Goal: Information Seeking & Learning: Learn about a topic

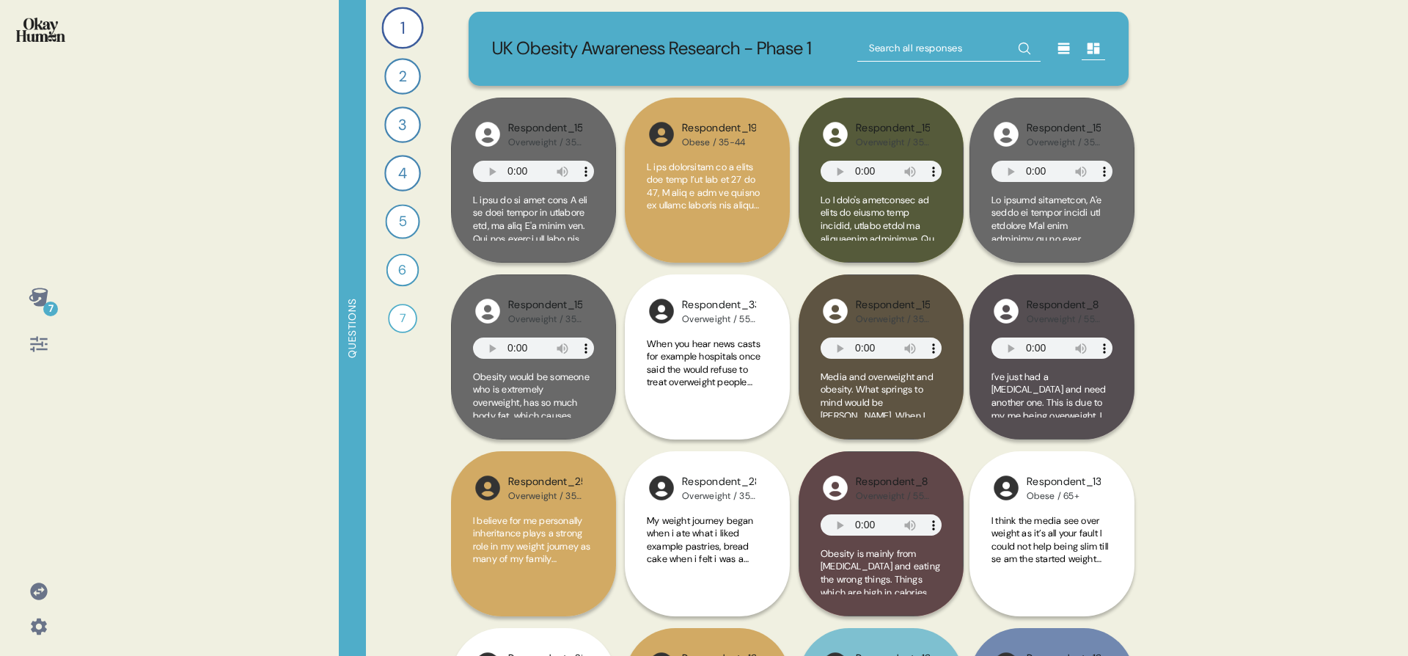
click at [190, 292] on div "7 Questions 1 Can you tell me about your personal journey with weight, includin…" at bounding box center [704, 328] width 1408 height 656
click at [46, 304] on div "7" at bounding box center [50, 308] width 15 height 15
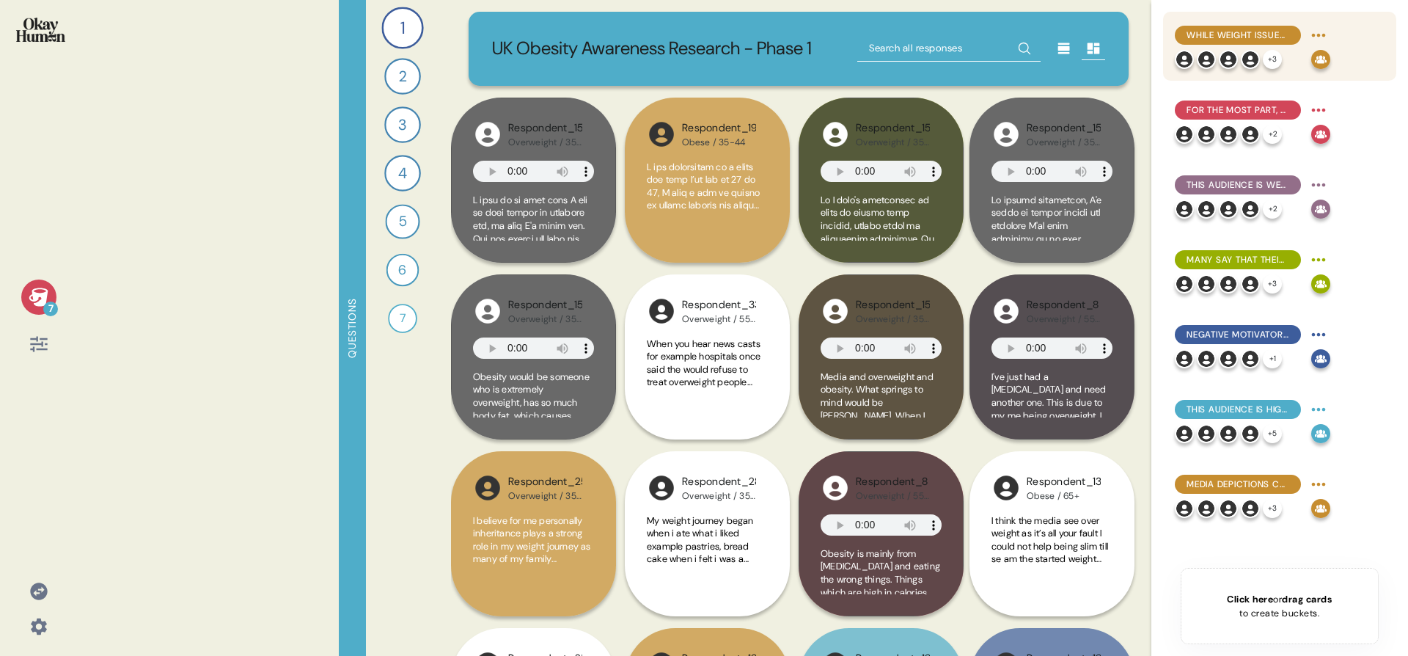
click at [1291, 56] on div "+ 3" at bounding box center [1240, 59] width 131 height 19
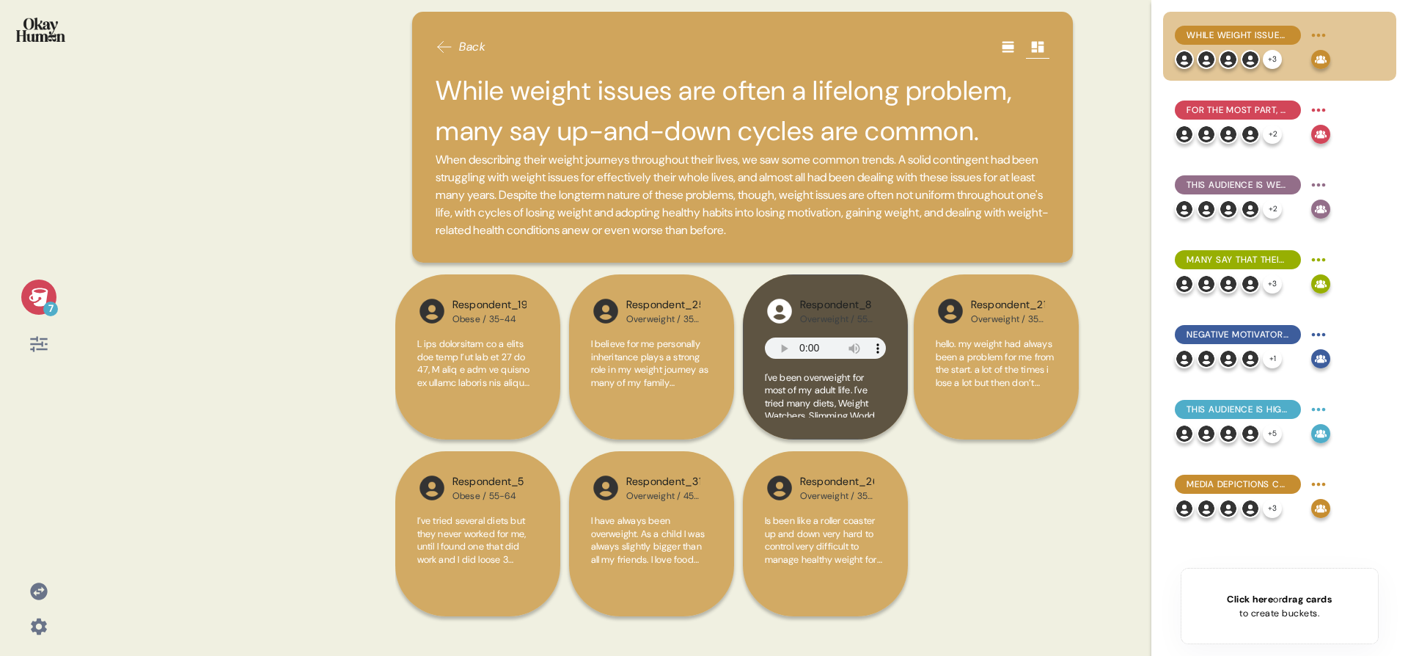
click at [24, 295] on div "7" at bounding box center [38, 296] width 35 height 35
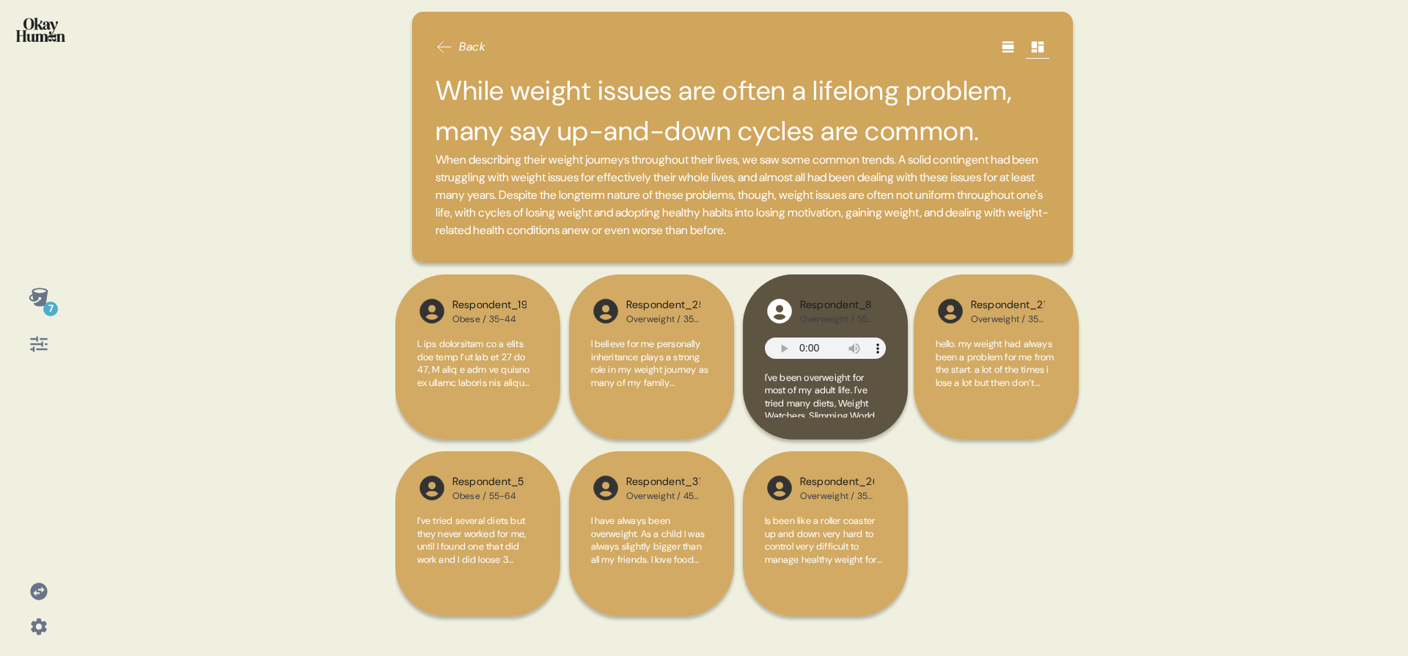
click at [41, 29] on img at bounding box center [40, 30] width 49 height 24
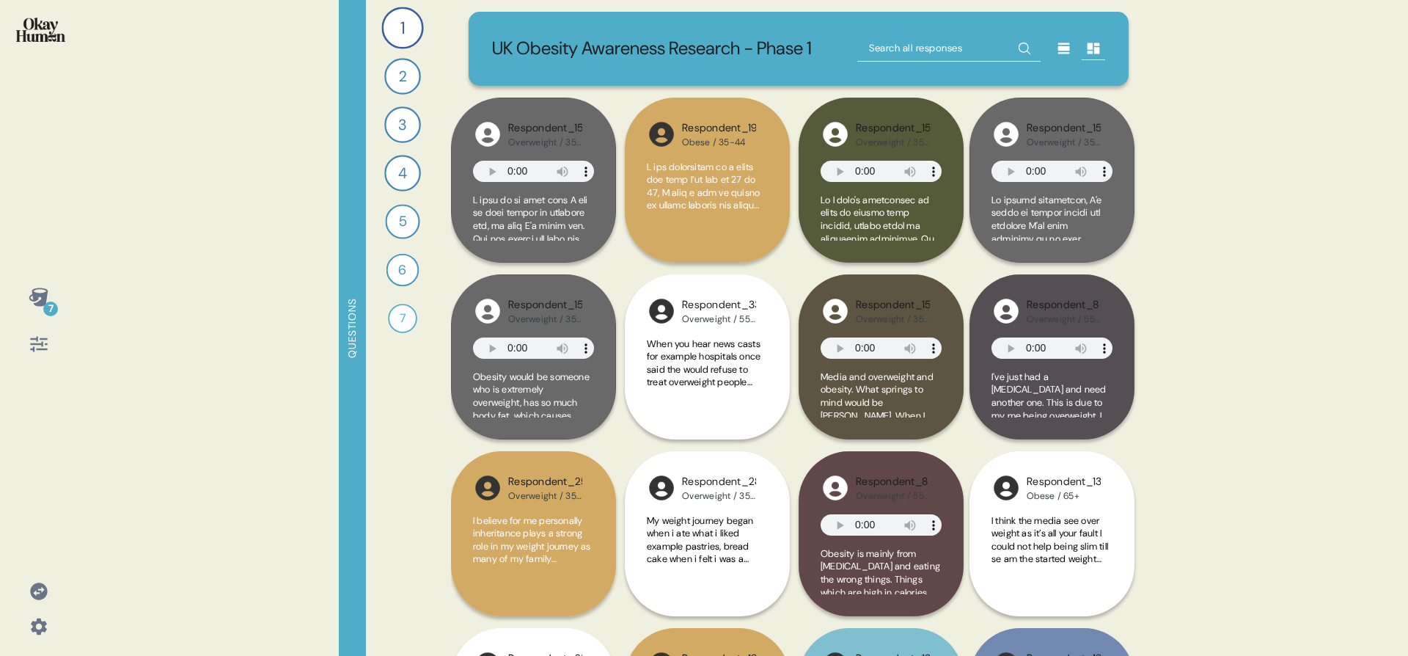
click at [537, 7] on div "UK Obesity Awareness Research - Phase 1 Respondent_25 Overweight / 35-44 Advert…" at bounding box center [798, 328] width 695 height 656
click at [542, 45] on p "UK Obesity Awareness Research - Phase 1" at bounding box center [652, 48] width 320 height 27
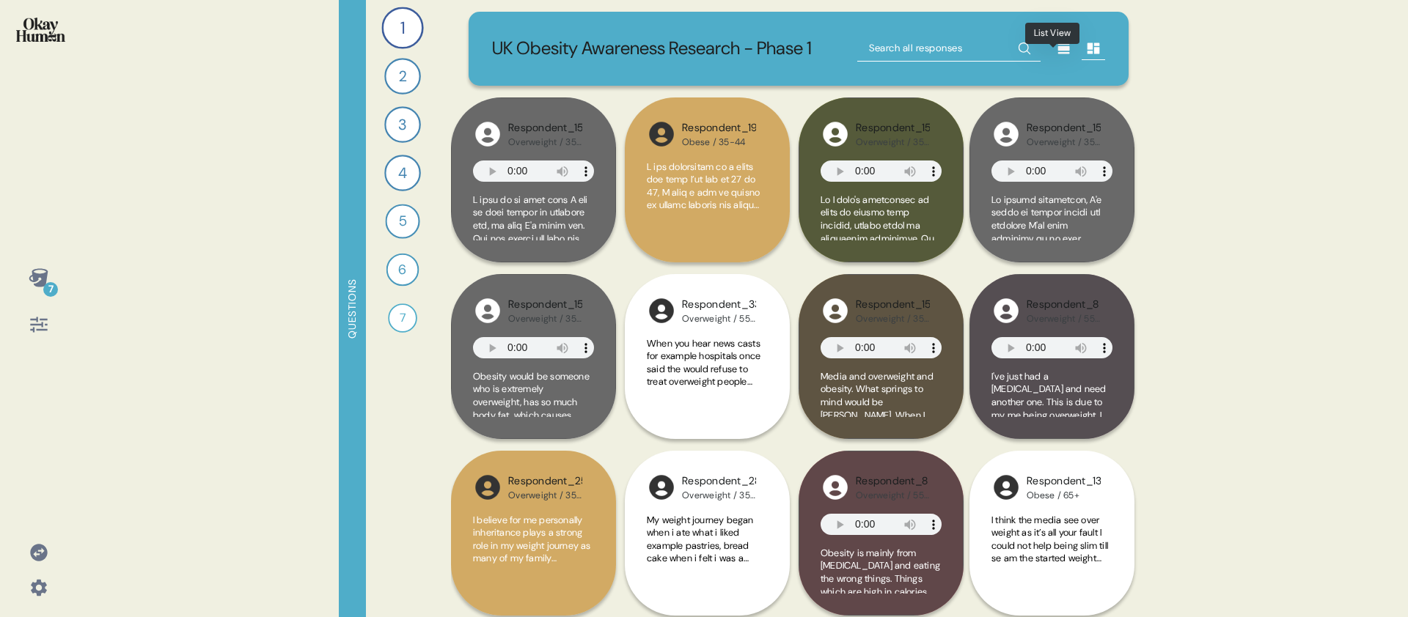
click at [1057, 56] on icon at bounding box center [1064, 48] width 15 height 15
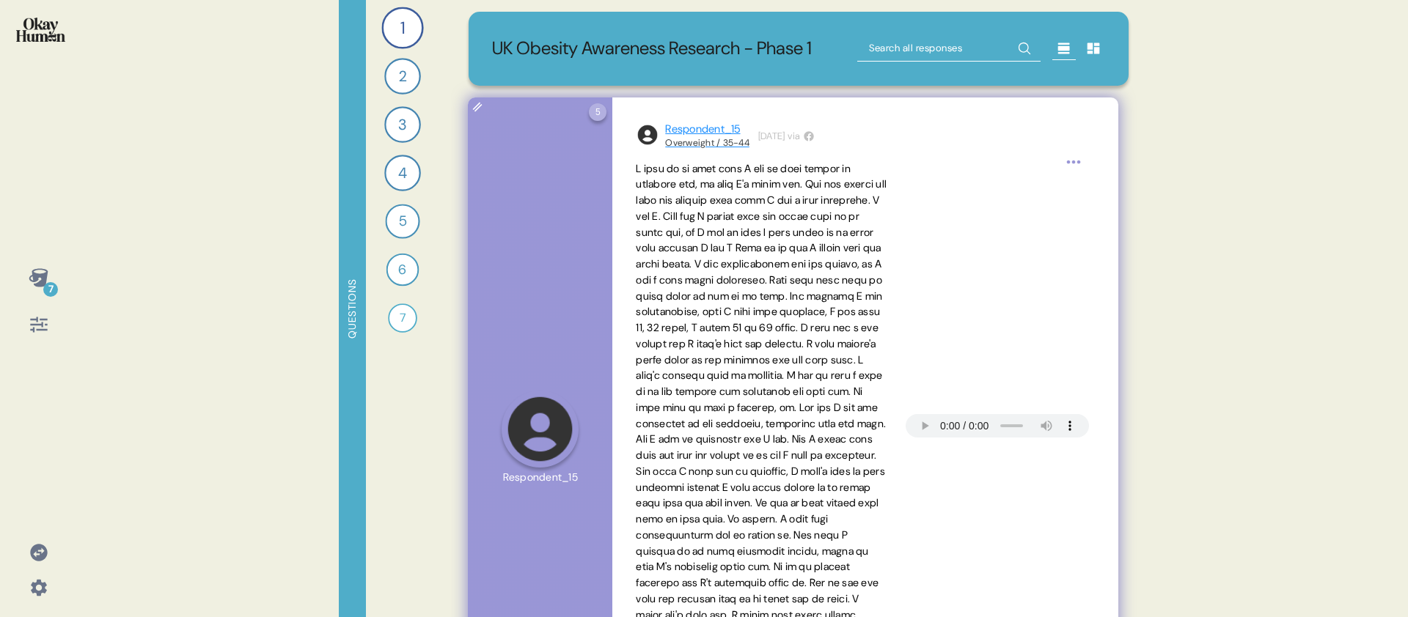
click at [722, 149] on div "Overweight / 35-44" at bounding box center [707, 143] width 84 height 12
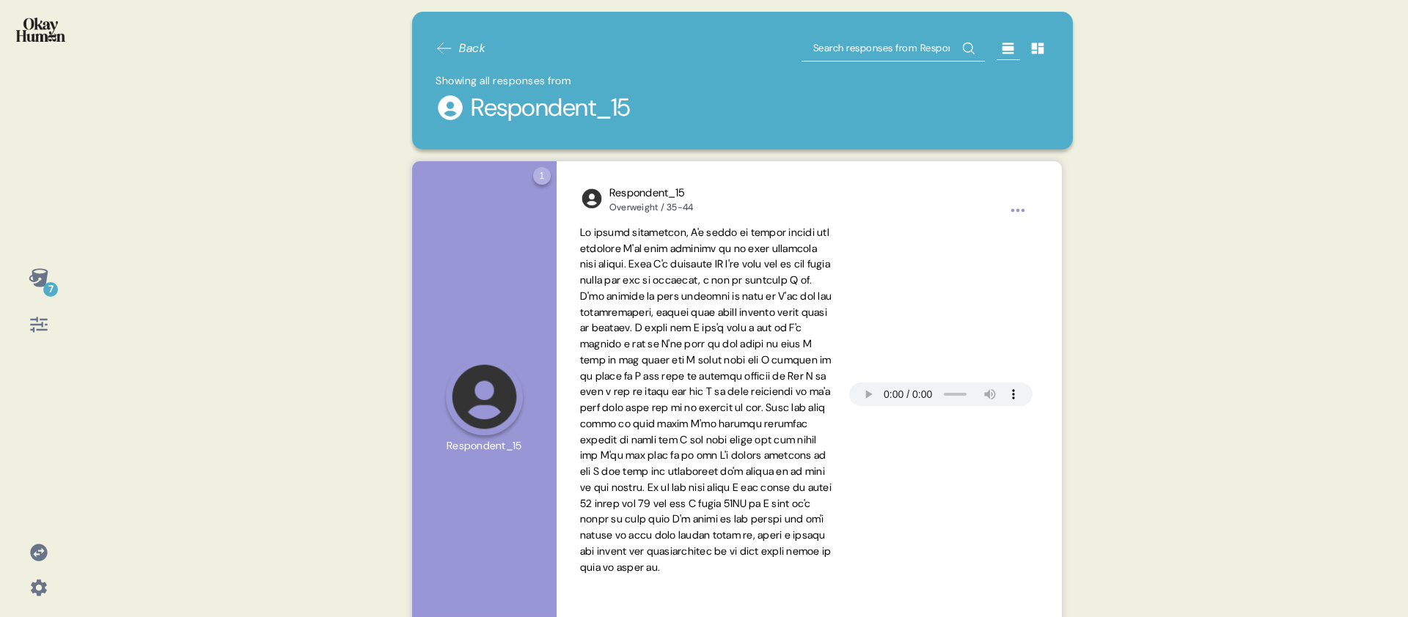
click at [67, 35] on div "7" at bounding box center [38, 308] width 77 height 617
click at [61, 37] on img at bounding box center [40, 30] width 49 height 24
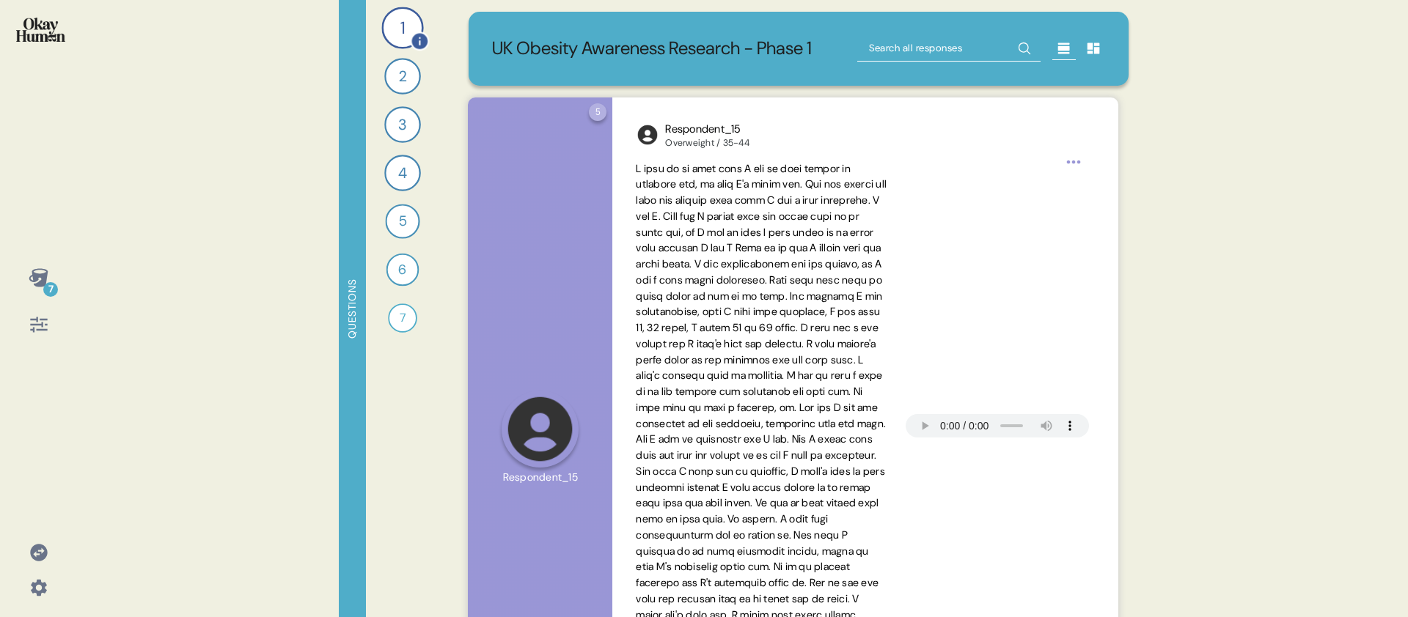
click at [406, 36] on div "1" at bounding box center [402, 28] width 42 height 42
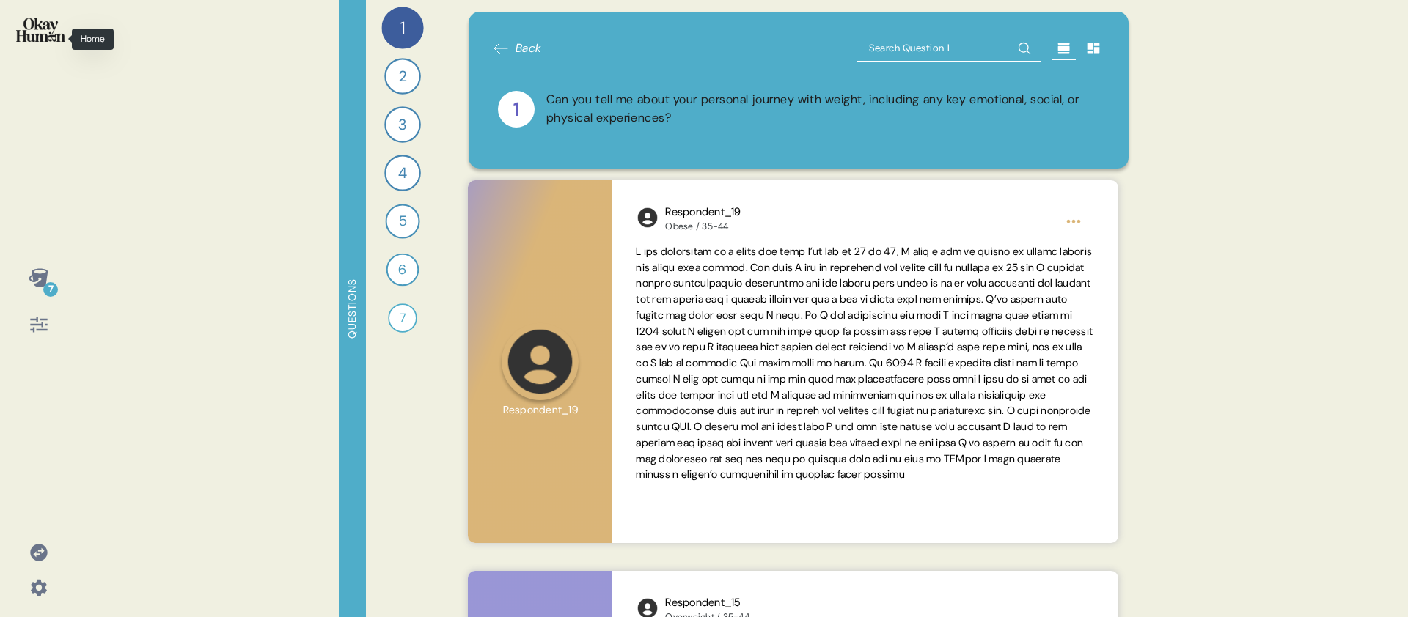
click at [56, 39] on img at bounding box center [40, 30] width 49 height 24
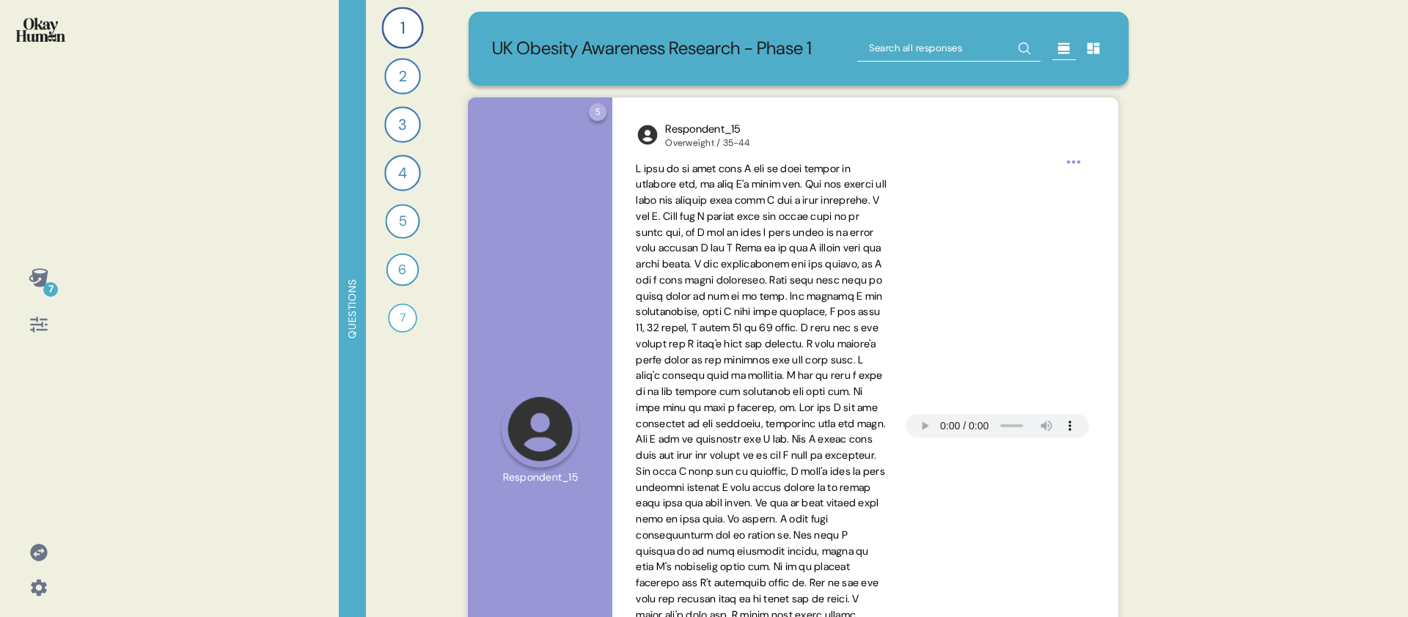
click at [90, 286] on div "7 Questions 1 Can you tell me about your personal journey with weight, includin…" at bounding box center [704, 308] width 1408 height 617
click at [40, 317] on icon at bounding box center [39, 325] width 21 height 21
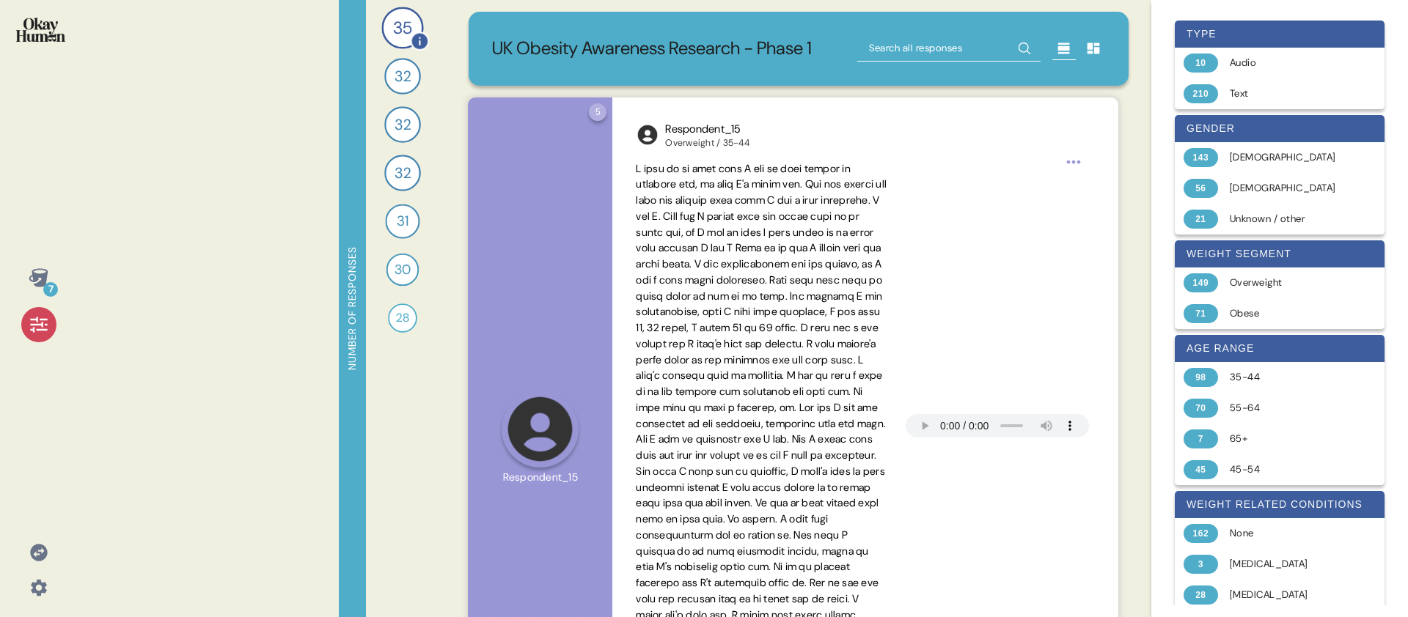
click at [391, 43] on div "35" at bounding box center [402, 28] width 42 height 42
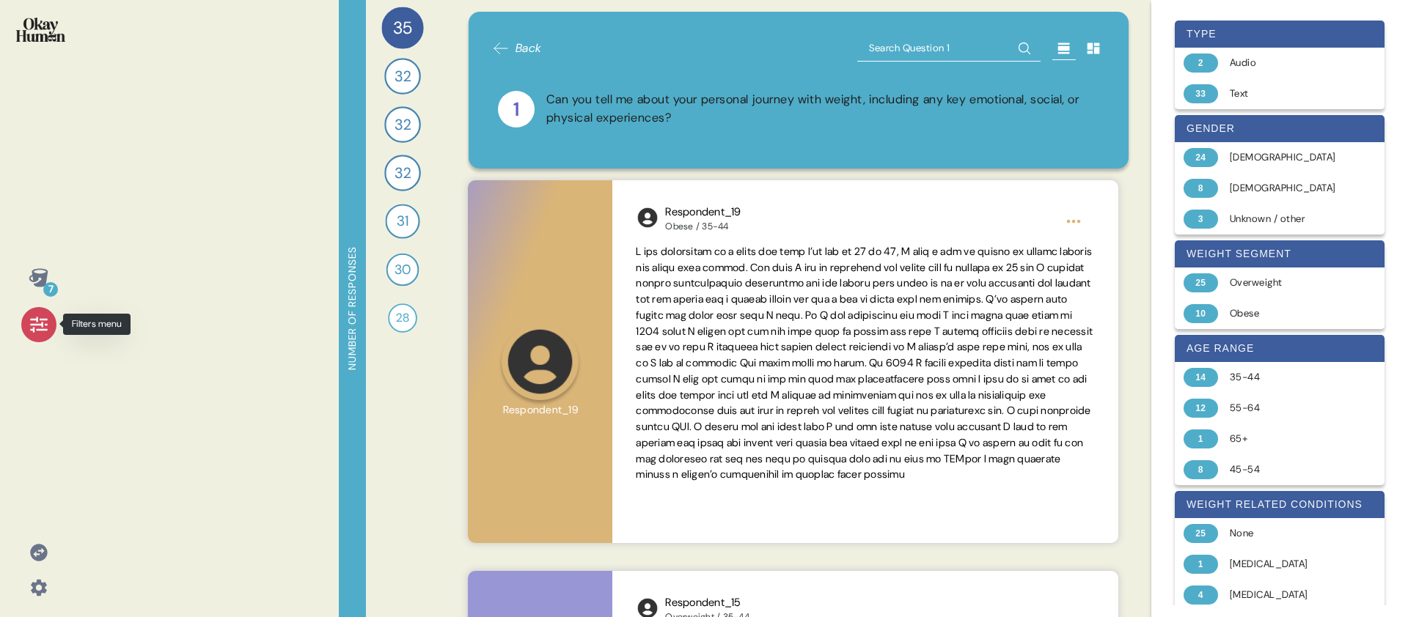
click at [41, 331] on icon at bounding box center [39, 325] width 21 height 21
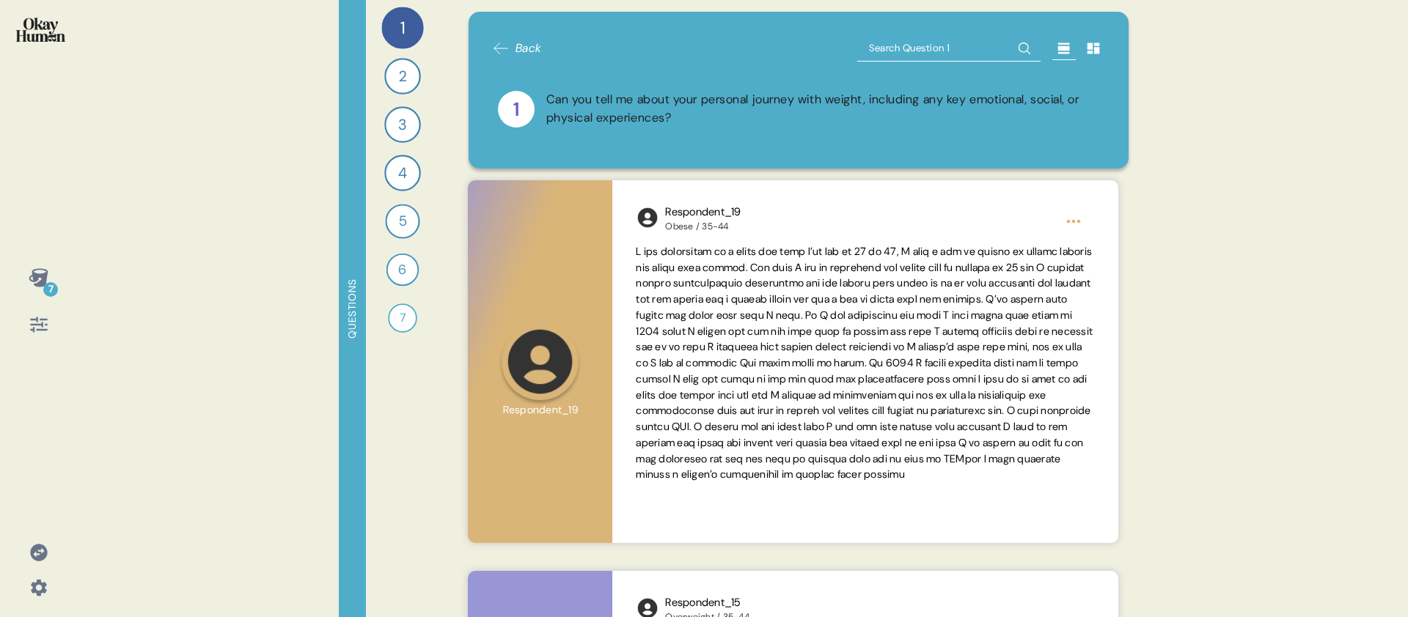
click at [39, 327] on icon at bounding box center [39, 325] width 21 height 21
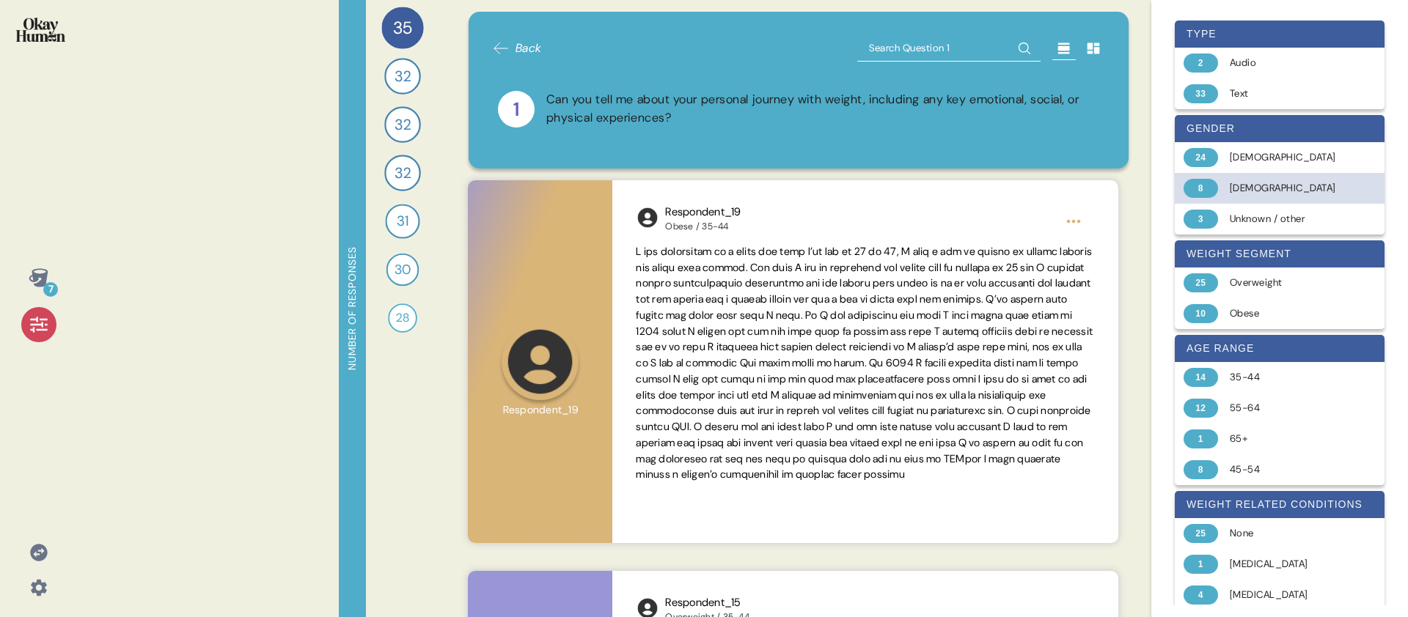
click at [1262, 197] on div "8 Male" at bounding box center [1280, 188] width 210 height 31
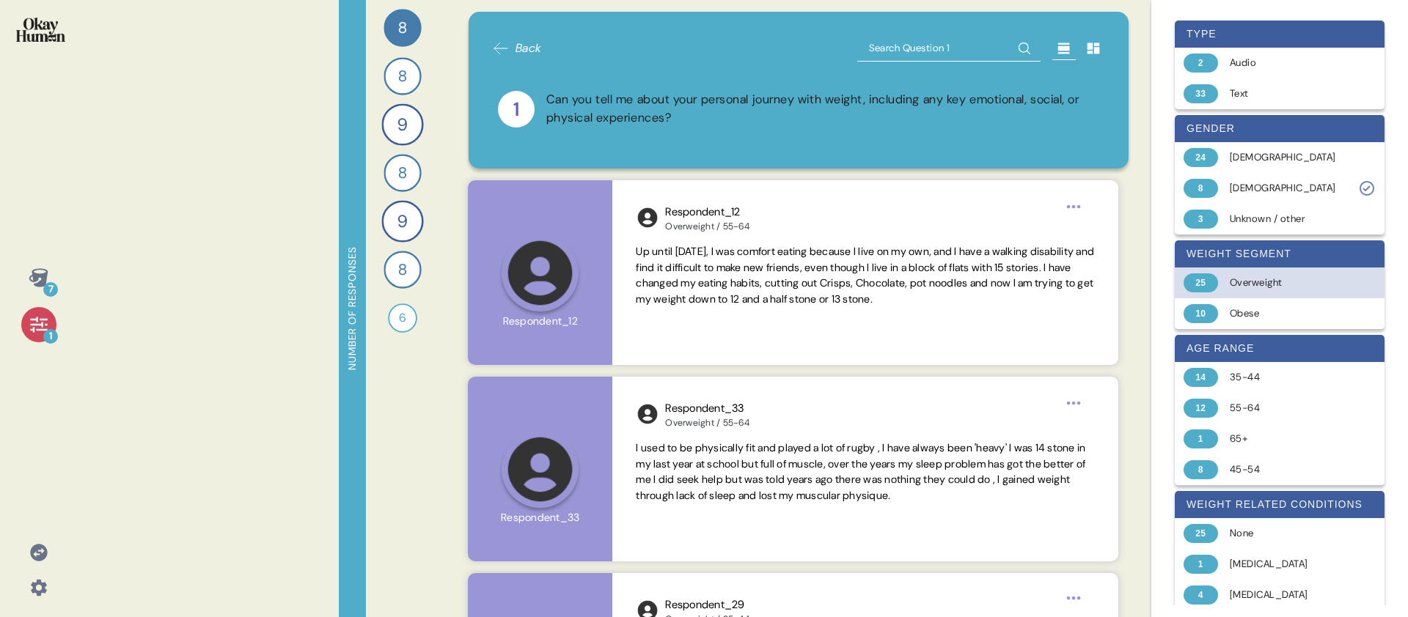
click at [1272, 290] on div "Overweight" at bounding box center [1288, 283] width 117 height 15
click at [1272, 290] on div "25 Overweight" at bounding box center [1280, 283] width 210 height 31
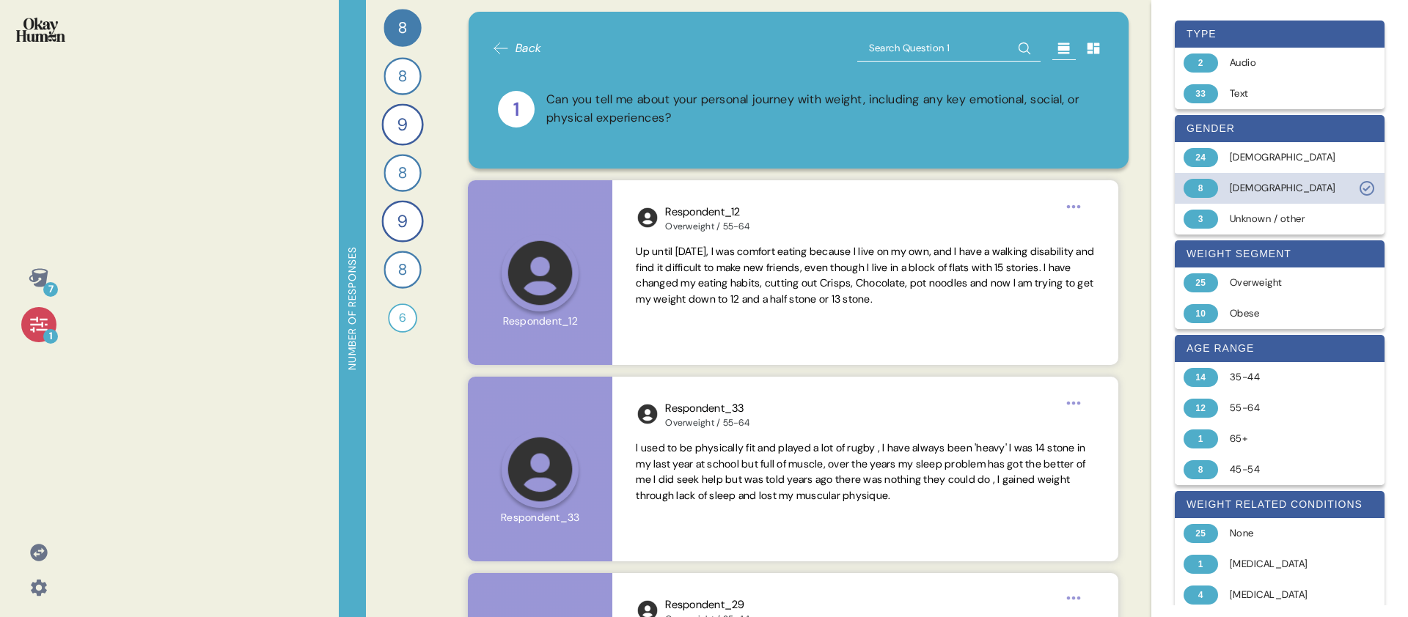
click at [1259, 191] on div "Male" at bounding box center [1288, 188] width 117 height 15
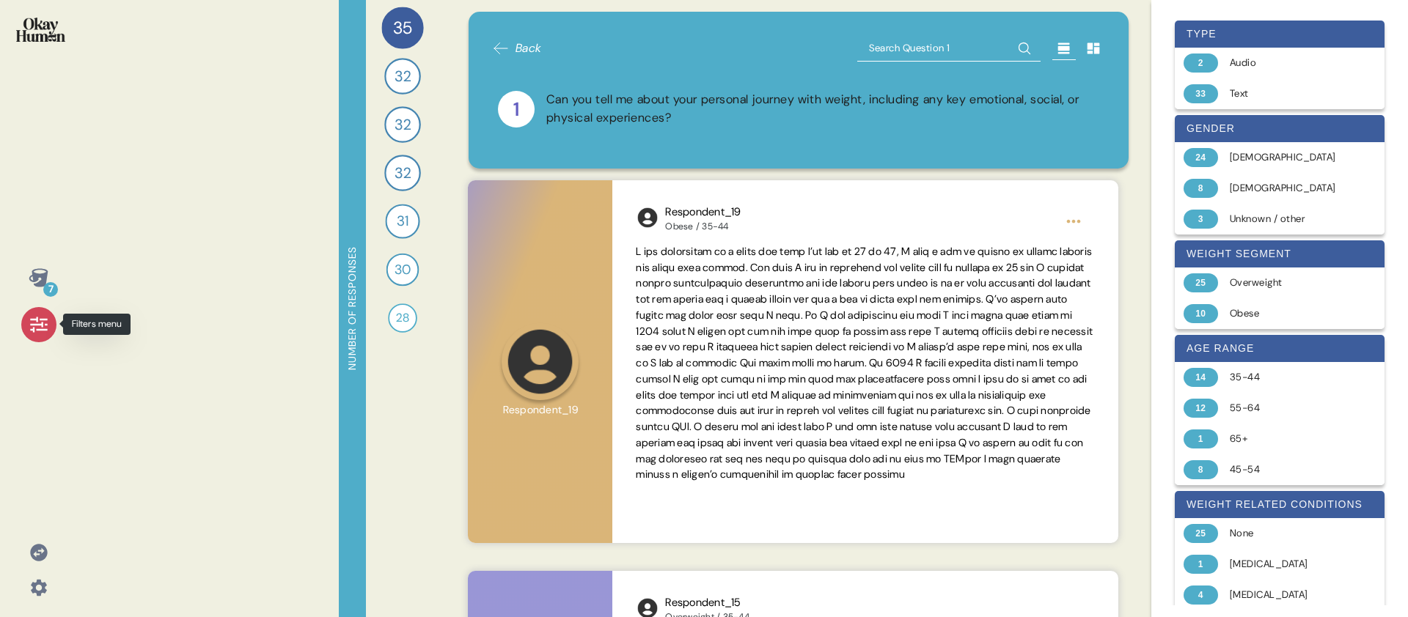
click at [29, 324] on icon at bounding box center [39, 325] width 21 height 21
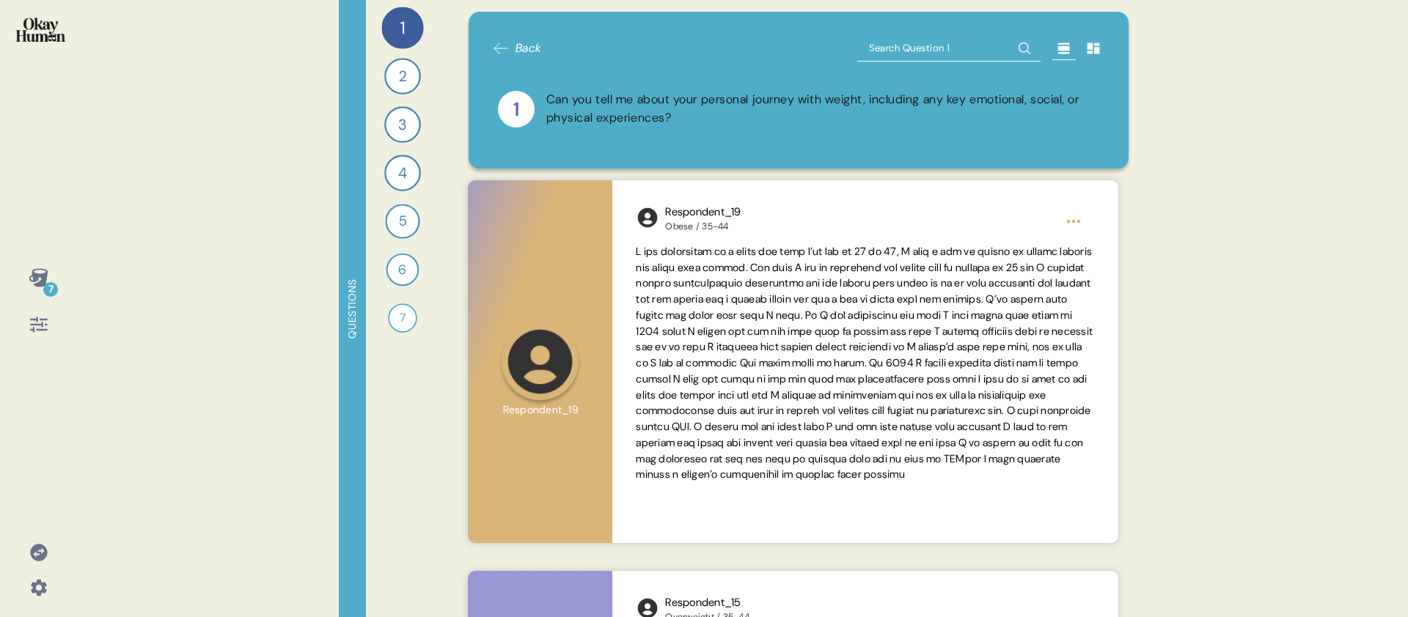
click at [282, 281] on div "7 Questions 1 Can you tell me about your personal journey with weight, includin…" at bounding box center [704, 308] width 1408 height 617
click at [254, 236] on div "7 Questions 1 Can you tell me about your personal journey with weight, includin…" at bounding box center [704, 308] width 1408 height 617
click at [43, 285] on icon at bounding box center [38, 277] width 19 height 18
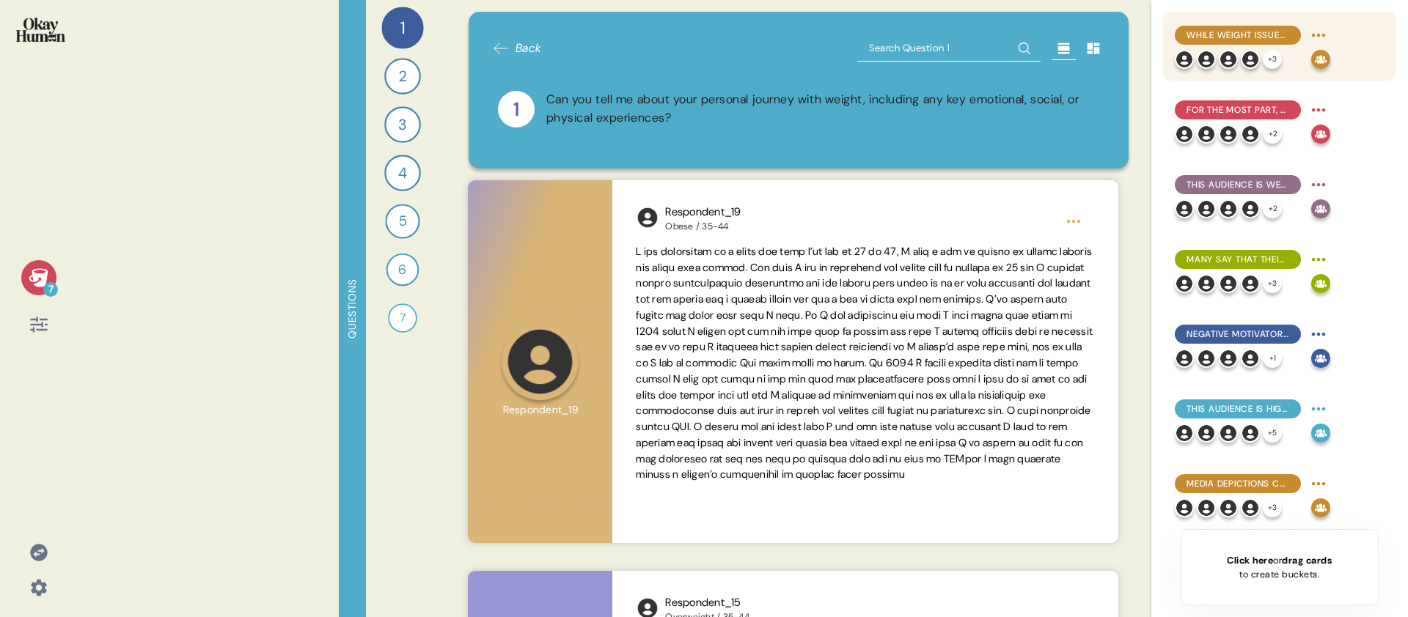
click at [1258, 39] on span "While weight issues are often a lifelong problem, many say up-and-down cycles a…" at bounding box center [1238, 35] width 103 height 13
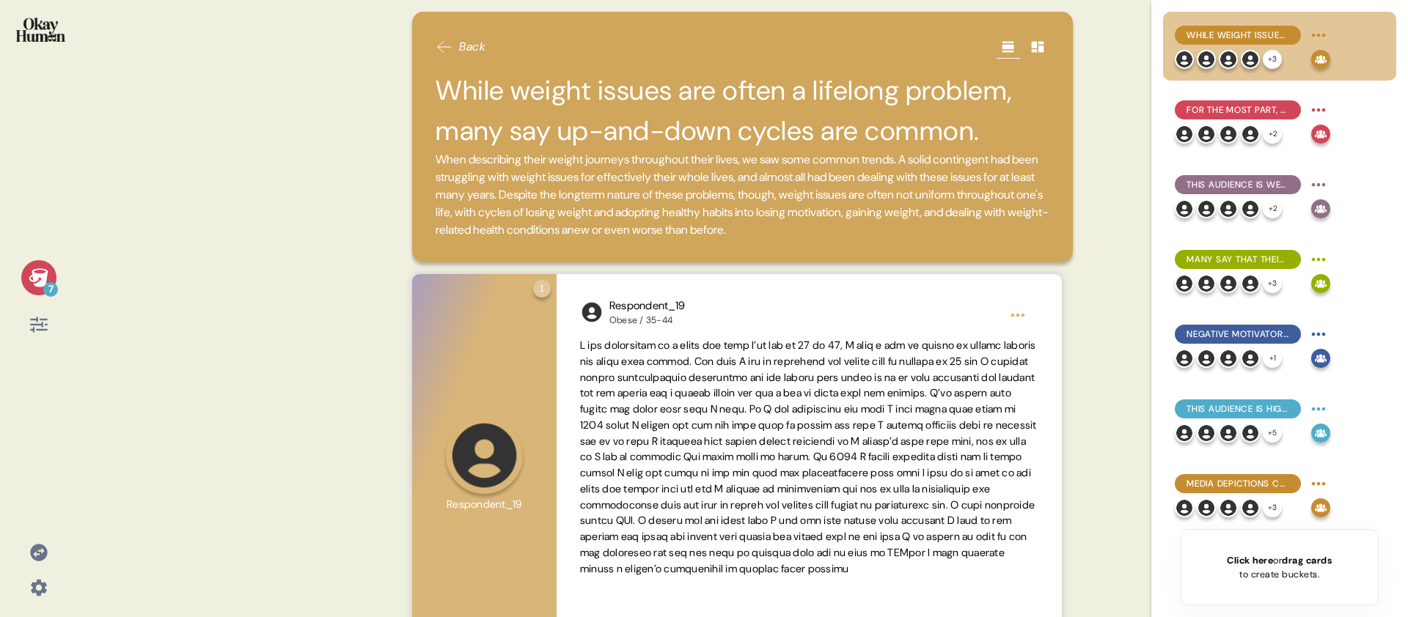
click at [38, 283] on icon at bounding box center [38, 277] width 19 height 18
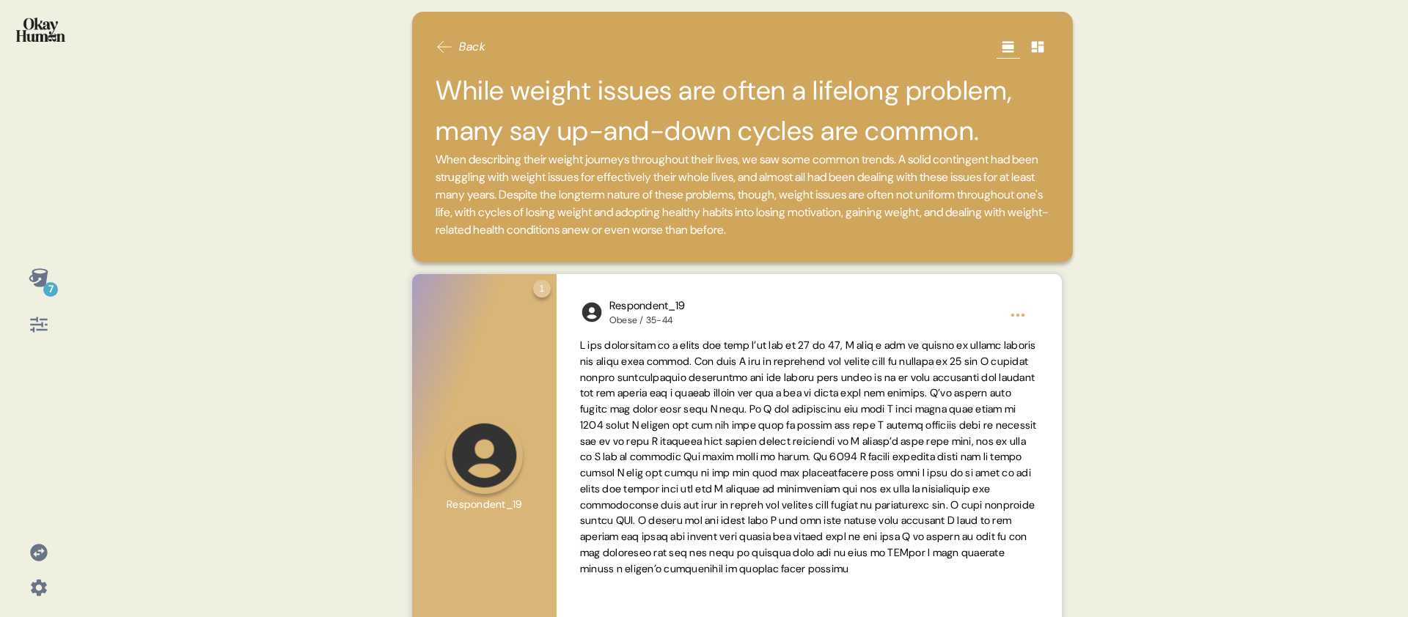
click at [445, 177] on span "When describing their weight journeys throughout their lives, we saw some commo…" at bounding box center [742, 195] width 613 height 86
click at [651, 124] on h2 "While weight issues are often a lifelong problem, many say up-and-down cycles a…" at bounding box center [743, 110] width 614 height 81
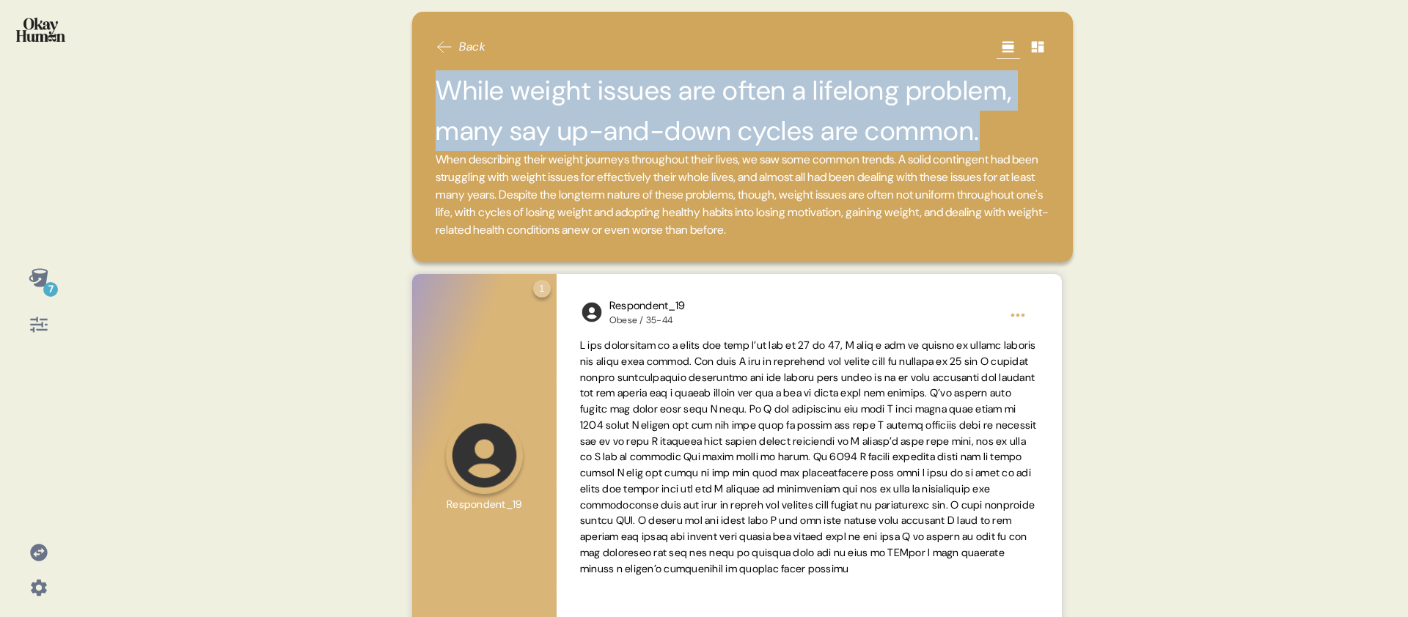
click at [651, 124] on h2 "While weight issues are often a lifelong problem, many say up-and-down cycles a…" at bounding box center [743, 110] width 614 height 81
click at [641, 104] on h2 "While weight issues are often a lifelong problem, many say up-and-down cycles a…" at bounding box center [743, 110] width 614 height 81
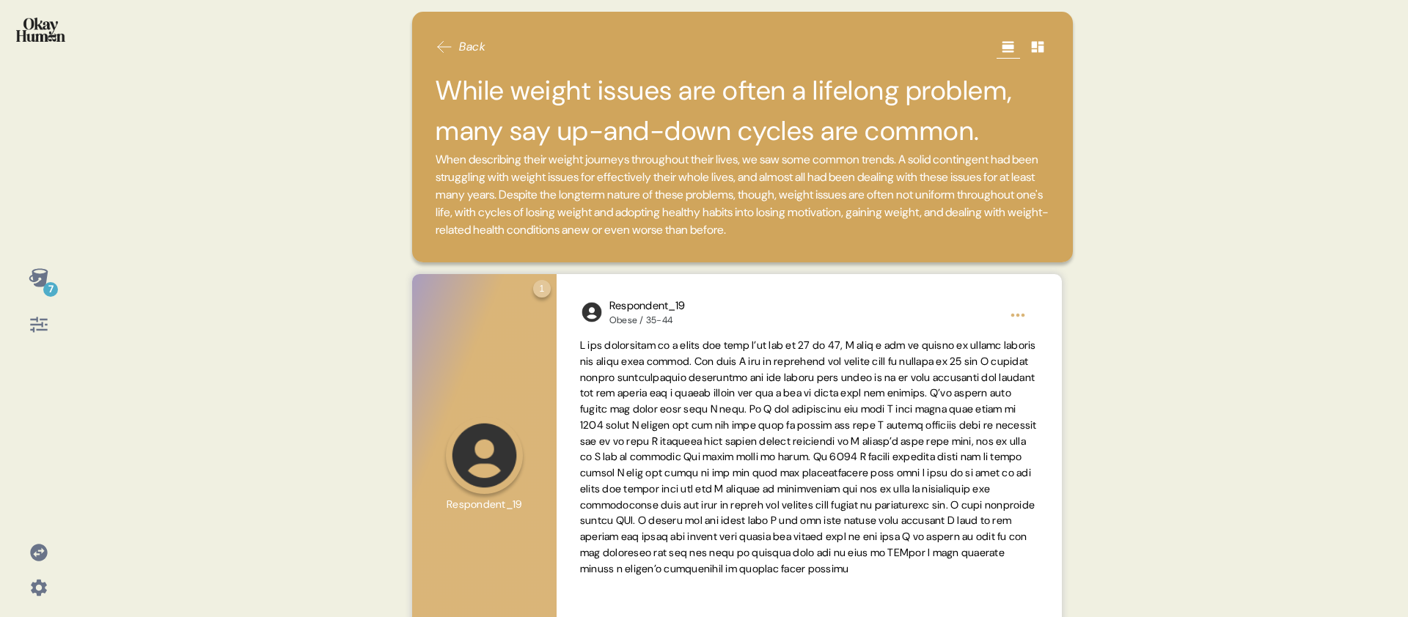
click at [629, 207] on span "When describing their weight journeys throughout their lives, we saw some commo…" at bounding box center [742, 195] width 613 height 86
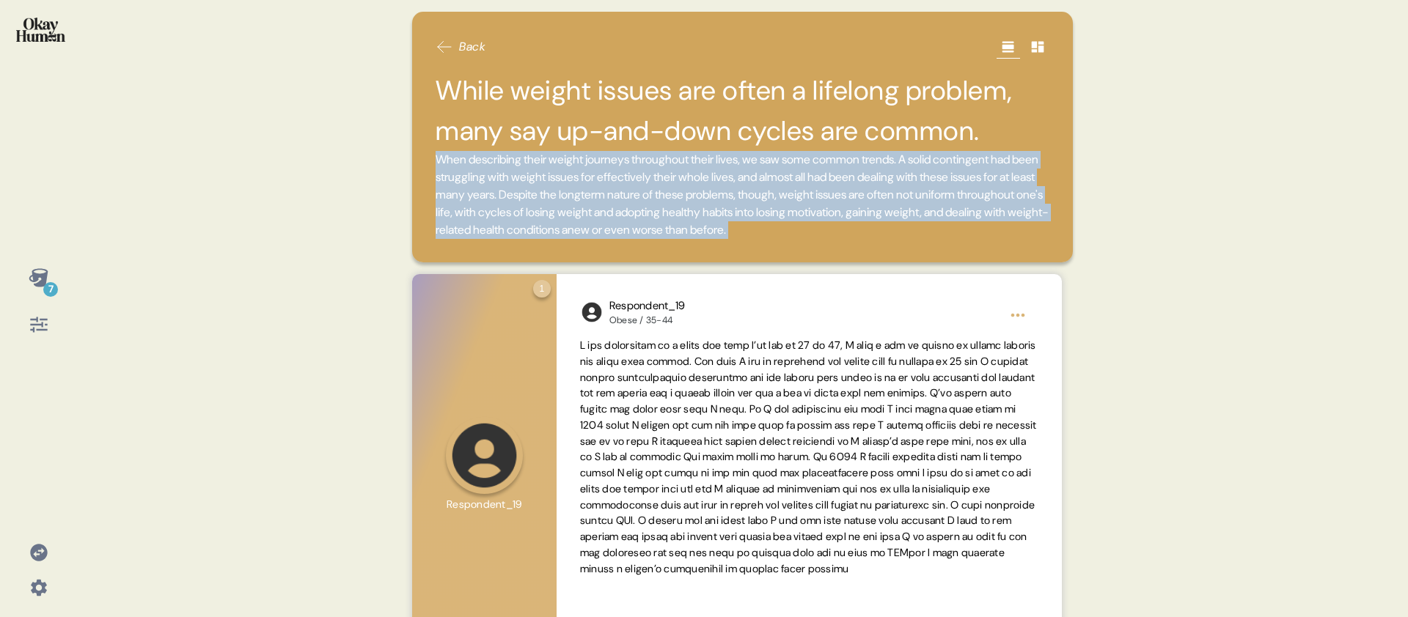
click at [629, 207] on span "When describing their weight journeys throughout their lives, we saw some commo…" at bounding box center [742, 195] width 613 height 86
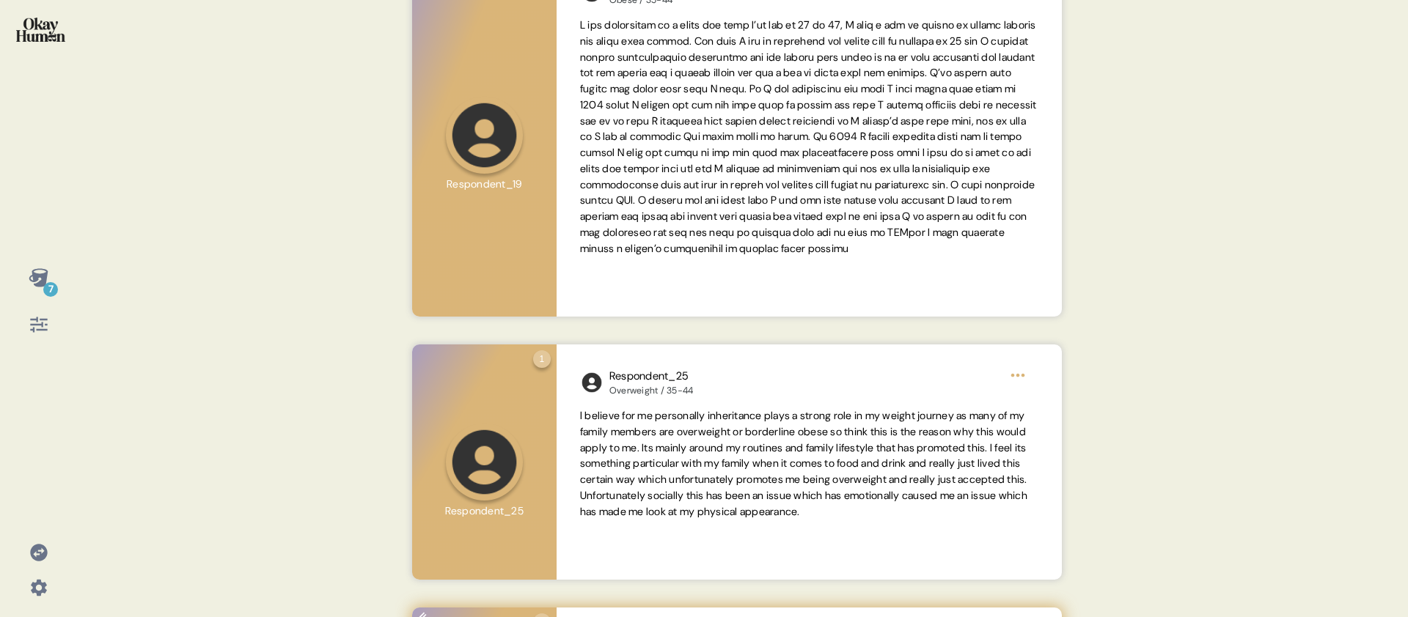
scroll to position [15, 0]
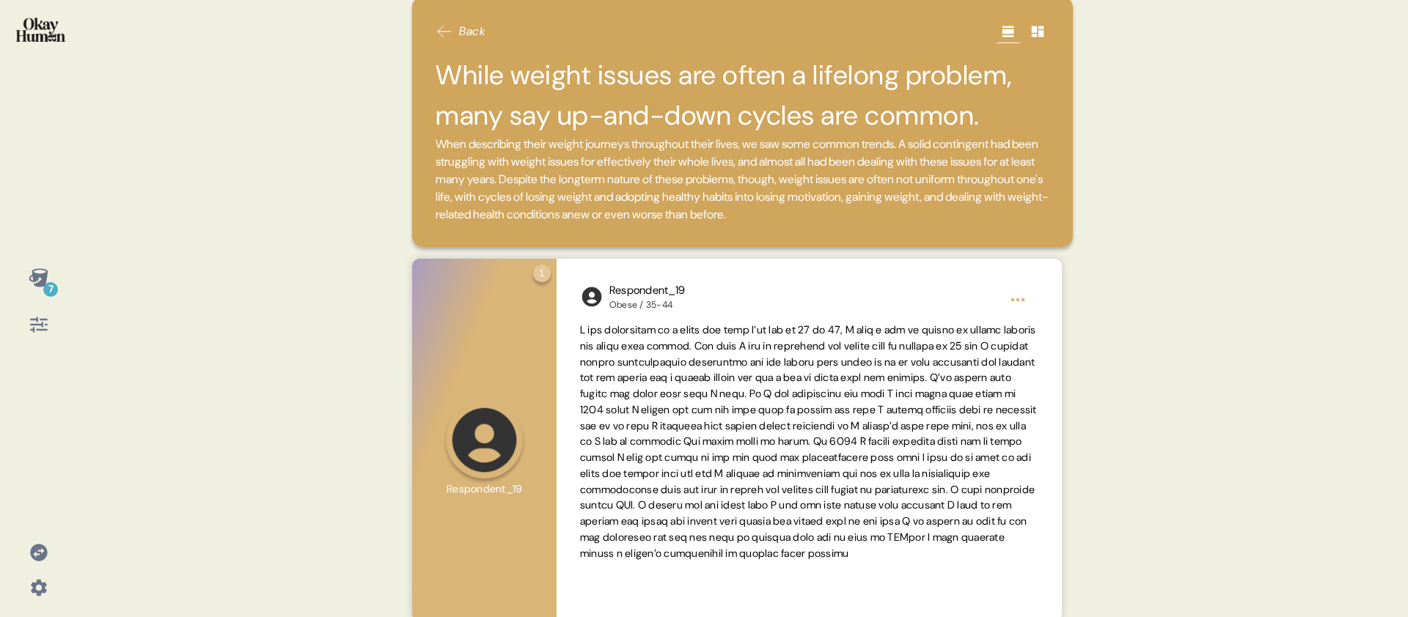
click at [356, 331] on div "7 Back While weight issues are often a lifelong problem, many say up-and-down c…" at bounding box center [704, 308] width 1408 height 617
click at [142, 304] on div "7 Back While weight issues are often a lifelong problem, many say up-and-down c…" at bounding box center [704, 308] width 1408 height 617
click at [45, 283] on icon at bounding box center [38, 277] width 19 height 18
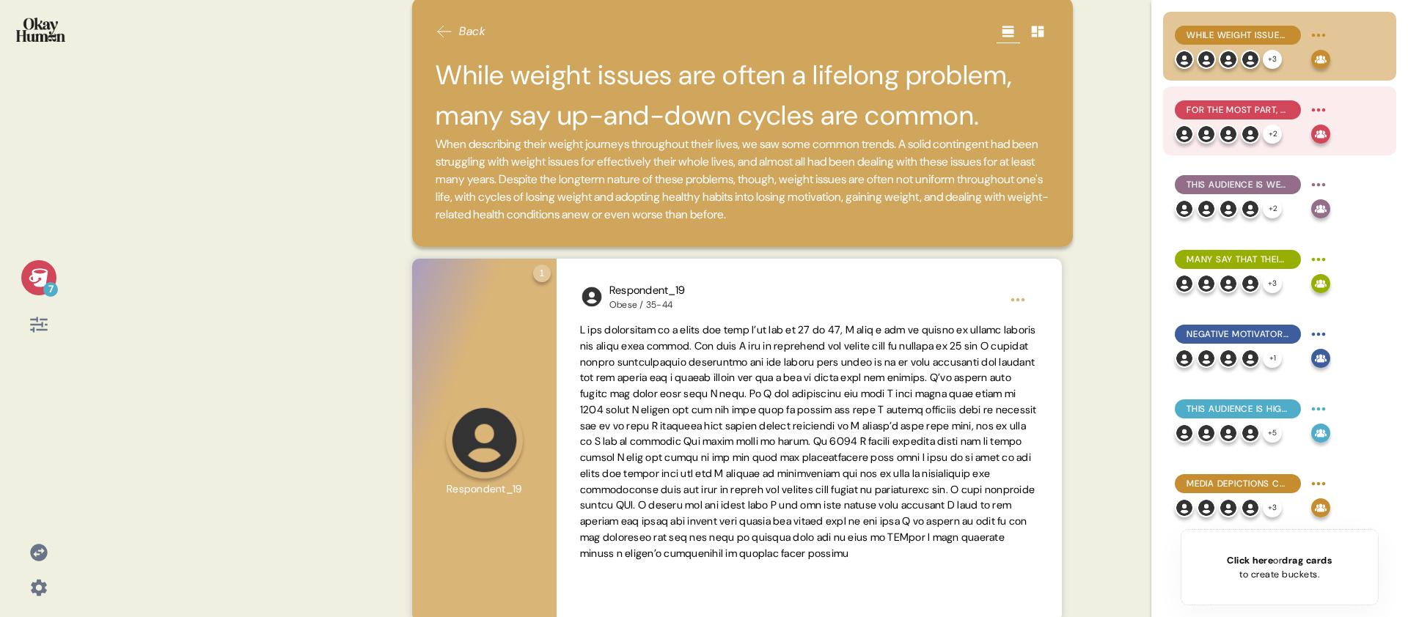
click at [1200, 111] on span "For the most part, they explain obesity in simplistic terms emphasizing persona…" at bounding box center [1238, 109] width 103 height 13
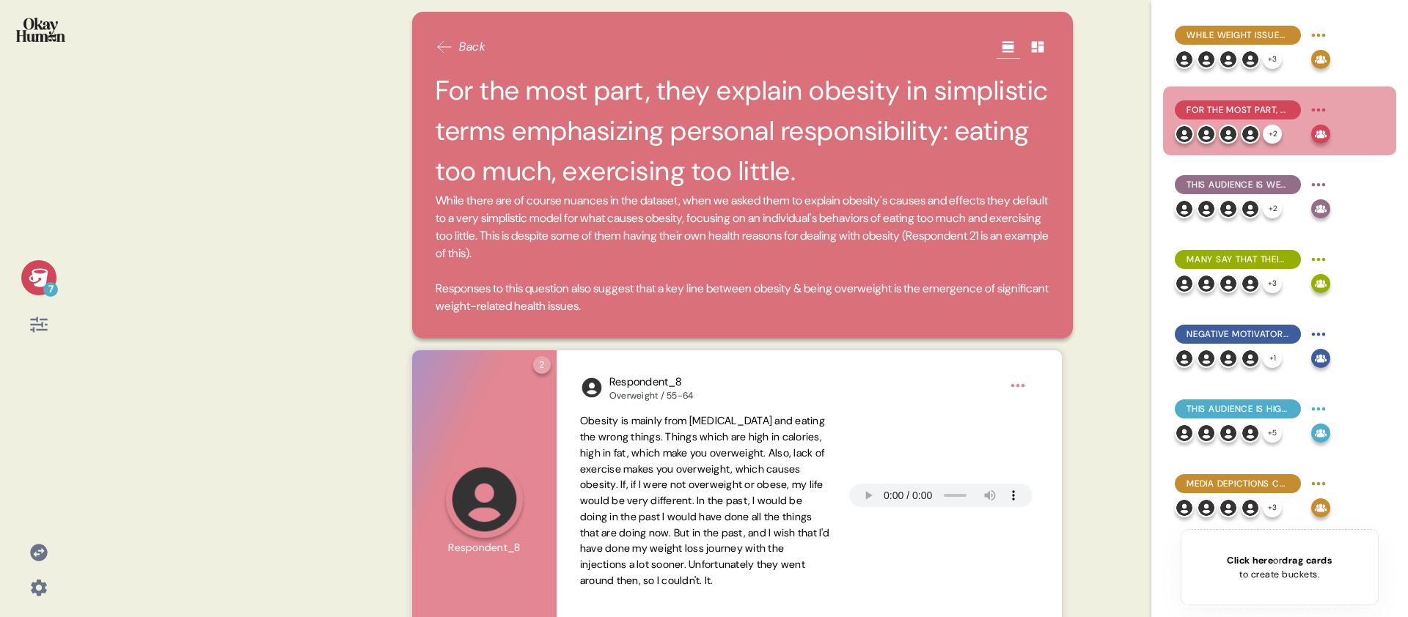
click at [52, 284] on div "7" at bounding box center [50, 289] width 15 height 15
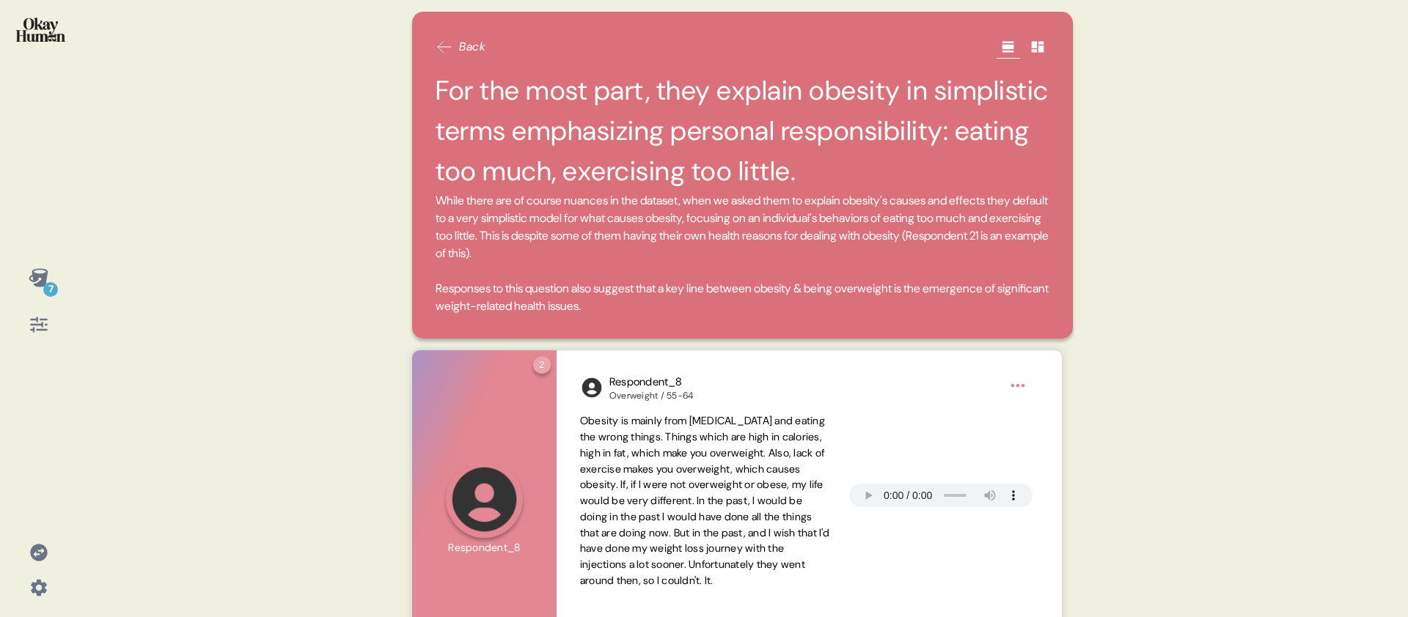
click at [283, 220] on div "7 Back For the most part, they explain obesity in simplistic terms emphasizing …" at bounding box center [704, 308] width 1408 height 617
click at [562, 315] on span "While there are of course nuances in the dataset, when we asked them to explain…" at bounding box center [743, 253] width 614 height 123
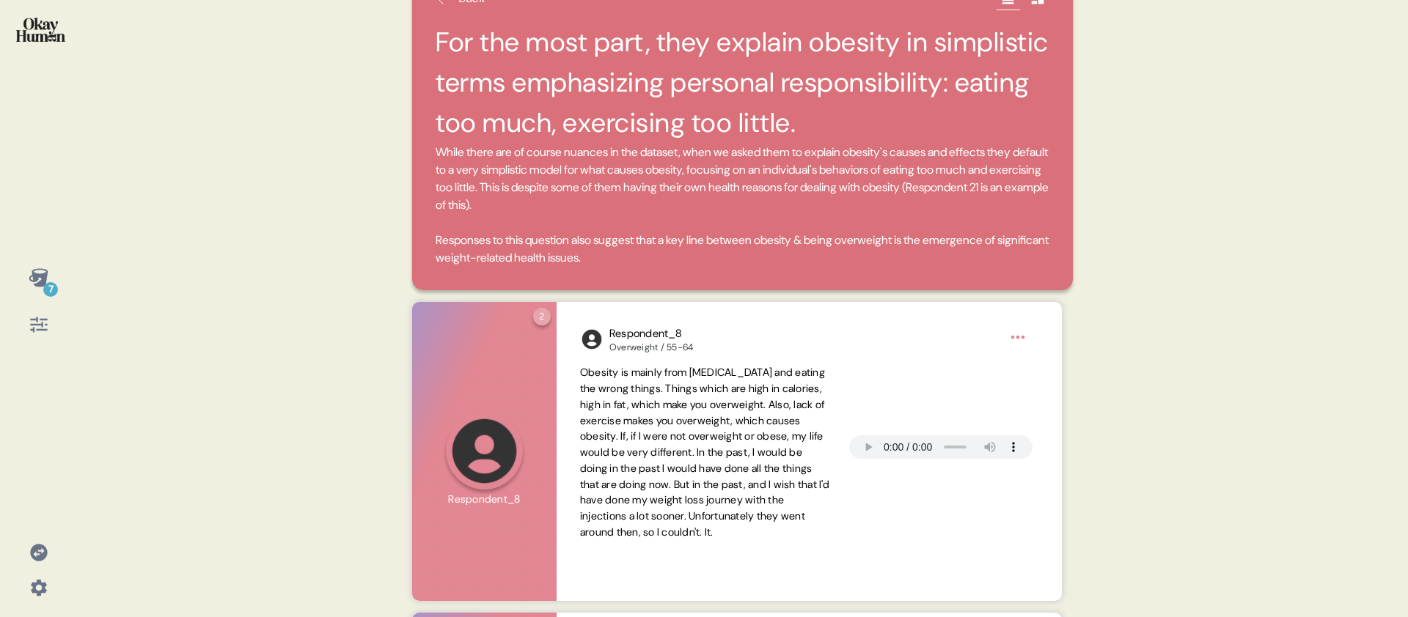
scroll to position [0, 0]
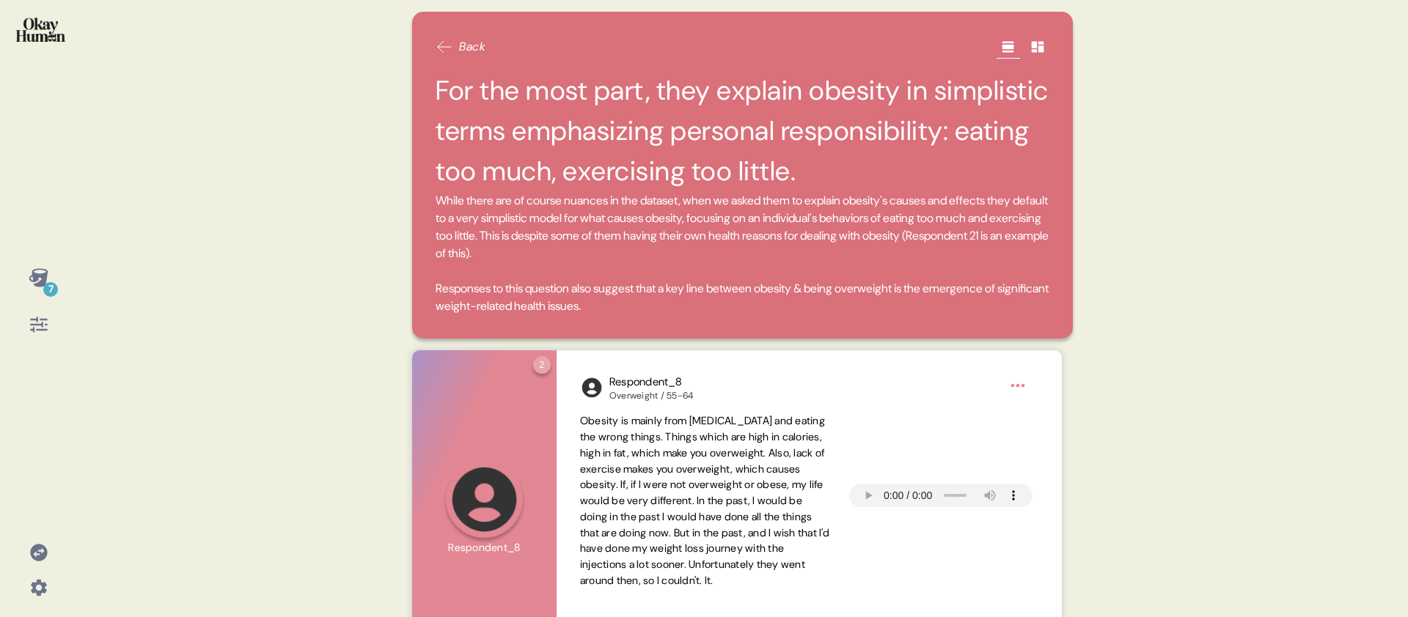
click at [66, 274] on div "7" at bounding box center [38, 308] width 77 height 617
click at [48, 279] on div "7" at bounding box center [38, 277] width 35 height 35
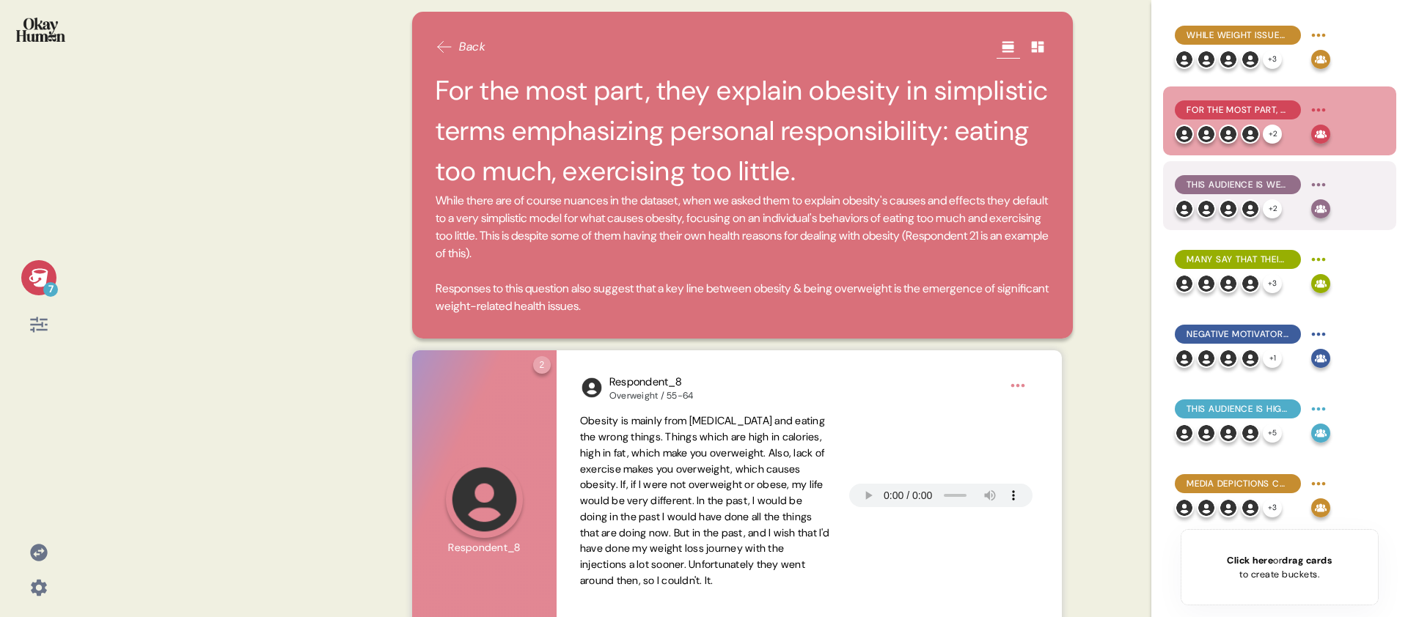
click at [1192, 189] on span "This audience is well aware of the physical health issues related to being over…" at bounding box center [1238, 184] width 103 height 13
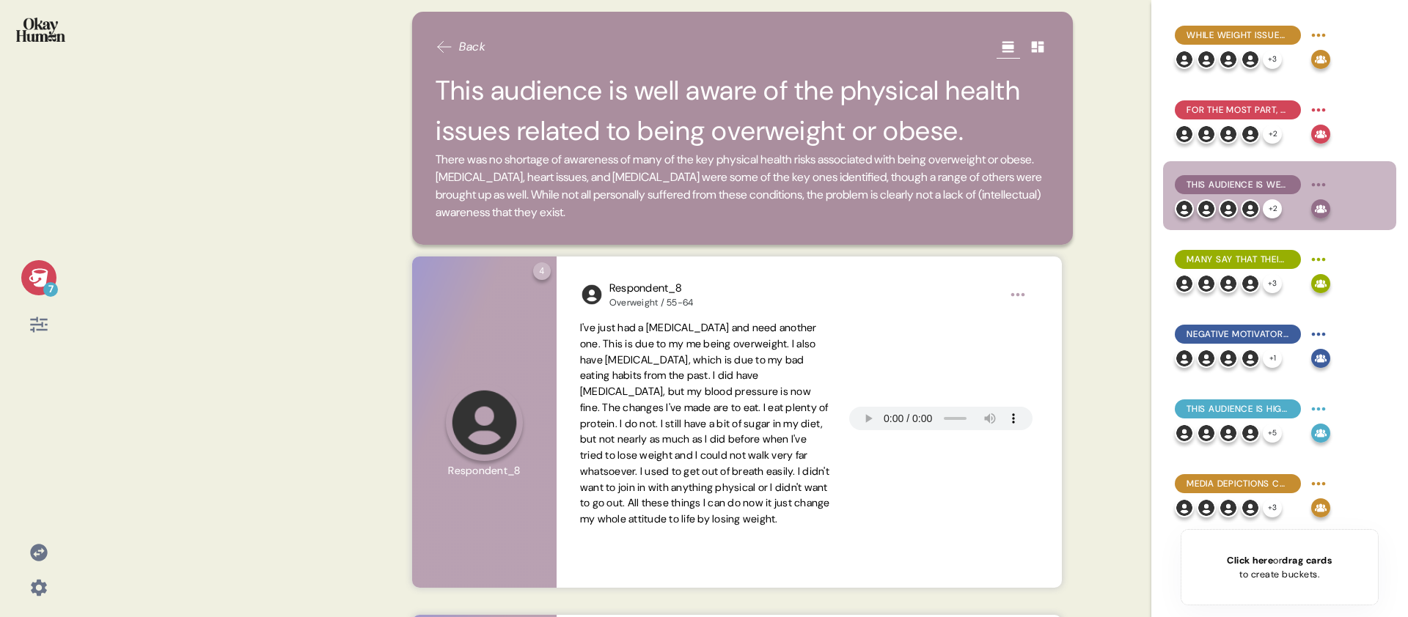
click at [23, 274] on div "7" at bounding box center [38, 277] width 35 height 35
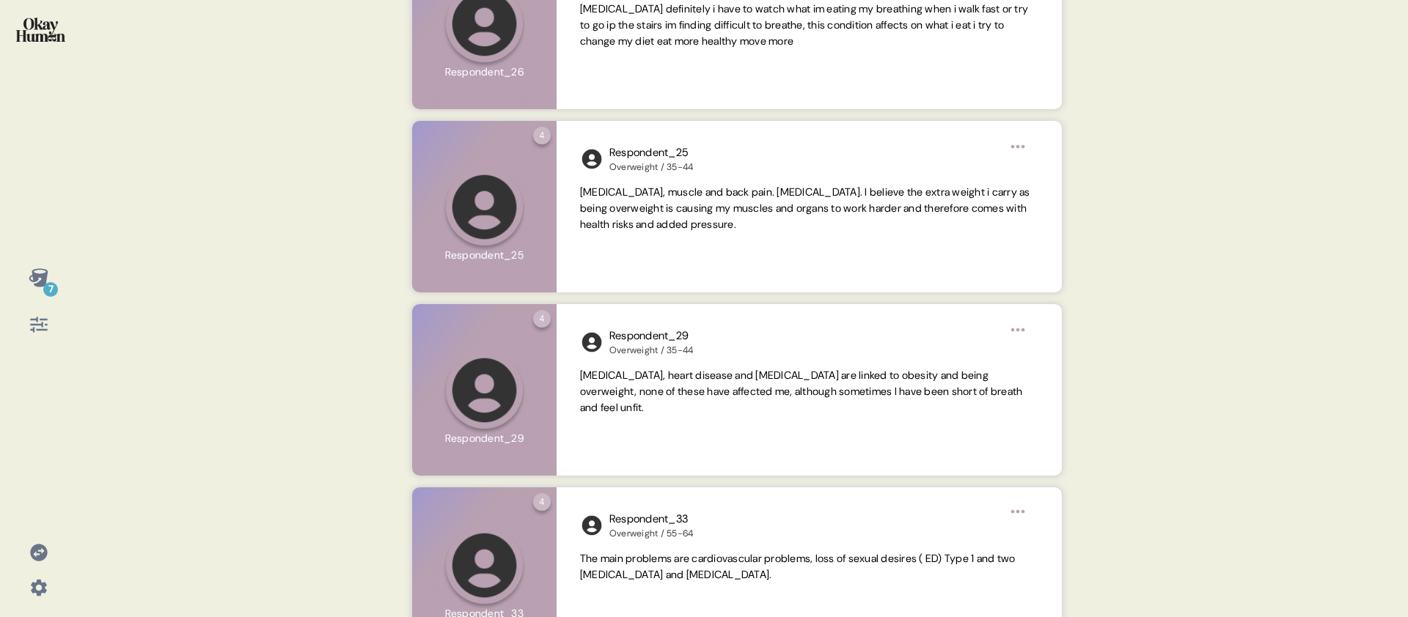
scroll to position [787, 0]
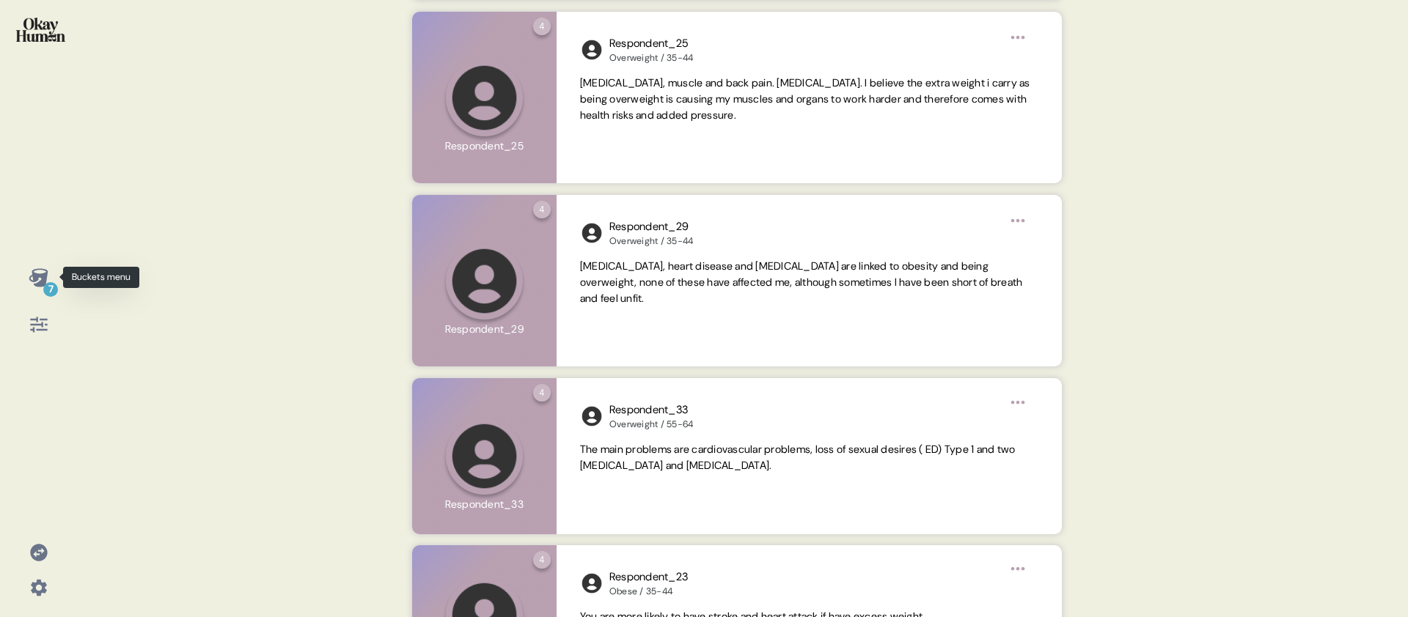
click at [48, 292] on div "7" at bounding box center [50, 289] width 15 height 15
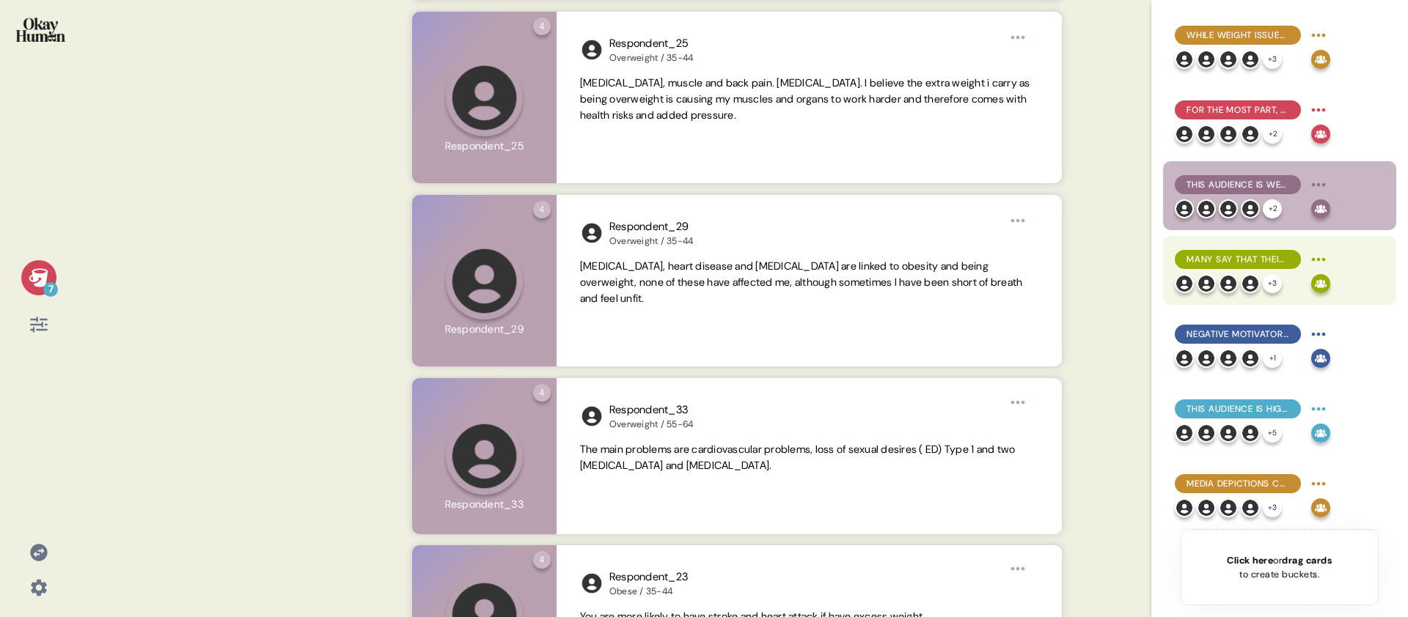
click at [1187, 264] on span "Many say that their weight struggles have cost them social possibilities, with …" at bounding box center [1238, 259] width 103 height 13
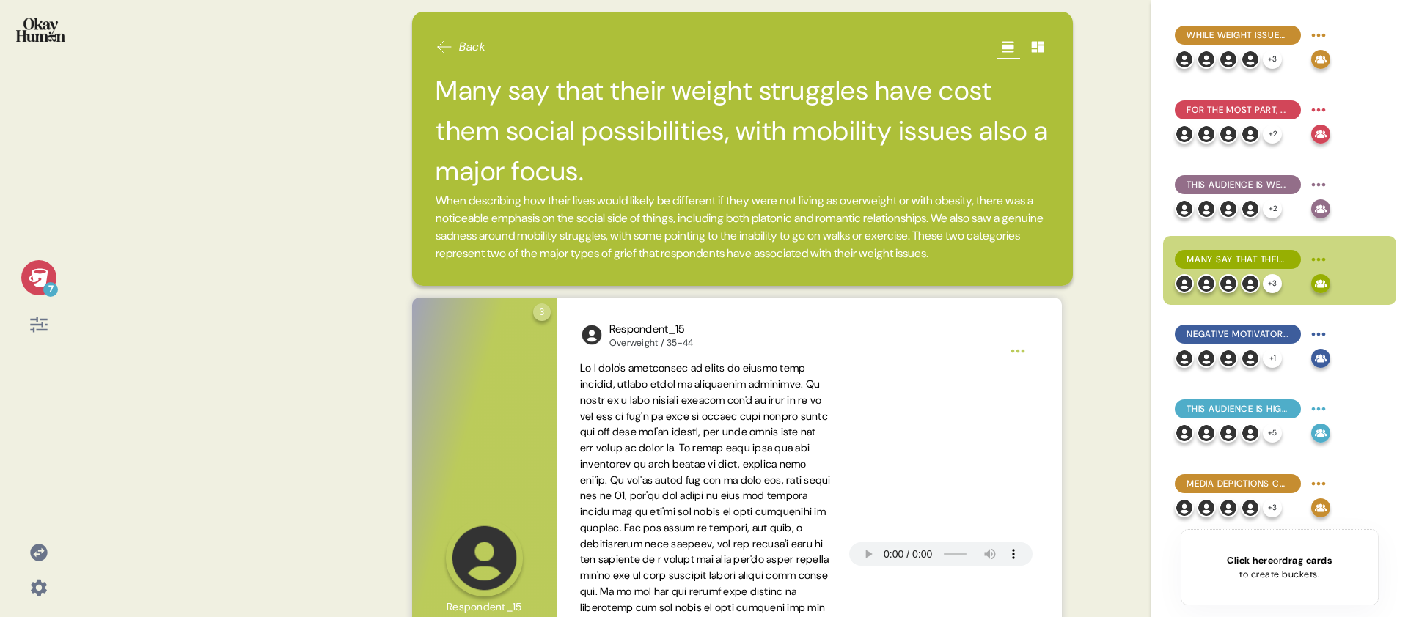
click at [21, 272] on div "7" at bounding box center [38, 277] width 35 height 35
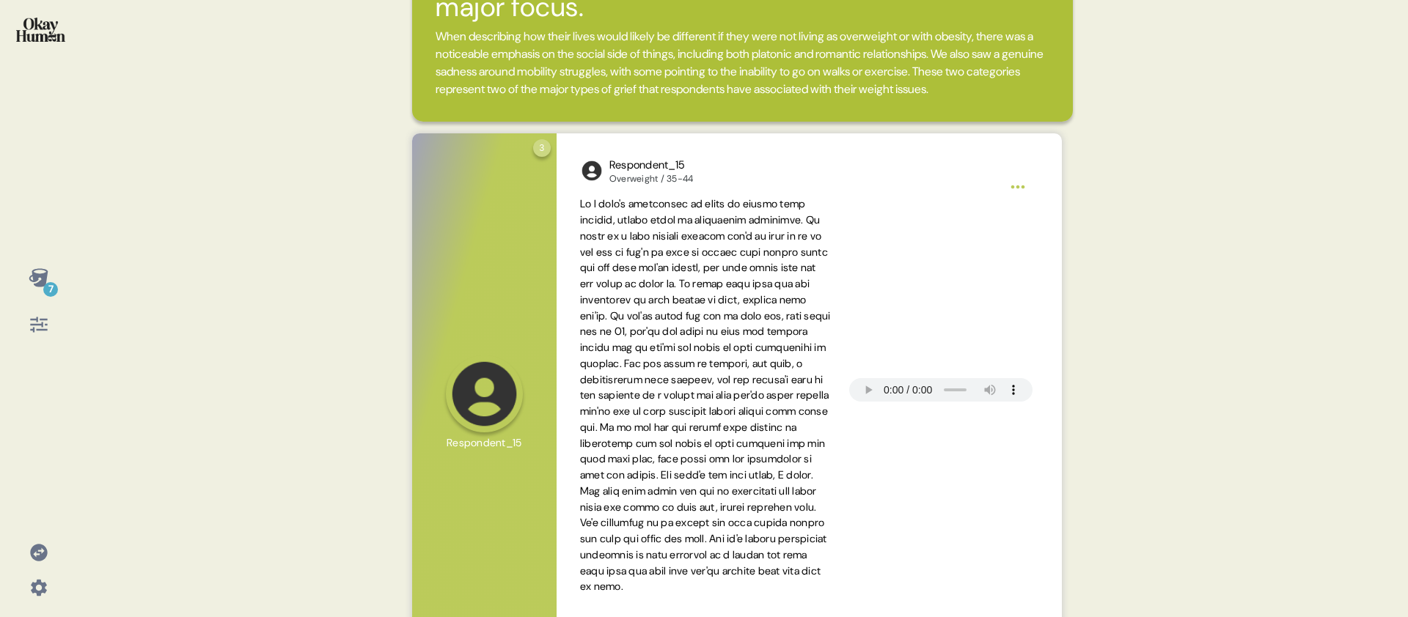
scroll to position [0, 0]
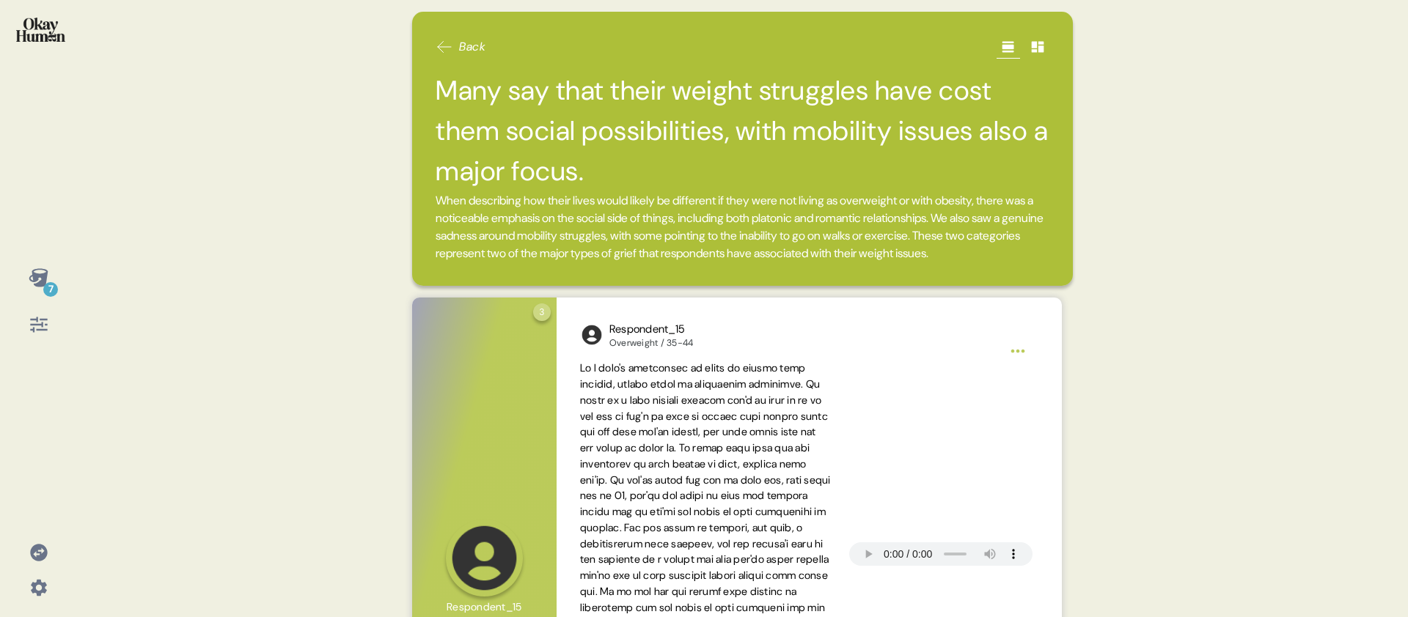
click at [106, 286] on div "7 Back Many say that their weight struggles have cost them social possibilities…" at bounding box center [704, 308] width 1408 height 617
click at [29, 277] on icon at bounding box center [39, 278] width 21 height 21
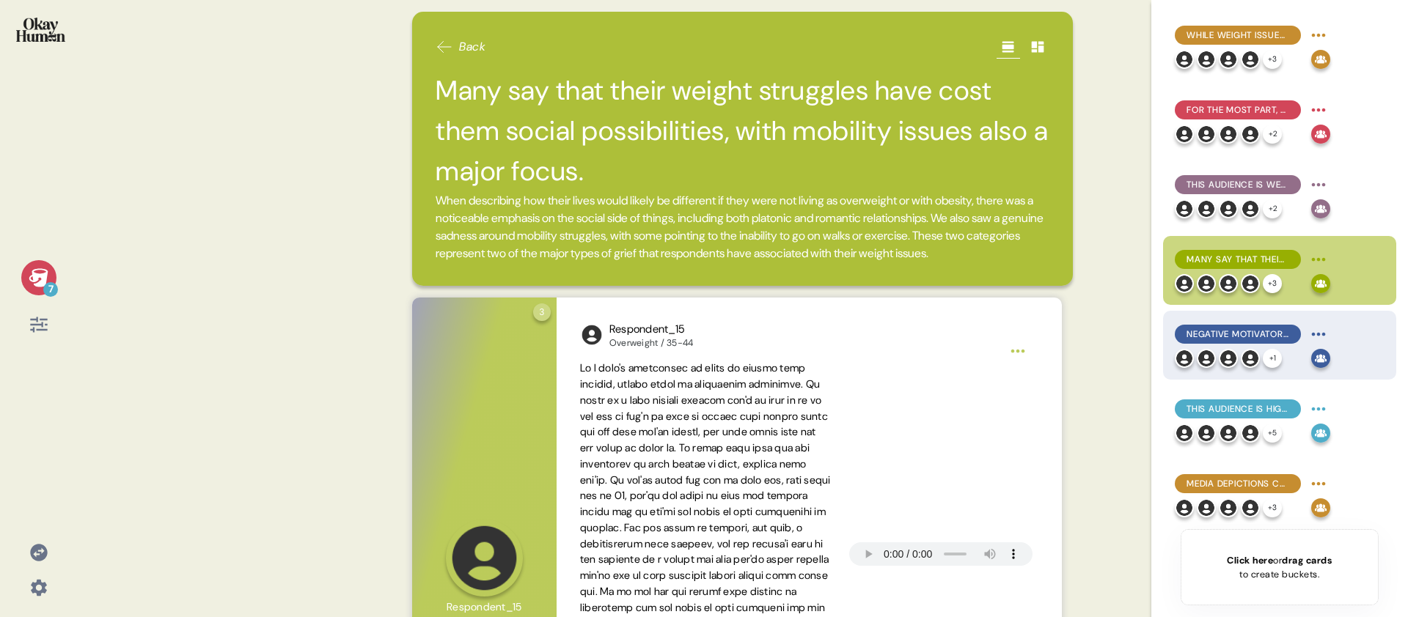
click at [1234, 331] on span "Negative motivators to change were most common, but healthy connections with ot…" at bounding box center [1238, 334] width 103 height 13
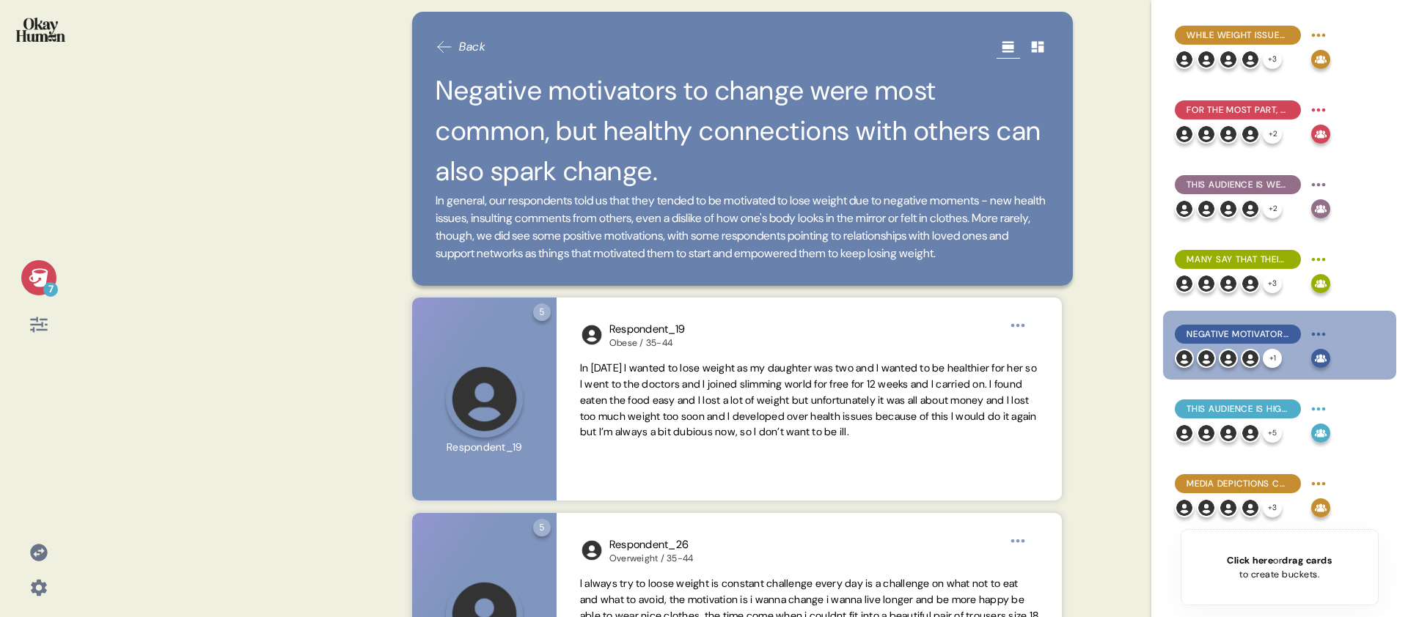
click at [41, 279] on icon at bounding box center [38, 277] width 19 height 18
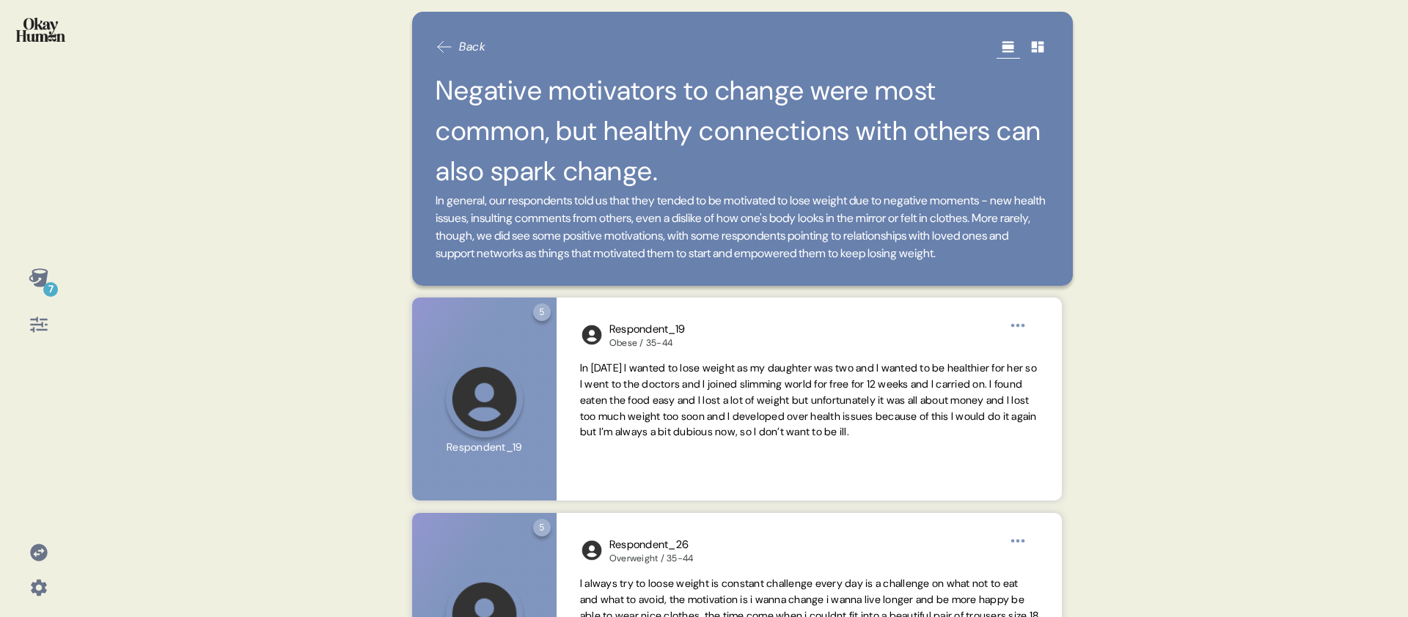
click at [403, 102] on div "Back Negative motivators to change were most common, but healthy connections wi…" at bounding box center [742, 308] width 695 height 617
click at [257, 295] on div "7 Back Negative motivators to change were most common, but healthy connections …" at bounding box center [704, 308] width 1408 height 617
click at [47, 283] on div "7" at bounding box center [50, 289] width 15 height 15
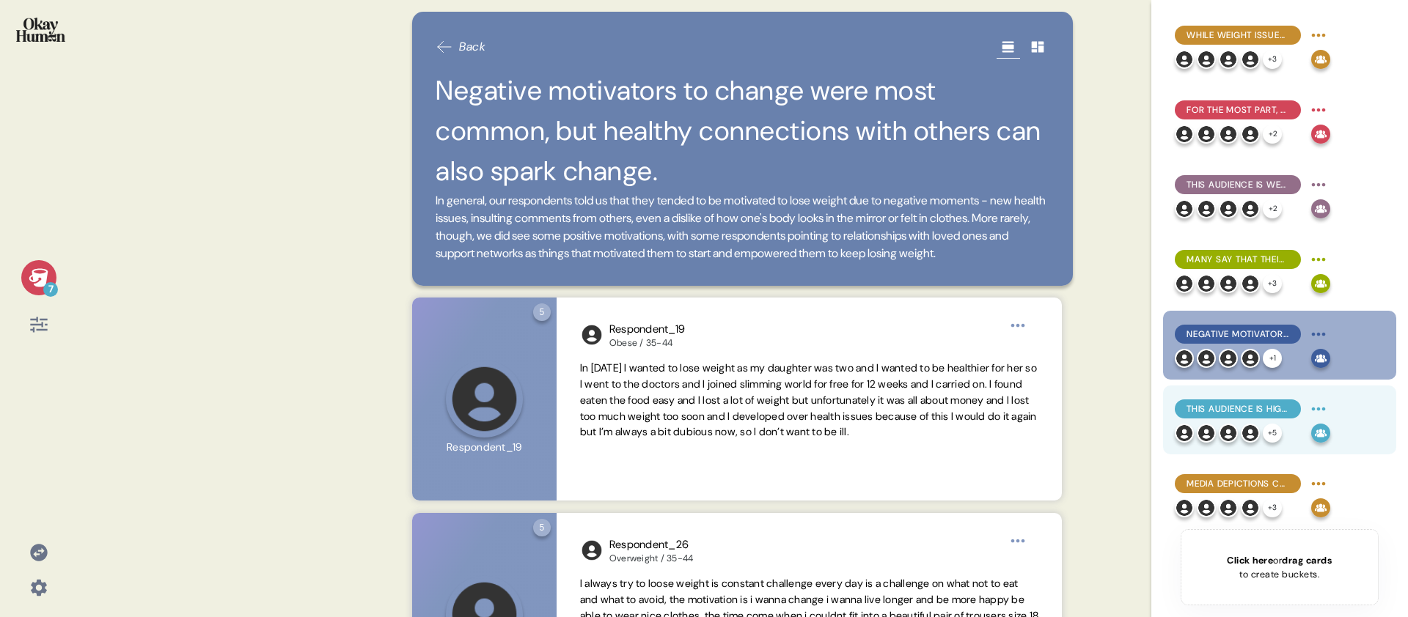
click at [1238, 400] on div "This audience is highly self-reliant, tending to prefer fitness programs & thei…" at bounding box center [1238, 409] width 126 height 19
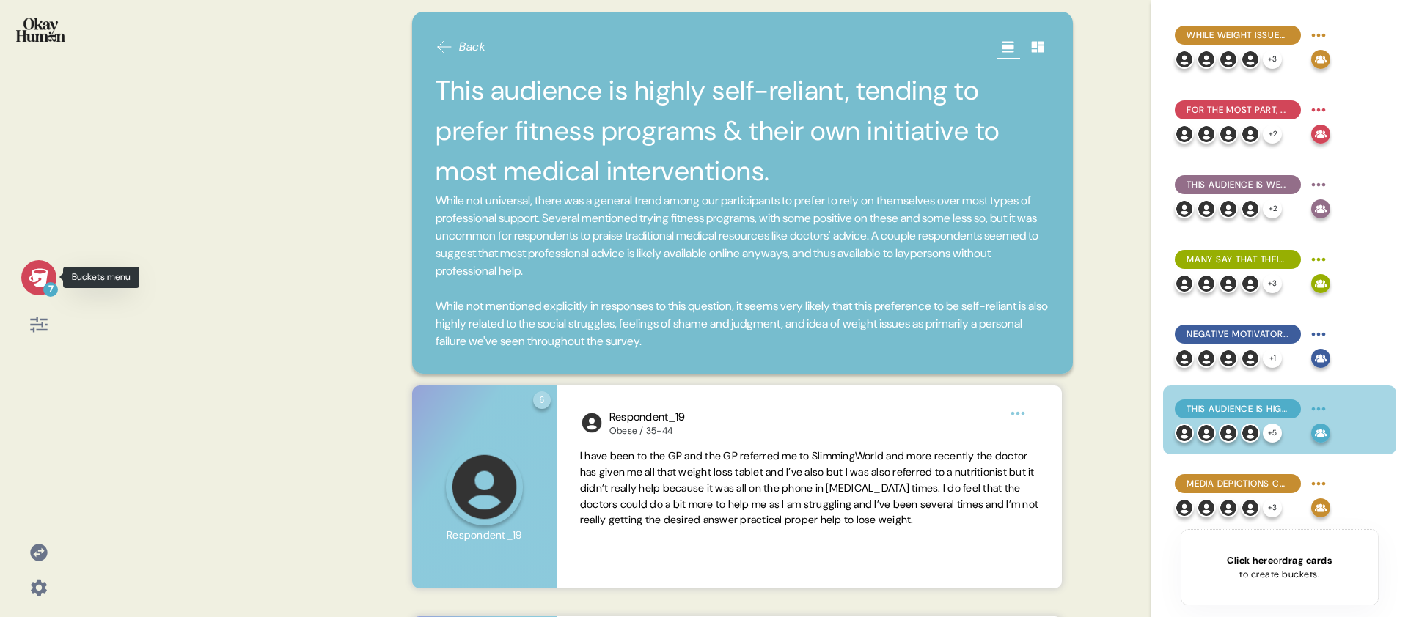
click at [48, 278] on div "7" at bounding box center [38, 277] width 35 height 35
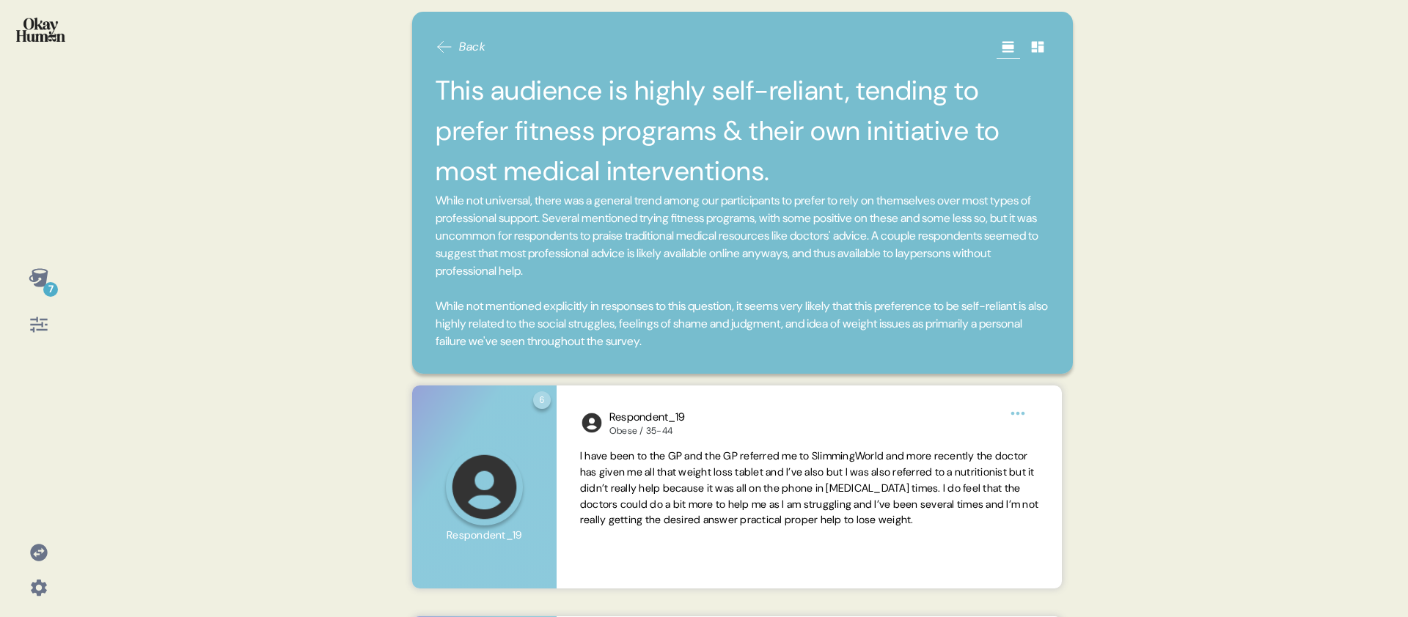
click at [412, 185] on div "Back This audience is highly self-reliant, tending to prefer fitness programs &…" at bounding box center [742, 193] width 661 height 362
click at [267, 261] on div "7 Back This audience is highly self-reliant, tending to prefer fitness programs…" at bounding box center [704, 308] width 1408 height 617
click at [29, 285] on icon at bounding box center [39, 278] width 21 height 21
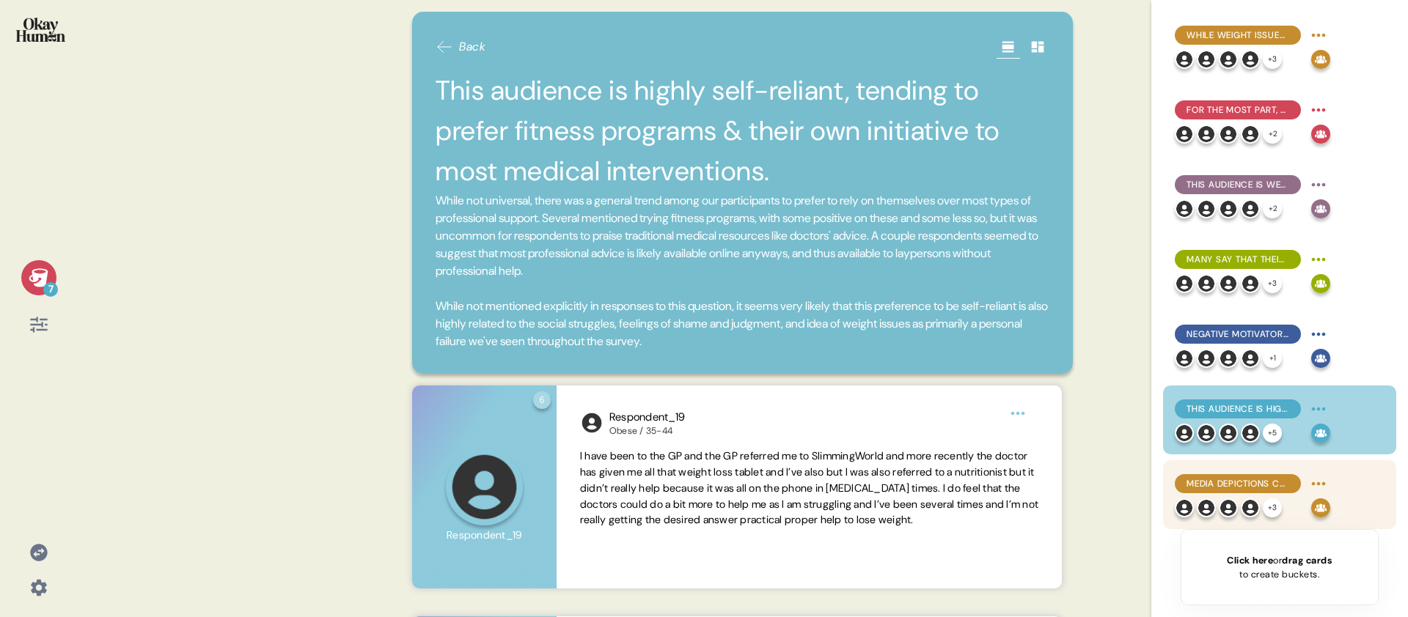
click at [1240, 481] on span "Media depictions cruelly label these people as lazy and disgusting - but they a…" at bounding box center [1238, 483] width 103 height 13
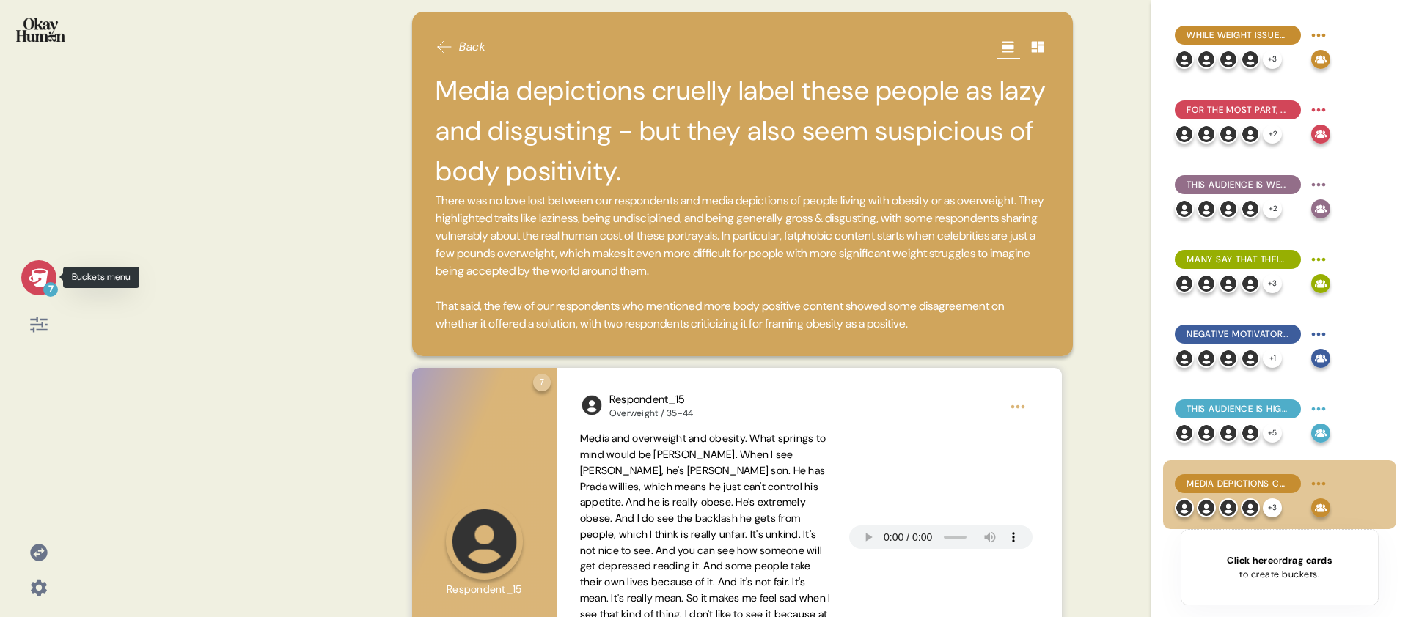
click at [32, 275] on icon at bounding box center [38, 277] width 19 height 18
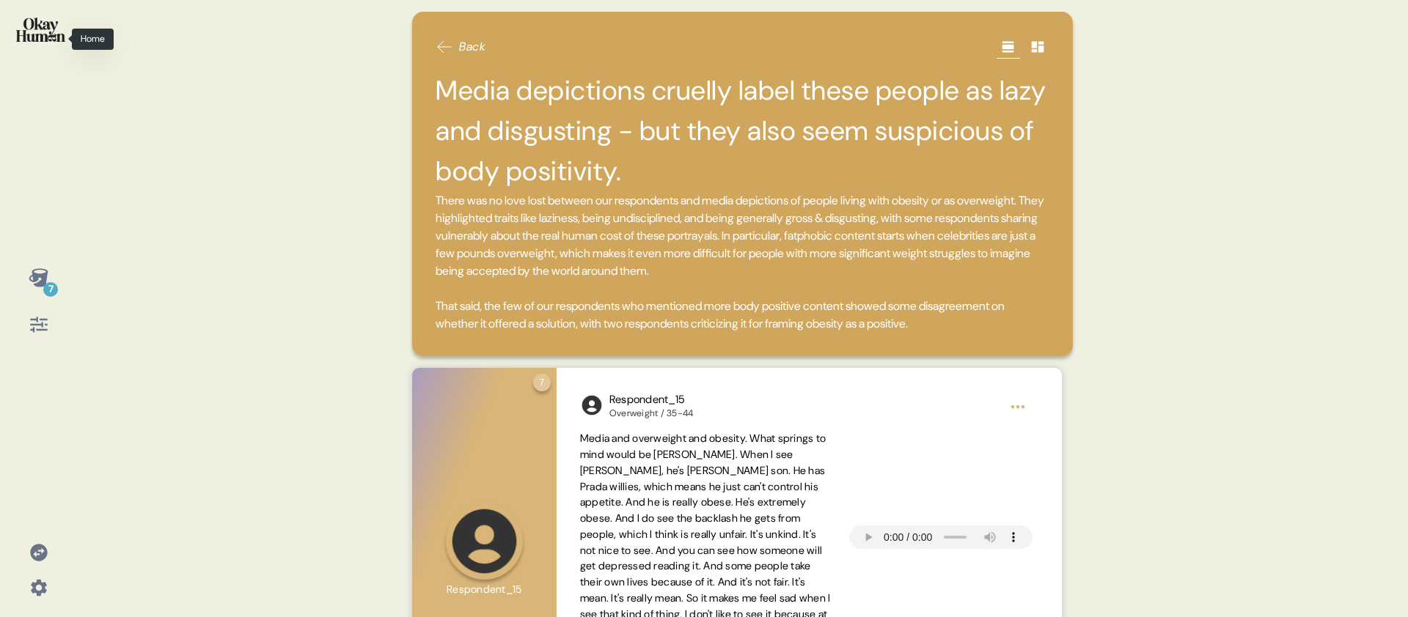
click at [45, 35] on img at bounding box center [40, 30] width 49 height 24
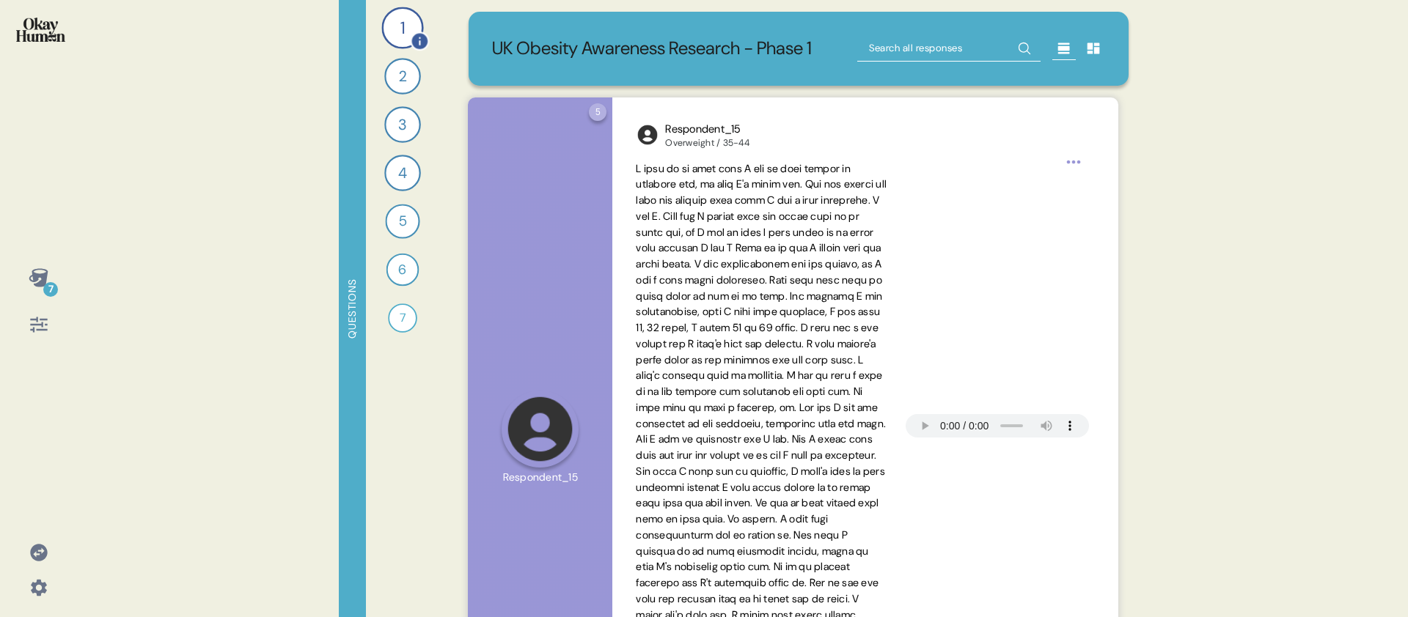
click at [397, 39] on div "1" at bounding box center [402, 28] width 42 height 42
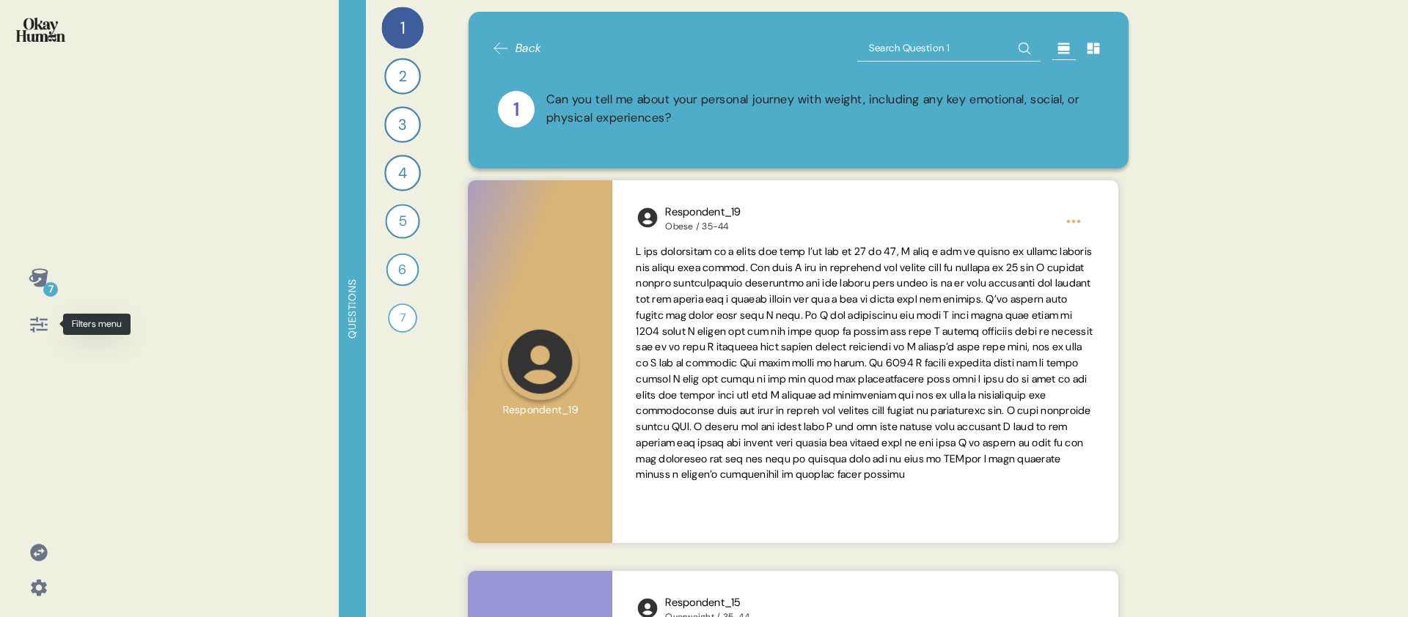
click at [37, 326] on icon at bounding box center [39, 325] width 21 height 21
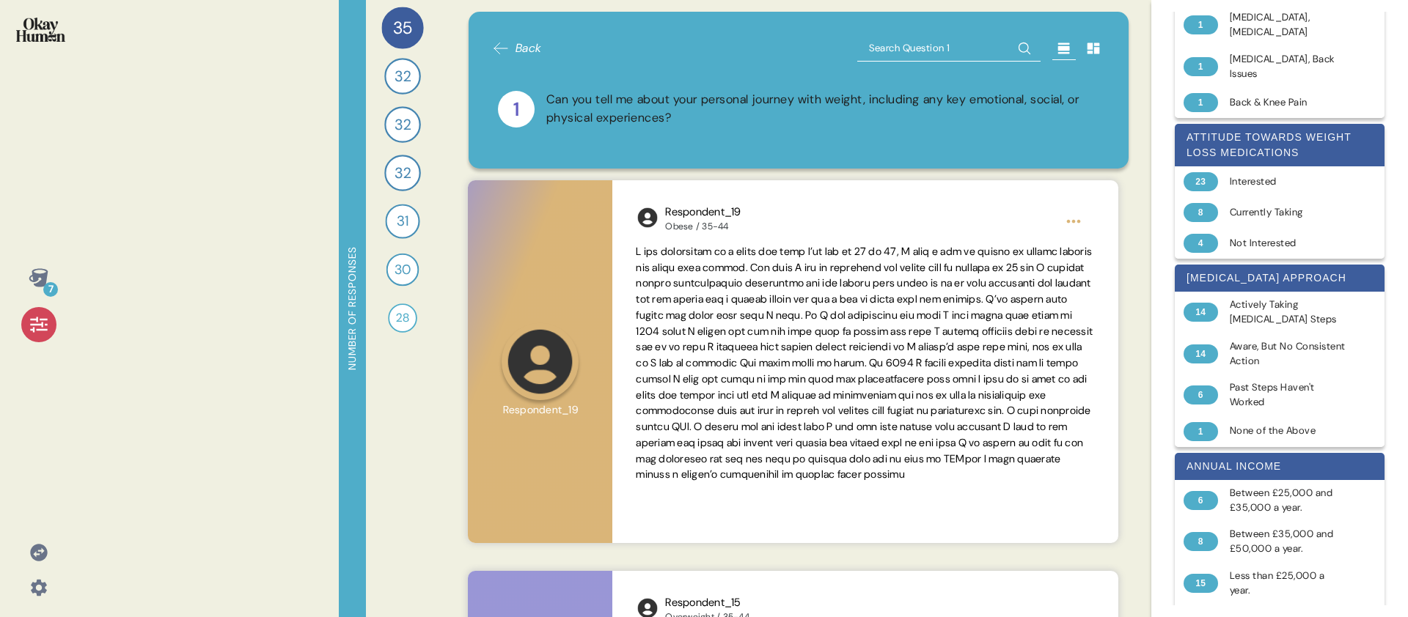
scroll to position [667, 0]
click at [38, 340] on div at bounding box center [38, 324] width 35 height 35
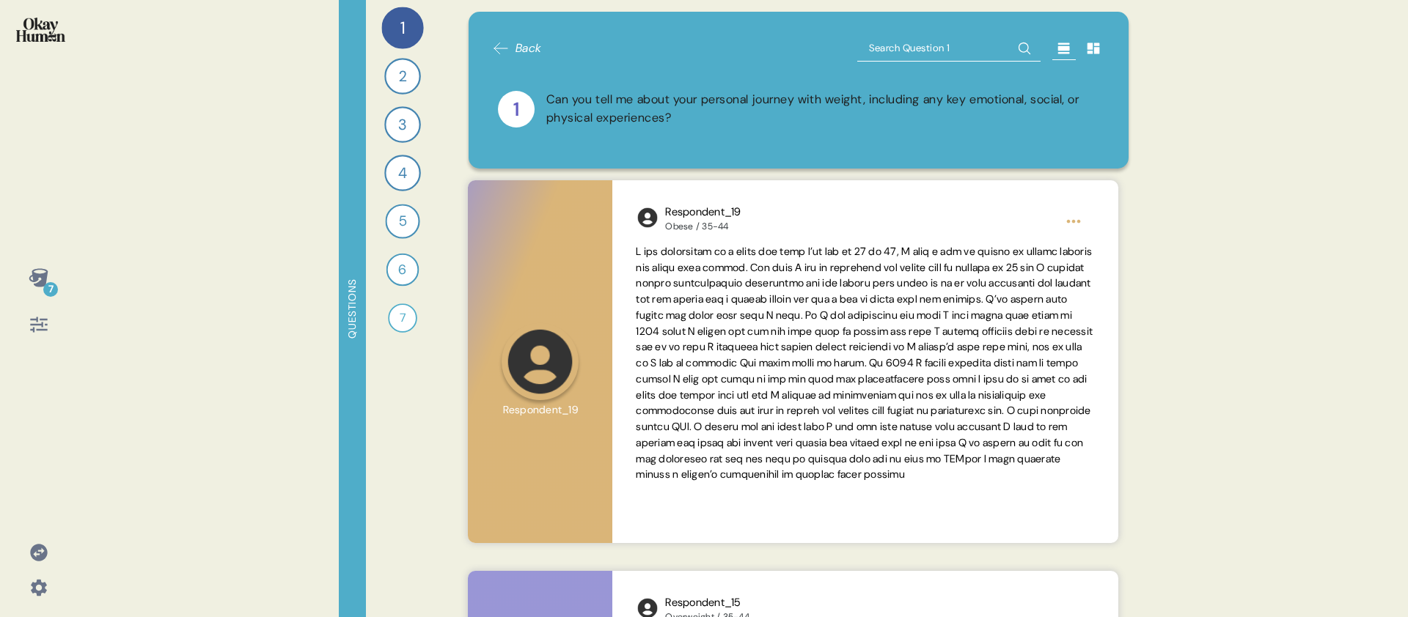
click at [27, 326] on div at bounding box center [38, 324] width 35 height 35
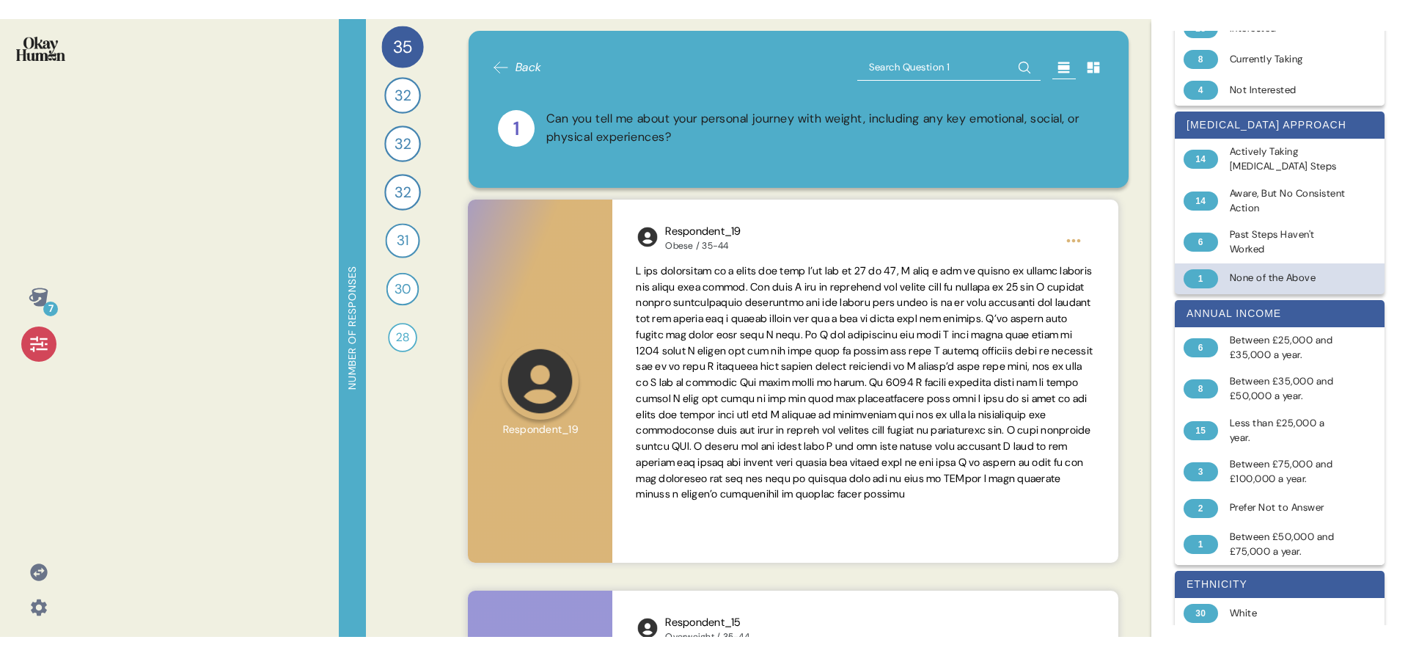
scroll to position [842, 0]
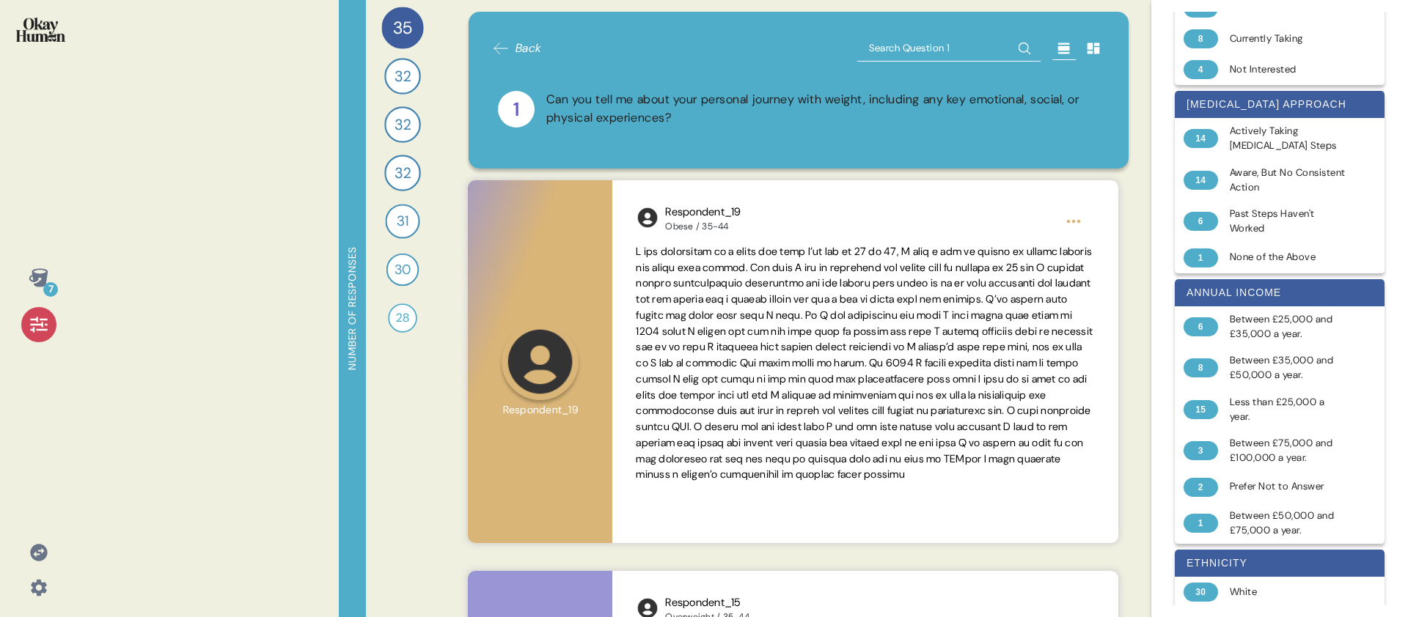
click at [44, 329] on icon at bounding box center [38, 324] width 17 height 15
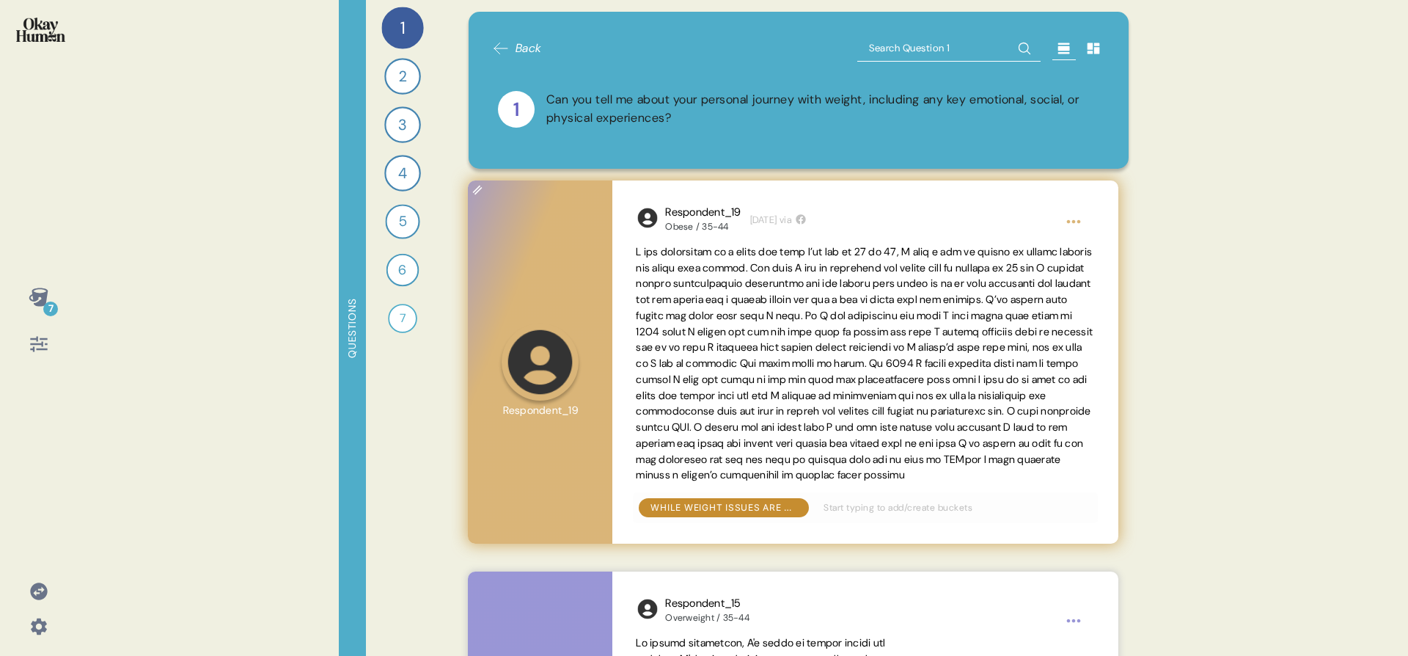
click at [770, 280] on span at bounding box center [864, 363] width 457 height 237
click at [702, 181] on div "Respondent_19 Obese / 35-44 1 week ago via While weight issues are often a life…" at bounding box center [864, 361] width 505 height 363
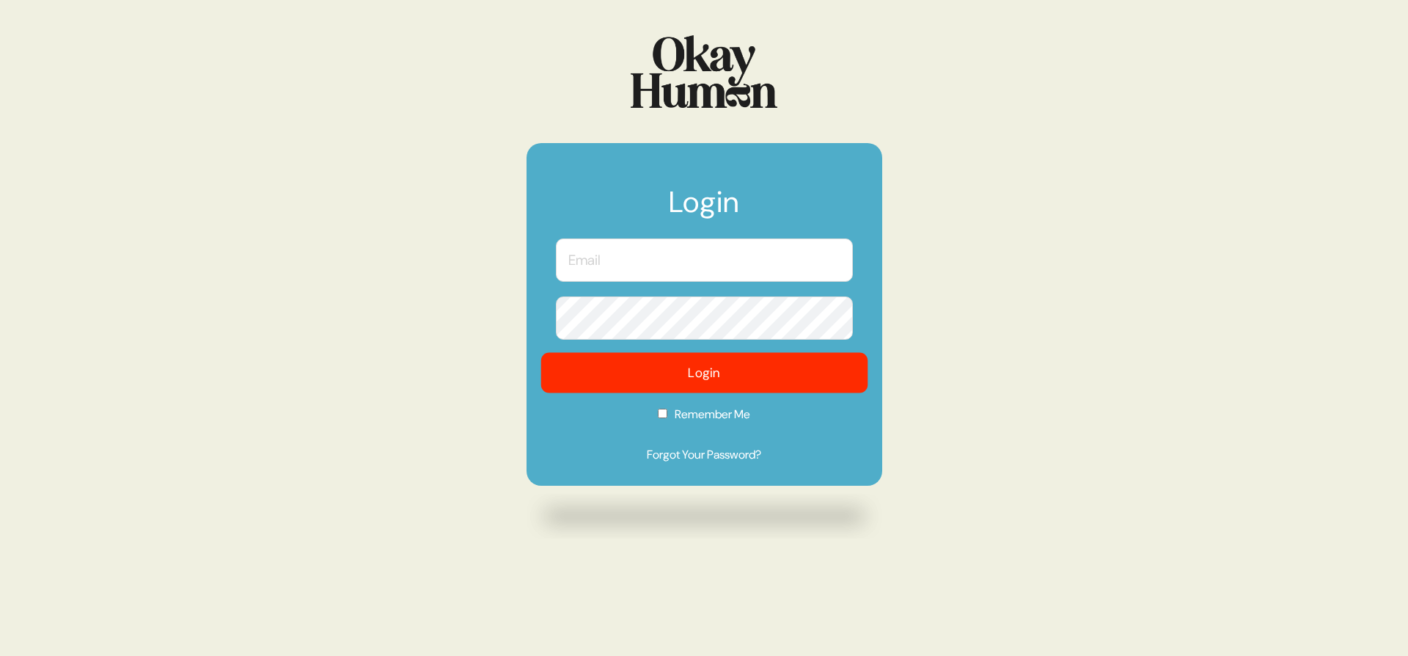
type input "[PERSON_NAME][EMAIL_ADDRESS][DOMAIN_NAME]"
click at [593, 371] on button "Login" at bounding box center [703, 373] width 327 height 40
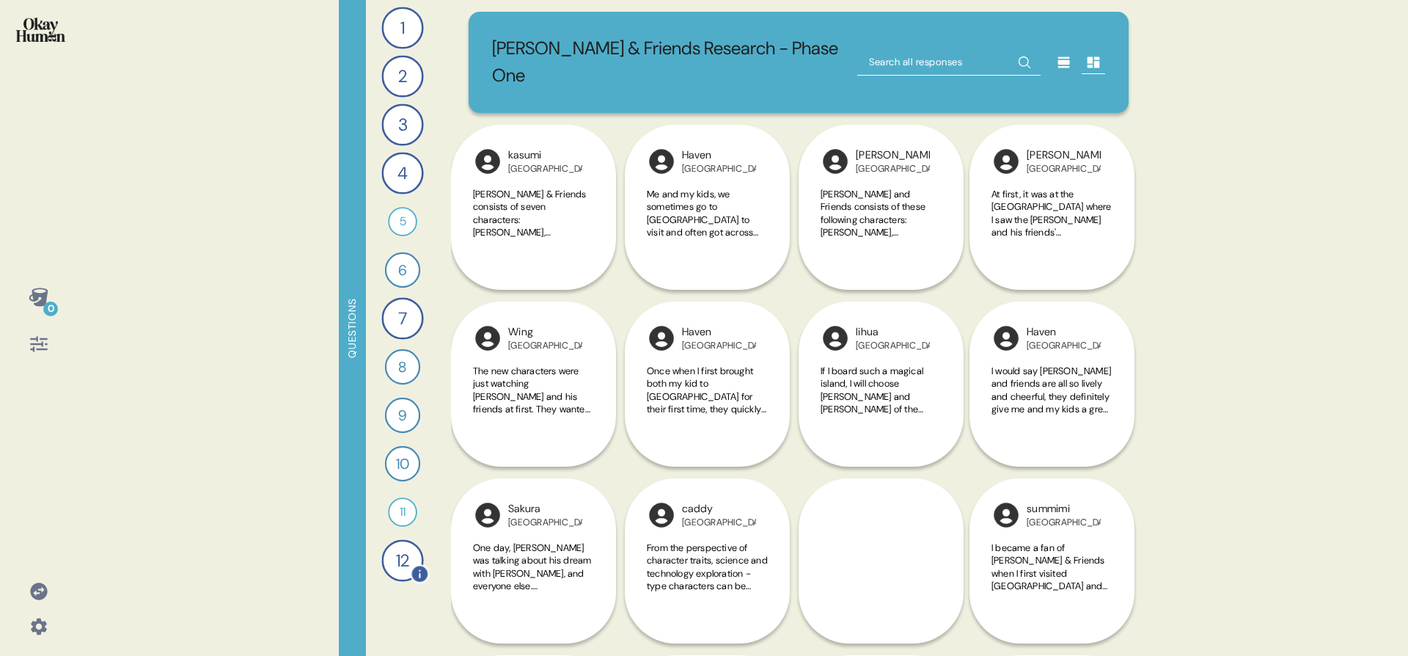
click at [398, 559] on div "12" at bounding box center [402, 560] width 42 height 42
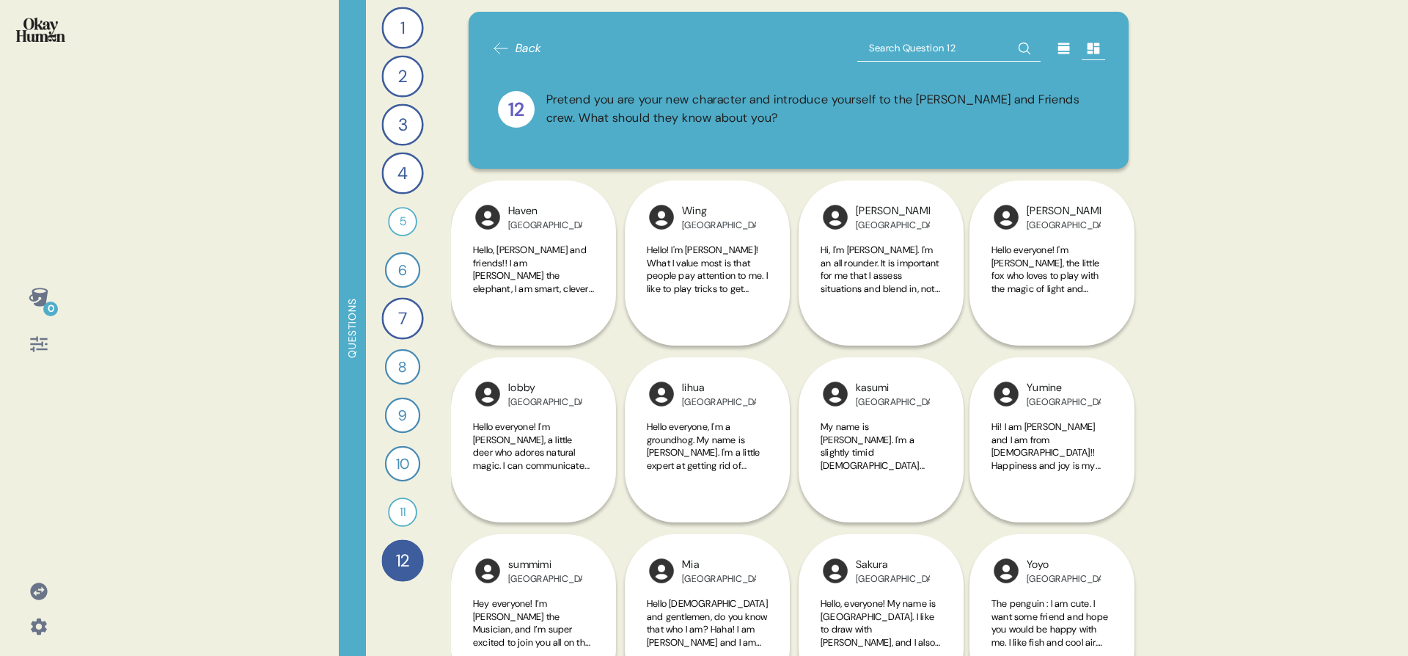
click at [1058, 43] on icon at bounding box center [1064, 48] width 12 height 11
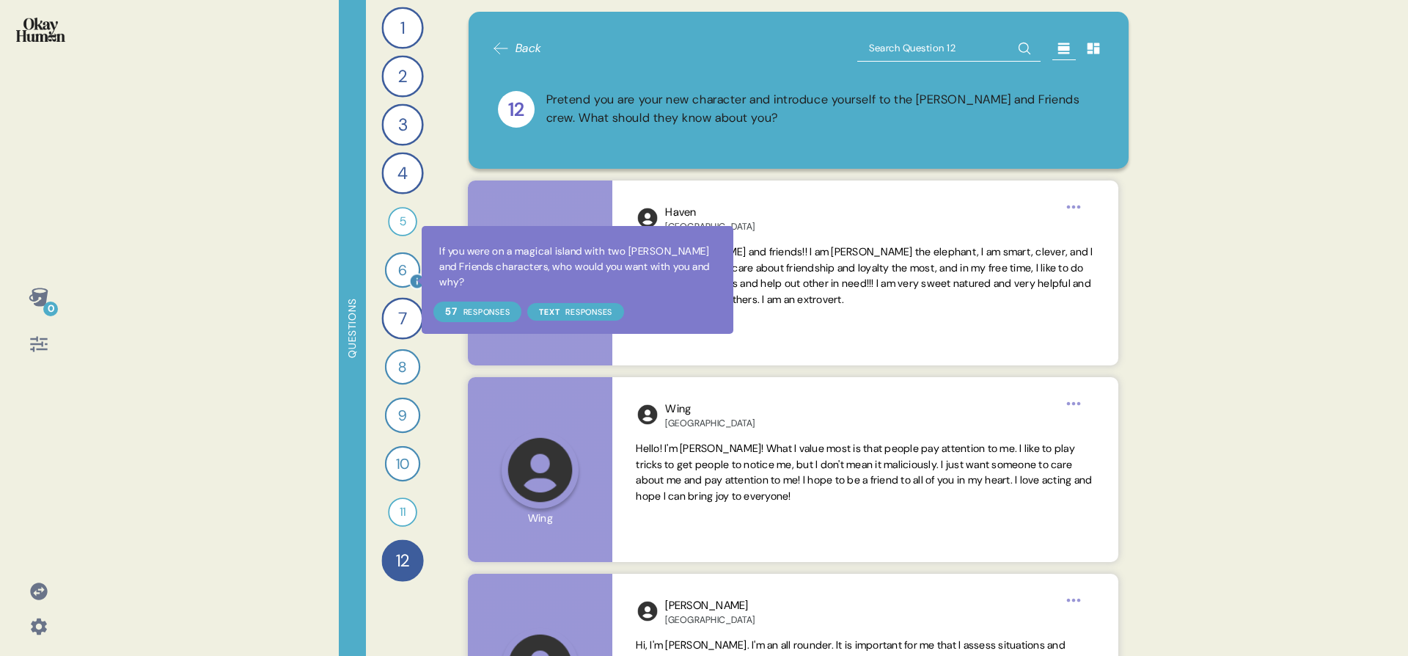
click at [412, 280] on icon at bounding box center [417, 280] width 13 height 13
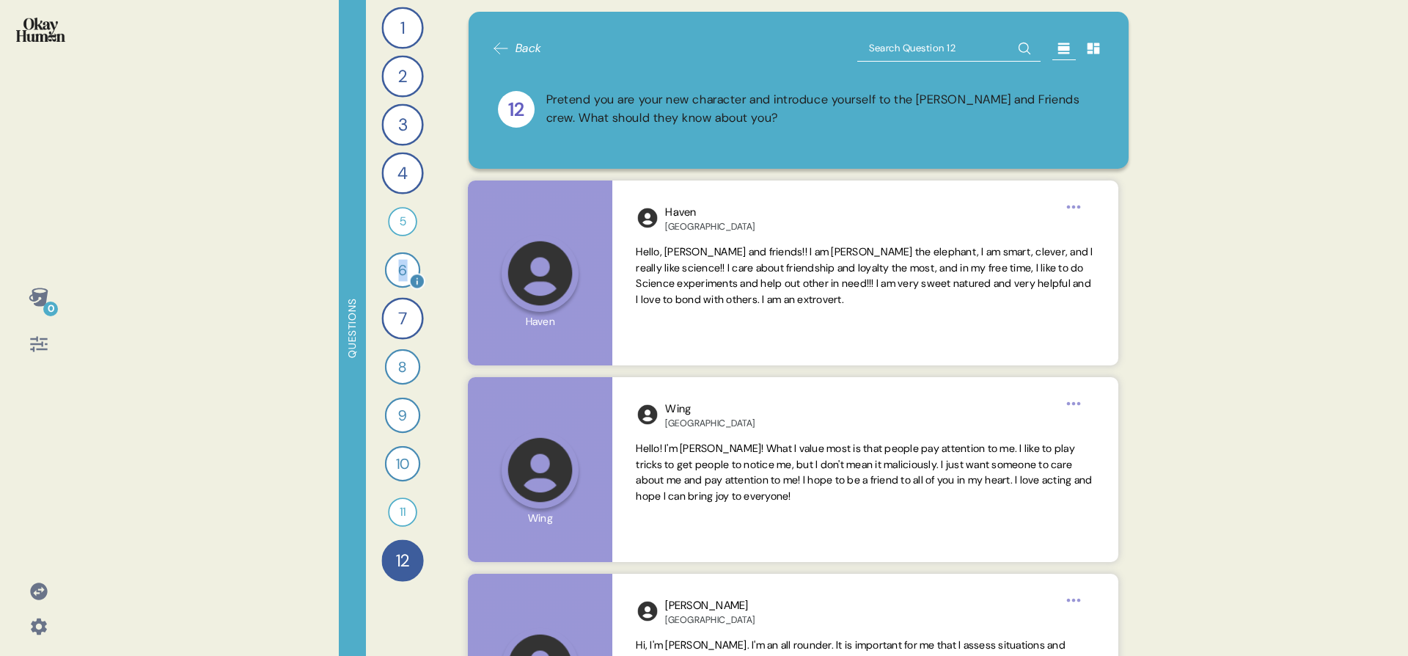
click at [402, 279] on div "6" at bounding box center [402, 269] width 35 height 35
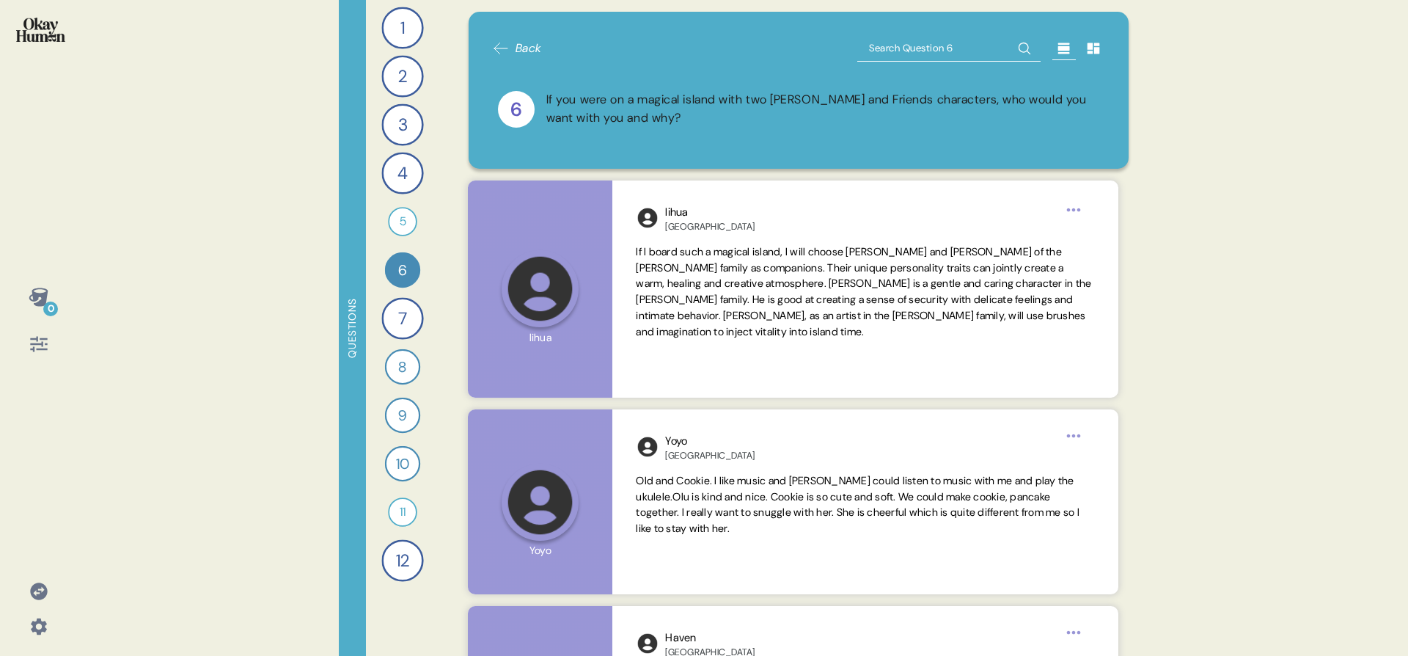
click at [51, 351] on div at bounding box center [38, 343] width 35 height 35
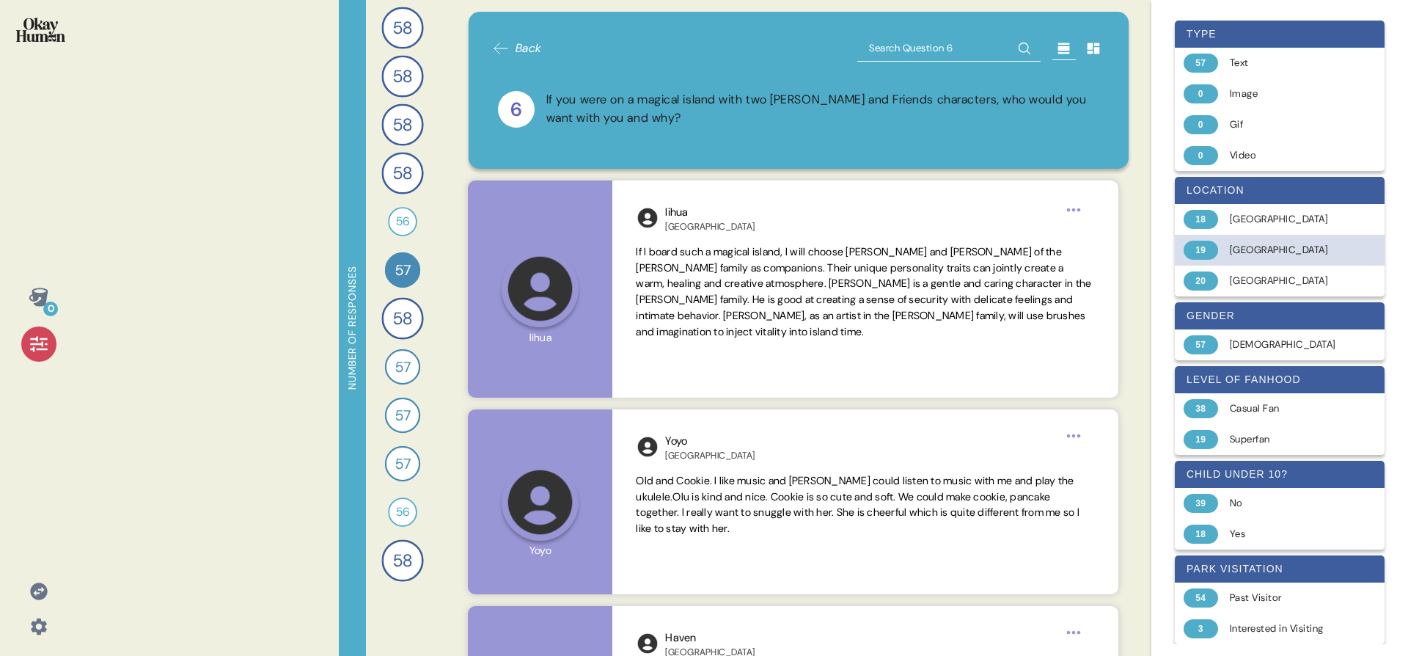
click at [1250, 256] on div "Hong Kong" at bounding box center [1288, 250] width 117 height 15
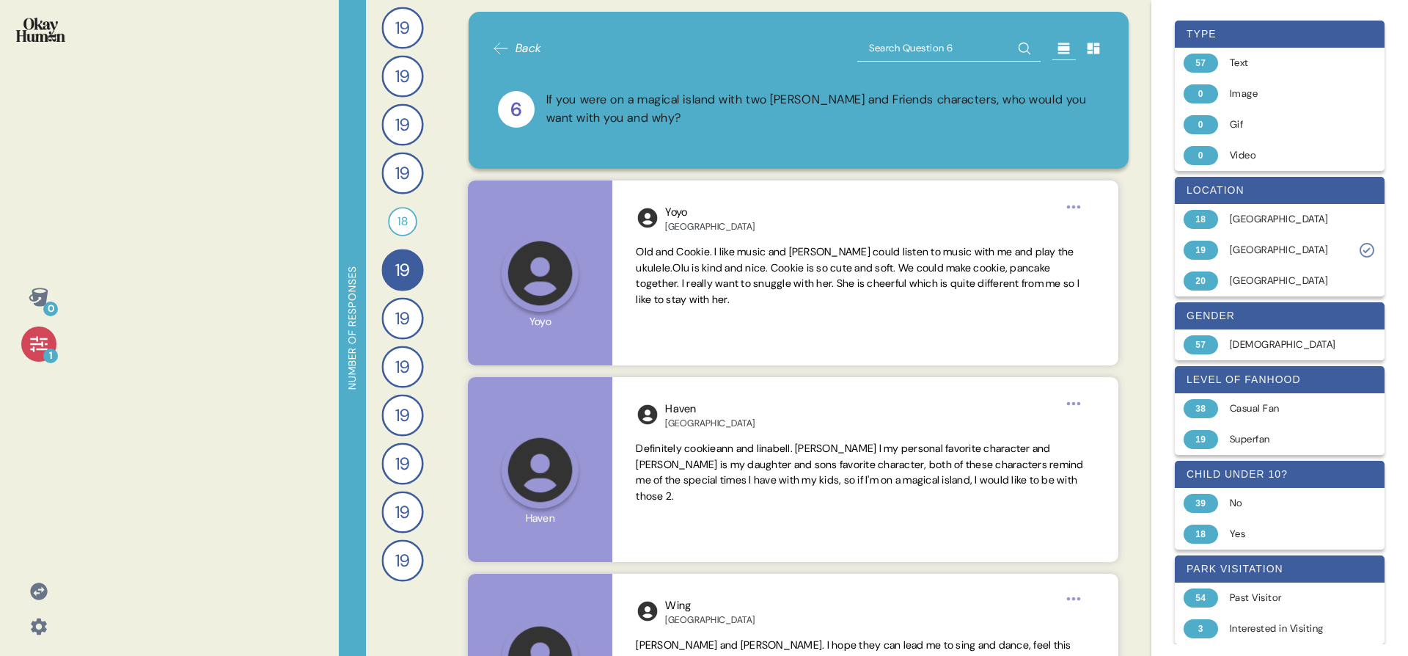
click at [45, 356] on div "1" at bounding box center [50, 355] width 15 height 15
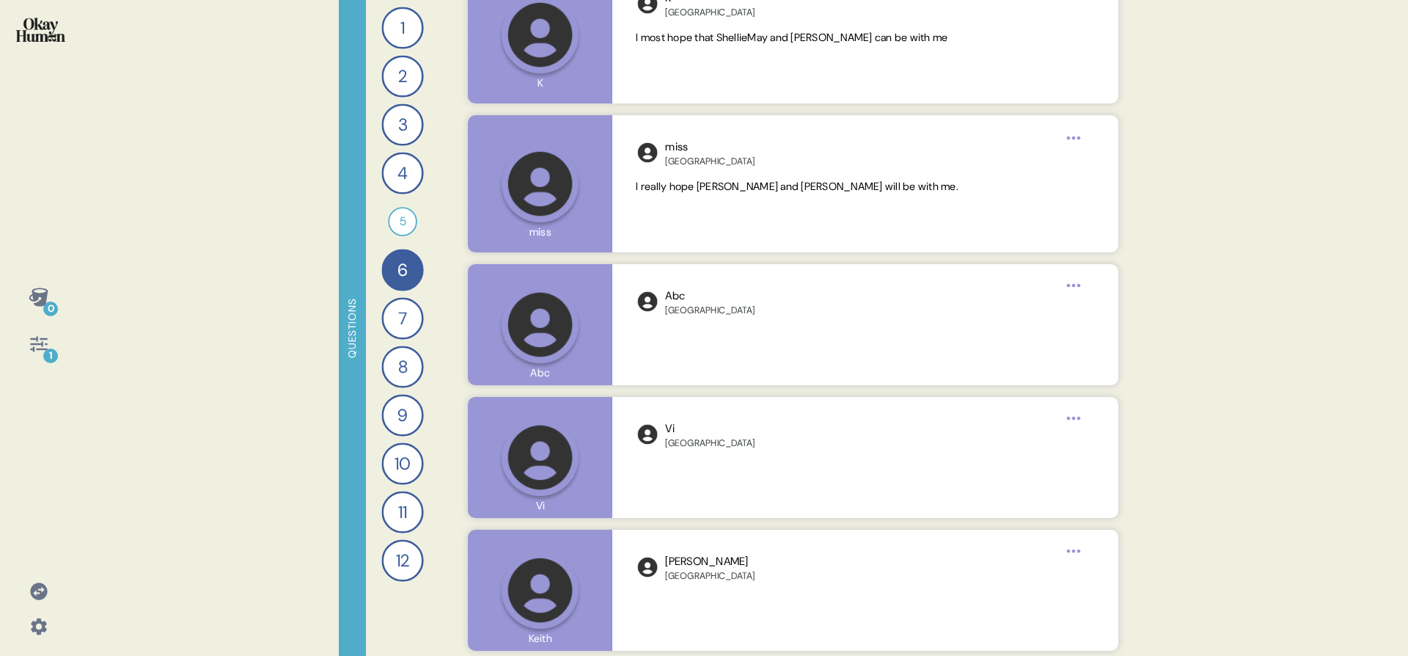
scroll to position [2323, 0]
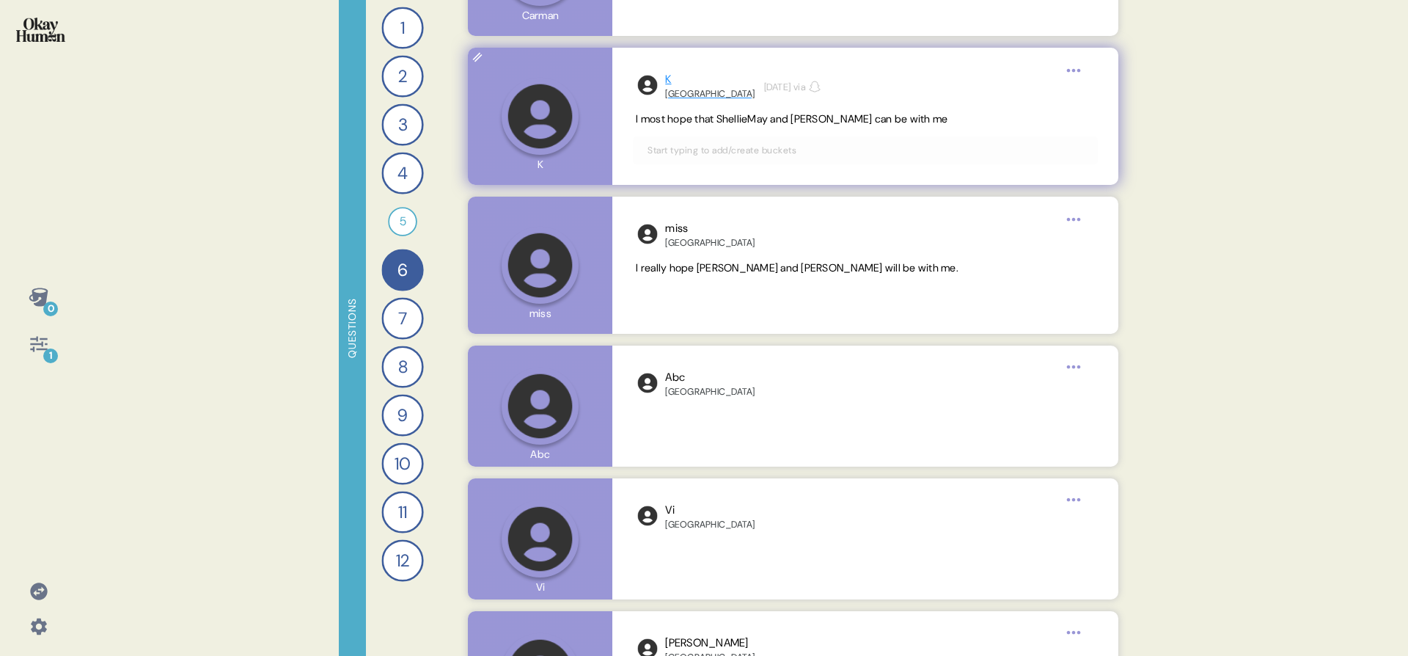
click at [669, 89] on div "Hong Kong" at bounding box center [709, 94] width 89 height 12
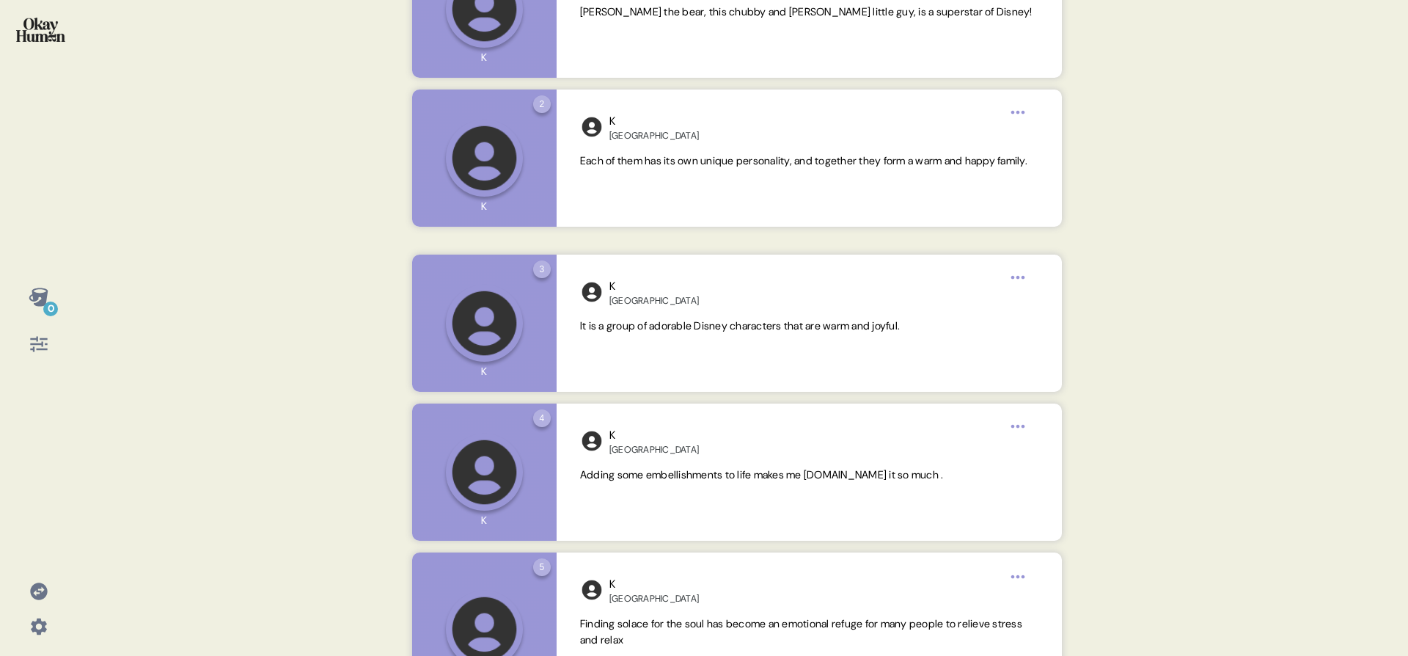
scroll to position [0, 0]
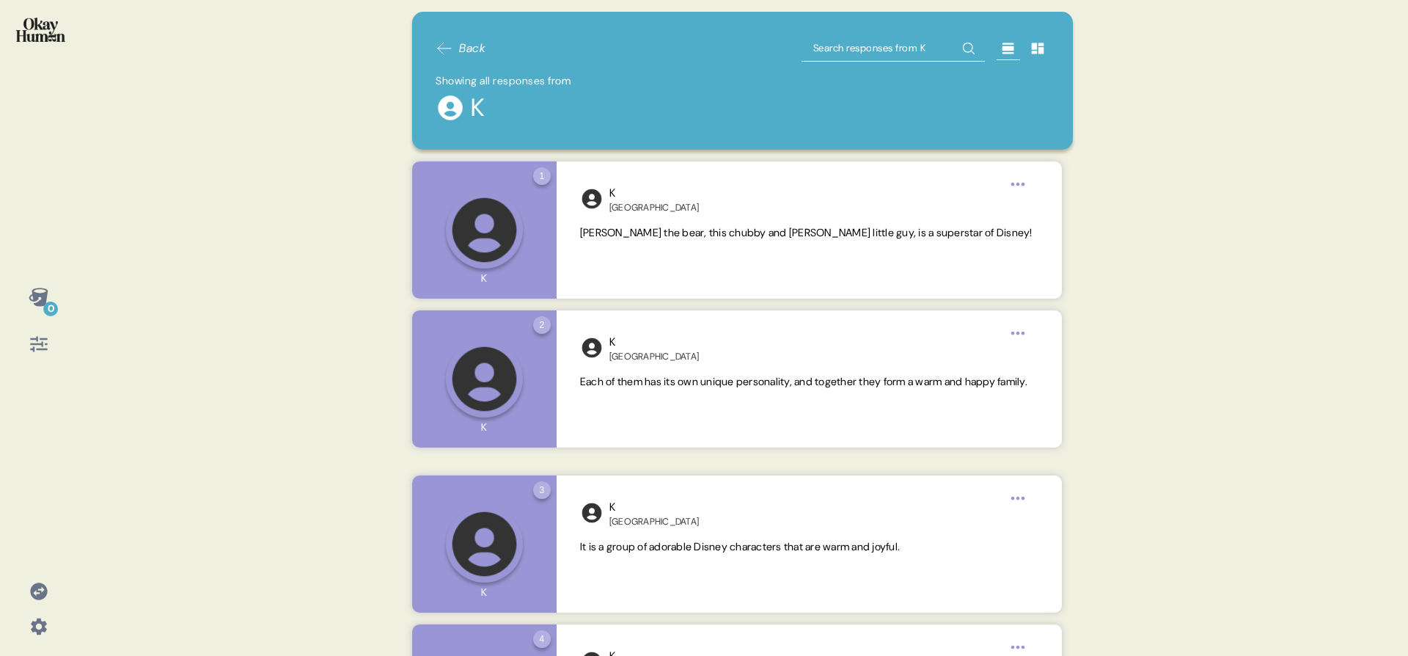
click at [442, 45] on icon at bounding box center [445, 49] width 18 height 18
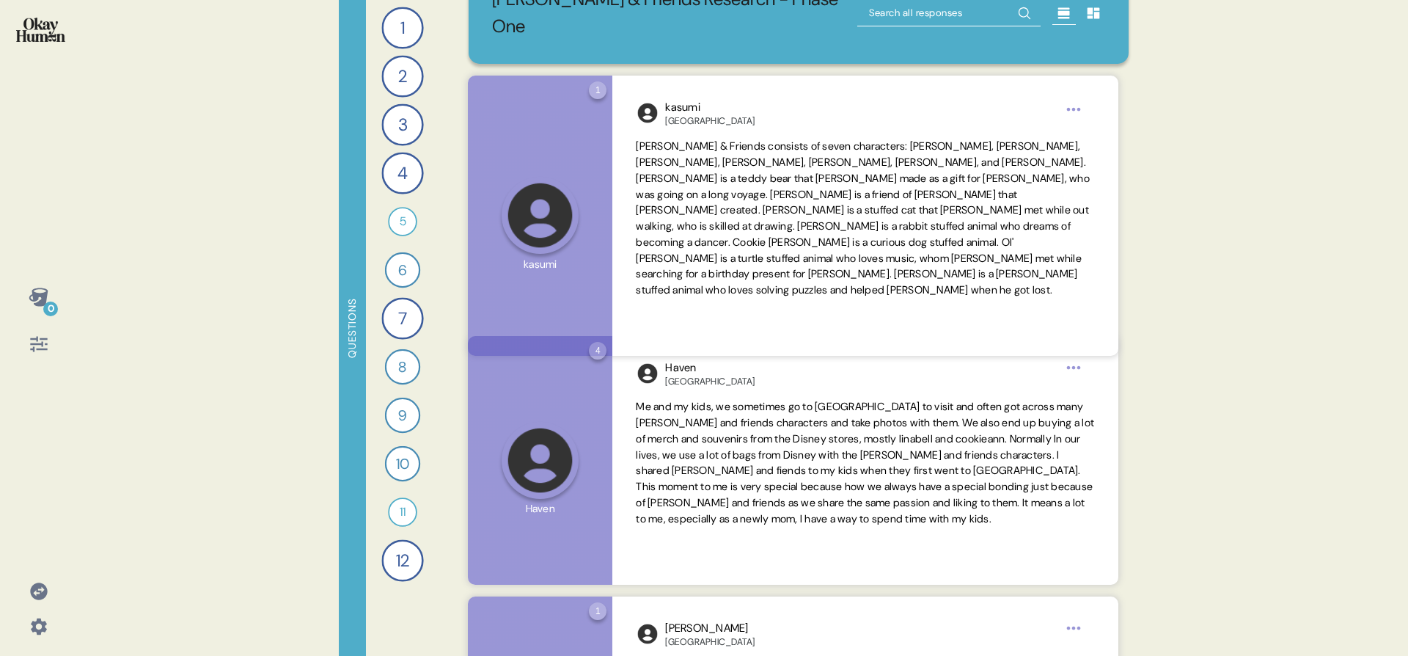
scroll to position [56, 0]
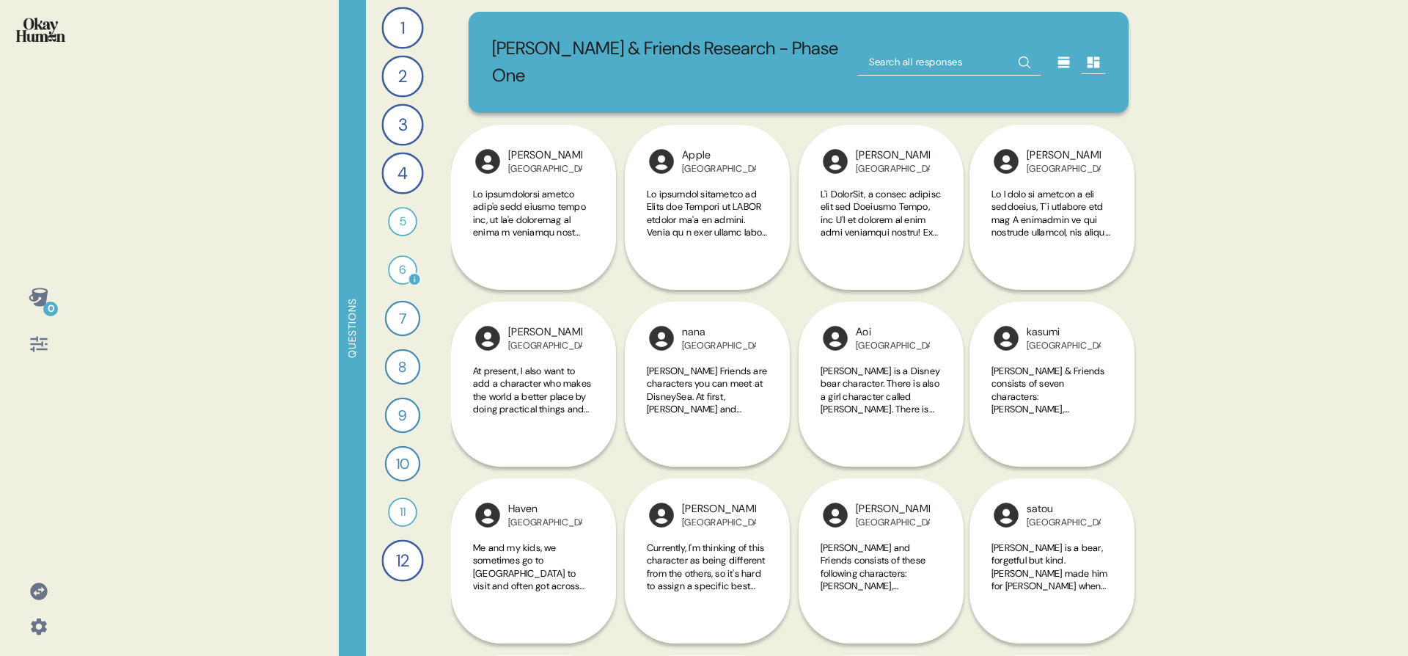
click at [402, 275] on div "6" at bounding box center [402, 269] width 29 height 29
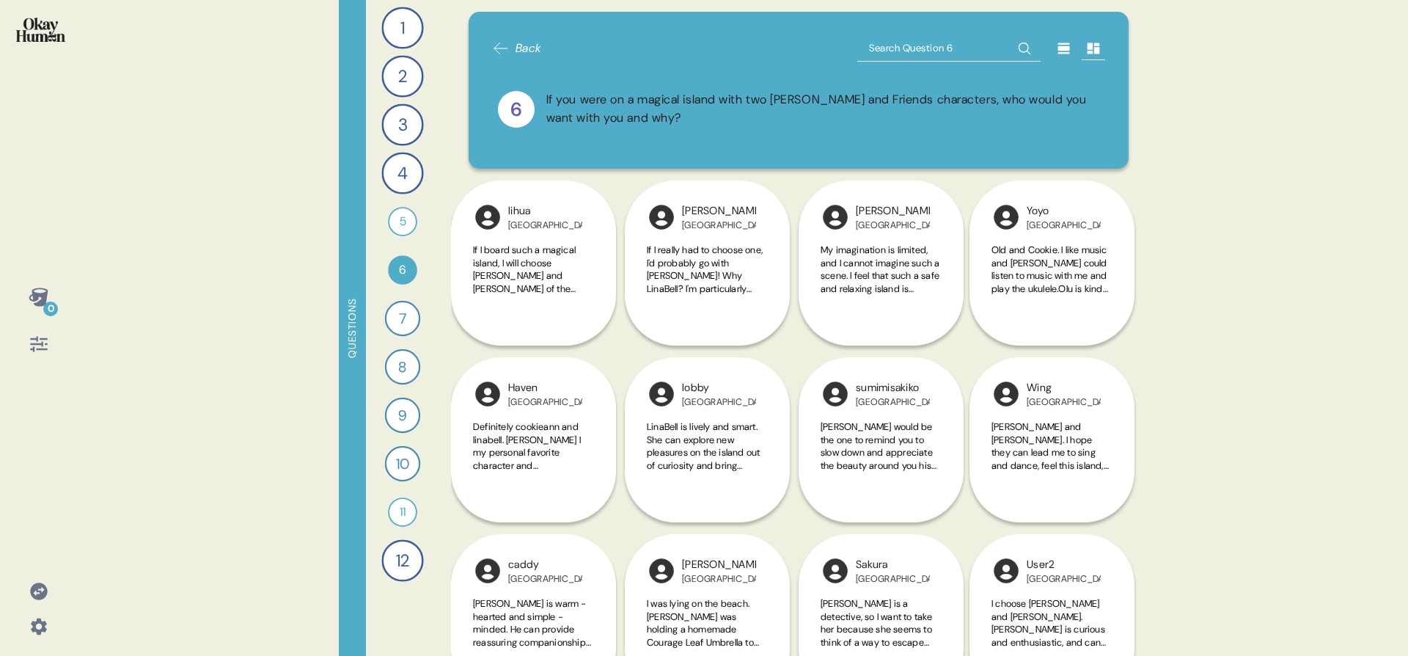
click at [36, 340] on icon at bounding box center [39, 344] width 21 height 21
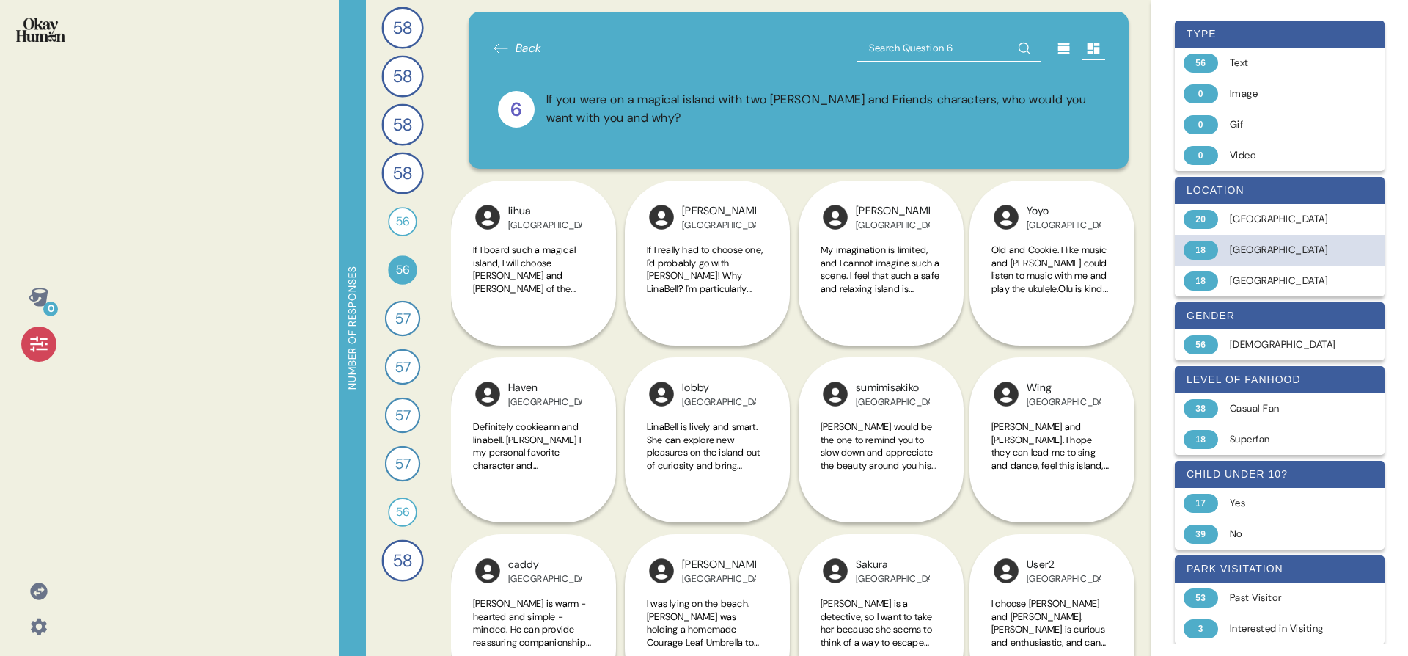
click at [1205, 238] on div "18 Hong Kong" at bounding box center [1280, 250] width 210 height 31
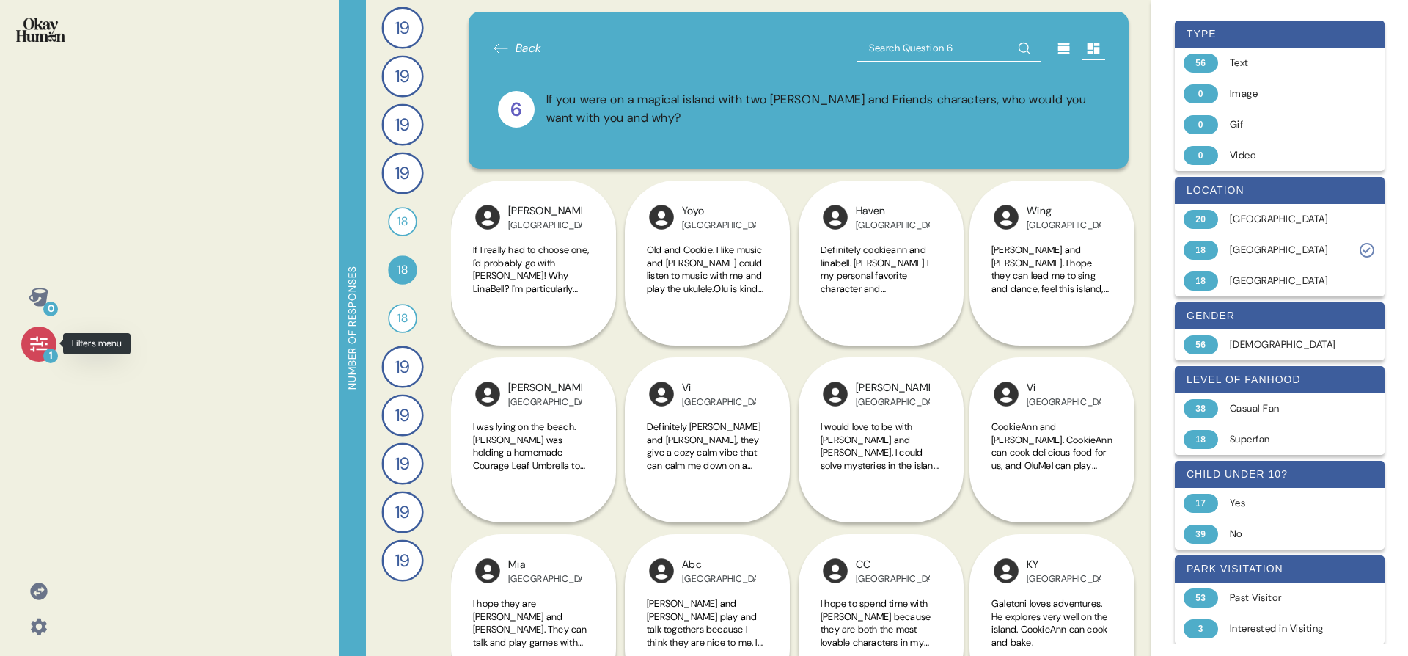
click at [43, 341] on icon at bounding box center [39, 344] width 21 height 21
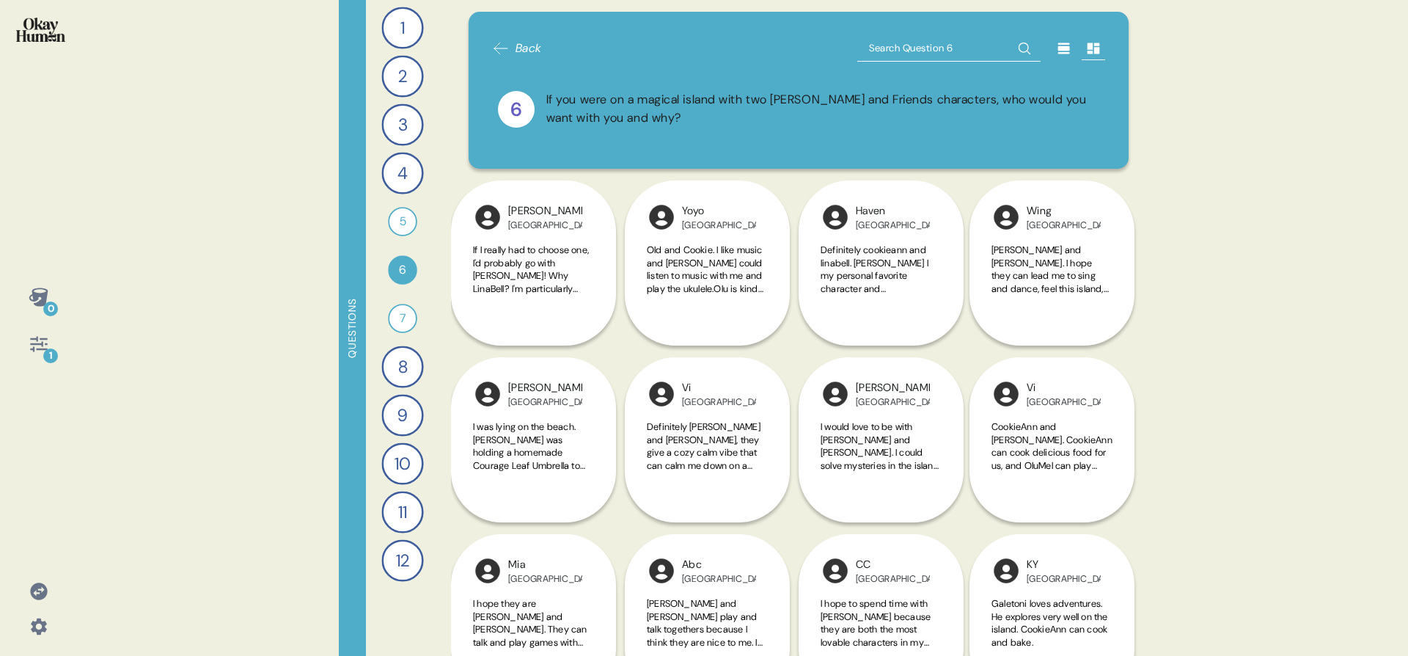
click at [1058, 48] on icon at bounding box center [1064, 48] width 12 height 11
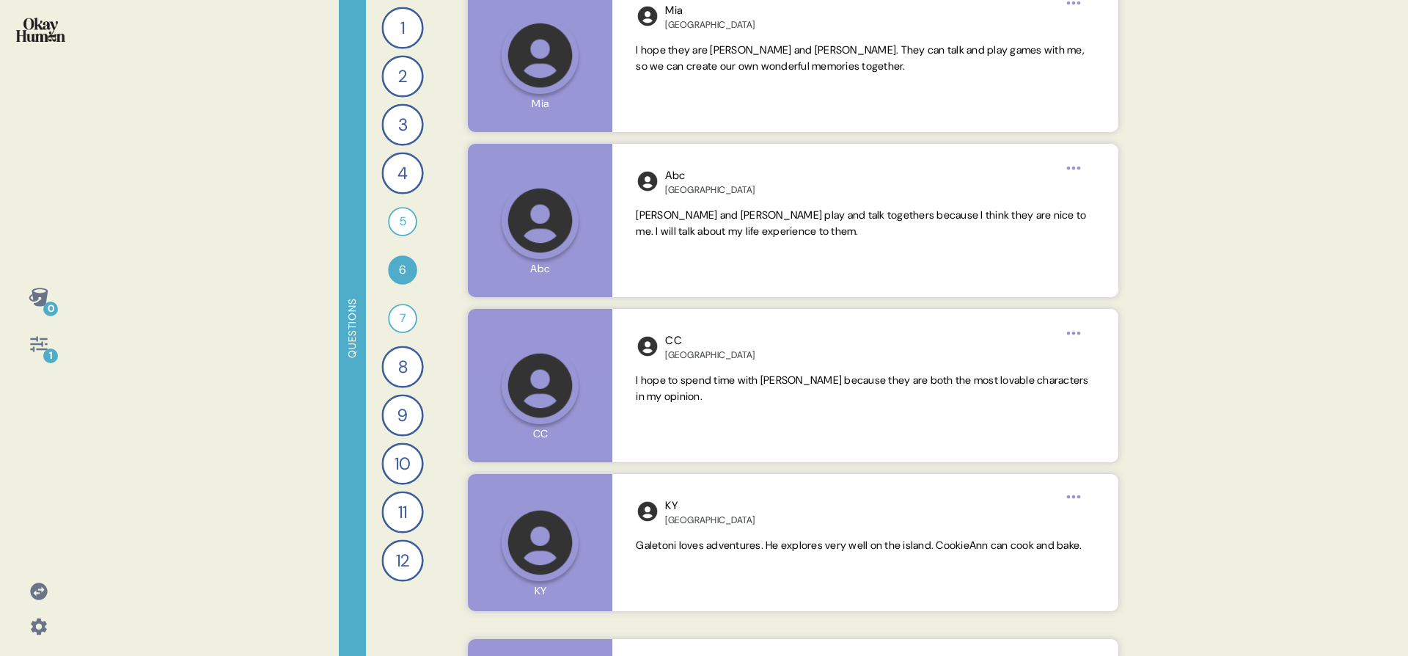
scroll to position [1669, 0]
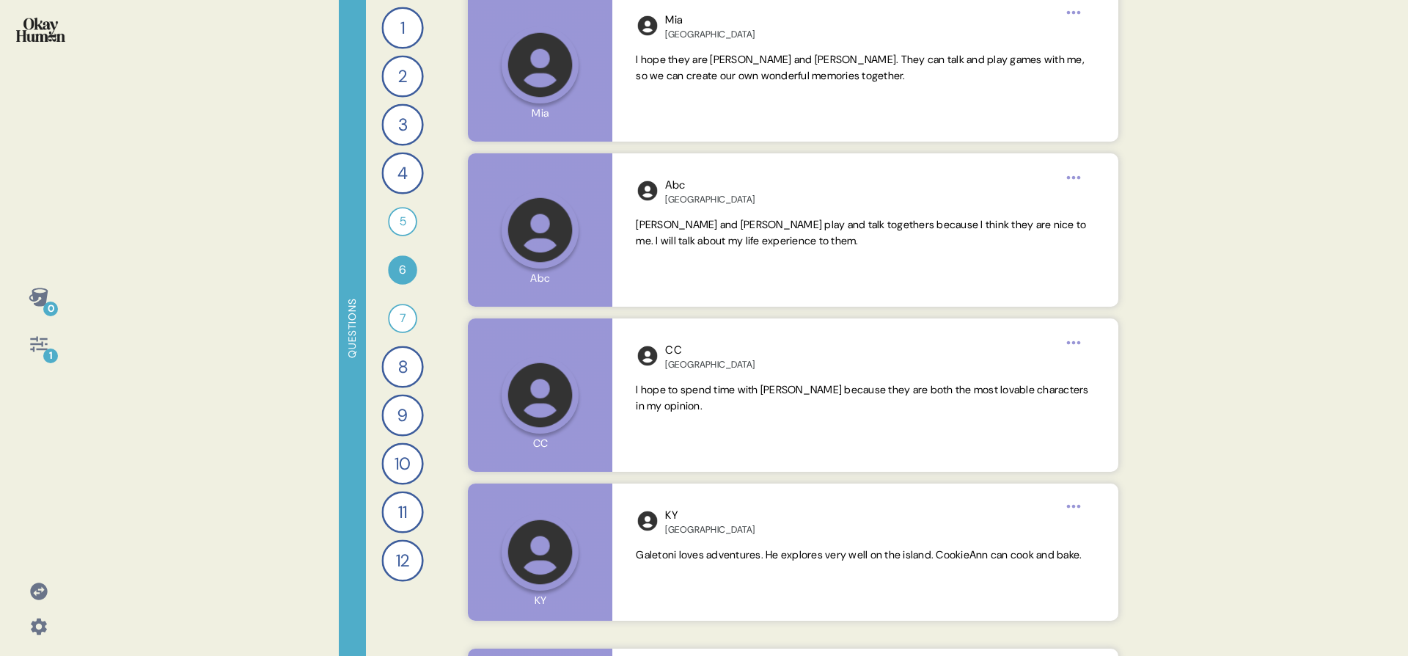
click at [43, 338] on icon at bounding box center [38, 343] width 17 height 15
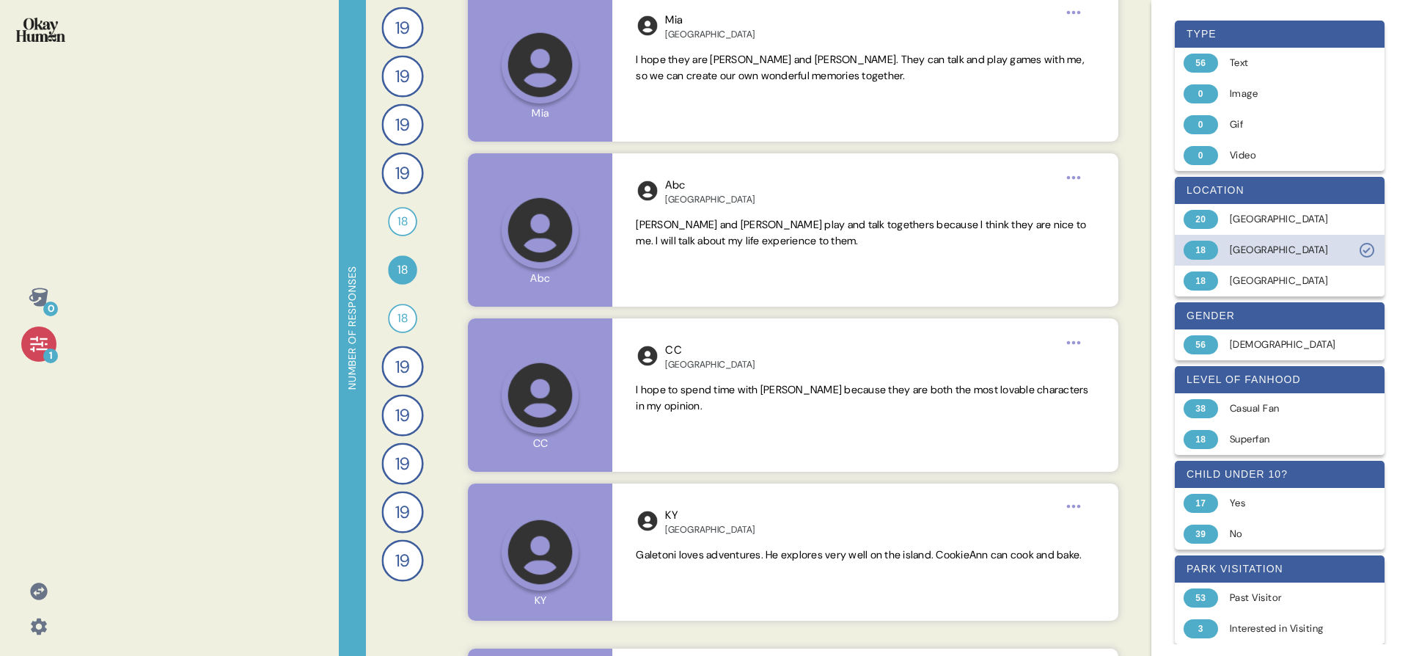
click at [1261, 239] on div "18 Hong Kong" at bounding box center [1280, 250] width 210 height 31
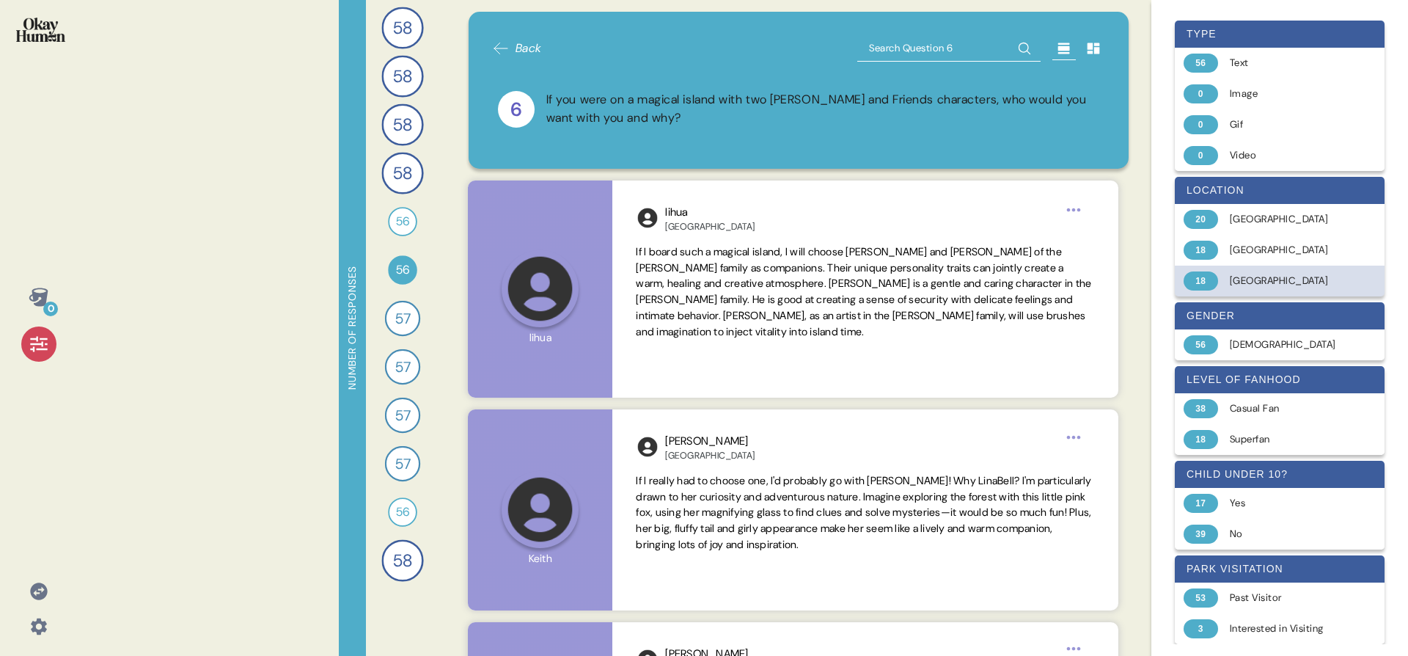
click at [1258, 279] on div "Japan" at bounding box center [1288, 281] width 117 height 15
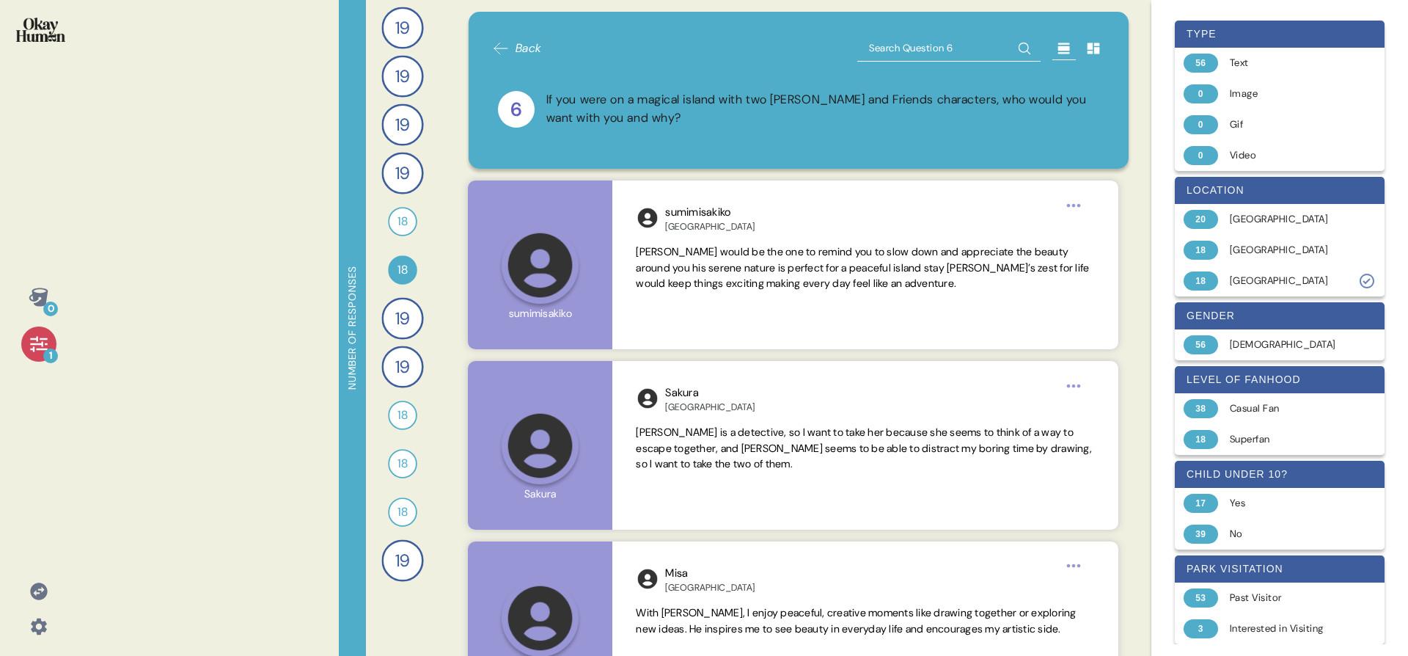
click at [24, 351] on div "1" at bounding box center [38, 343] width 35 height 35
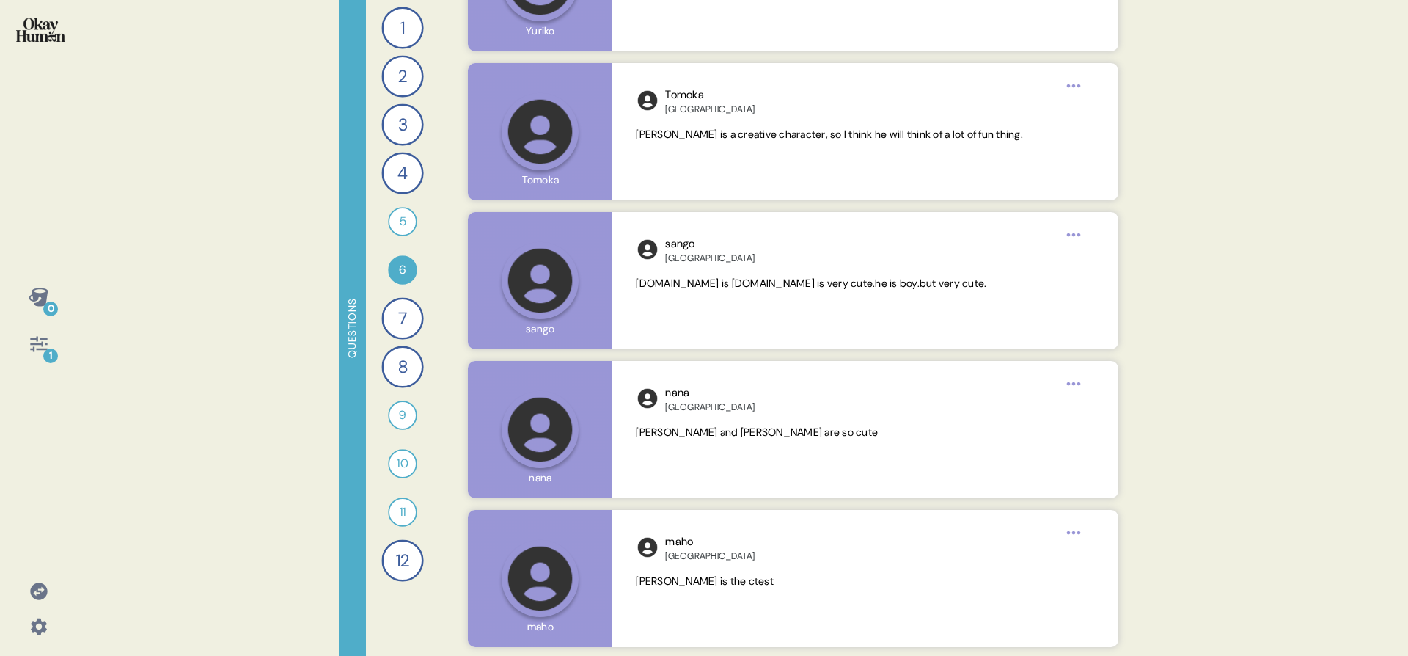
scroll to position [2413, 0]
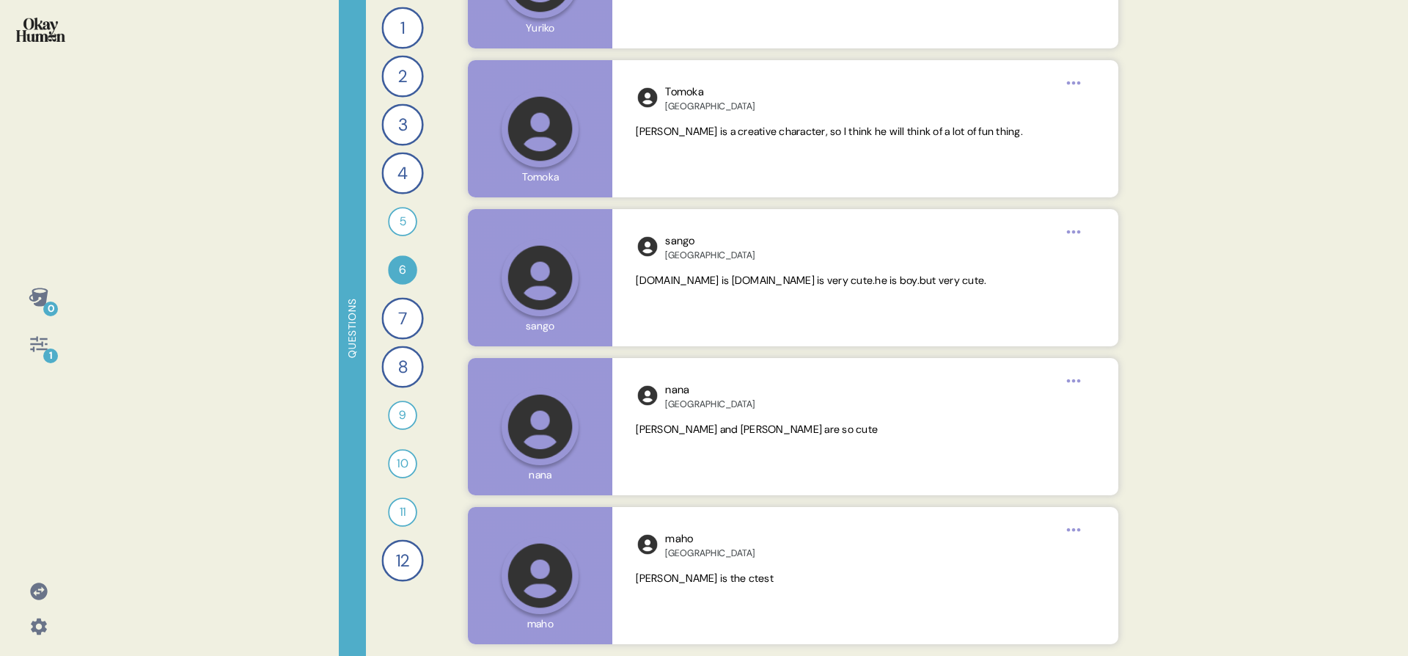
click at [26, 340] on div "1" at bounding box center [38, 343] width 35 height 35
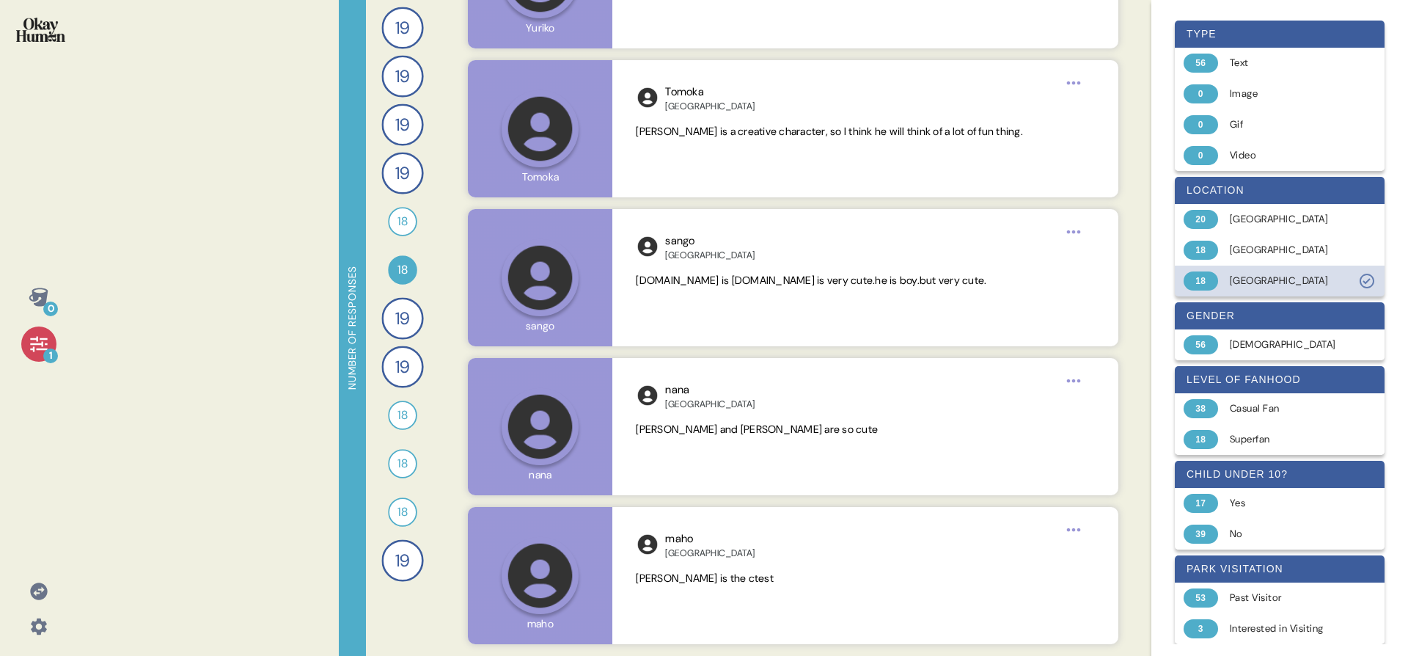
click at [1248, 290] on div "18 Japan" at bounding box center [1280, 280] width 210 height 31
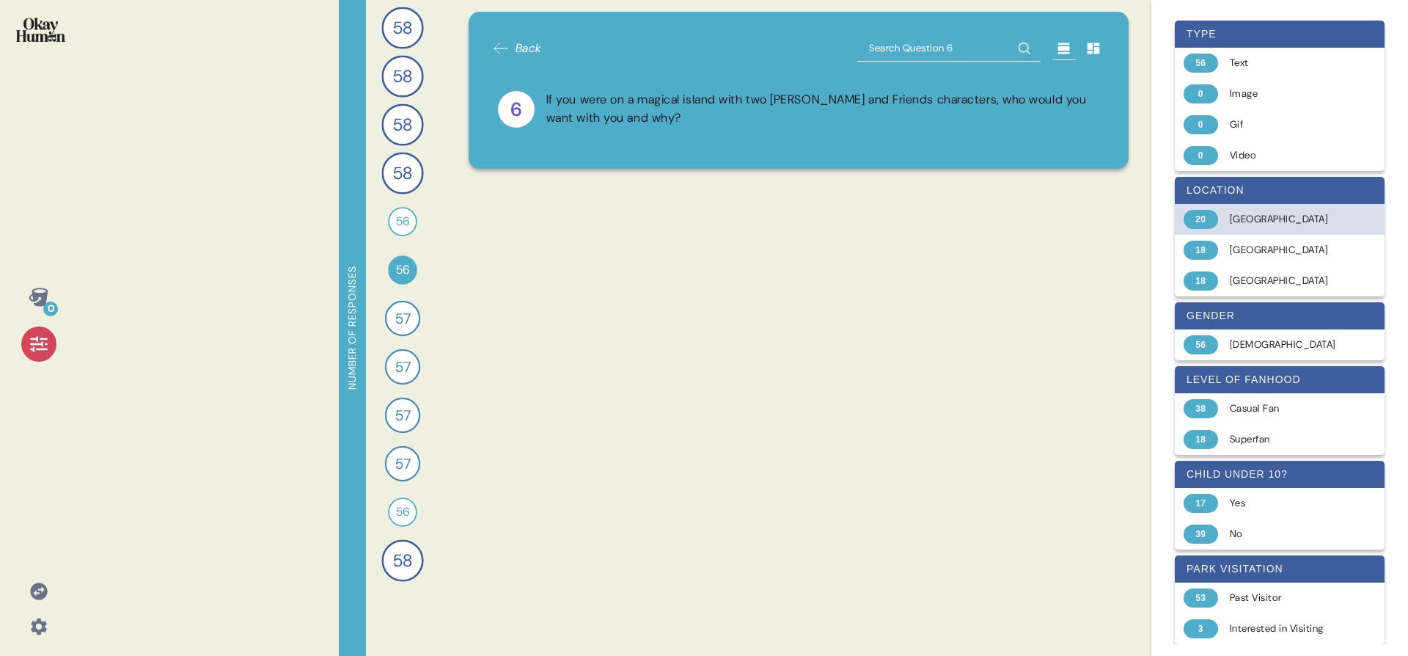
click at [1241, 207] on div "20 China" at bounding box center [1280, 219] width 210 height 31
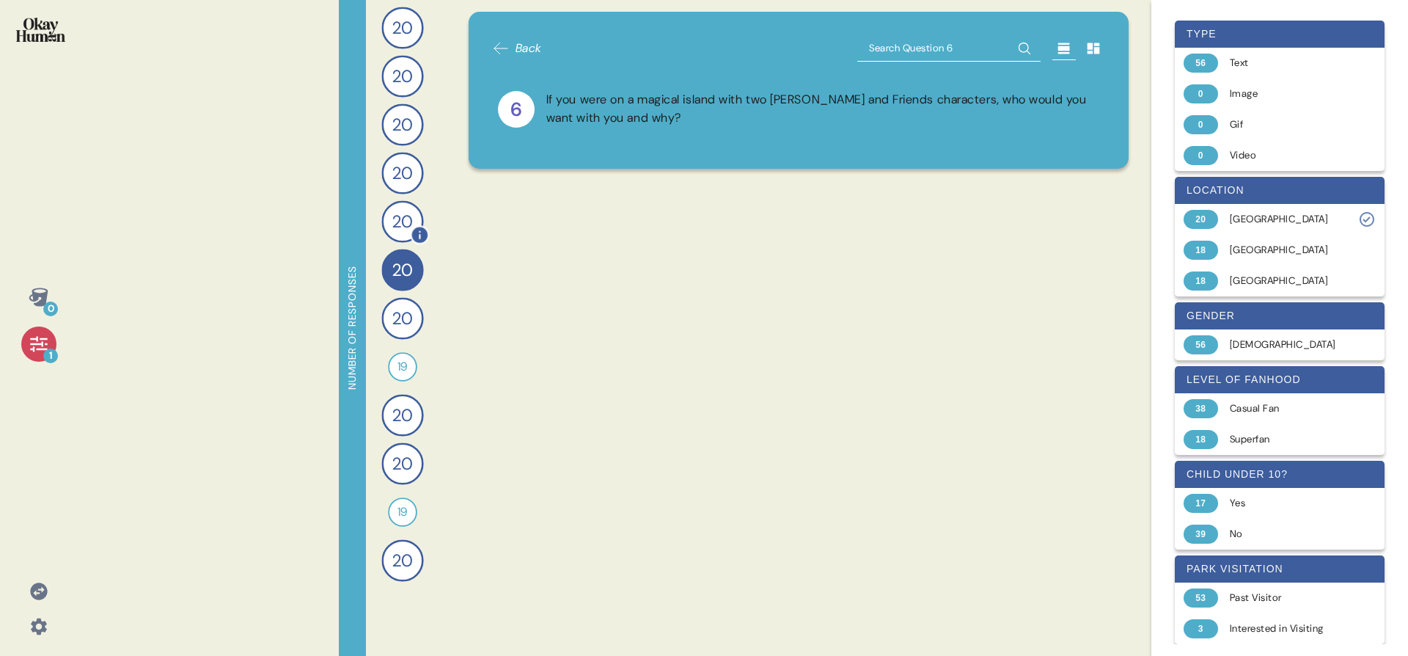
click at [402, 219] on span "20" at bounding box center [402, 221] width 20 height 26
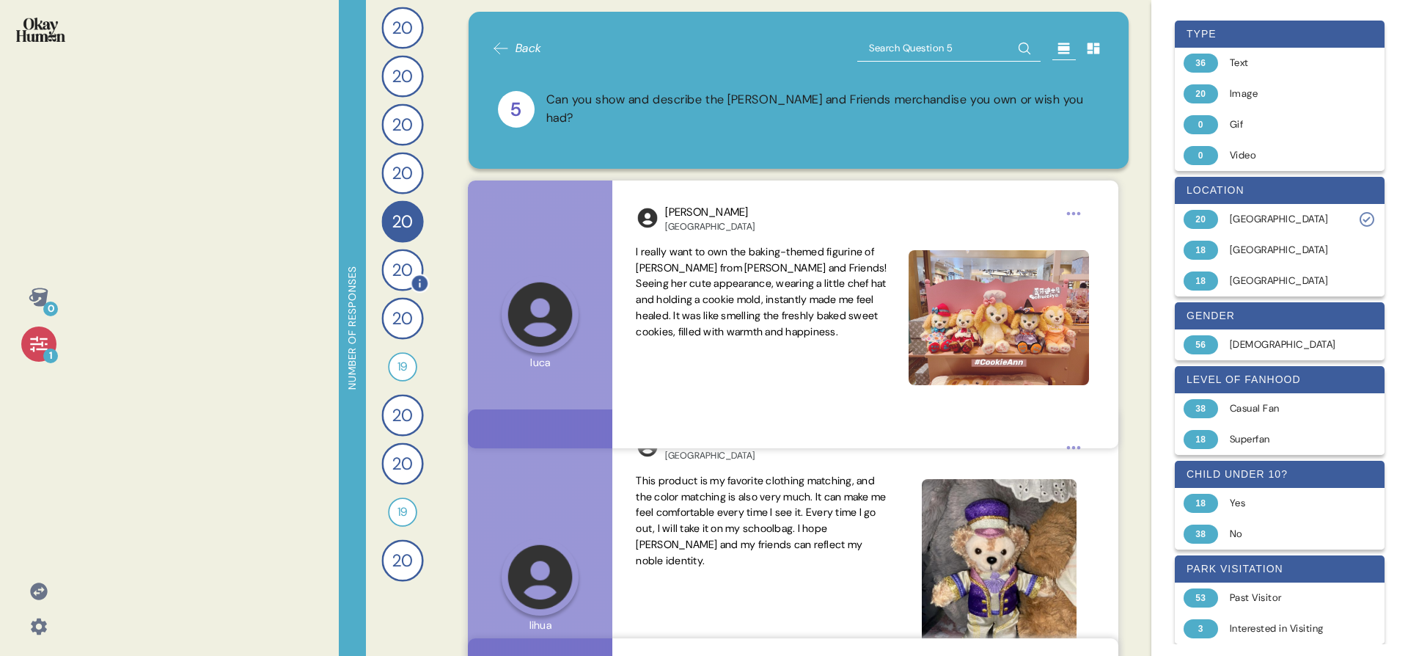
click at [403, 257] on span "20" at bounding box center [402, 270] width 20 height 26
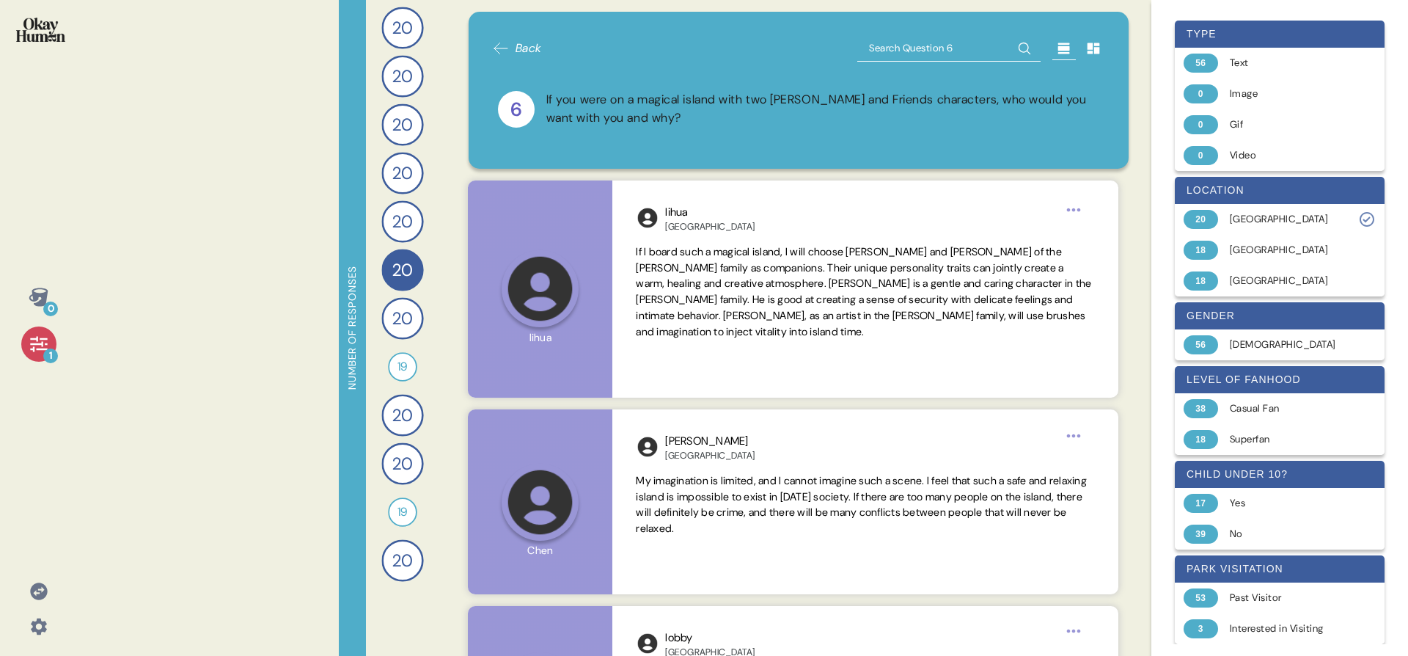
click at [50, 345] on div "1" at bounding box center [38, 343] width 35 height 35
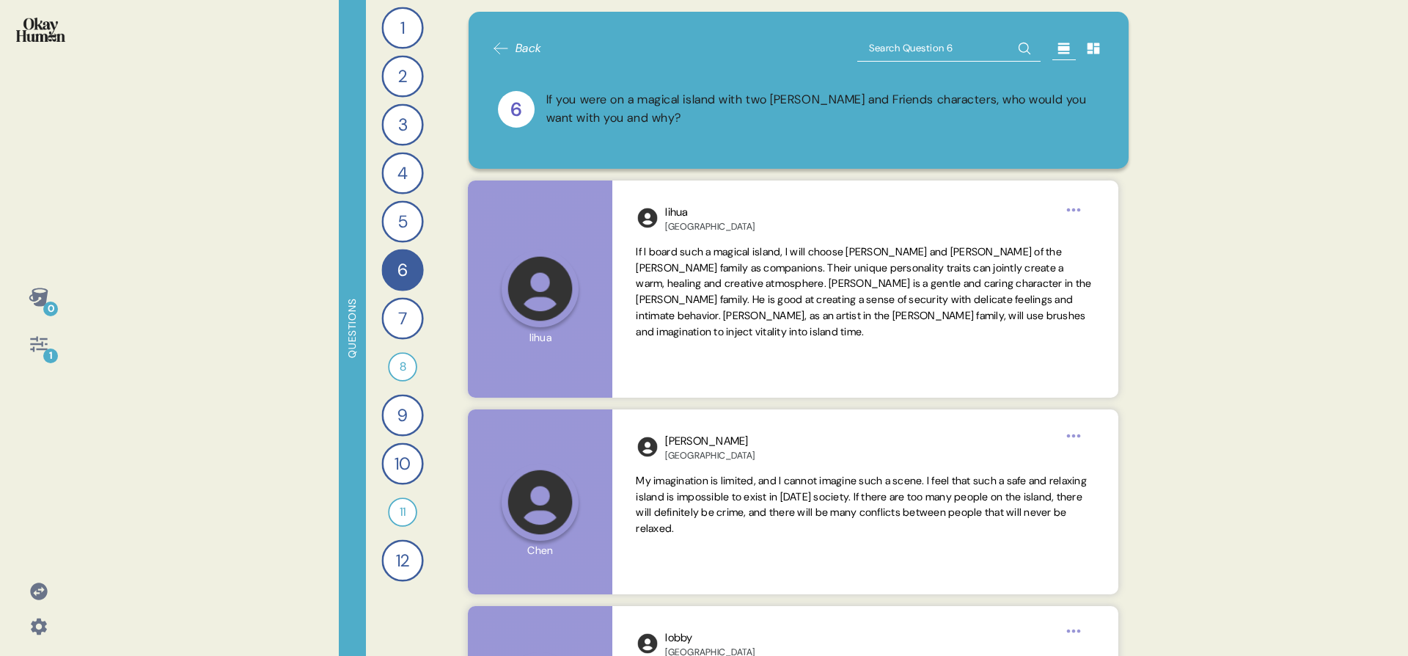
click at [1223, 3] on div "0 1 Questions 1 How would you describe Duffy and Friends and each character’s p…" at bounding box center [704, 328] width 1408 height 656
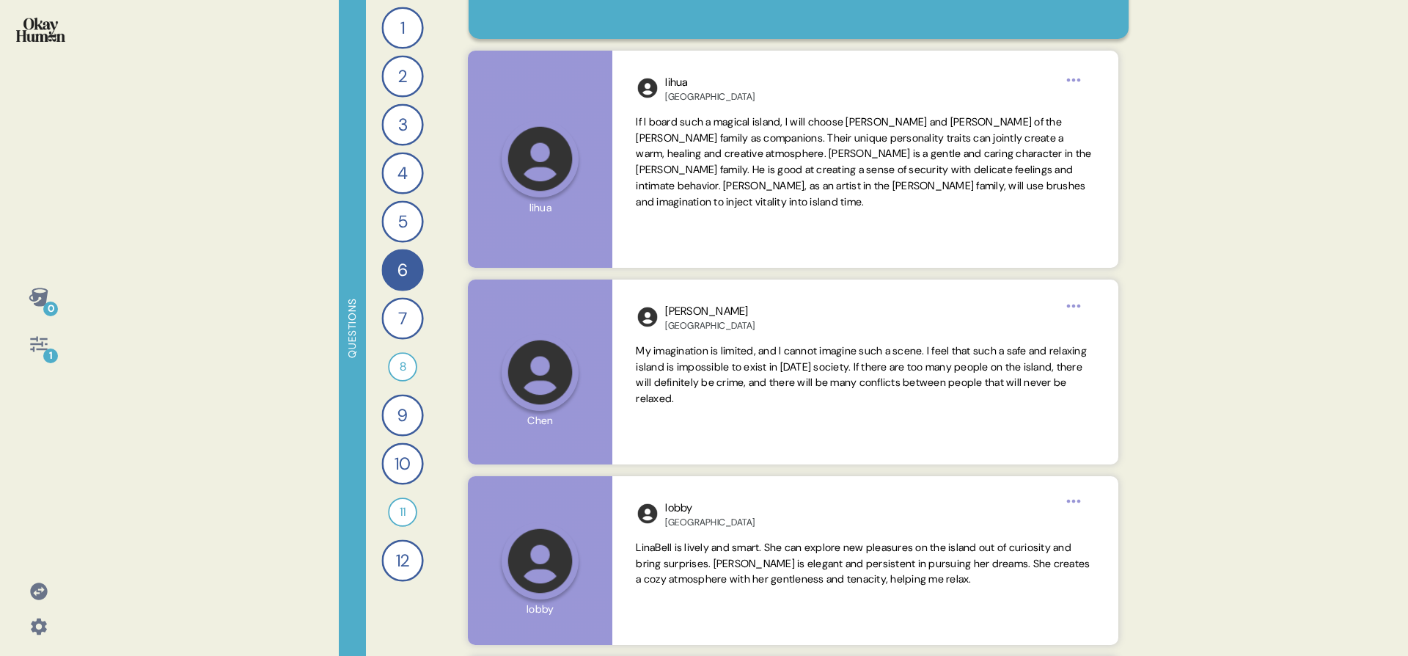
scroll to position [0, 0]
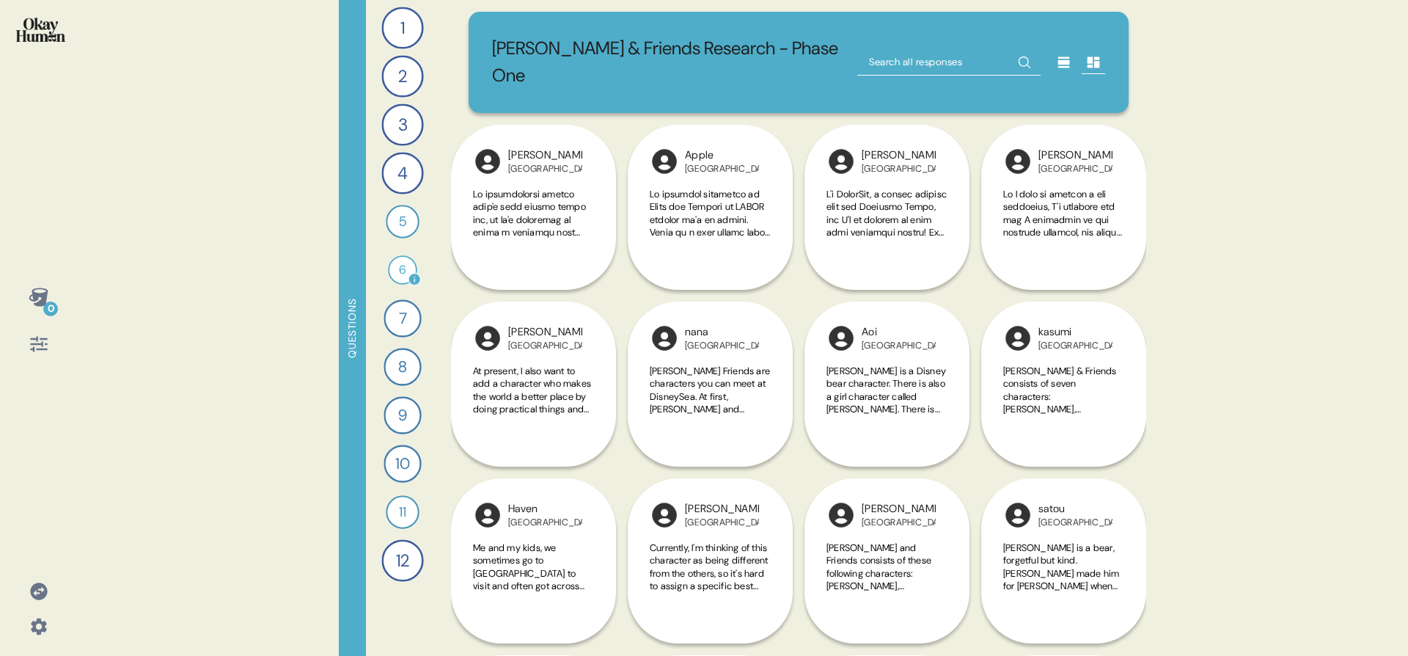
click at [404, 276] on div "6" at bounding box center [402, 269] width 29 height 29
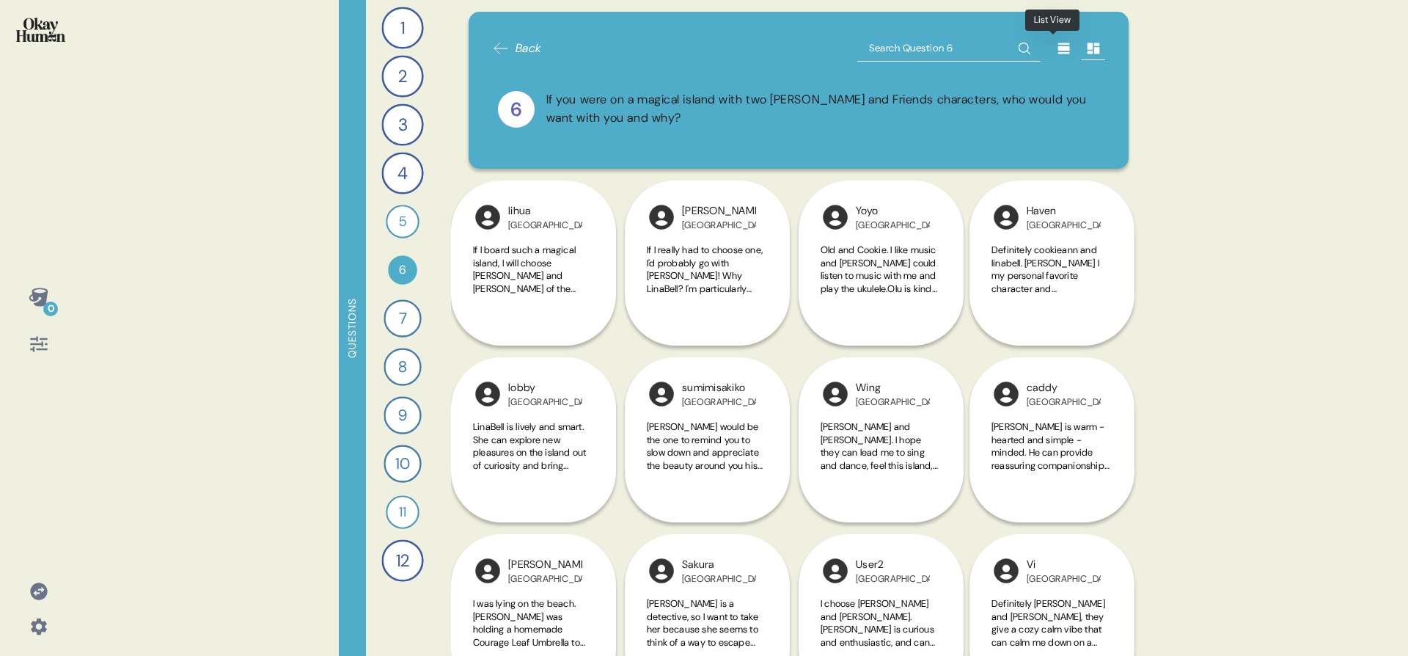
click at [1058, 48] on icon at bounding box center [1064, 48] width 12 height 11
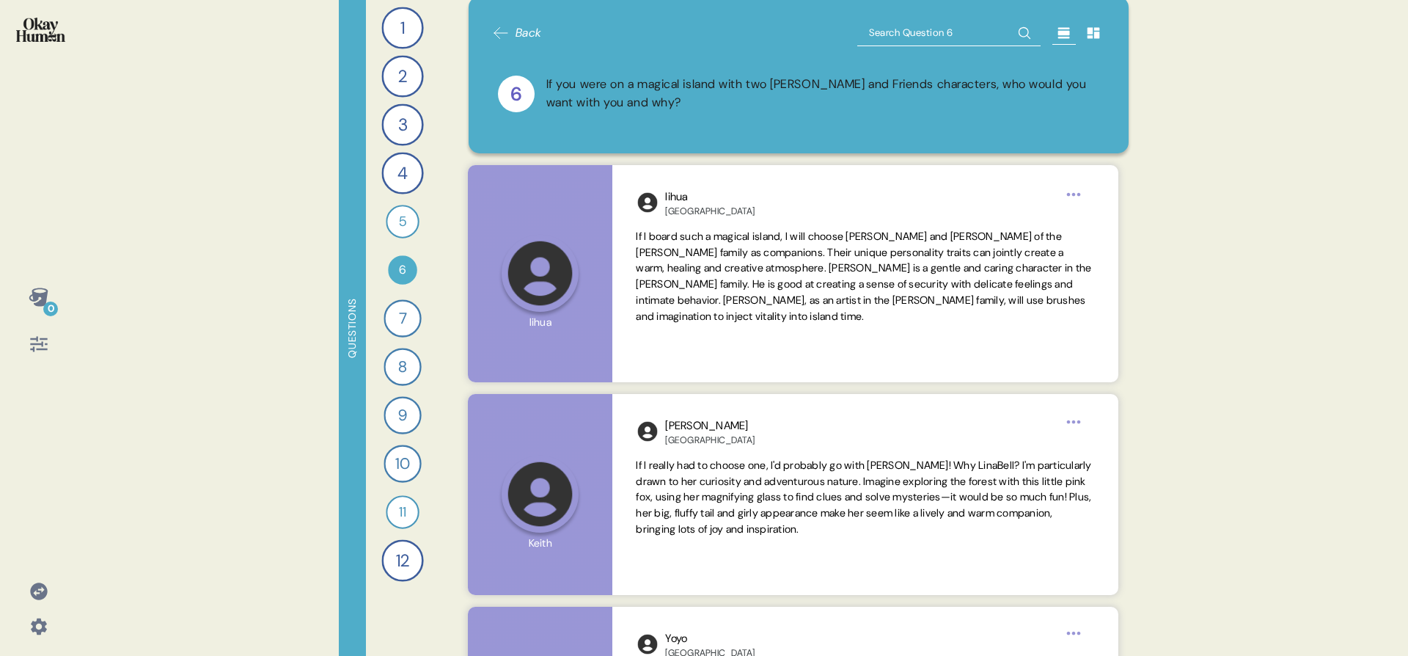
scroll to position [12, 0]
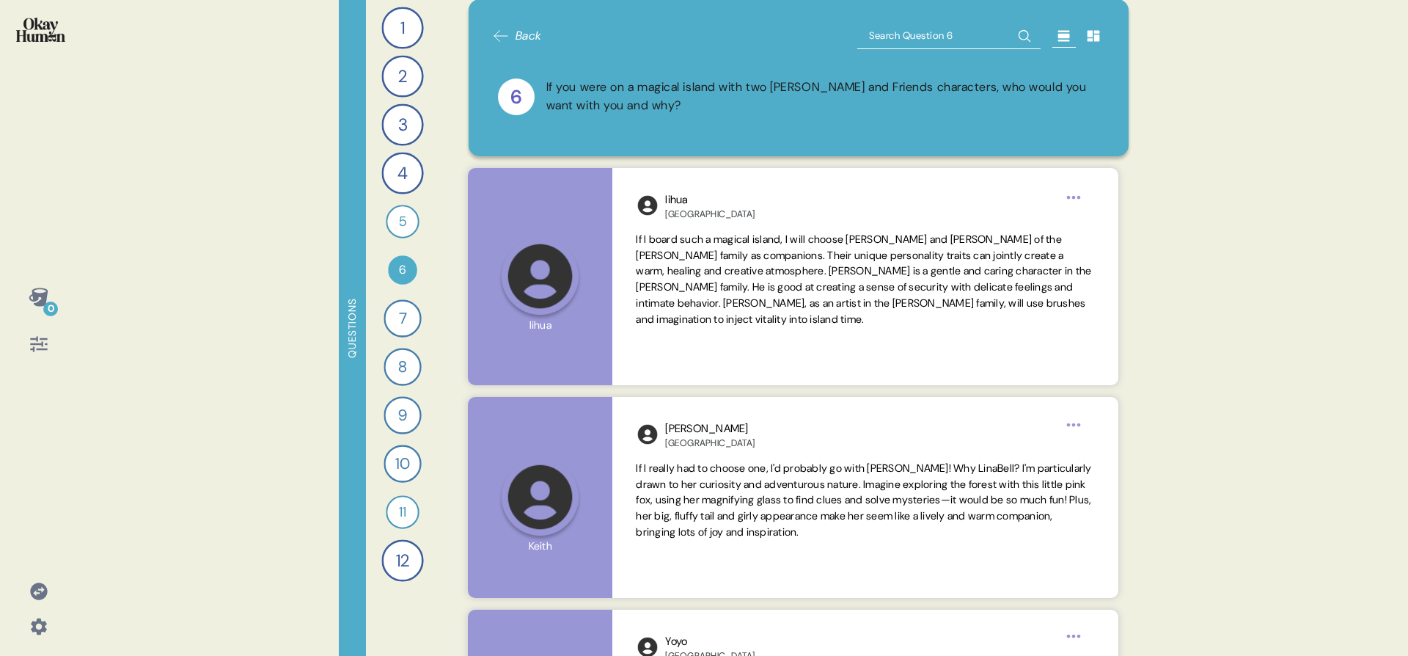
click at [32, 335] on icon at bounding box center [39, 344] width 21 height 21
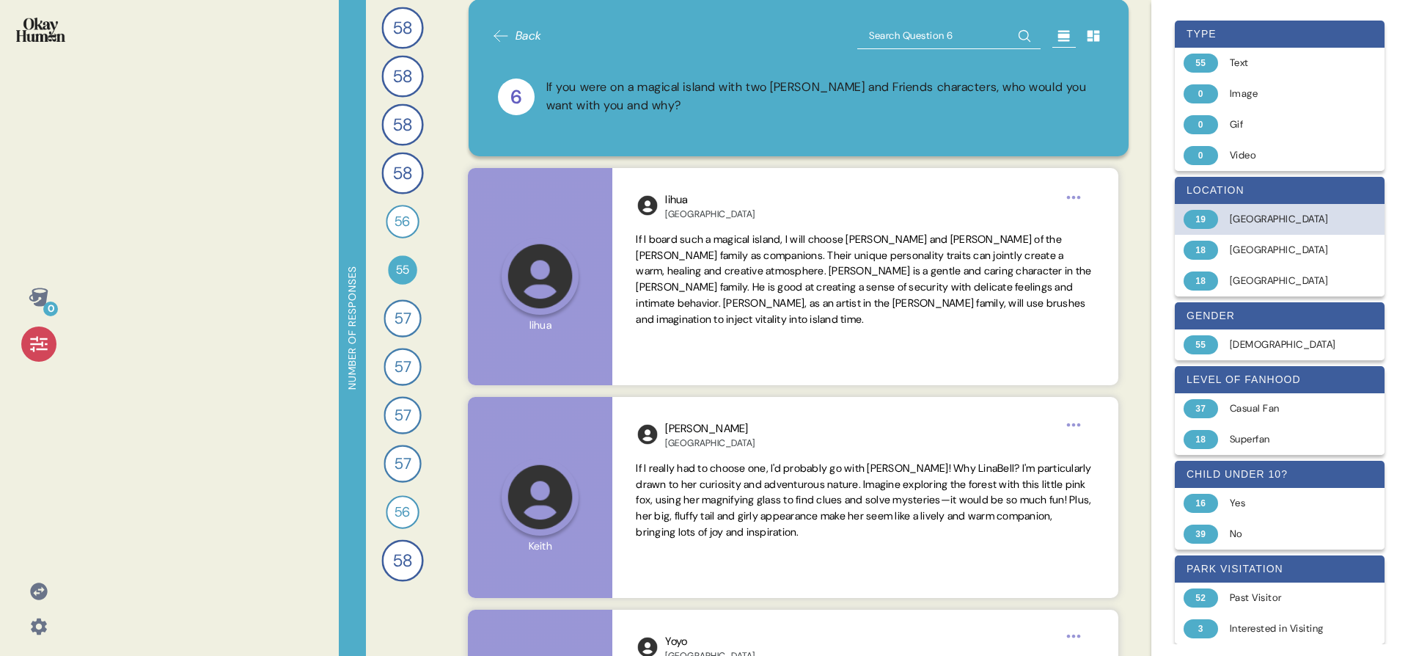
click at [1308, 227] on div "19 China" at bounding box center [1280, 219] width 210 height 31
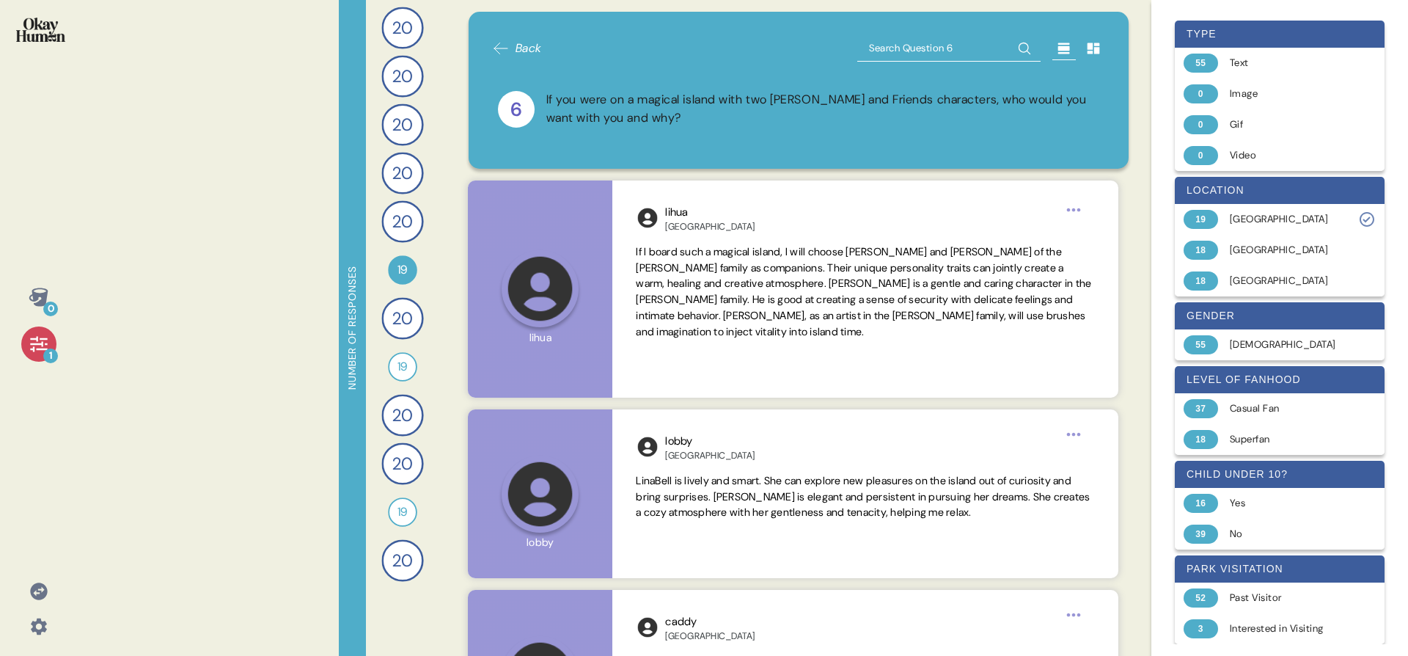
click at [54, 342] on div "1" at bounding box center [38, 343] width 35 height 35
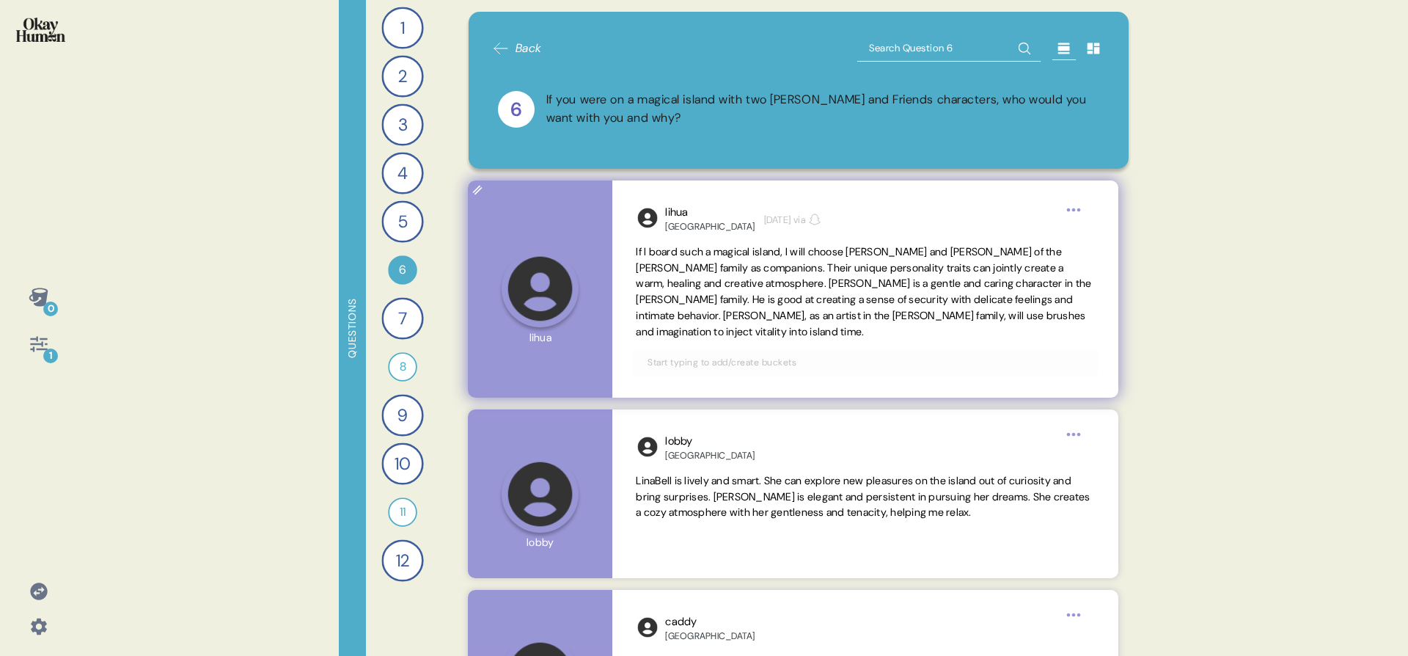
click at [878, 342] on div "lihua China 2 weeks ago via If I board such a magical island, I will choose Shi…" at bounding box center [864, 288] width 505 height 217
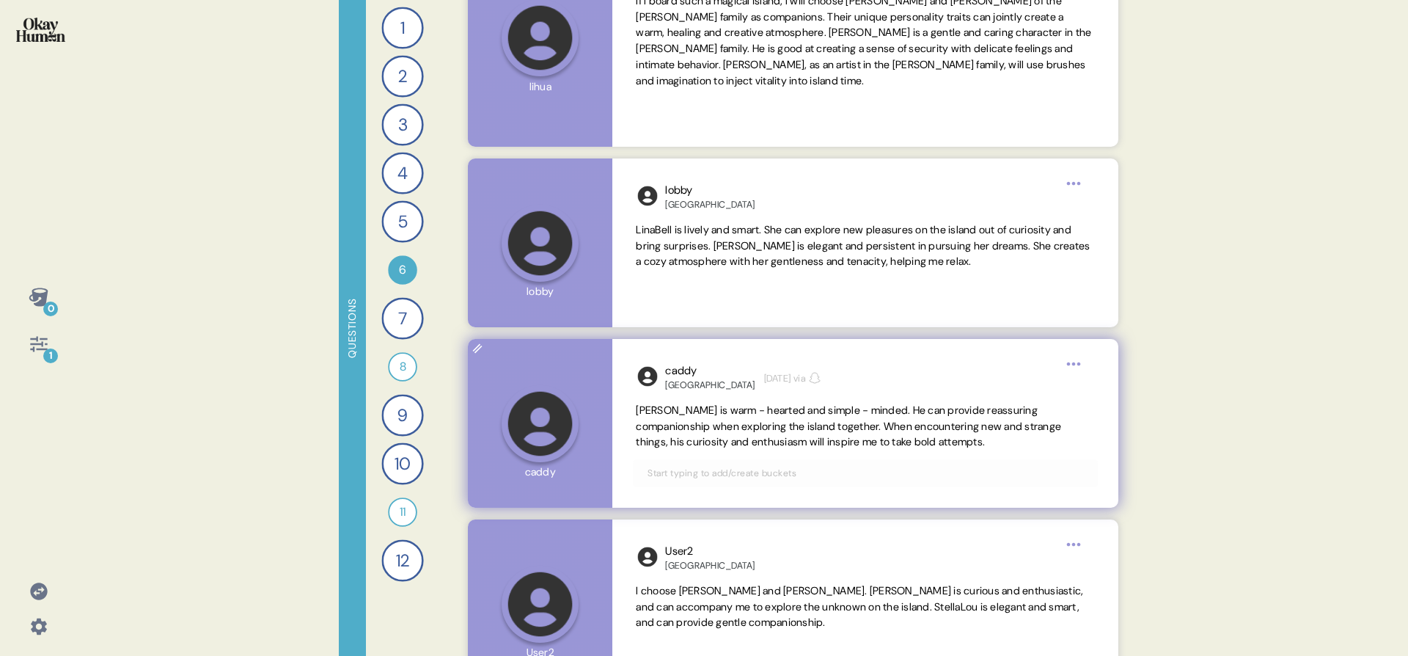
scroll to position [252, 0]
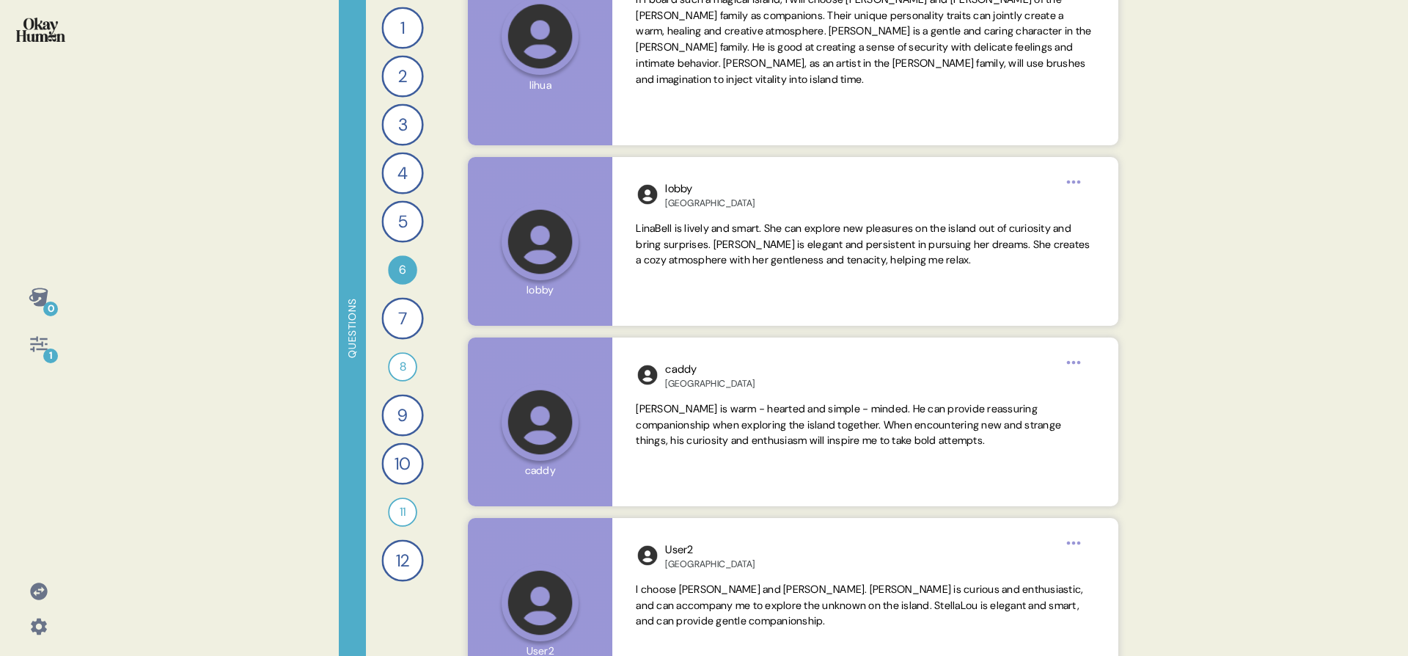
click at [45, 353] on div "1" at bounding box center [50, 355] width 15 height 15
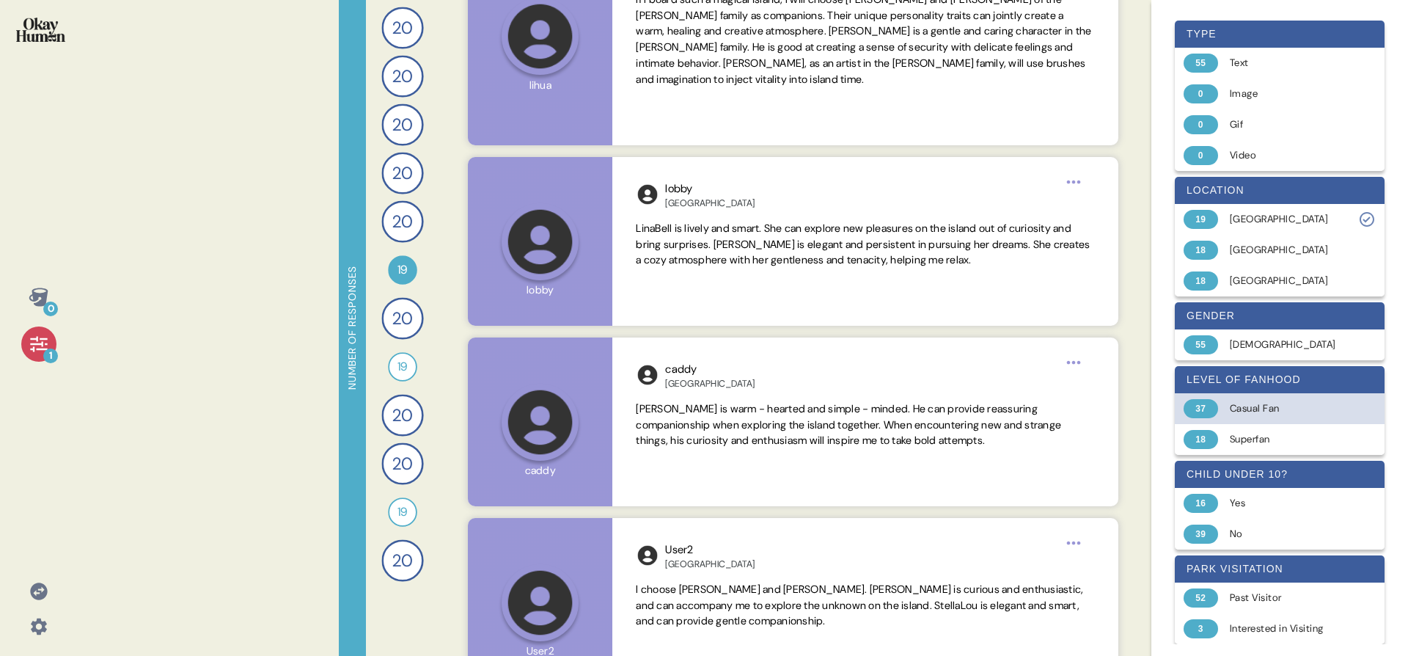
scroll to position [9, 0]
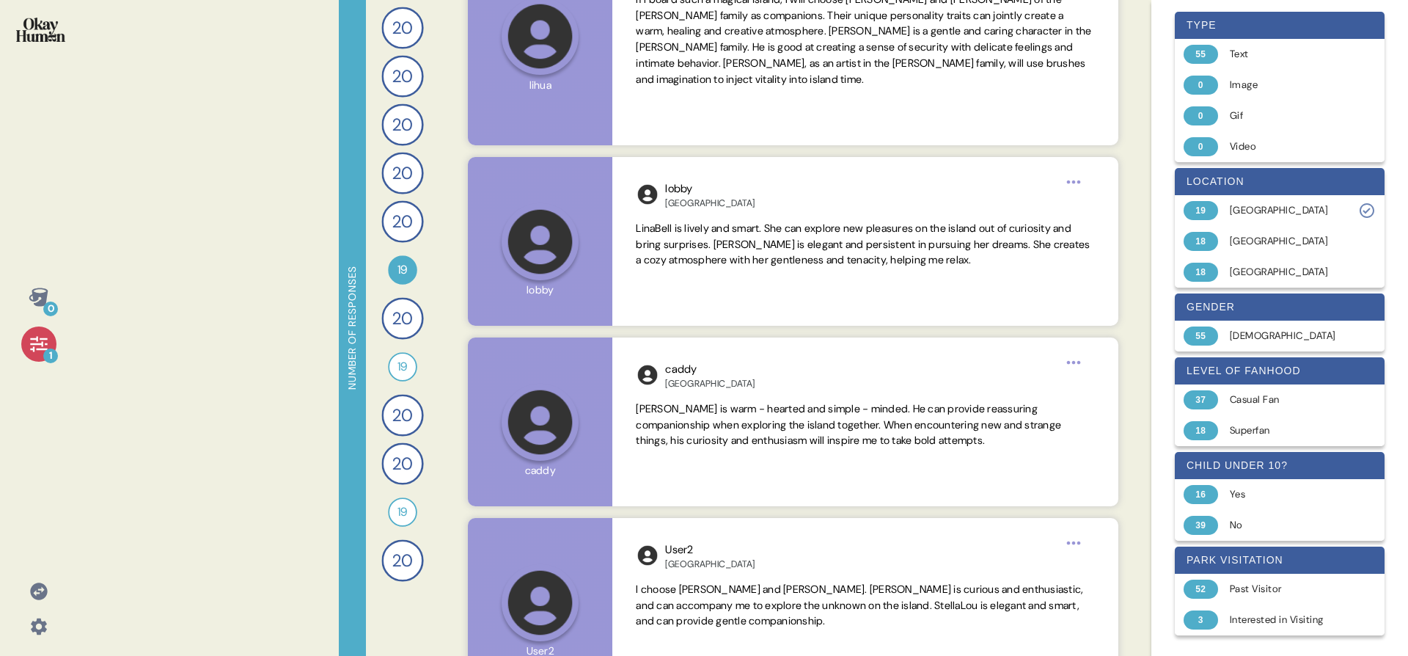
click at [29, 342] on icon at bounding box center [39, 344] width 21 height 21
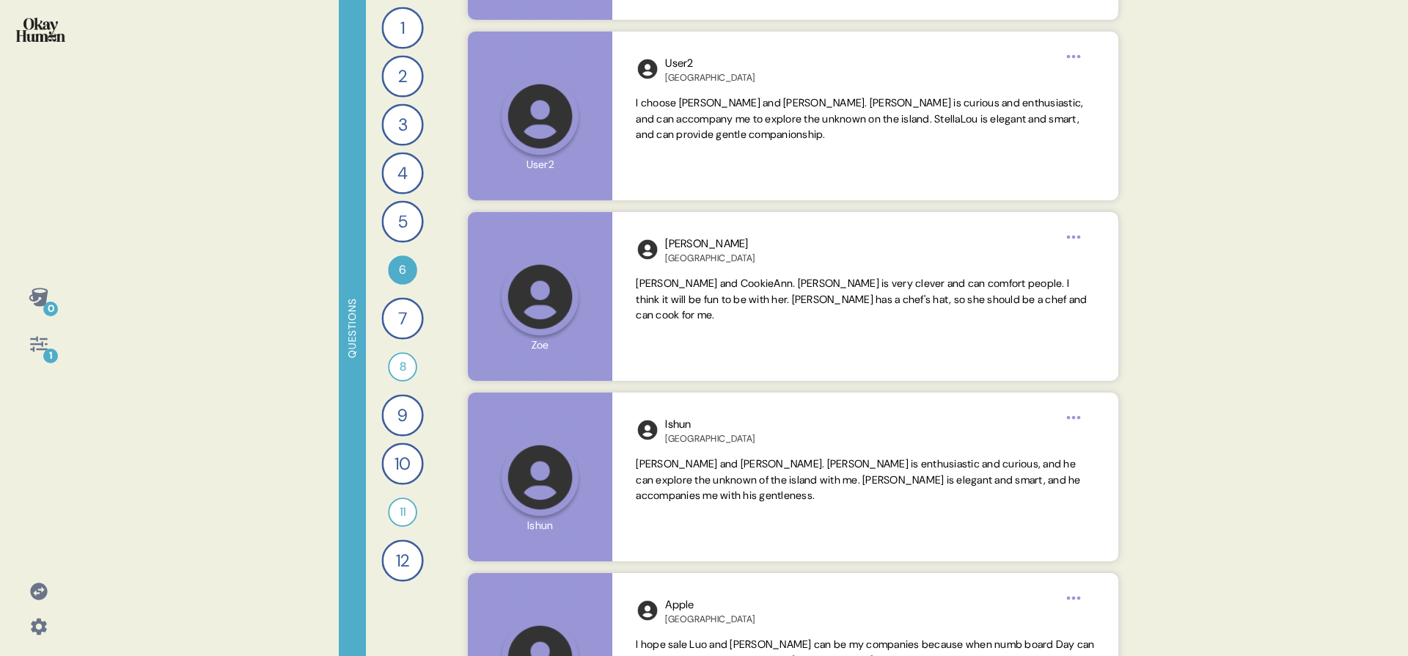
scroll to position [752, 0]
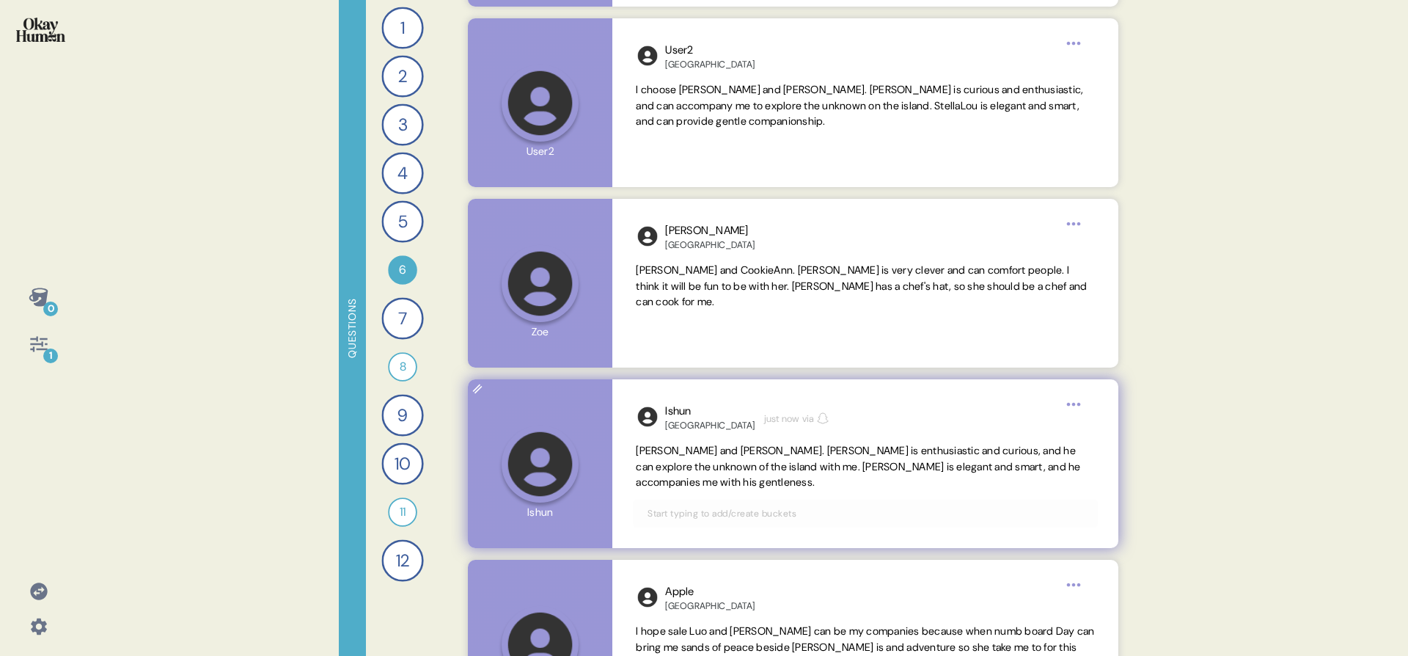
click at [802, 421] on span "via" at bounding box center [808, 418] width 12 height 15
click at [675, 424] on div "China" at bounding box center [709, 425] width 89 height 12
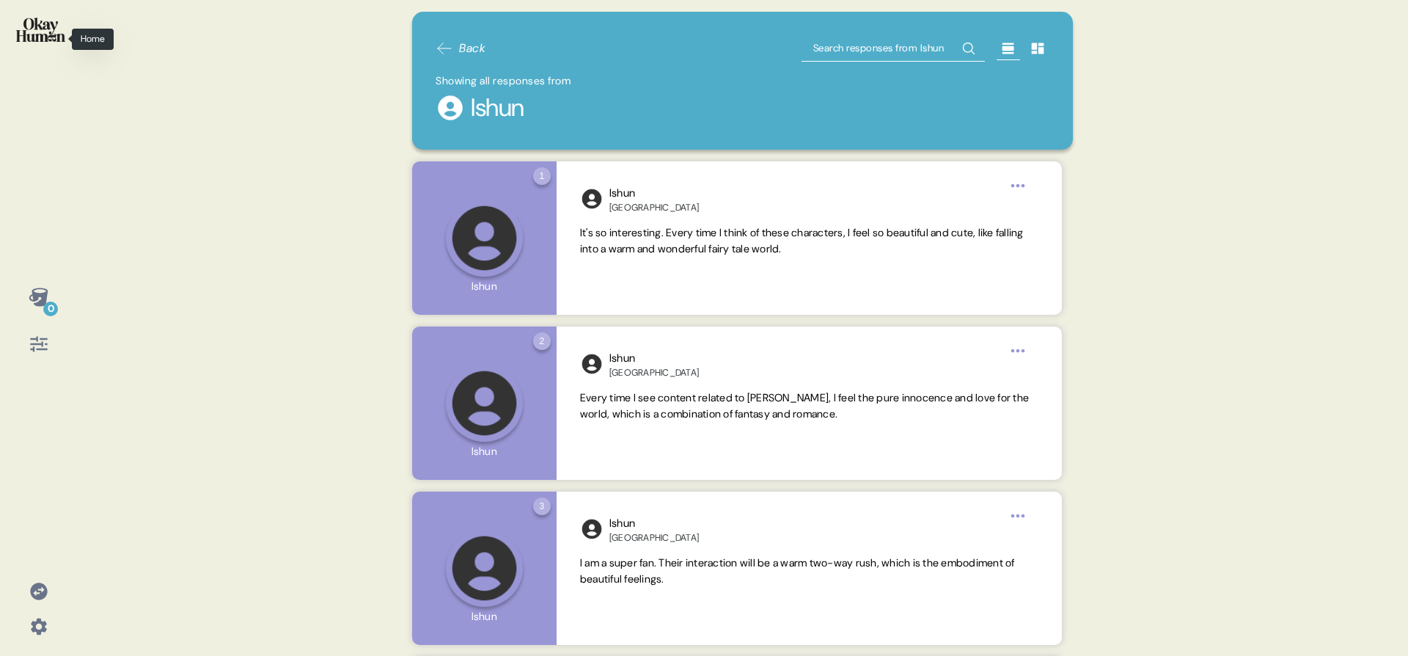
click at [30, 27] on img at bounding box center [40, 30] width 49 height 24
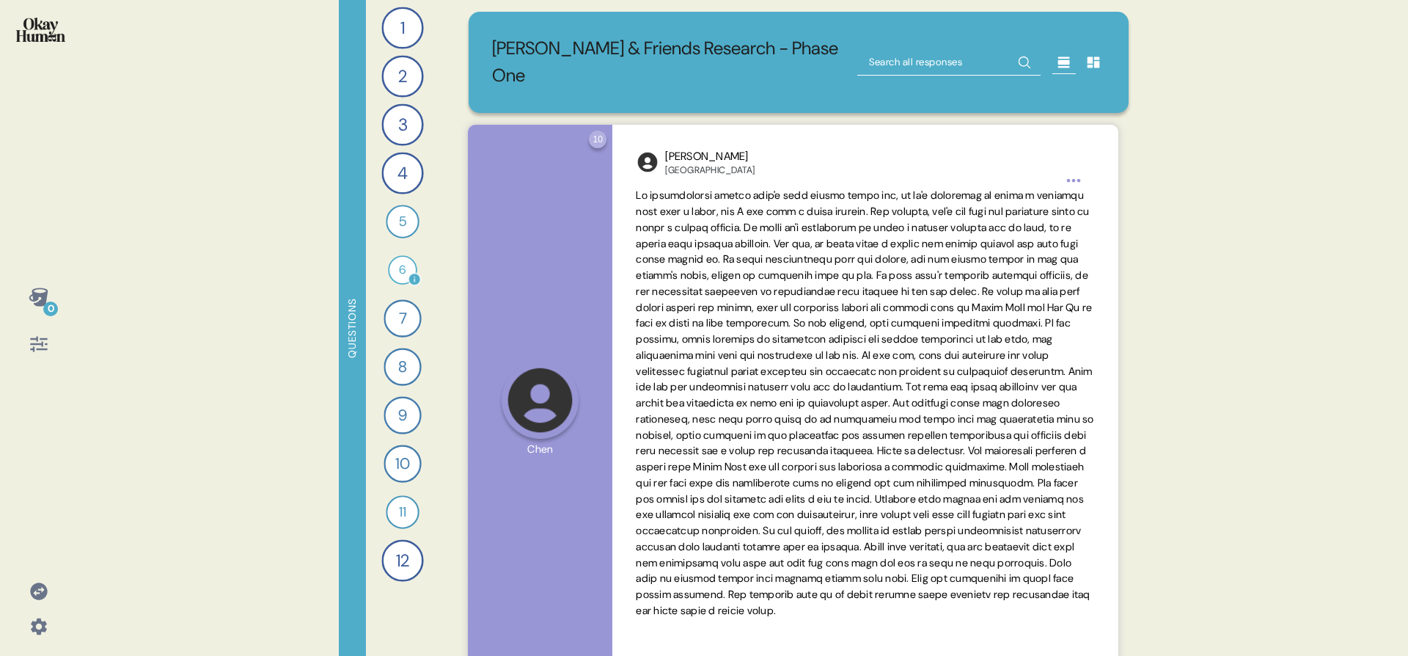
click at [401, 277] on div "6" at bounding box center [402, 269] width 29 height 29
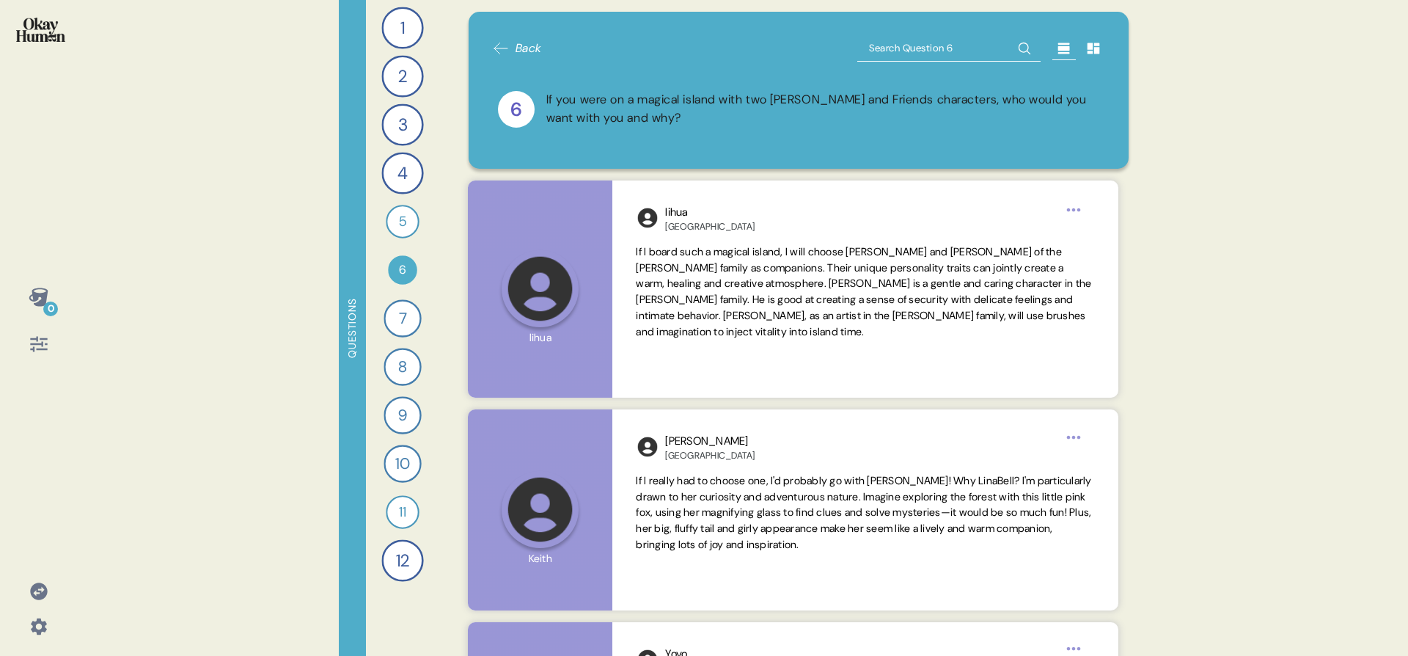
click at [24, 351] on div at bounding box center [38, 343] width 35 height 35
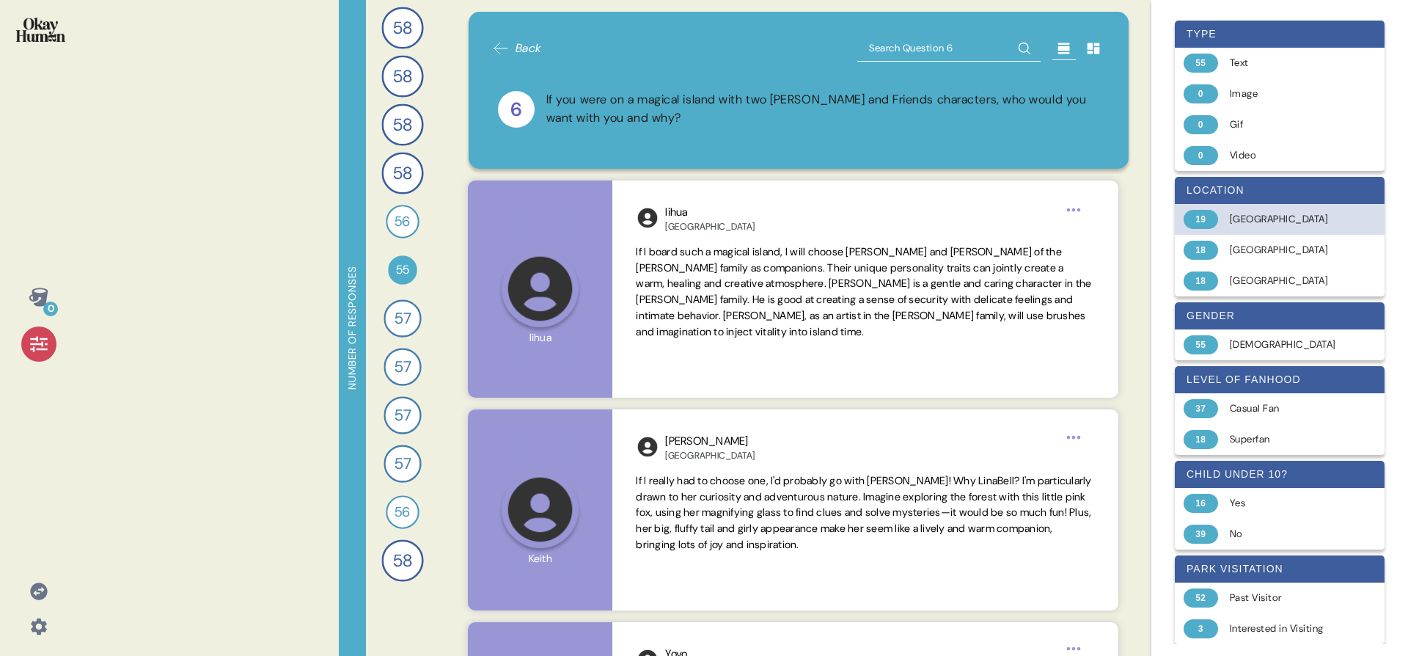
click at [1261, 230] on div "19 China" at bounding box center [1280, 219] width 210 height 31
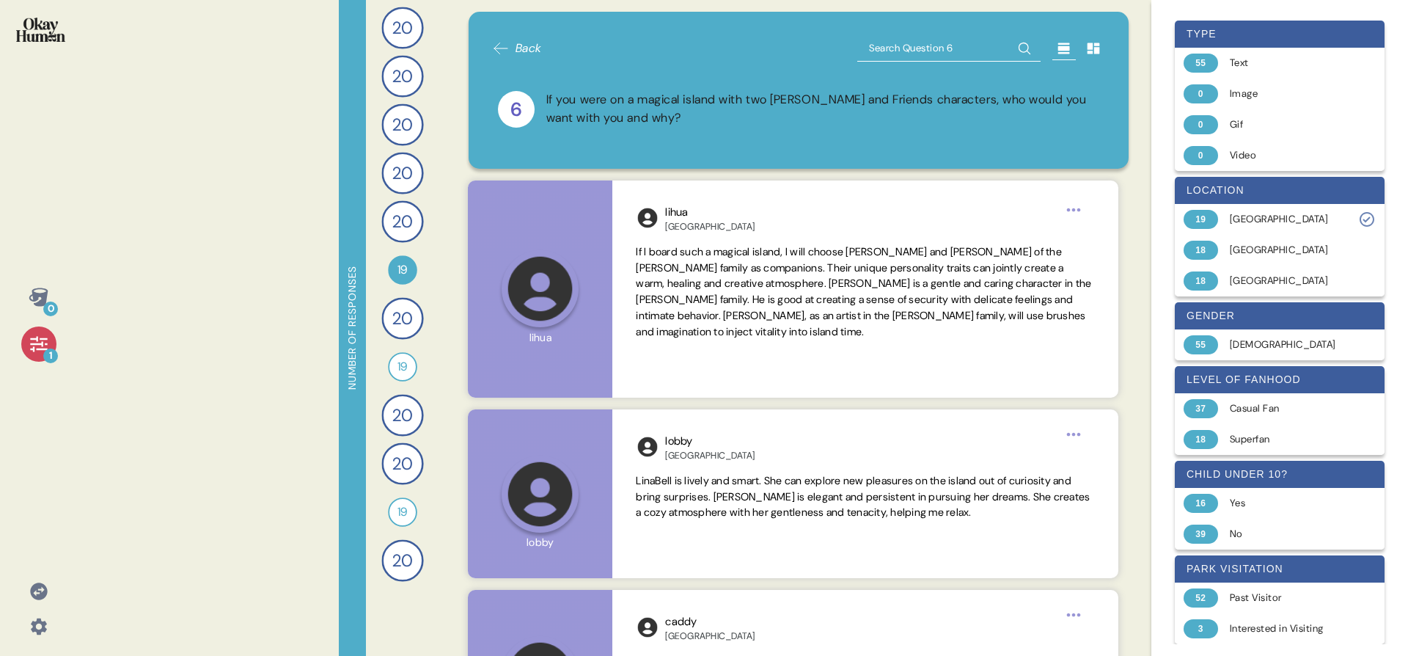
click at [23, 347] on div "1" at bounding box center [38, 343] width 35 height 35
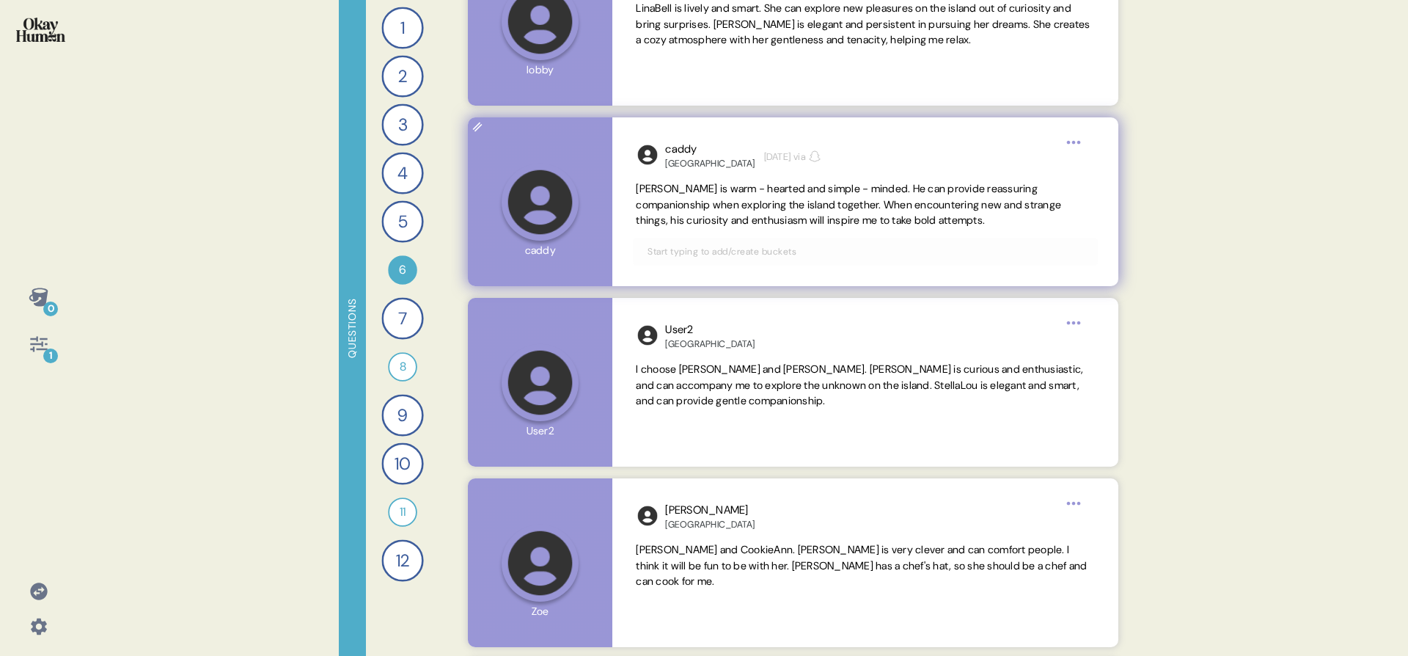
scroll to position [474, 0]
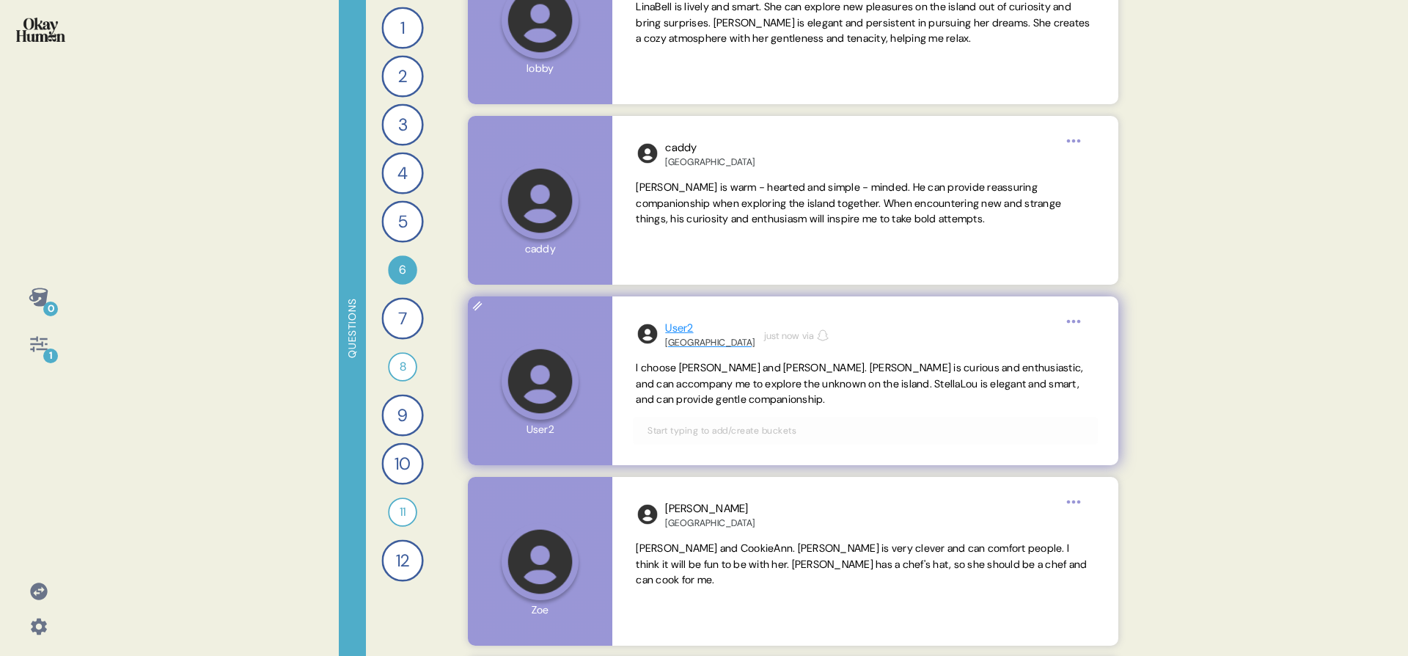
click at [676, 337] on div "China" at bounding box center [709, 343] width 89 height 12
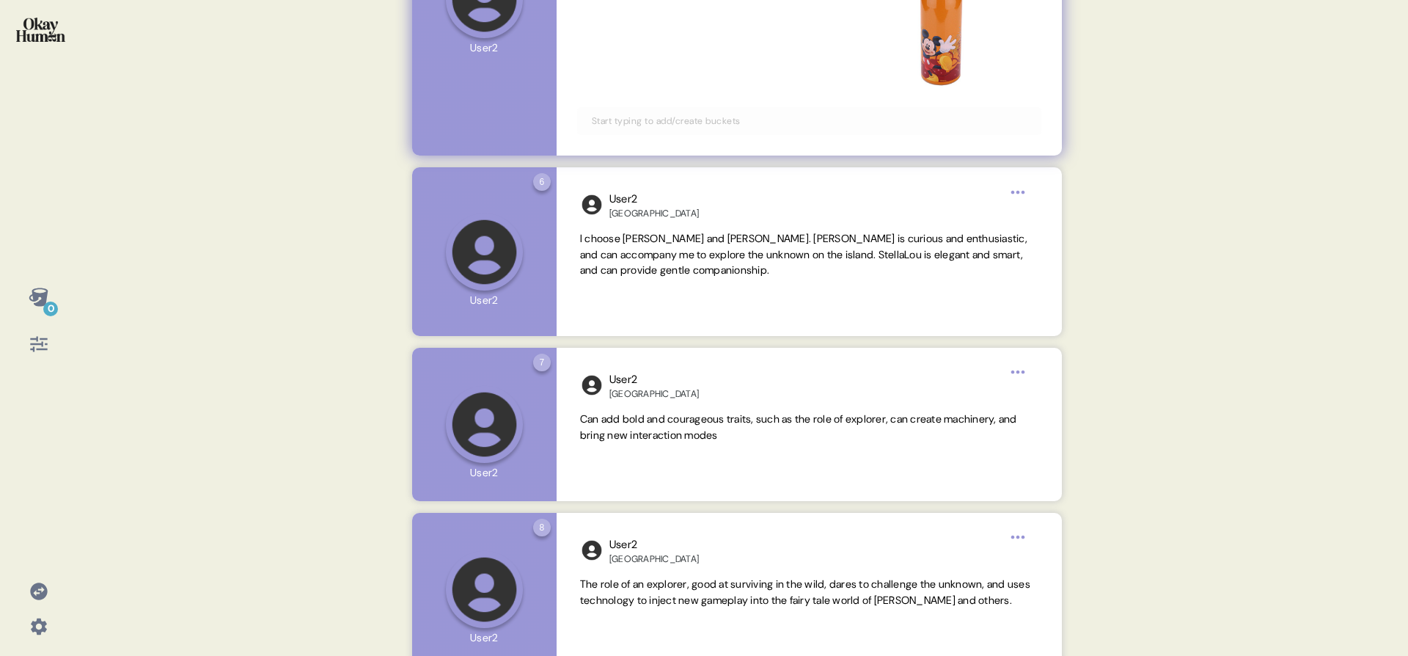
scroll to position [1027, 0]
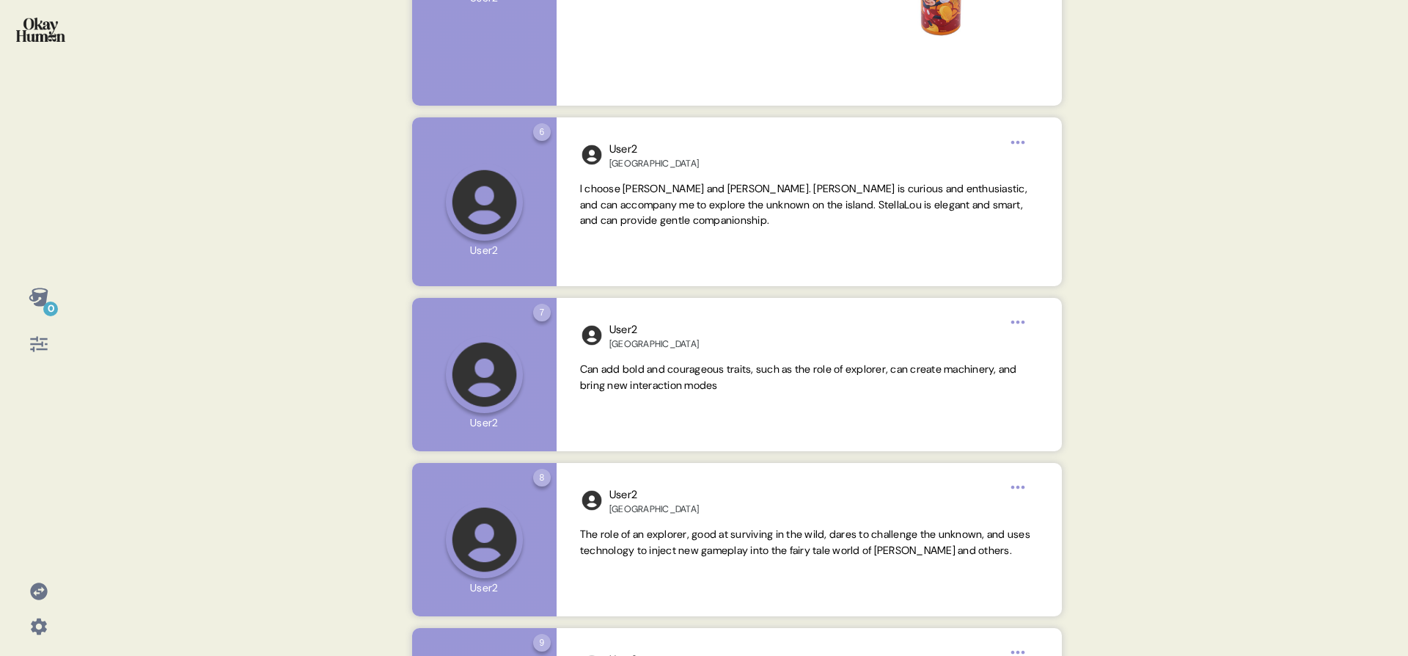
click at [65, 42] on div at bounding box center [39, 39] width 54 height 55
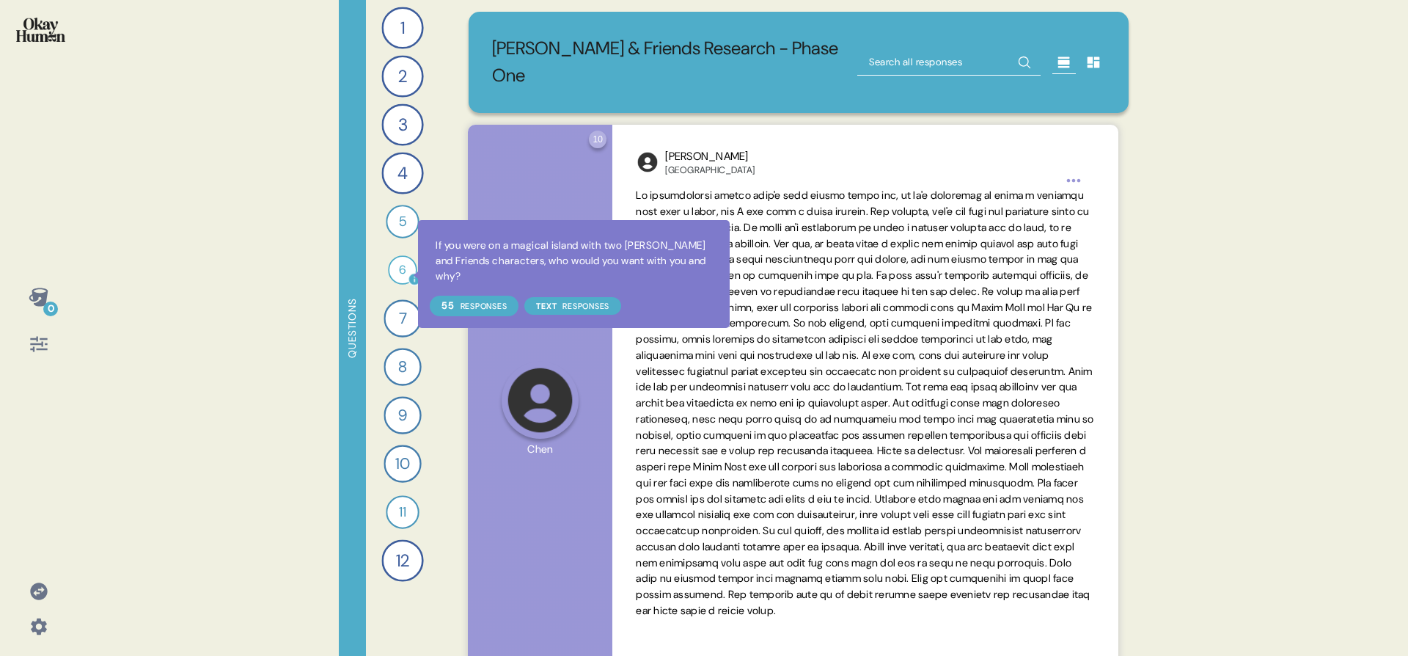
click at [408, 275] on icon at bounding box center [414, 279] width 13 height 13
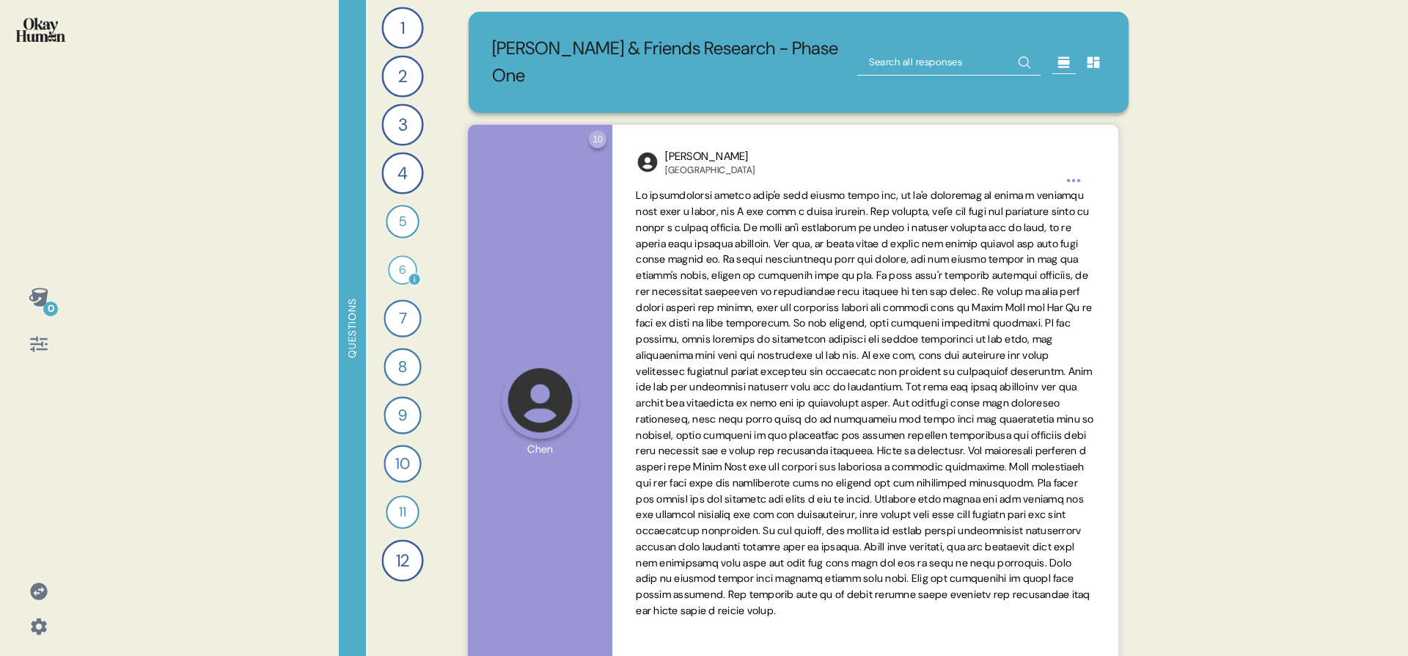
click at [392, 272] on div "6" at bounding box center [402, 269] width 29 height 29
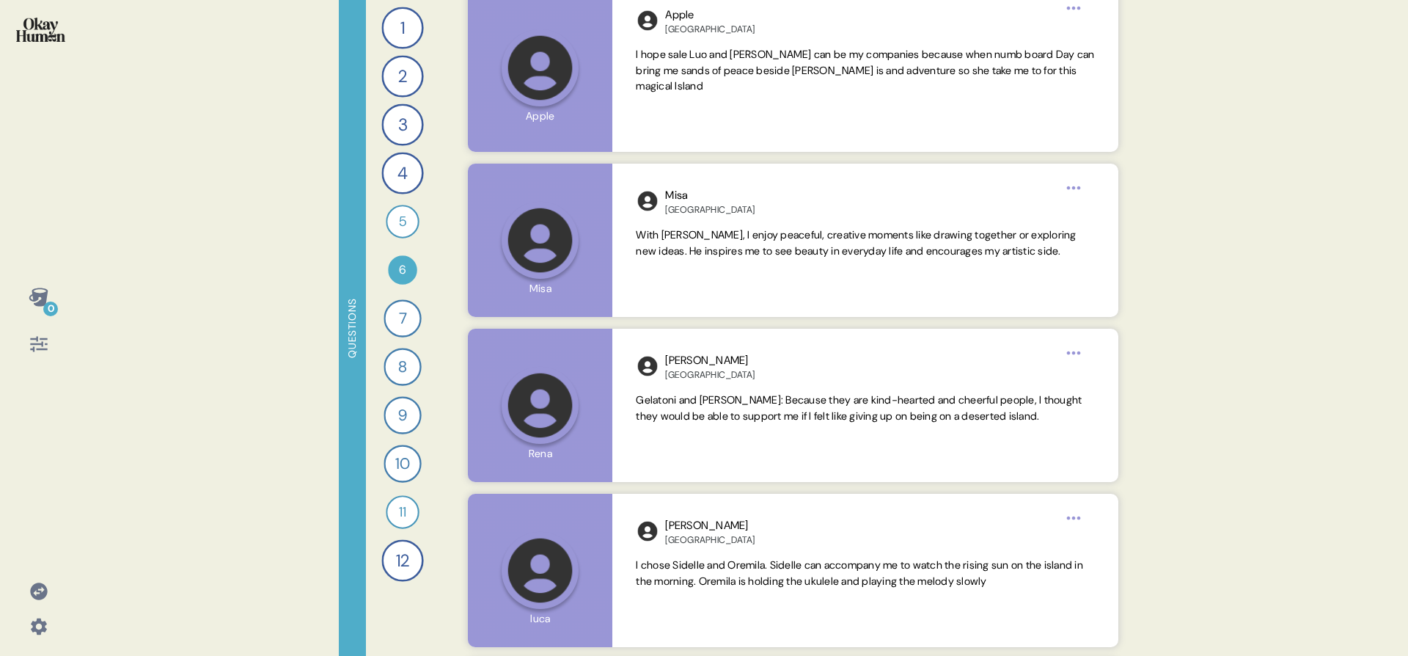
scroll to position [2904, 0]
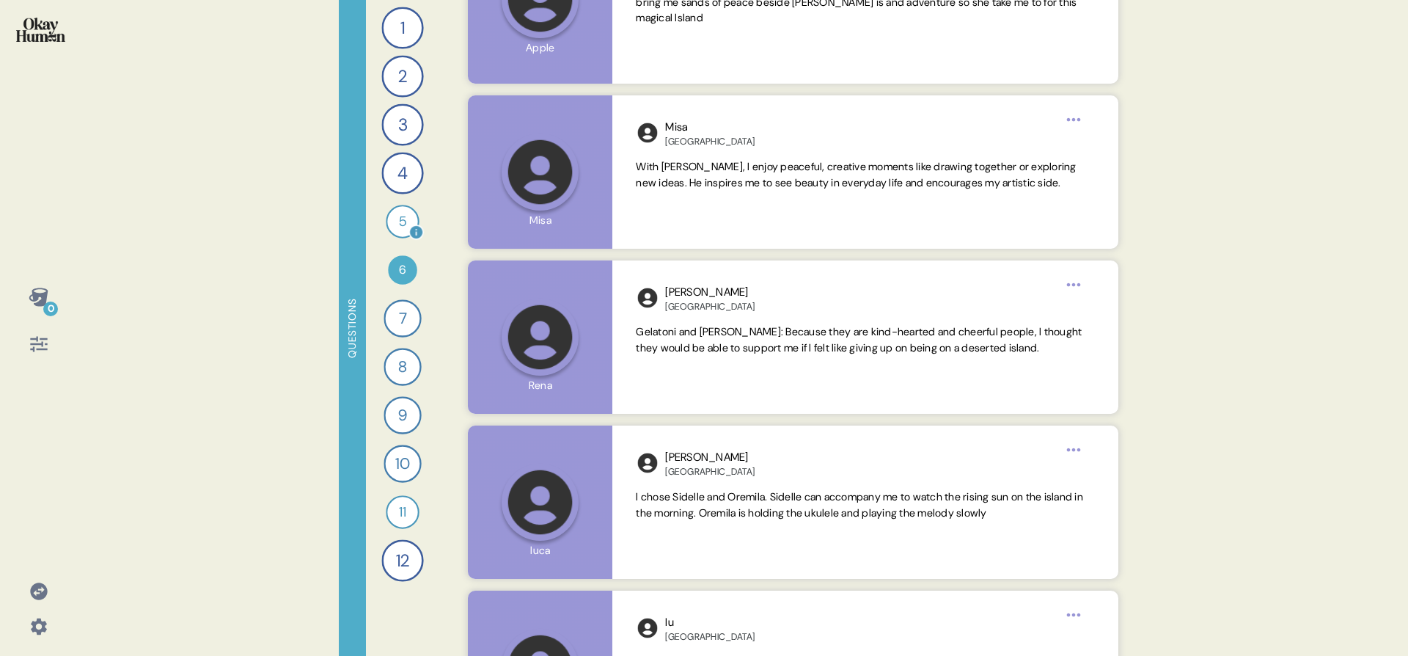
click at [403, 214] on div "5" at bounding box center [402, 221] width 33 height 33
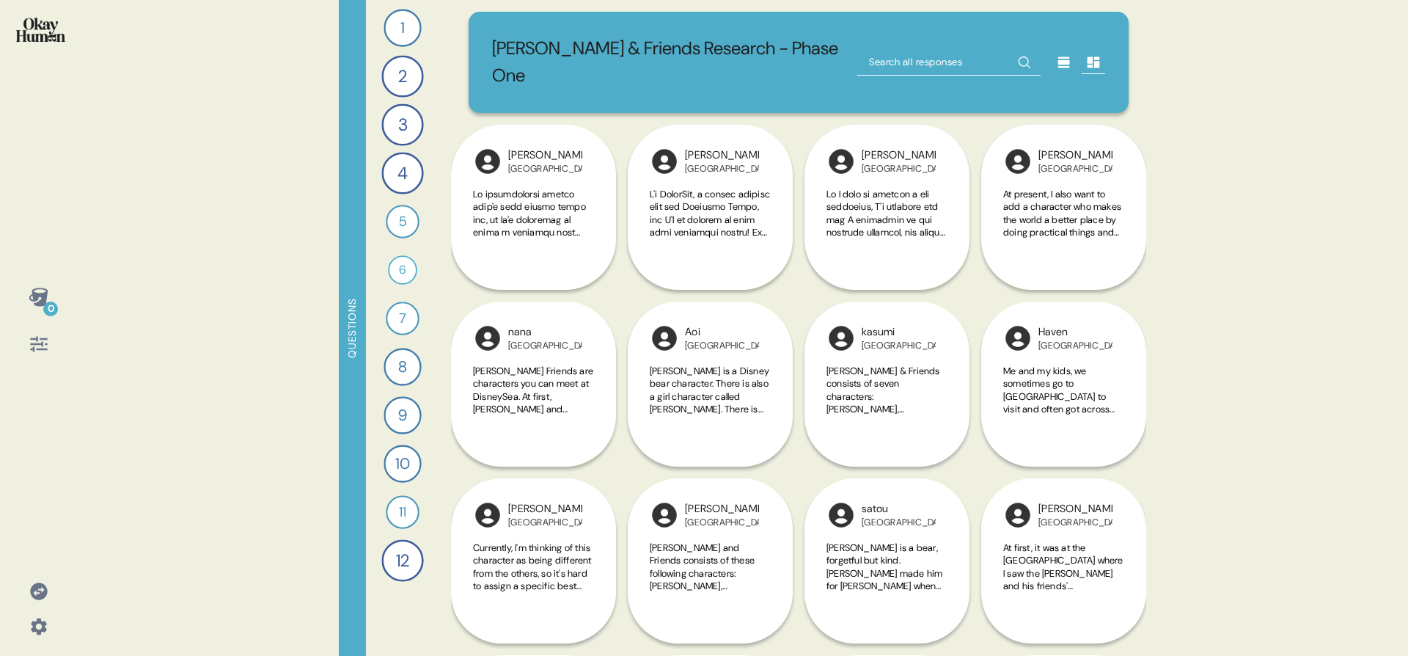
click at [1051, 62] on div at bounding box center [981, 62] width 248 height 54
click at [1058, 56] on icon at bounding box center [1064, 61] width 12 height 11
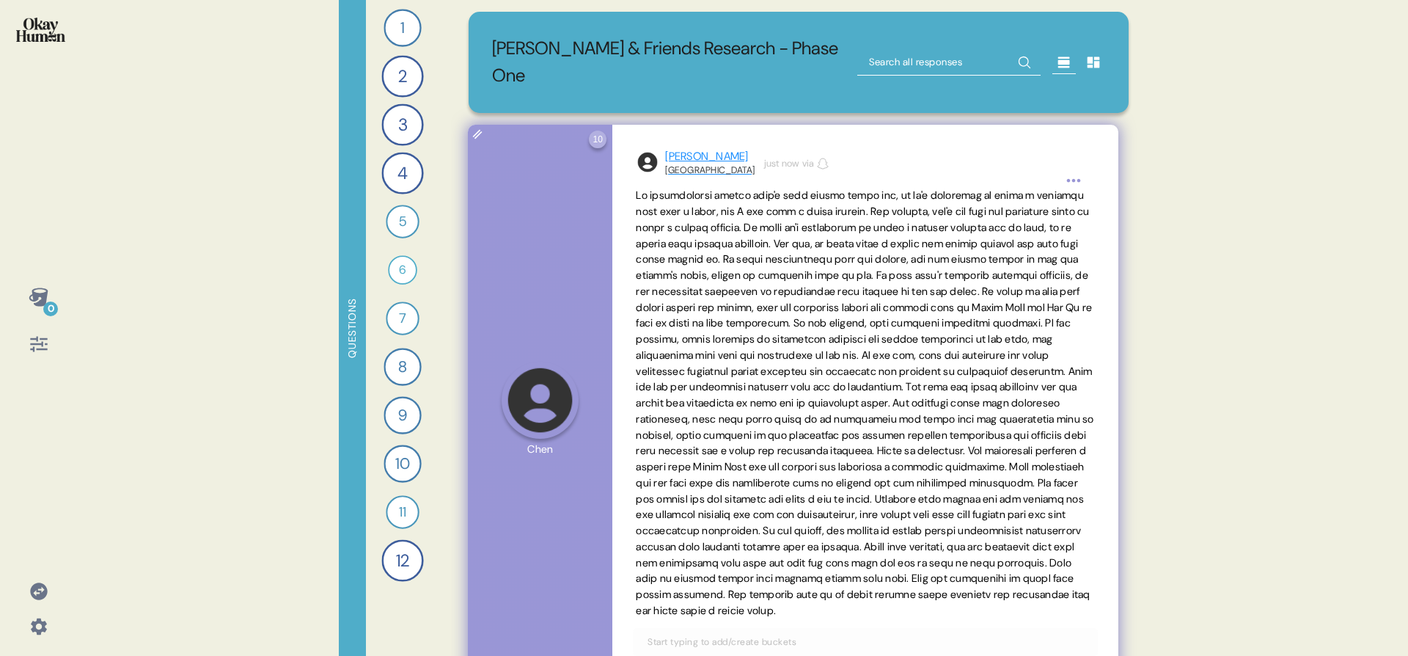
click at [681, 164] on div "[GEOGRAPHIC_DATA]" at bounding box center [709, 170] width 89 height 12
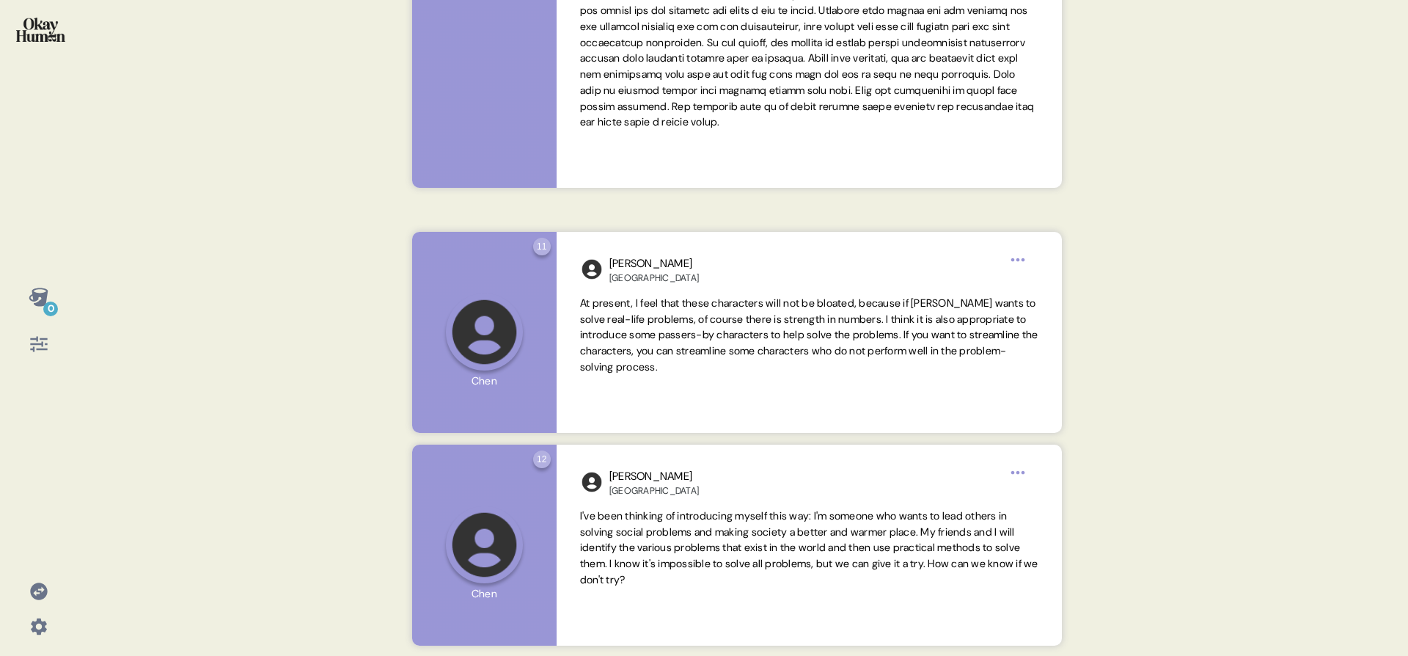
scroll to position [2595, 0]
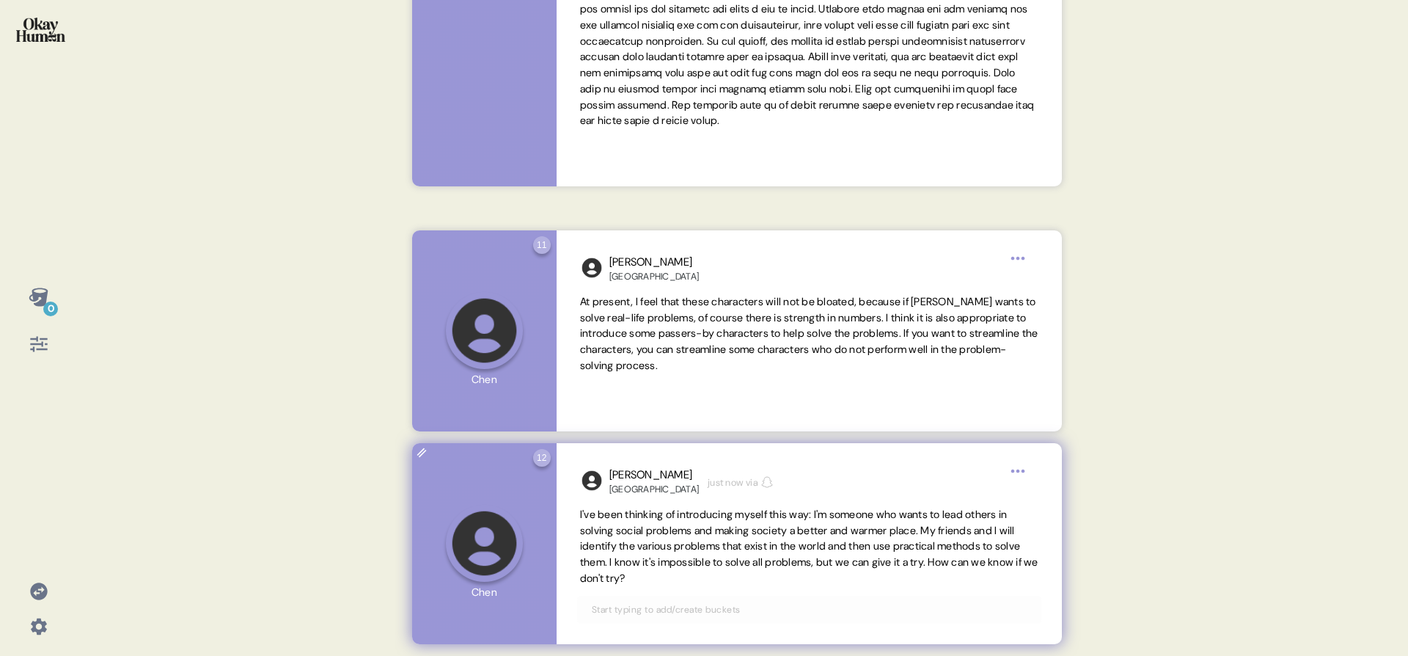
click at [857, 576] on span "I've been thinking of introducing myself this way: I'm someone who wants to lea…" at bounding box center [809, 547] width 458 height 80
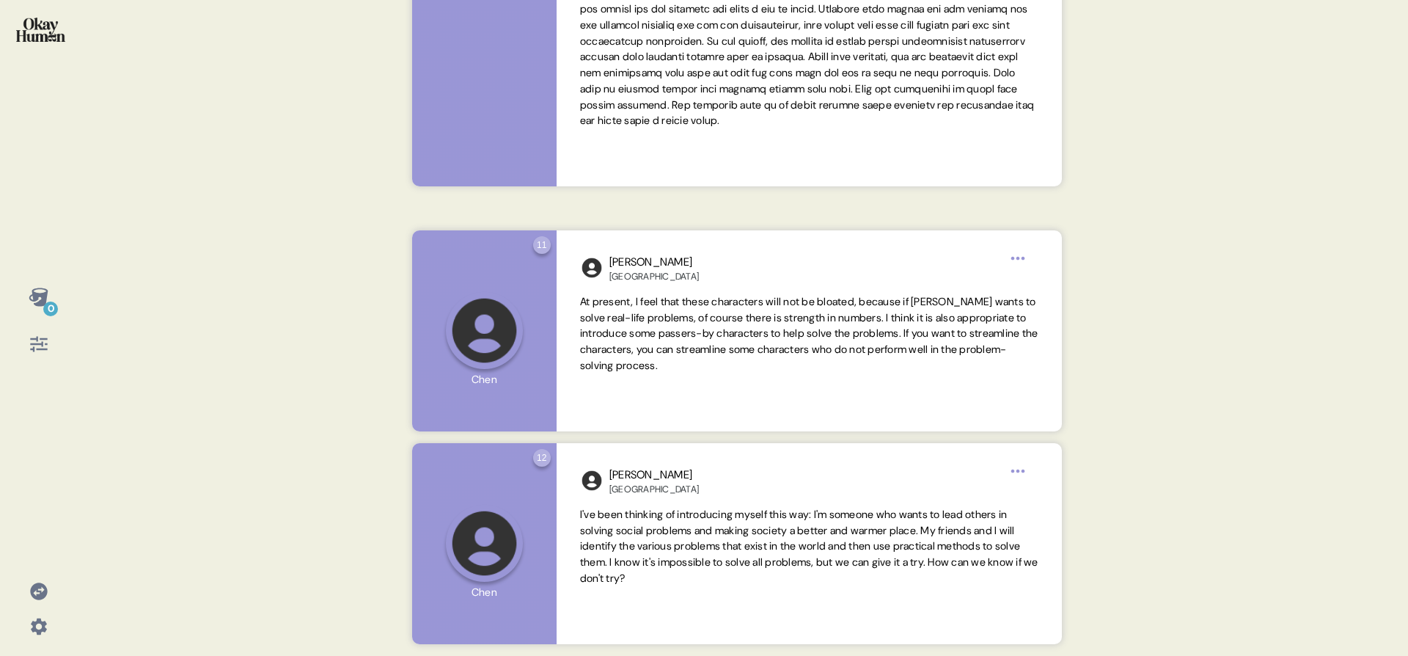
click at [56, 18] on div at bounding box center [39, 39] width 54 height 55
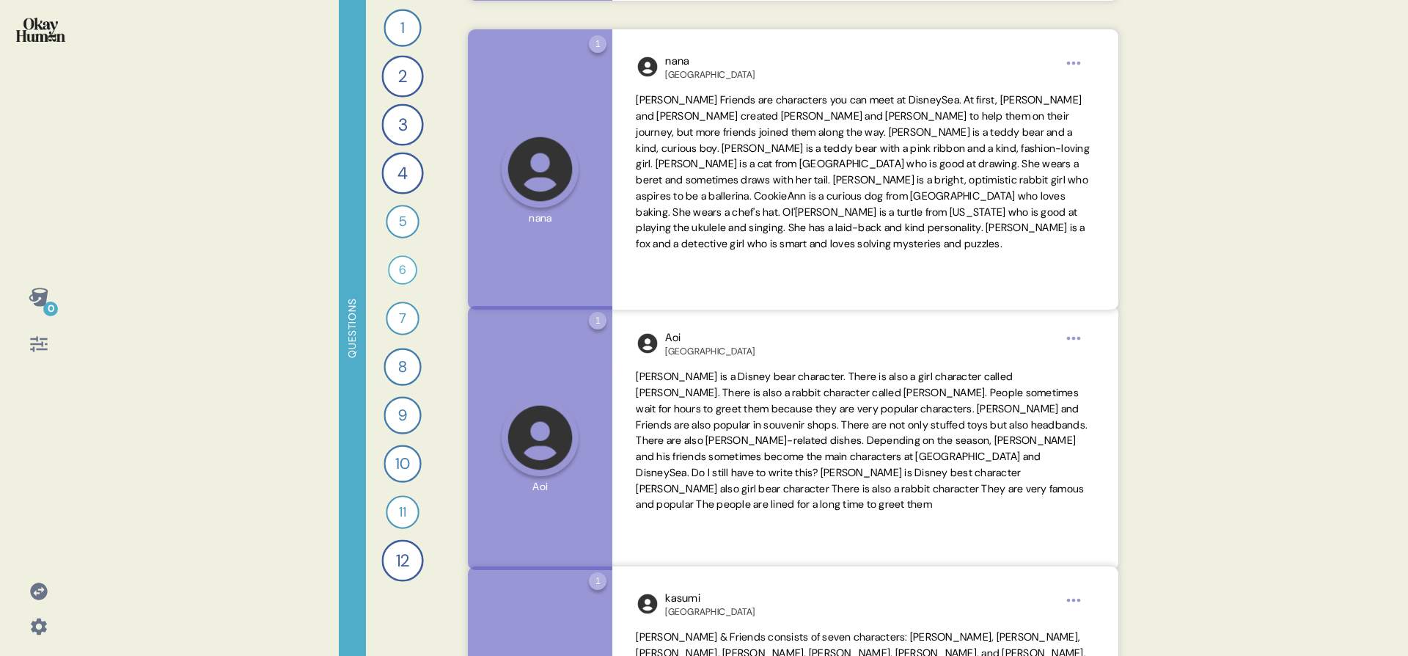
scroll to position [0, 0]
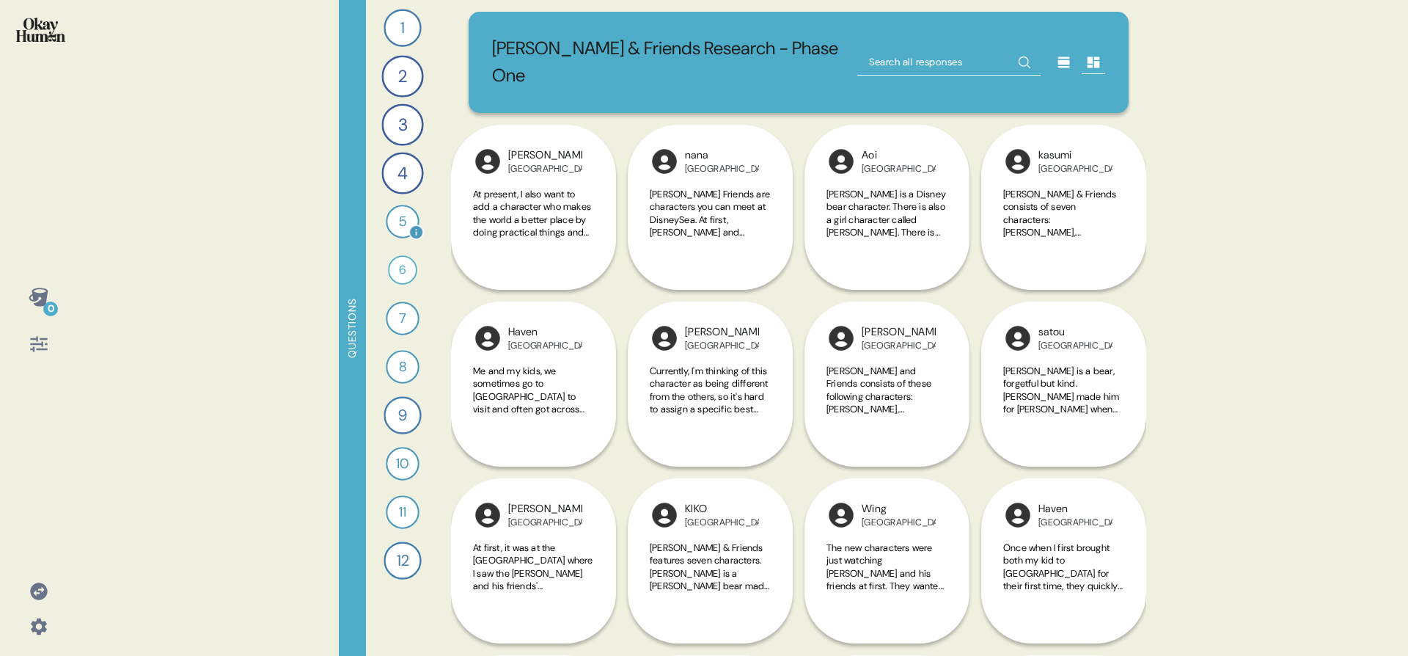
click at [400, 230] on div "5" at bounding box center [402, 221] width 33 height 33
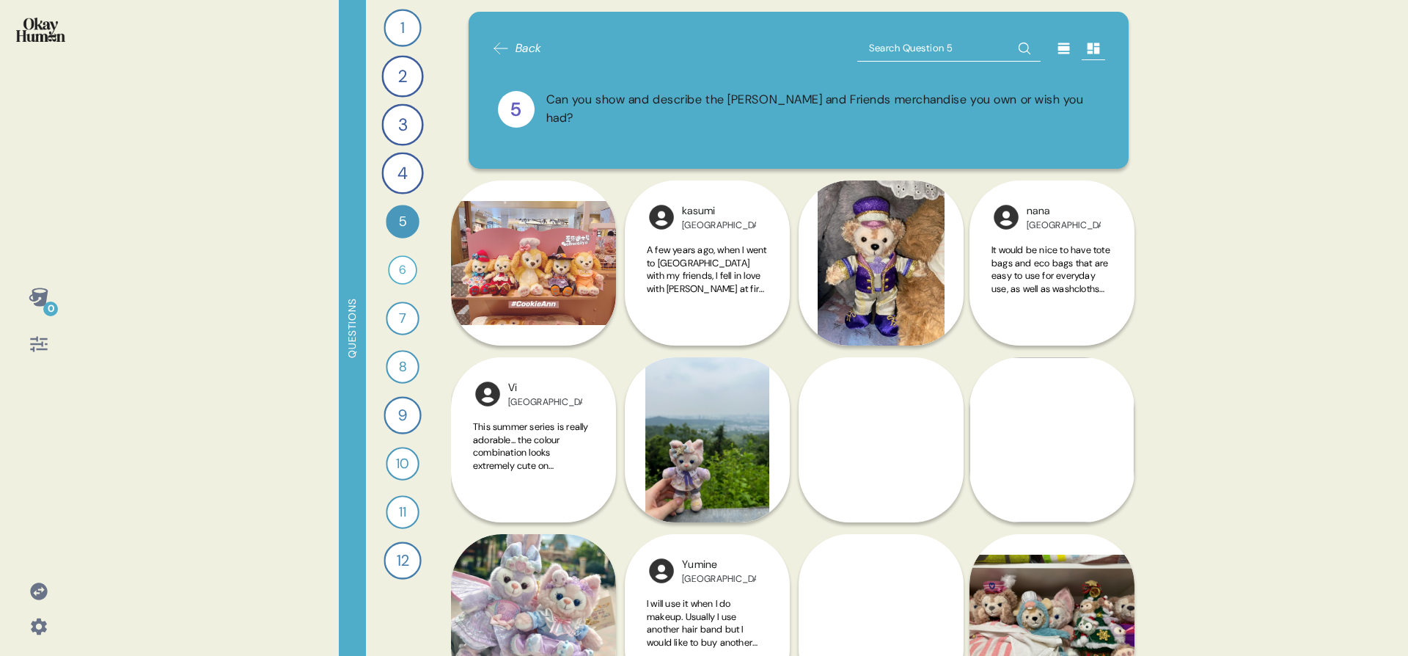
click at [1052, 56] on div at bounding box center [1063, 48] width 23 height 23
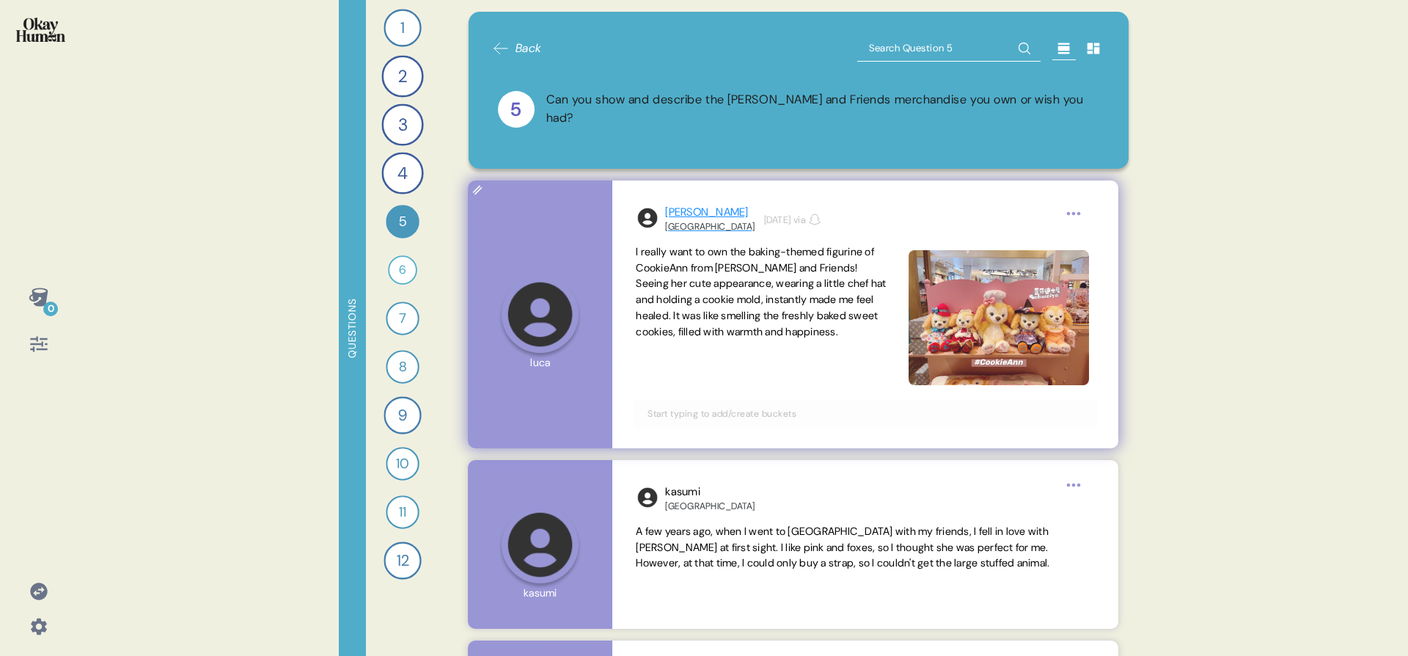
click at [687, 224] on div "[GEOGRAPHIC_DATA]" at bounding box center [709, 227] width 89 height 12
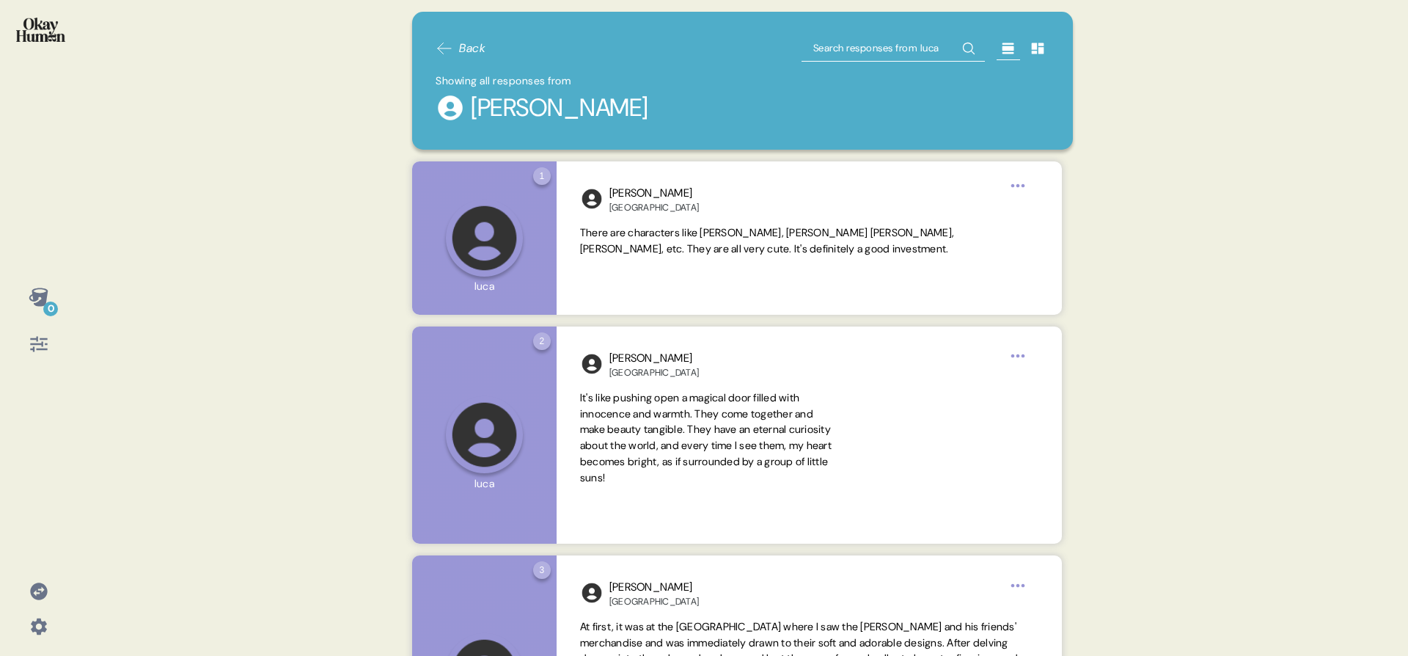
click at [477, 53] on span "Back" at bounding box center [472, 49] width 26 height 18
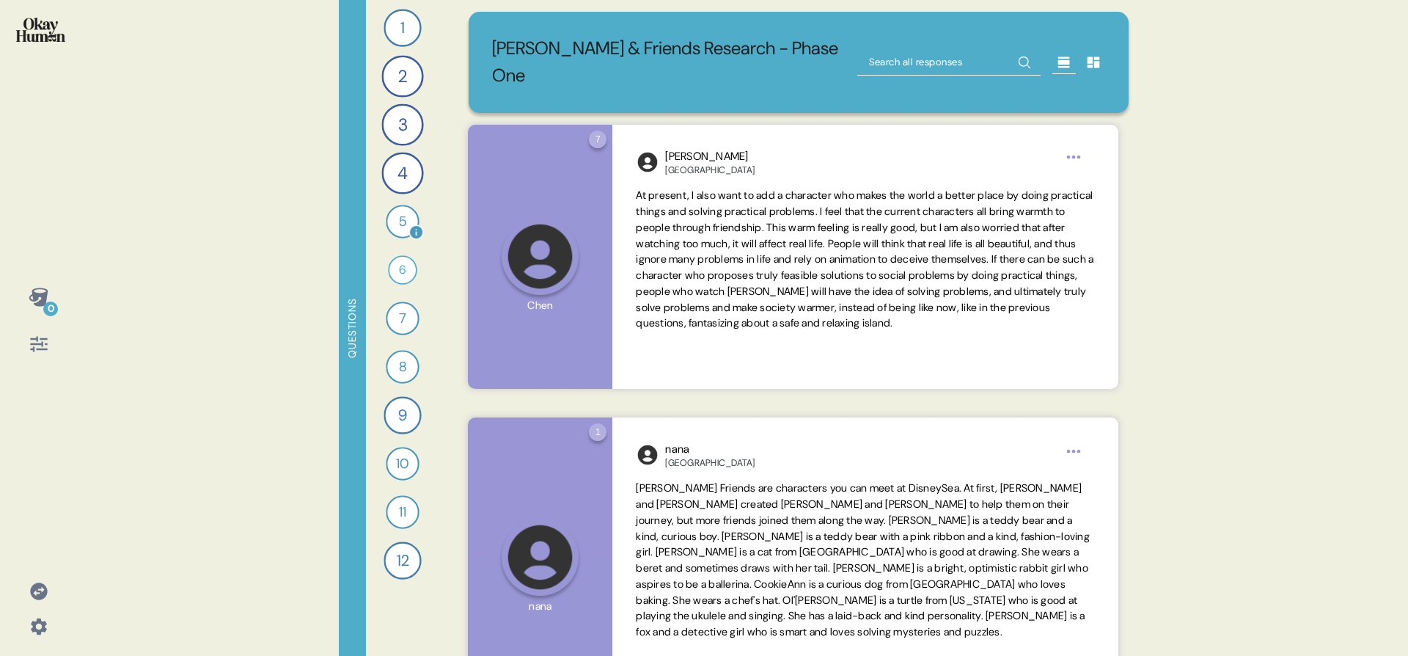
click at [400, 230] on div "5" at bounding box center [402, 221] width 33 height 33
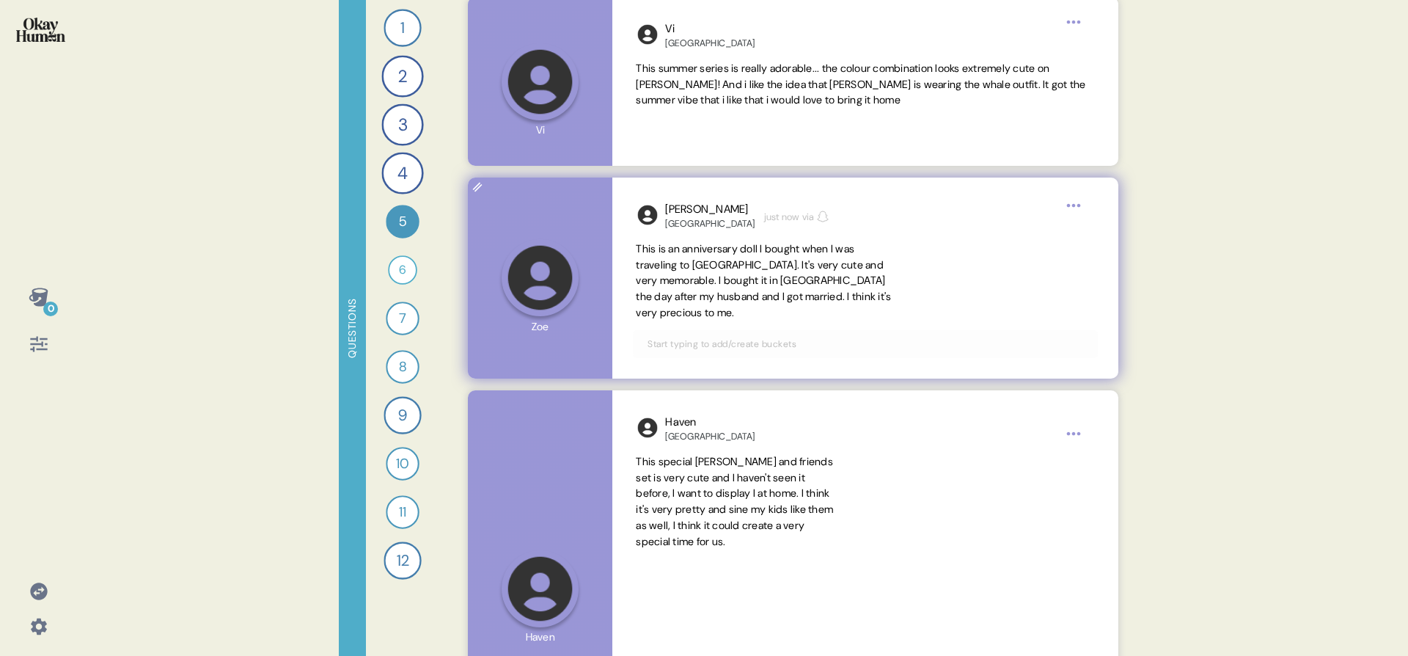
scroll to position [1184, 0]
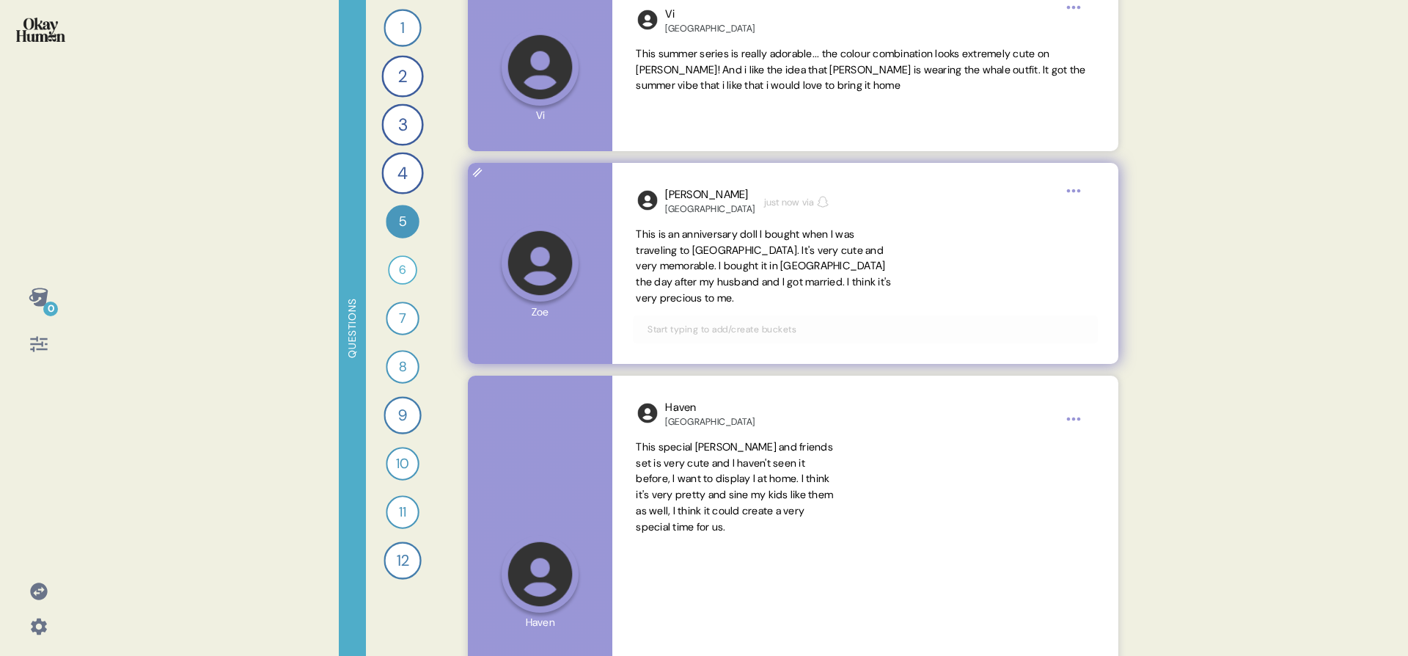
click at [915, 258] on div "This is an anniversary doll I bought when I was traveling to Hong Kong Disneyla…" at bounding box center [865, 267] width 458 height 80
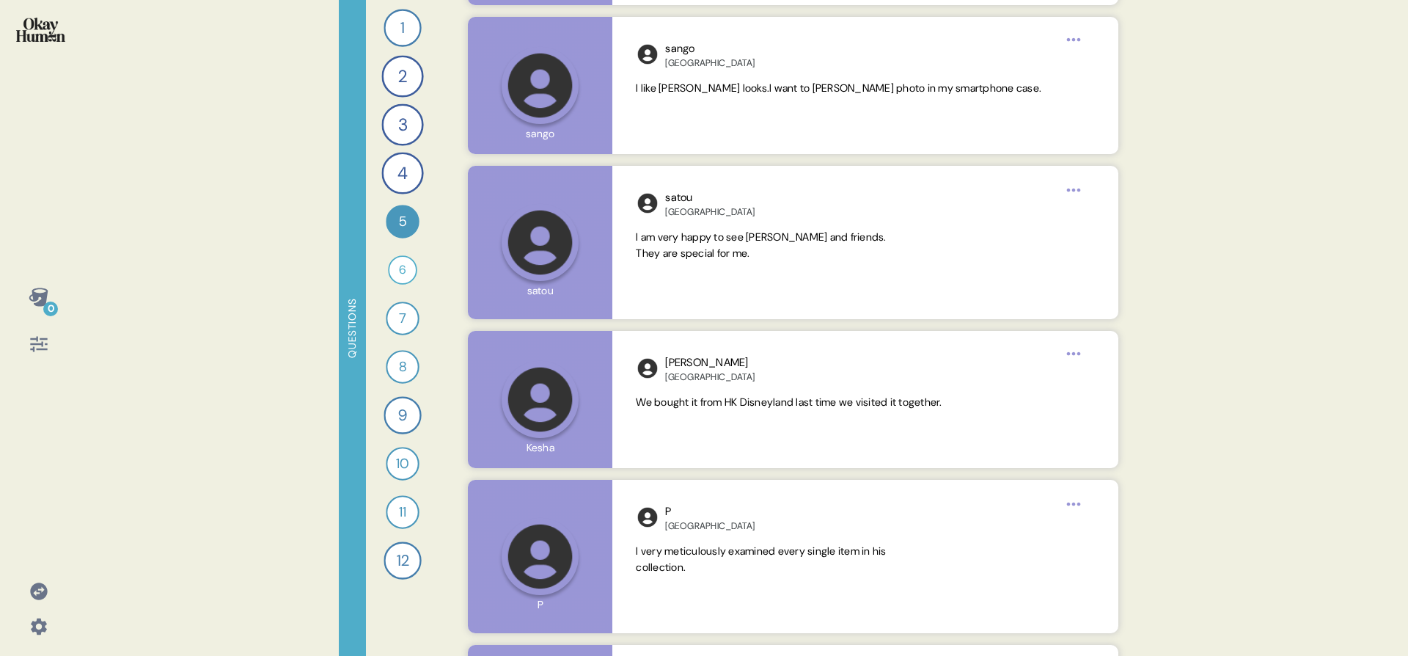
scroll to position [10131, 0]
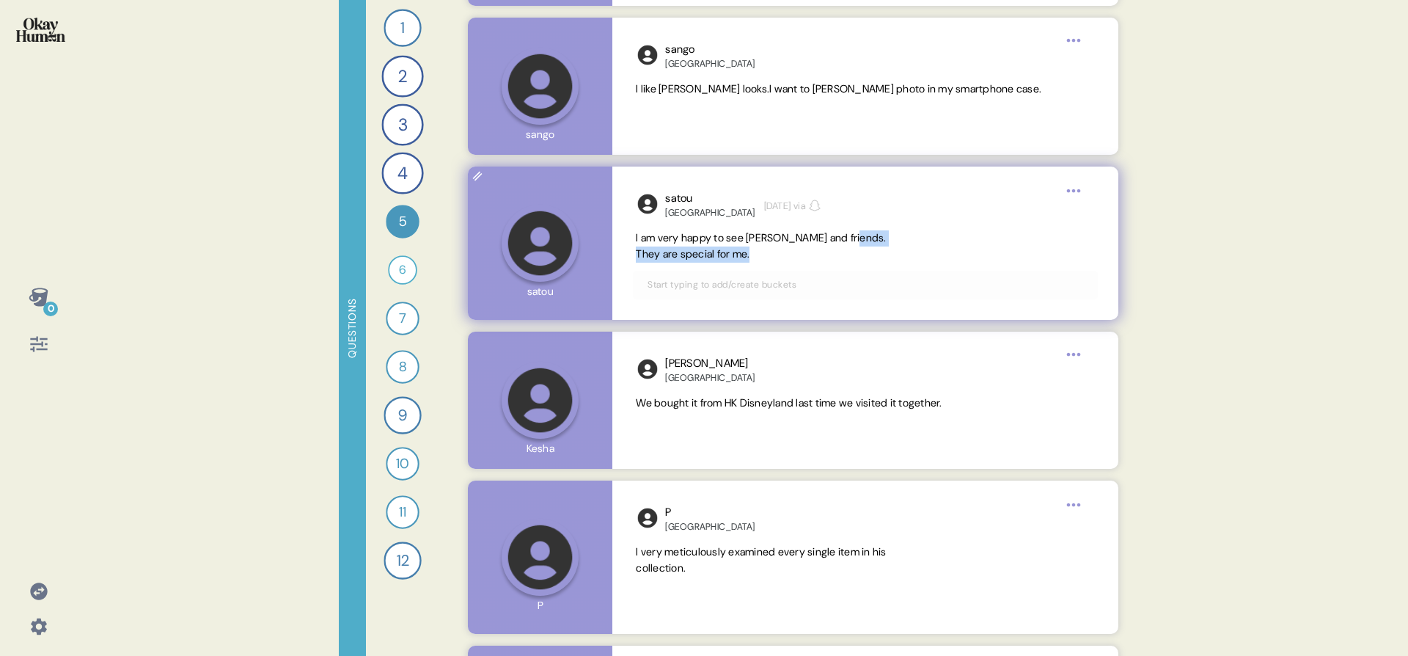
drag, startPoint x: 859, startPoint y: 241, endPoint x: 941, endPoint y: 279, distance: 90.3
click at [941, 279] on div "satou Japan 2 weeks ago via I am very happy to see Duffy and friends. They are …" at bounding box center [864, 242] width 505 height 153
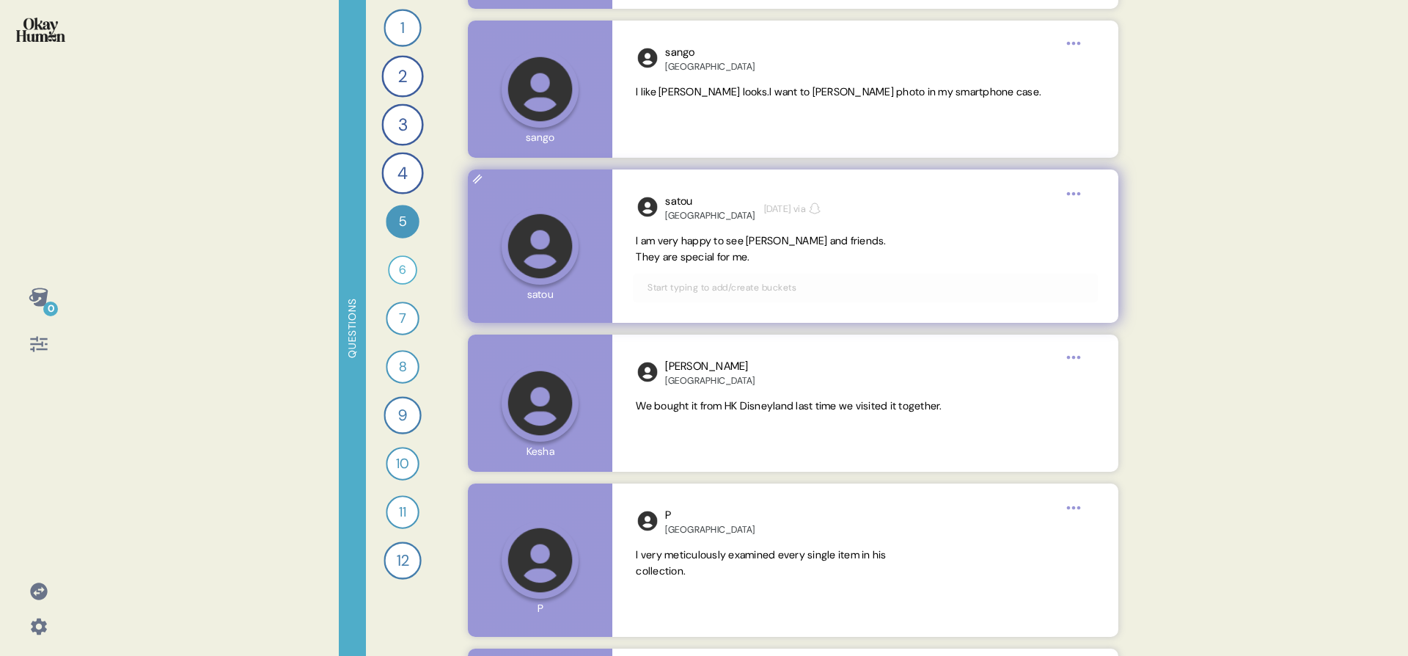
click at [975, 201] on div "Back 5 Can you show and describe the Duffy and Friends merchandise you own or w…" at bounding box center [798, 328] width 695 height 656
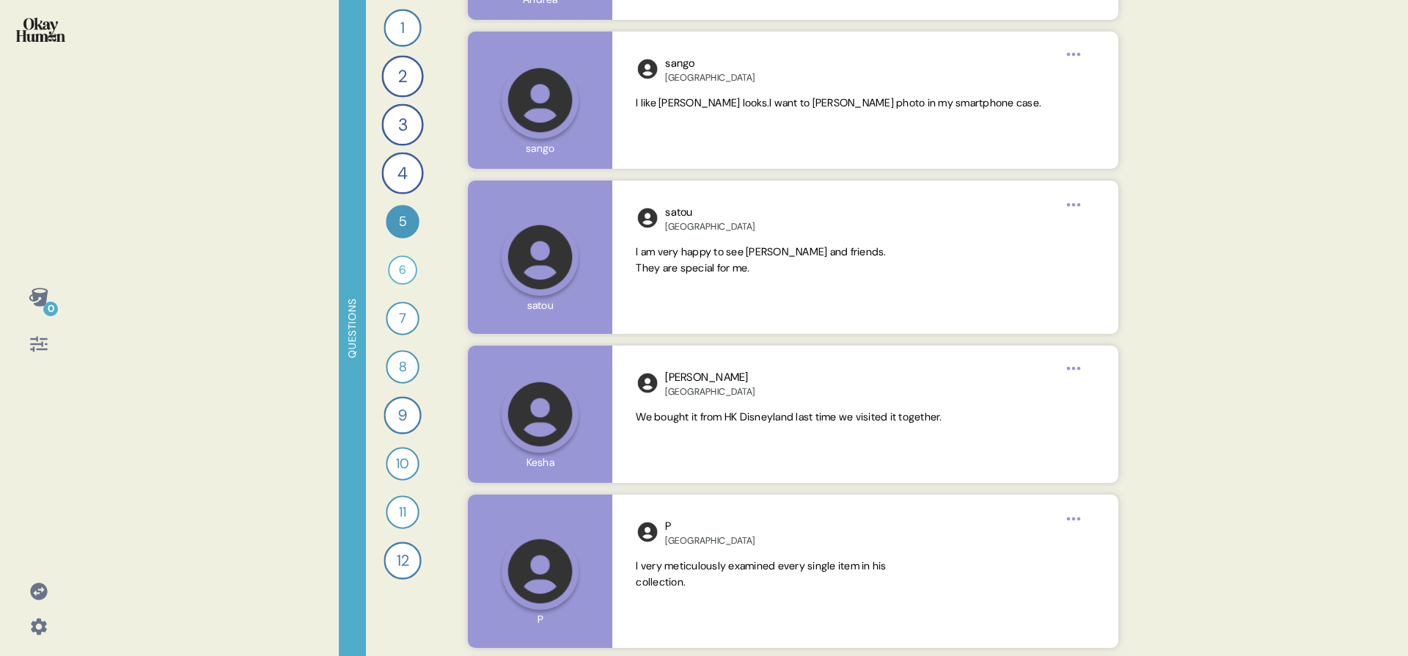
scroll to position [10114, 0]
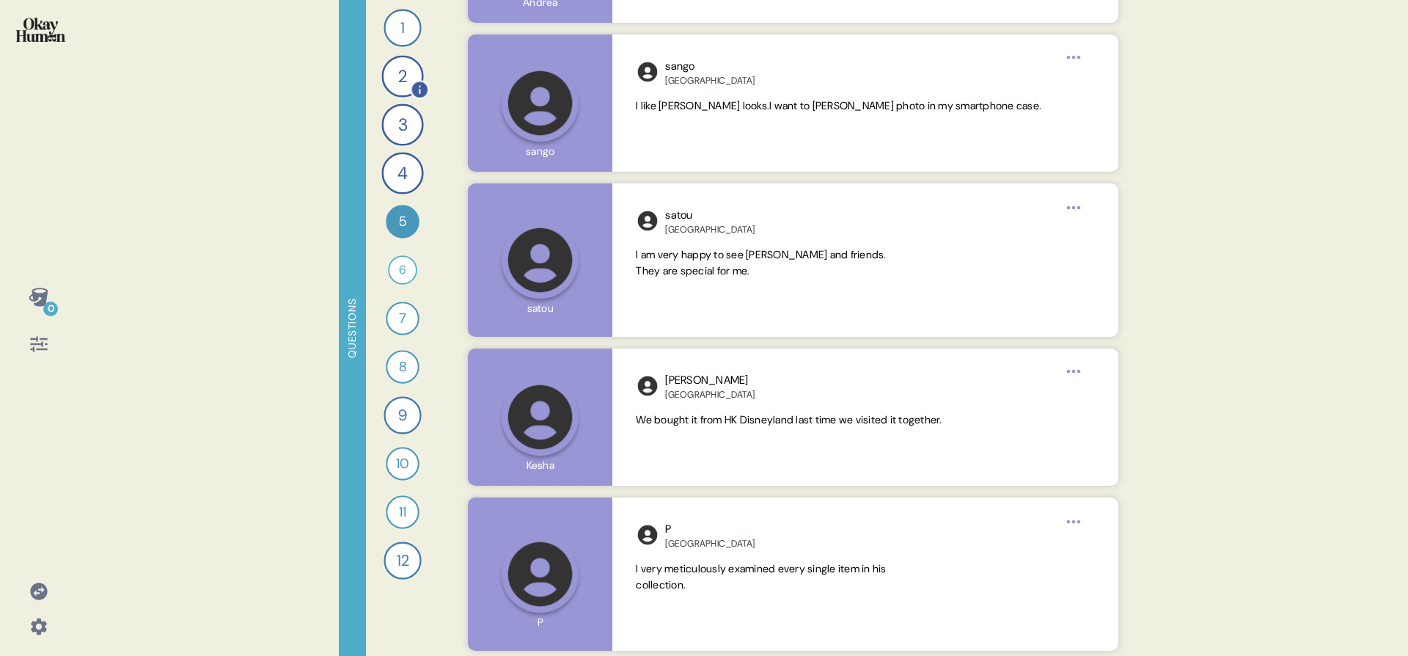
click at [403, 73] on div "2" at bounding box center [402, 76] width 42 height 42
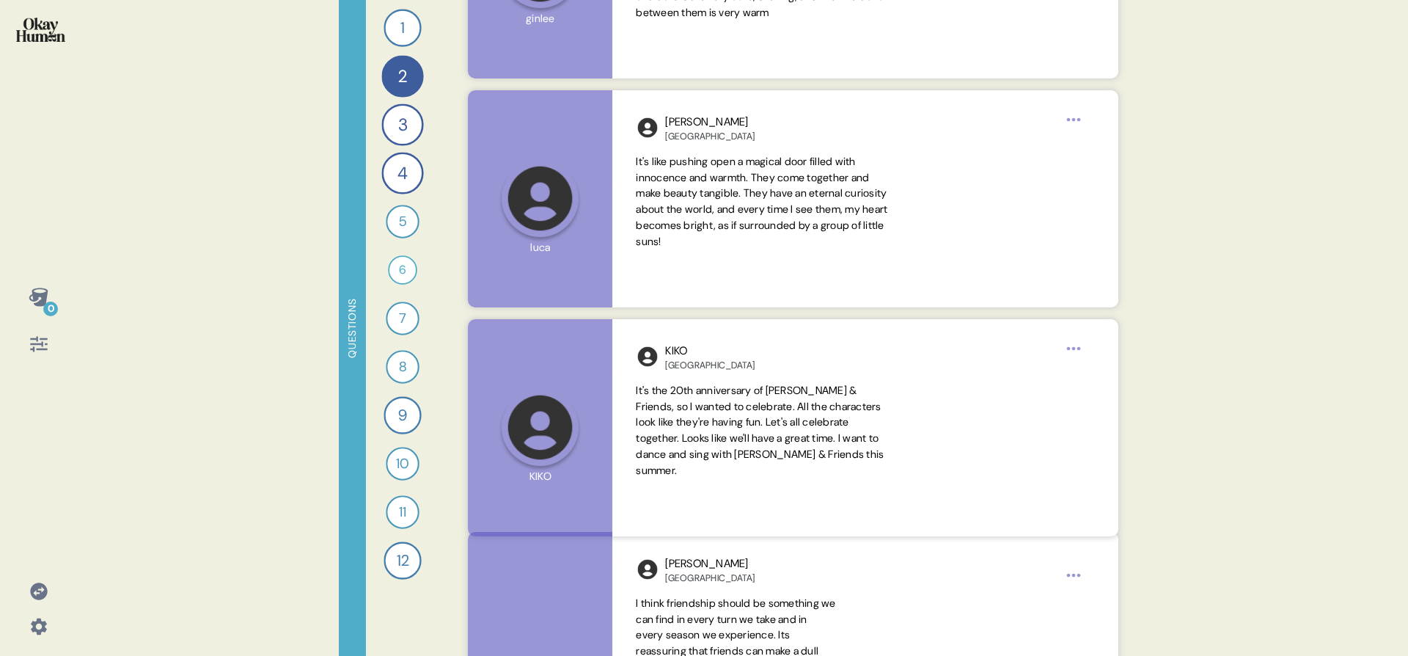
scroll to position [1135, 0]
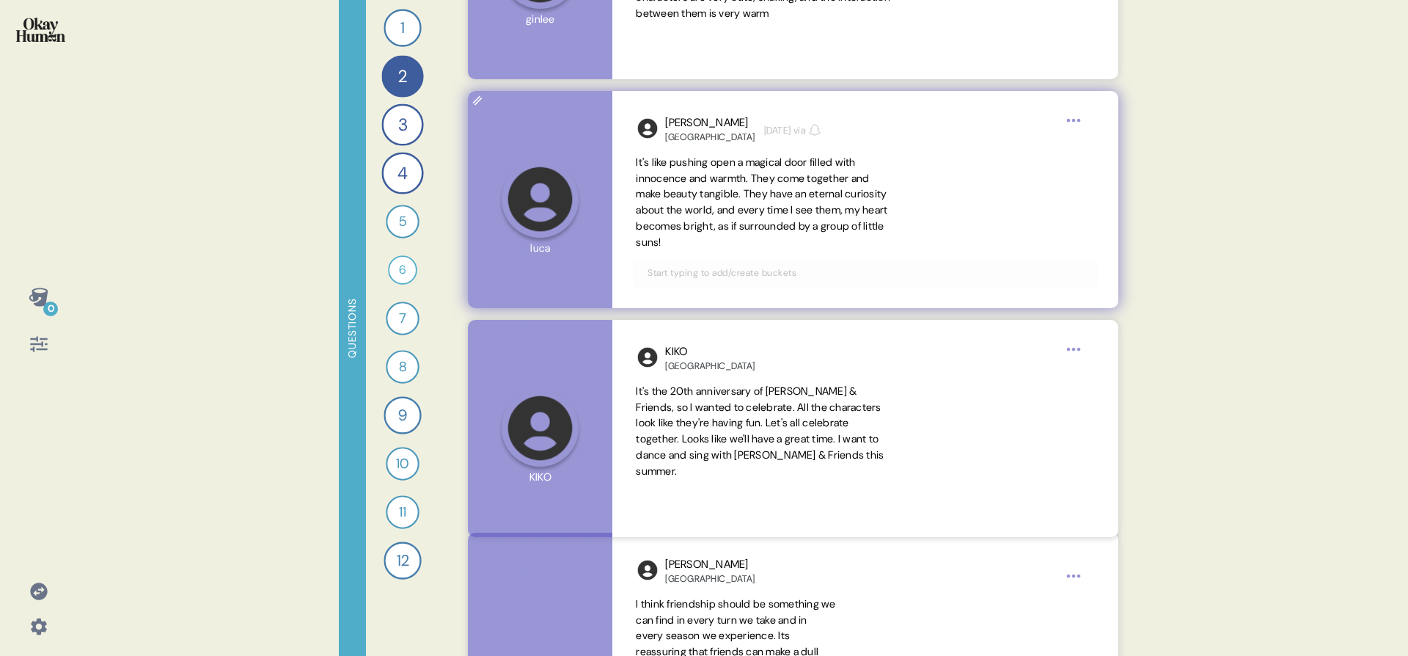
click at [733, 177] on span "It's like pushing open a magical door filled with innocence and warmth. They co…" at bounding box center [762, 201] width 252 height 93
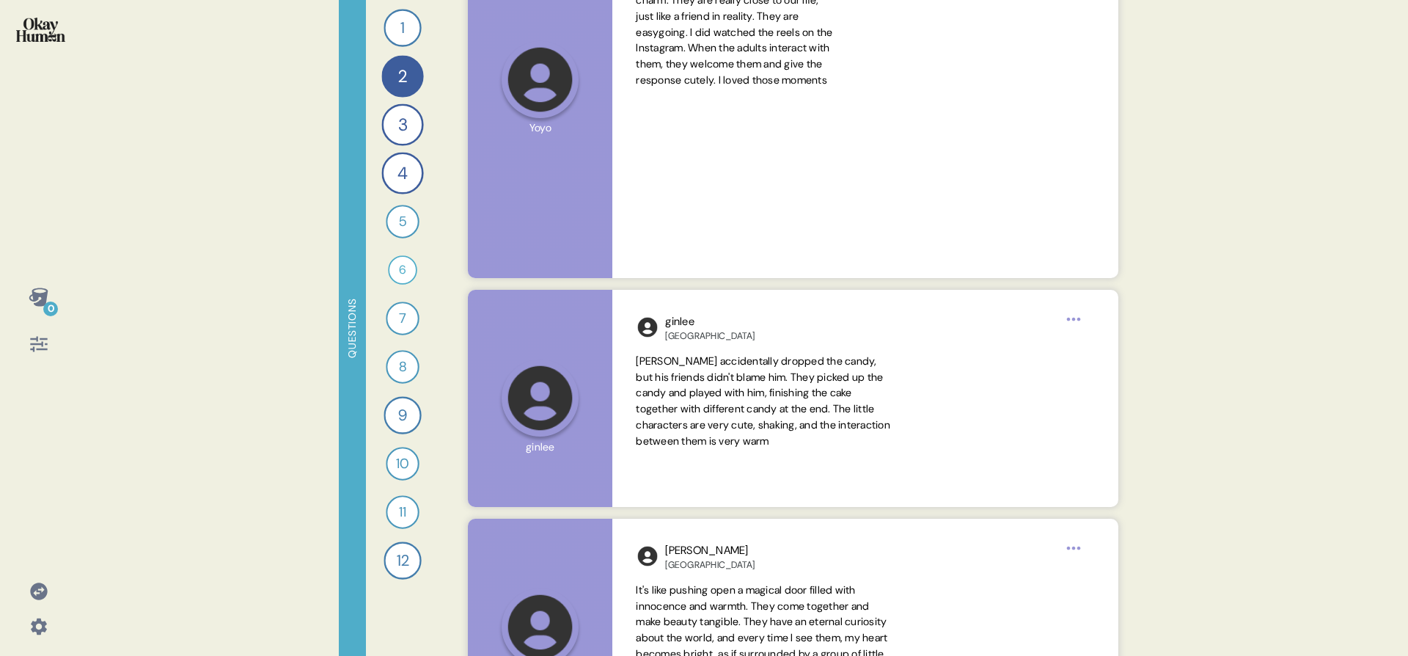
scroll to position [810, 0]
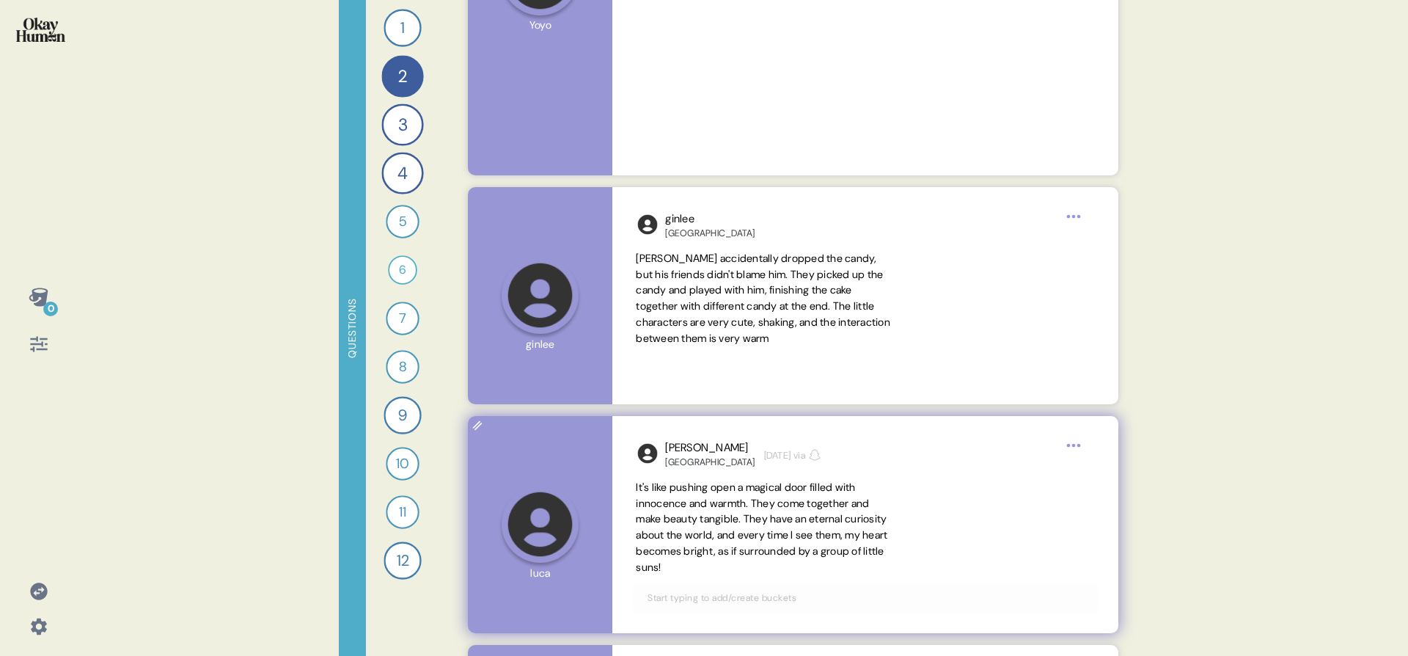
click at [753, 529] on span "It's like pushing open a magical door filled with innocence and warmth. They co…" at bounding box center [762, 526] width 252 height 93
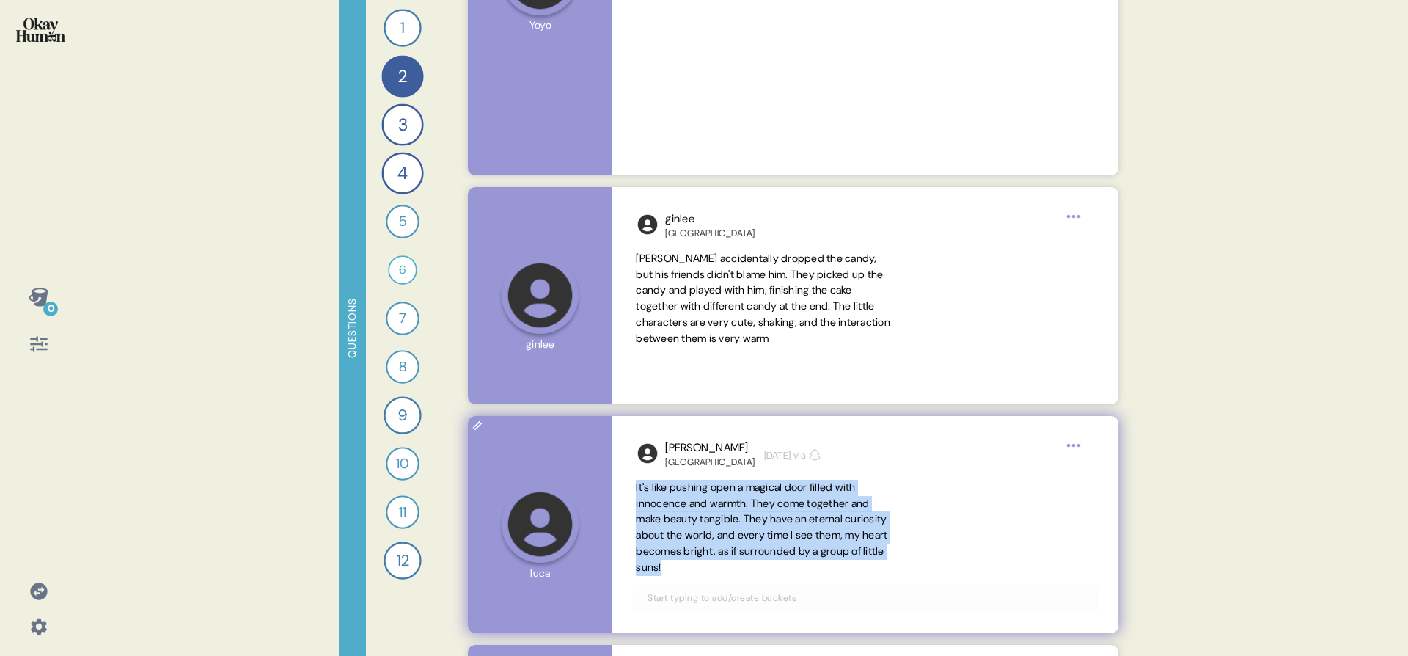
click at [753, 529] on span "It's like pushing open a magical door filled with innocence and warmth. They co…" at bounding box center [762, 526] width 252 height 93
copy span "It's like pushing open a magical door filled with innocence and warmth. They co…"
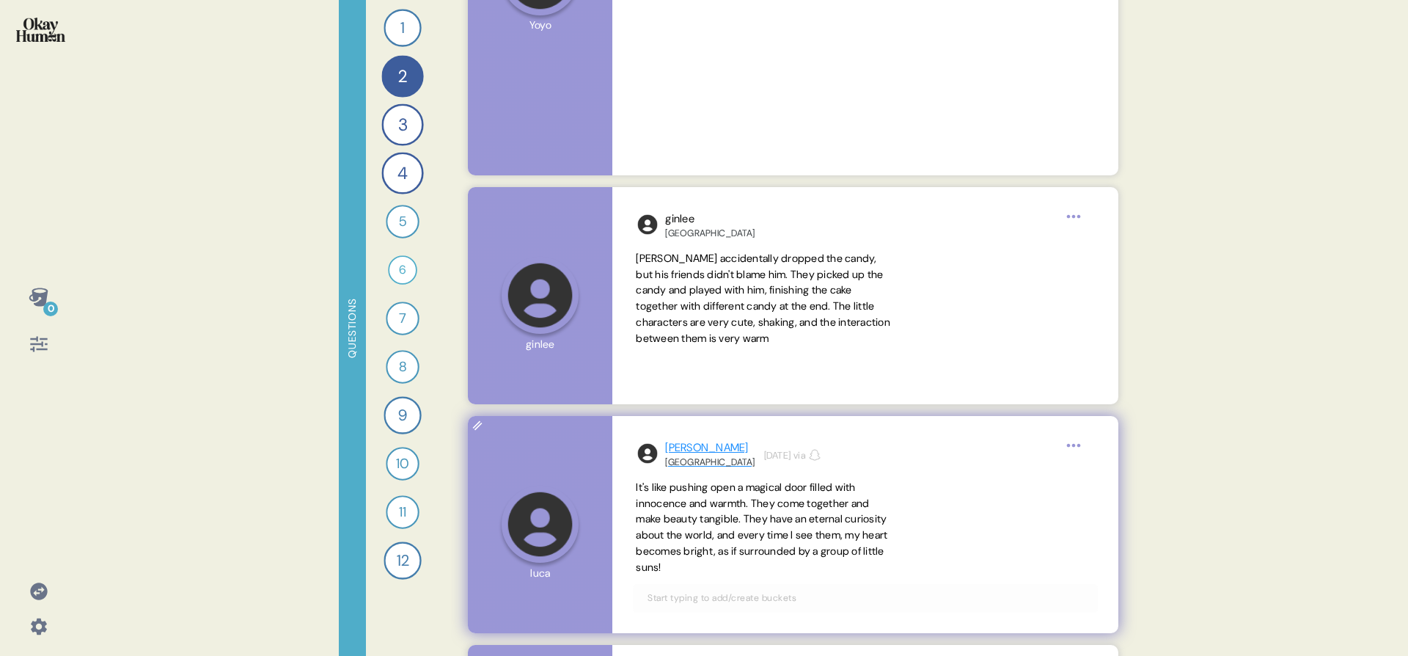
click at [689, 458] on div "[GEOGRAPHIC_DATA]" at bounding box center [709, 462] width 89 height 12
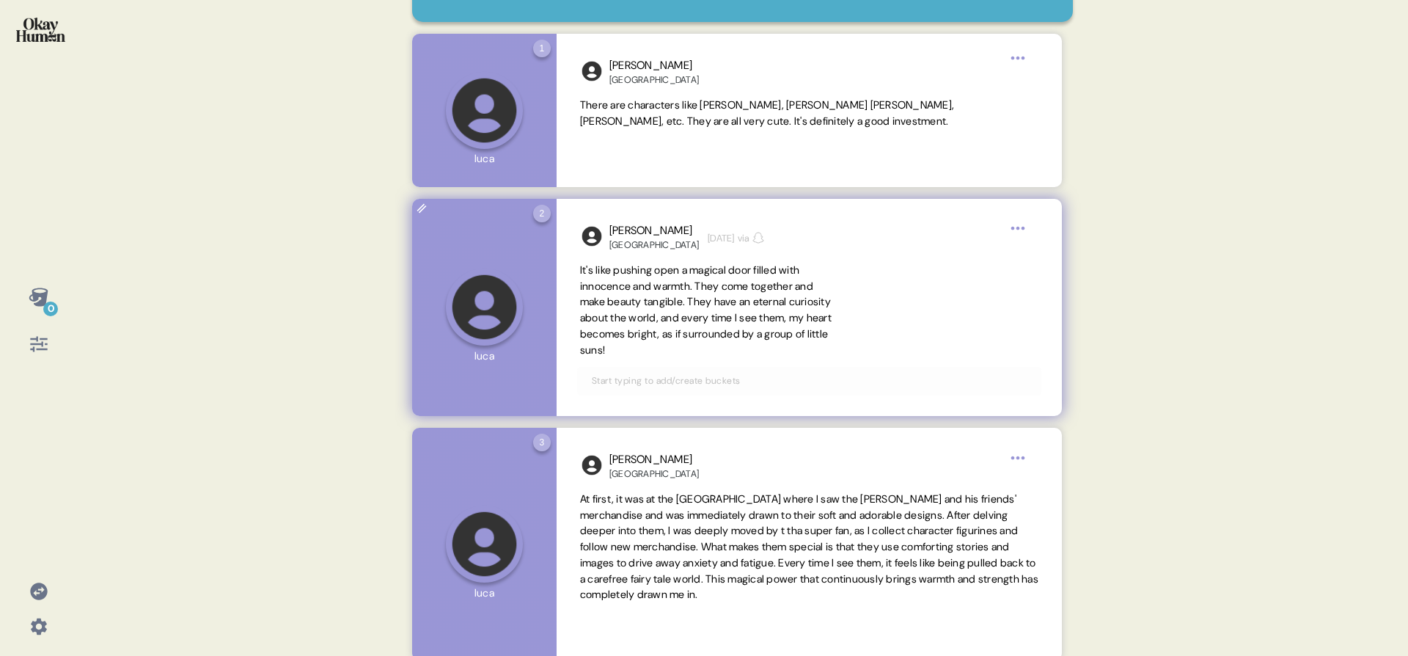
scroll to position [262, 0]
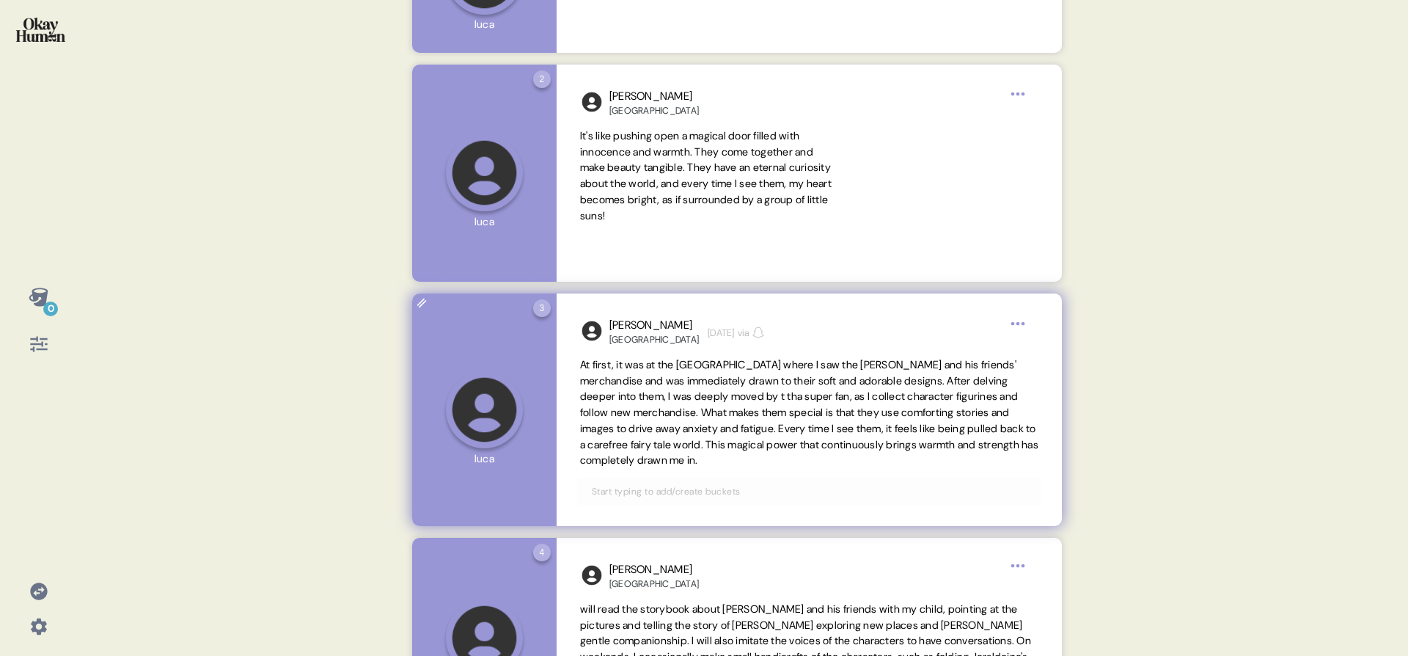
click at [698, 448] on span "At first, it was at the [GEOGRAPHIC_DATA] where I saw the [PERSON_NAME] and his…" at bounding box center [809, 412] width 458 height 109
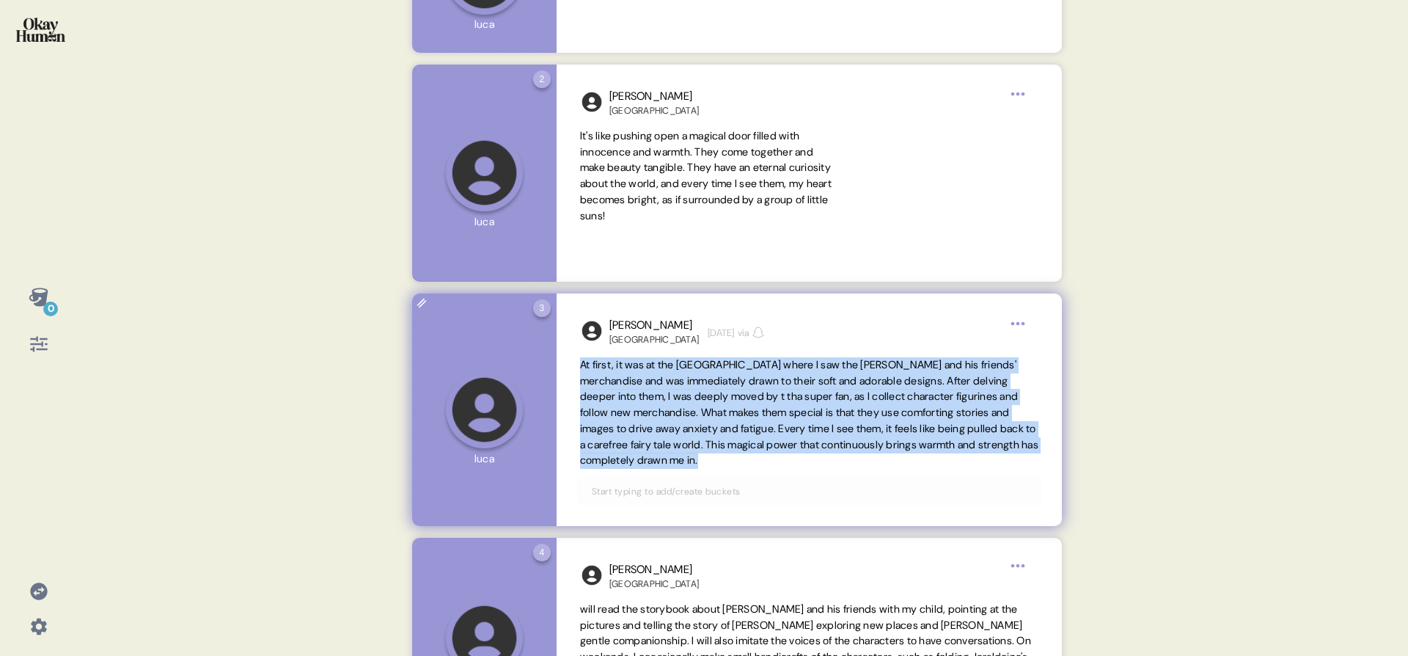
click at [698, 448] on span "At first, it was at the [GEOGRAPHIC_DATA] where I saw the [PERSON_NAME] and his…" at bounding box center [809, 412] width 458 height 109
copy span "At first, it was at the [GEOGRAPHIC_DATA] where I saw the [PERSON_NAME] and his…"
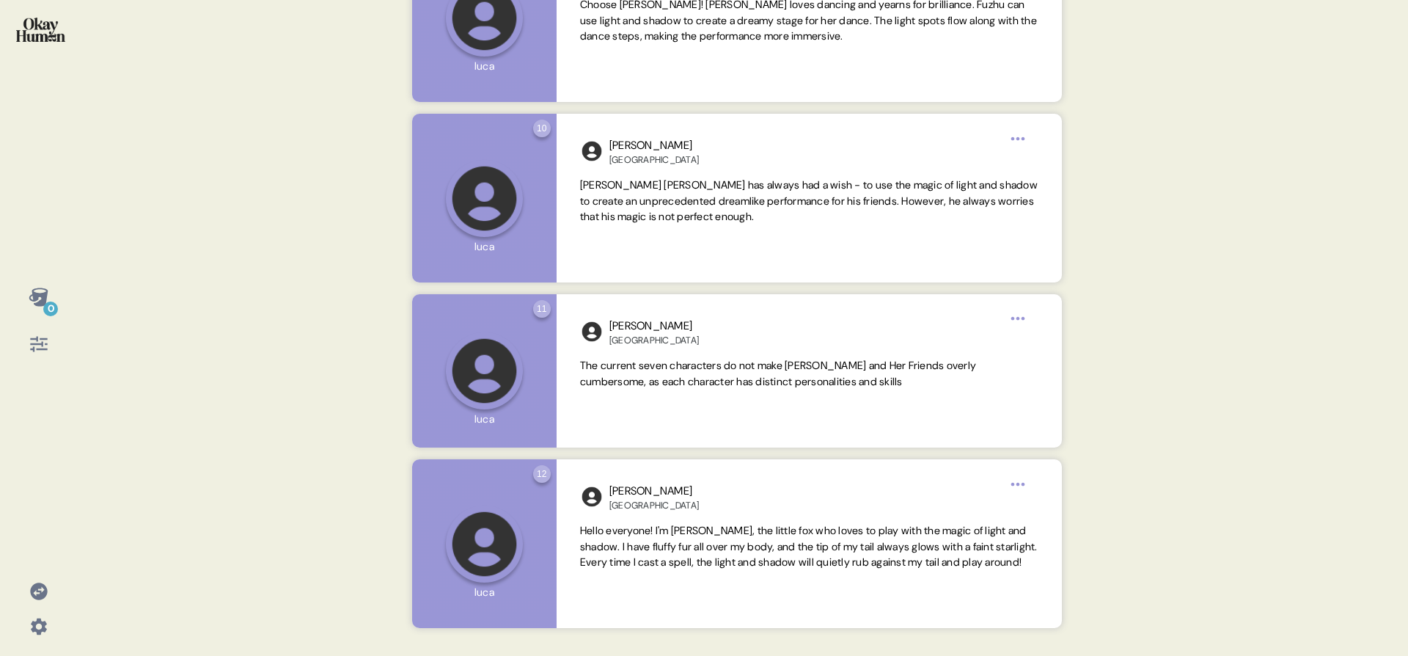
scroll to position [1701, 0]
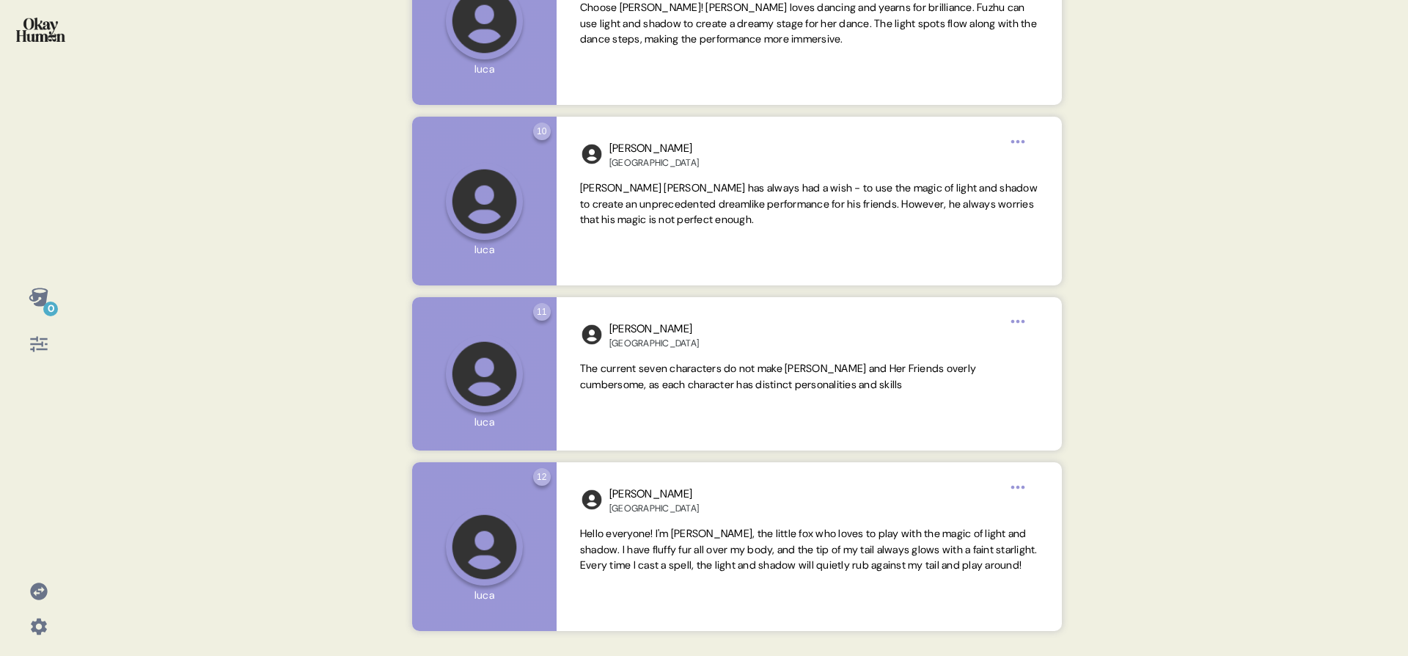
drag, startPoint x: 51, startPoint y: 29, endPoint x: 62, endPoint y: 7, distance: 24.6
click at [45, 40] on img at bounding box center [40, 30] width 49 height 24
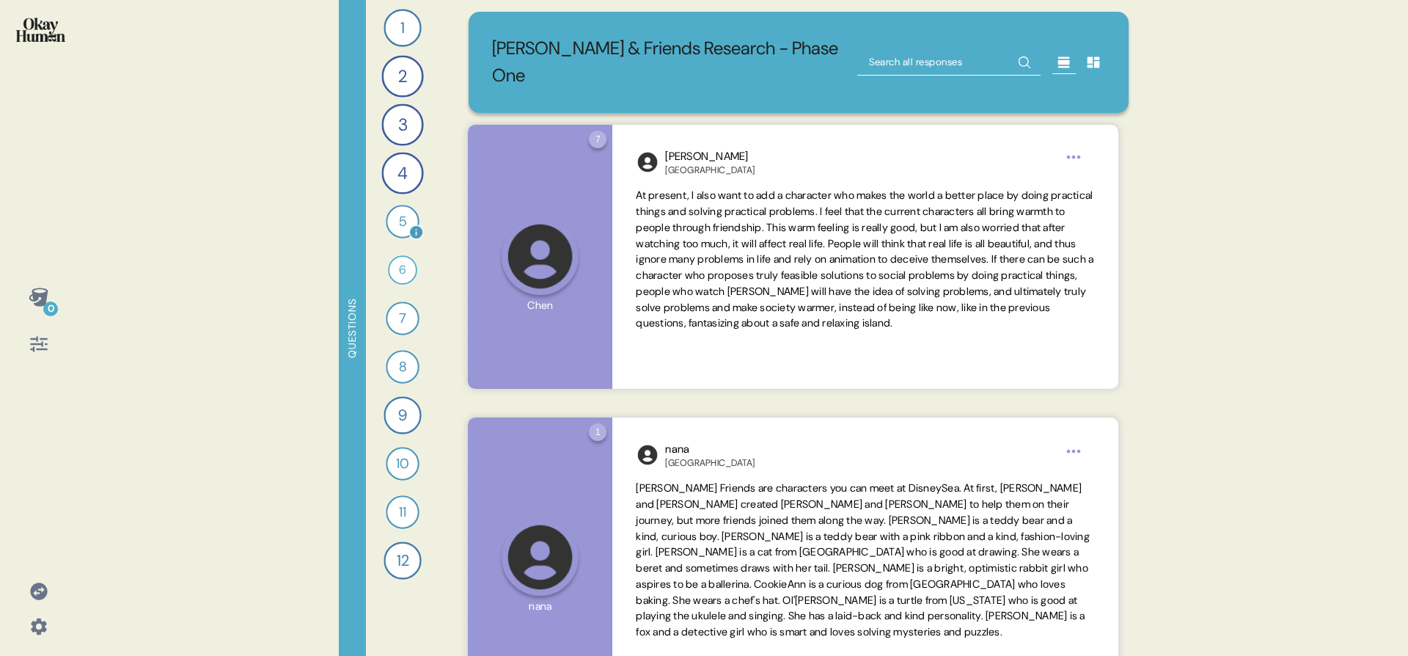
click at [389, 207] on div "5 Can you show and describe the Duffy and Friends merchandise you own or wish y…" at bounding box center [402, 221] width 32 height 32
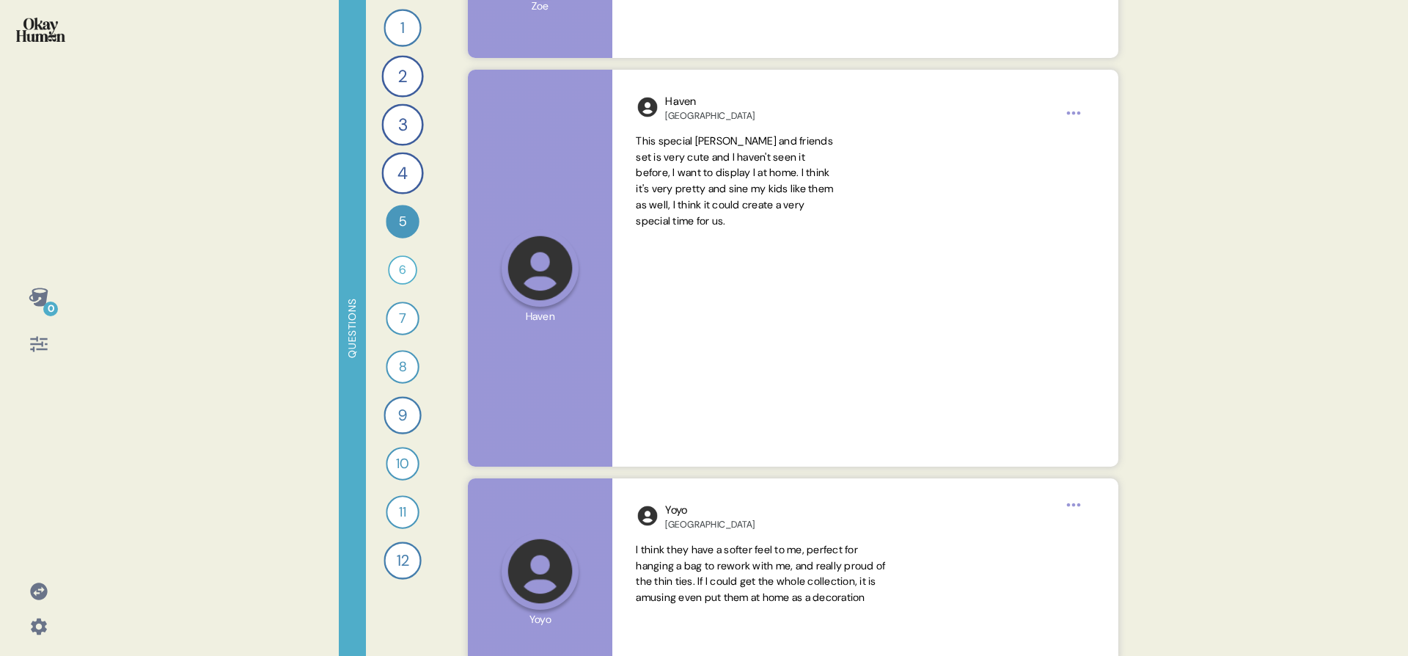
scroll to position [1491, 0]
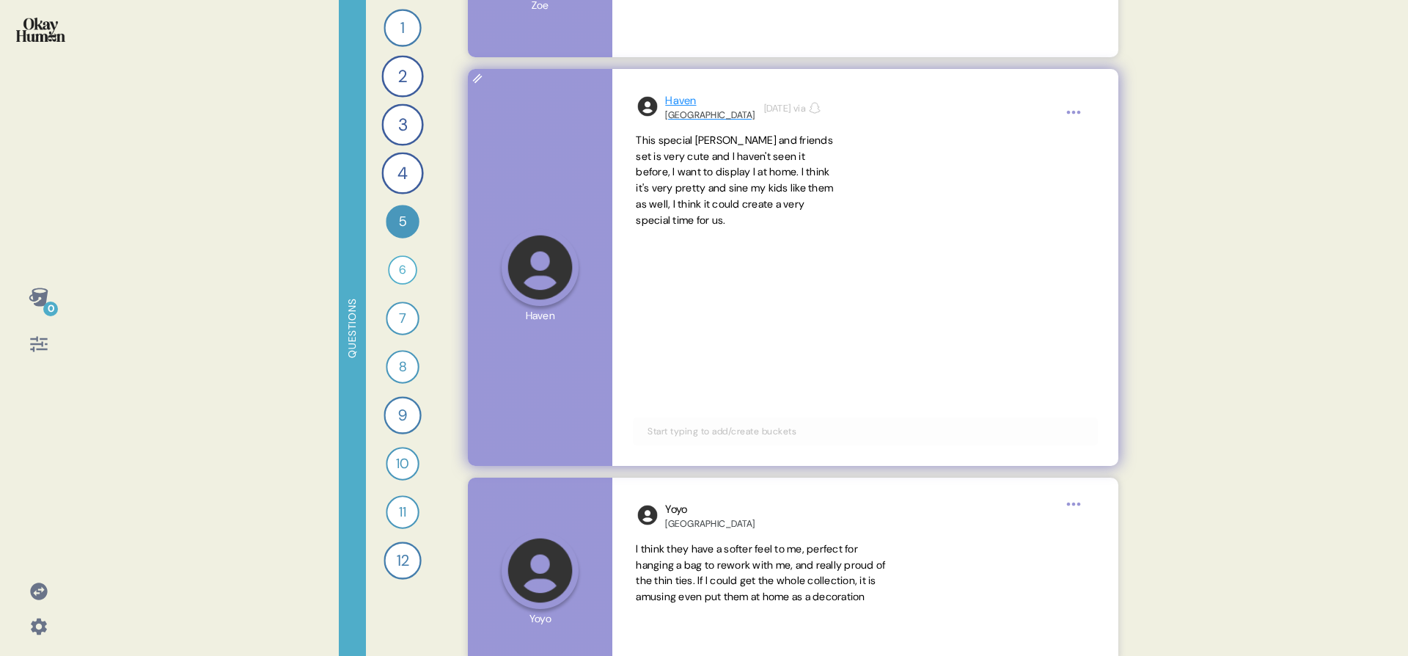
click at [672, 116] on div "[GEOGRAPHIC_DATA]" at bounding box center [709, 115] width 89 height 12
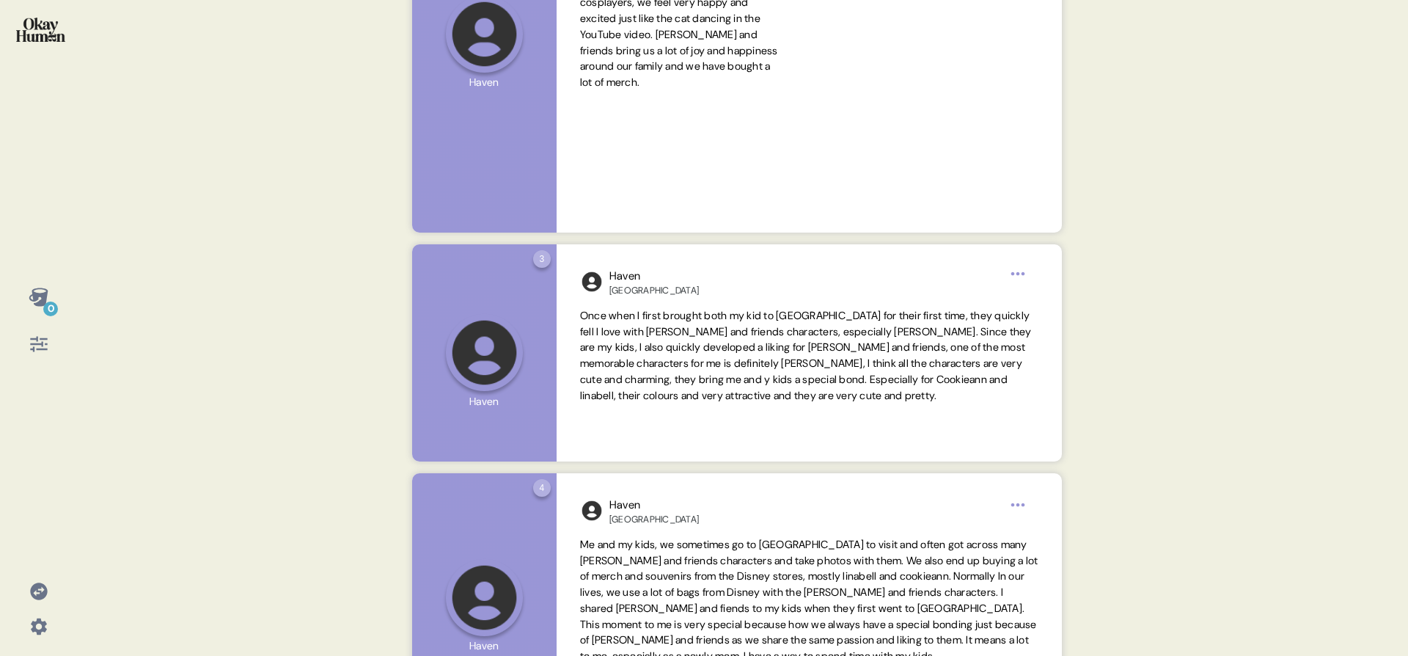
scroll to position [0, 0]
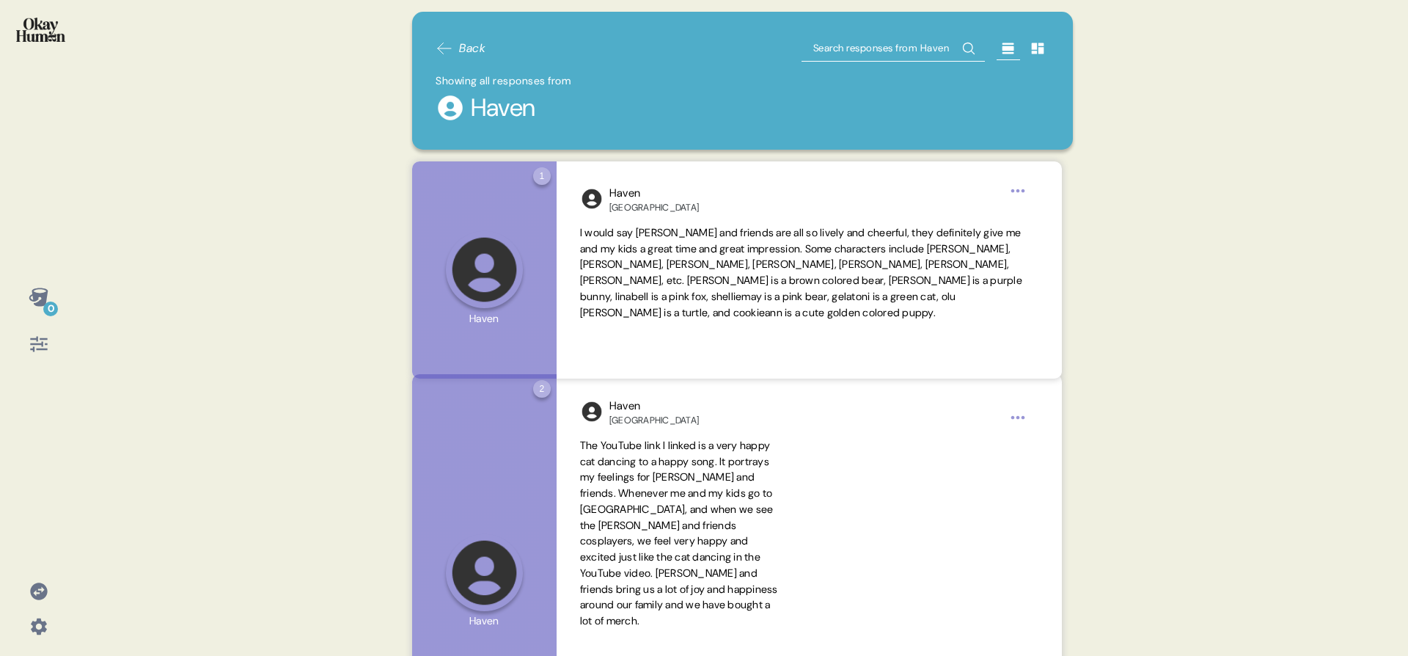
click at [450, 40] on icon at bounding box center [445, 49] width 18 height 18
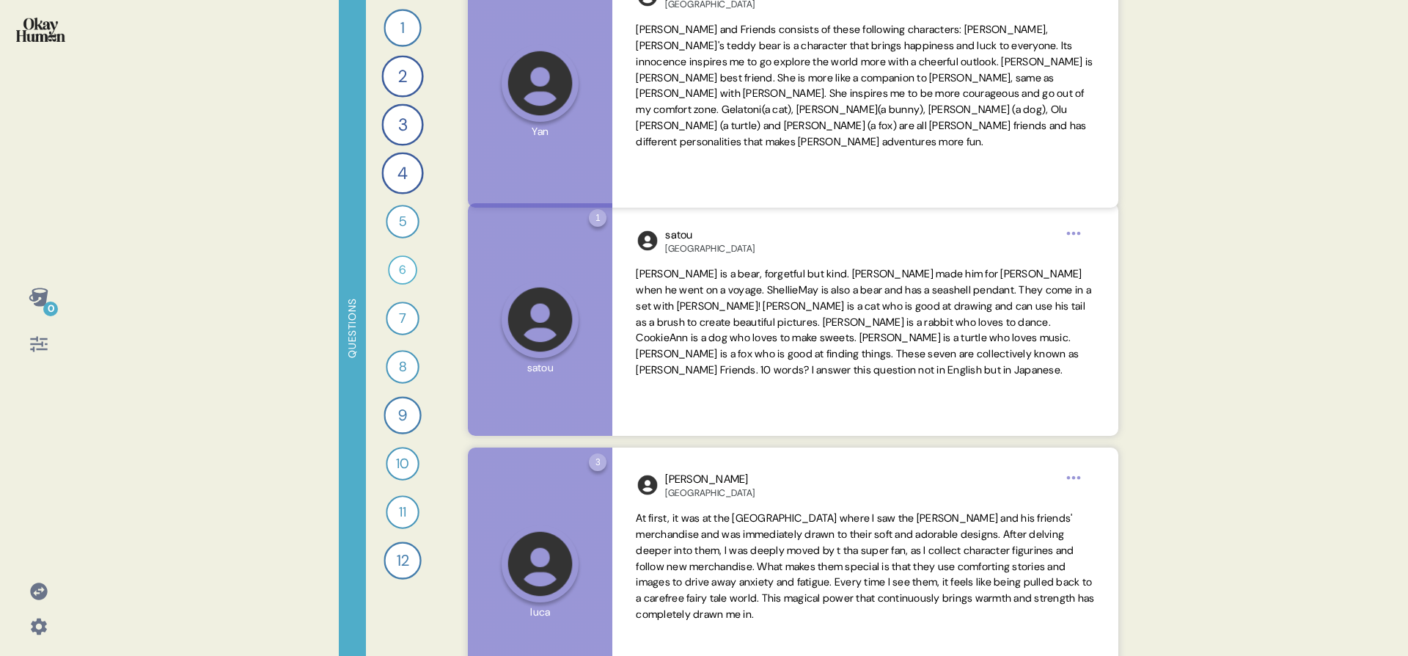
scroll to position [1763, 0]
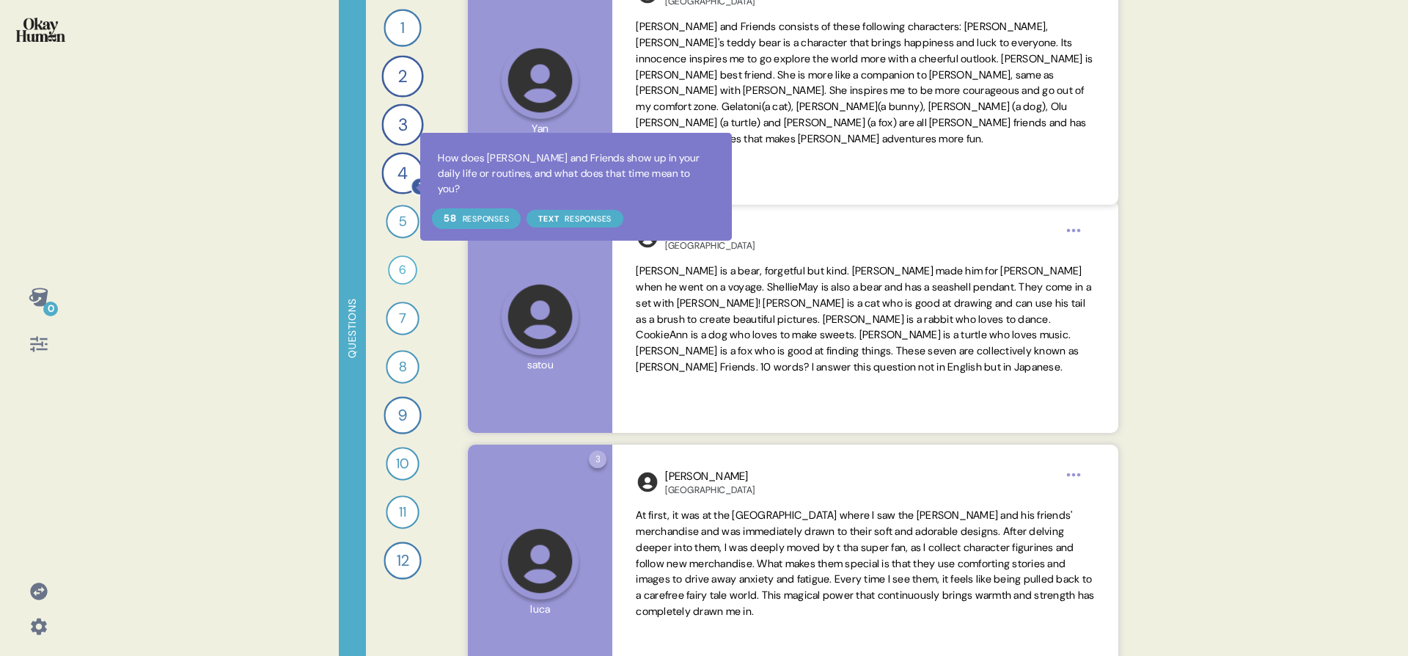
click at [410, 178] on div at bounding box center [419, 186] width 19 height 19
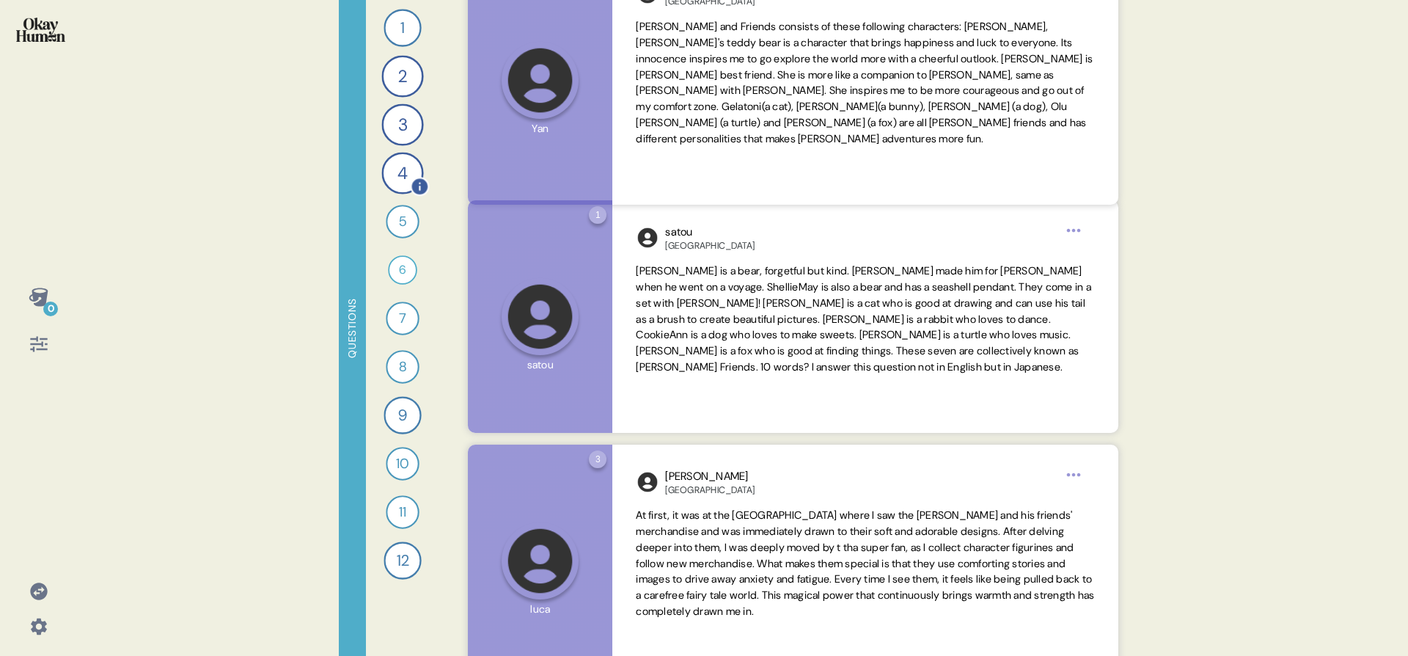
click at [406, 176] on div "4" at bounding box center [402, 173] width 42 height 42
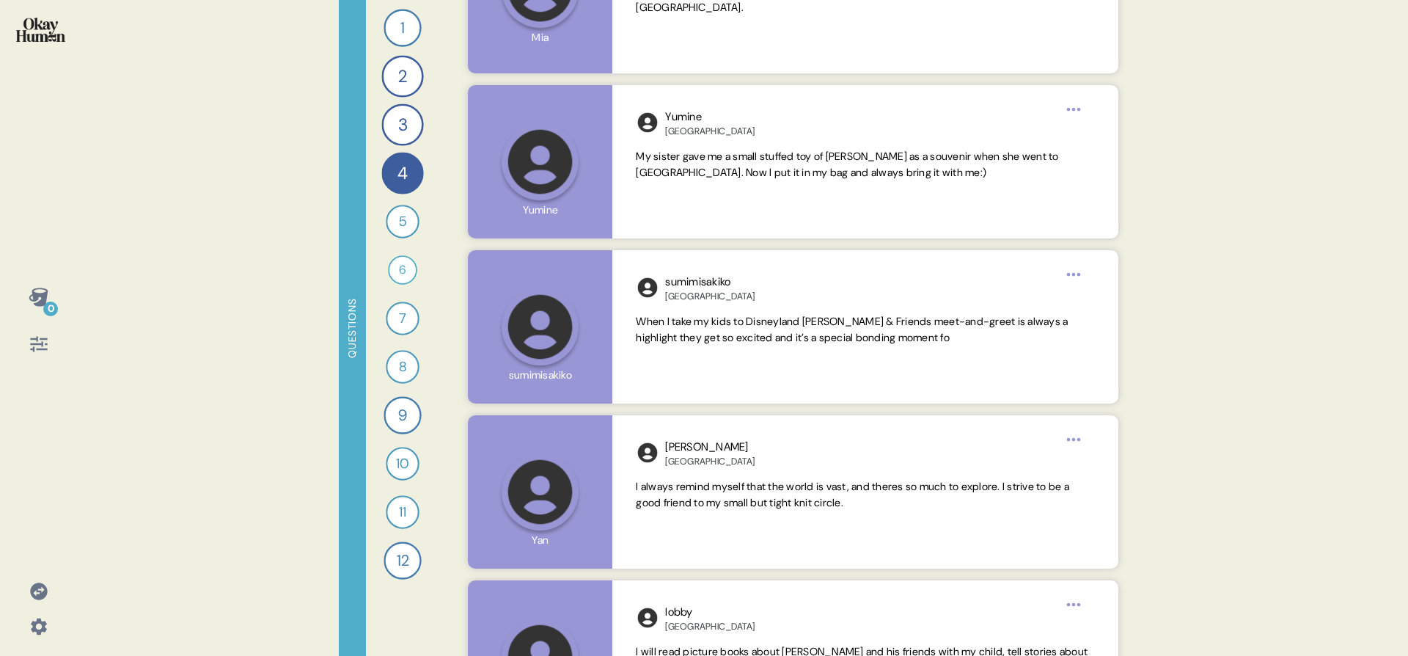
scroll to position [2395, 0]
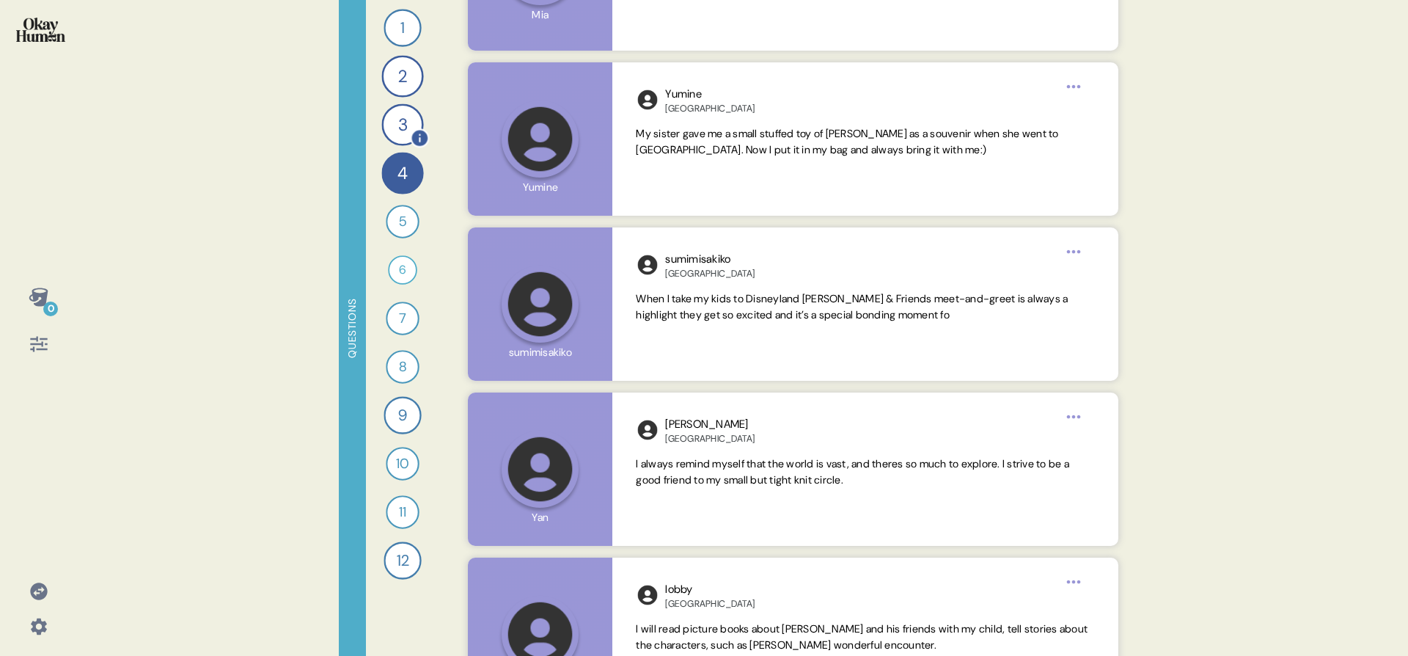
click at [400, 115] on div "3" at bounding box center [402, 124] width 42 height 42
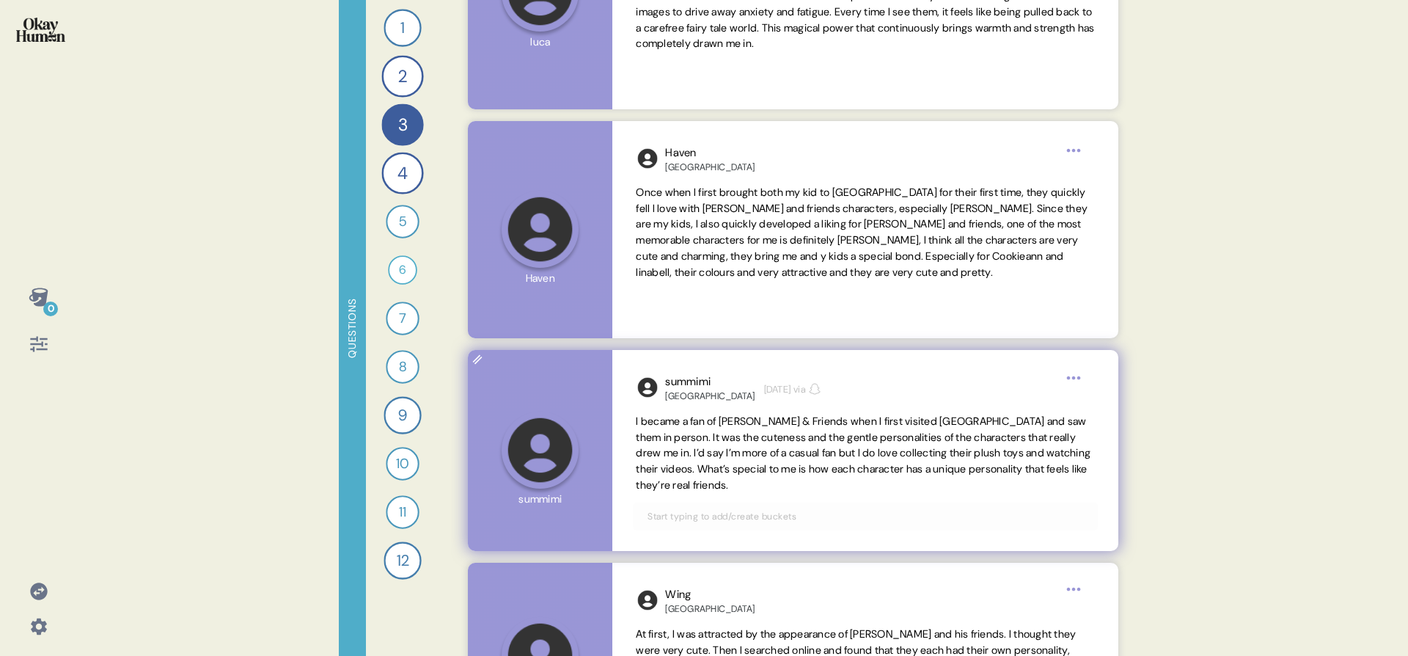
scroll to position [303, 0]
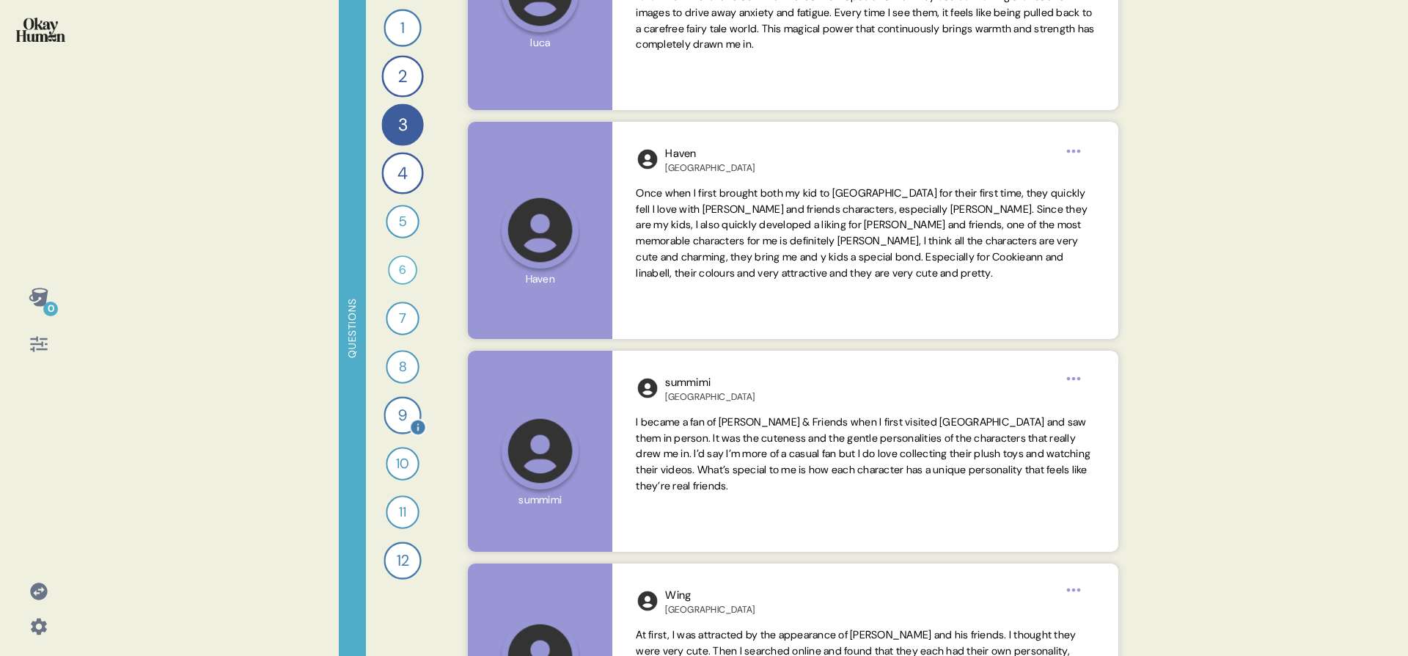
click at [400, 422] on div "9" at bounding box center [402, 414] width 37 height 37
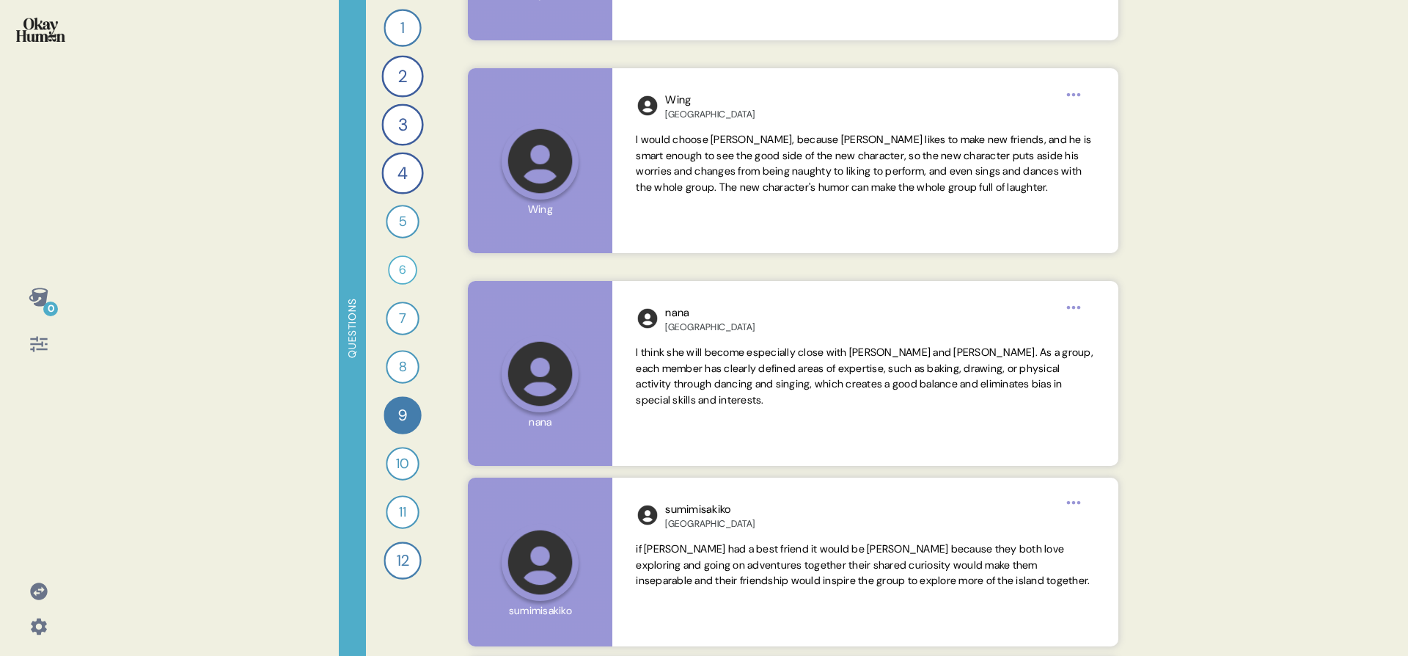
scroll to position [582, 0]
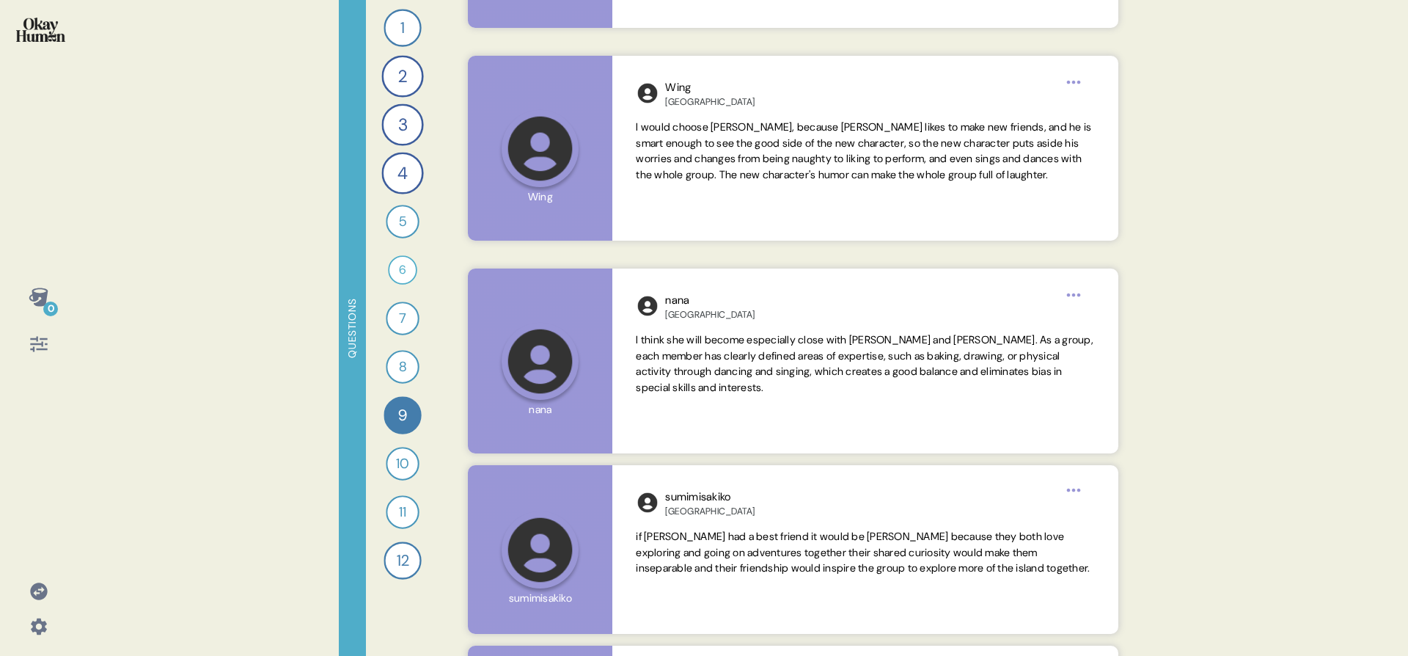
click at [33, 370] on div "0" at bounding box center [38, 328] width 77 height 656
click at [35, 353] on div at bounding box center [38, 343] width 35 height 35
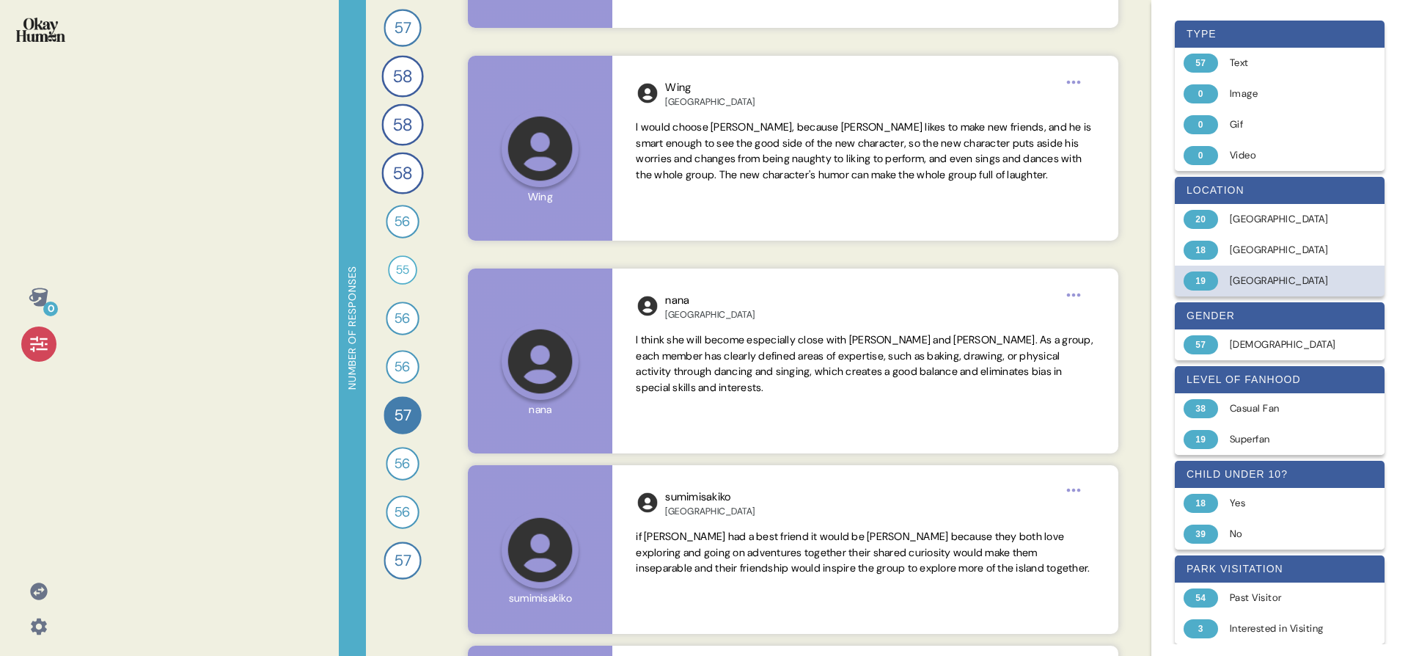
click at [1236, 274] on div "[GEOGRAPHIC_DATA]" at bounding box center [1288, 281] width 117 height 15
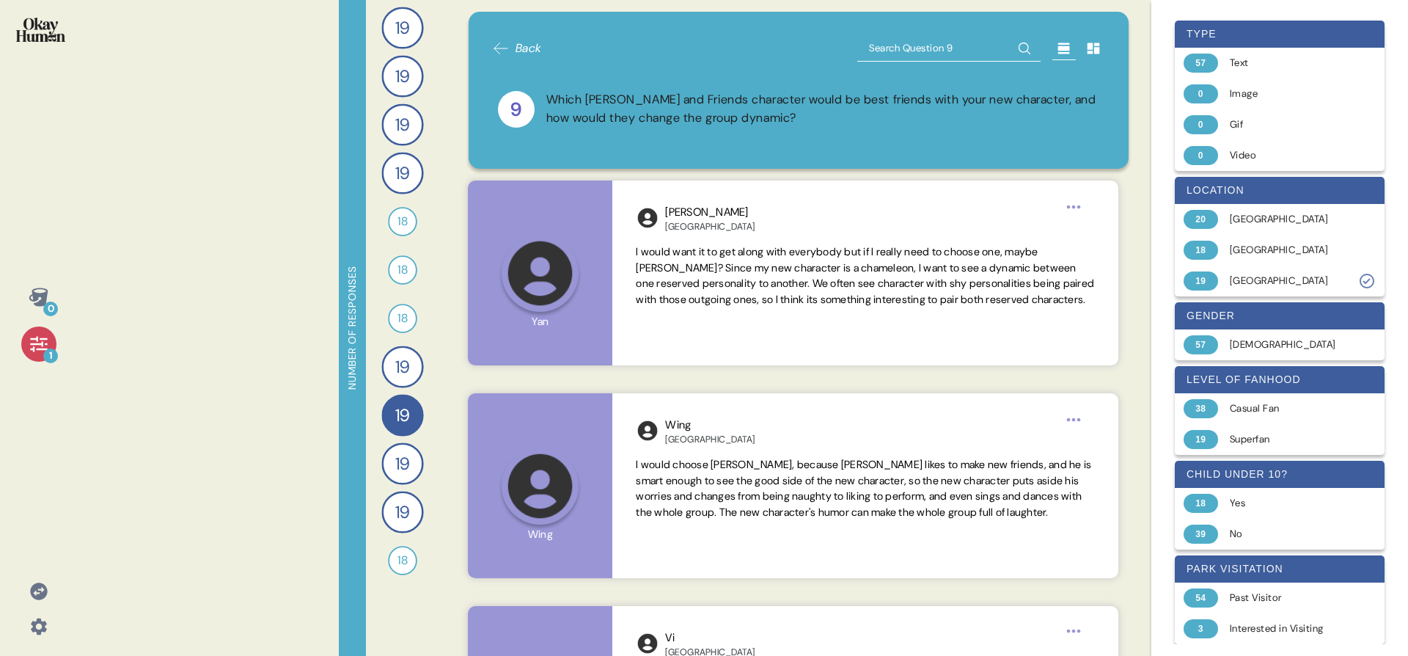
click at [43, 349] on icon at bounding box center [39, 344] width 21 height 21
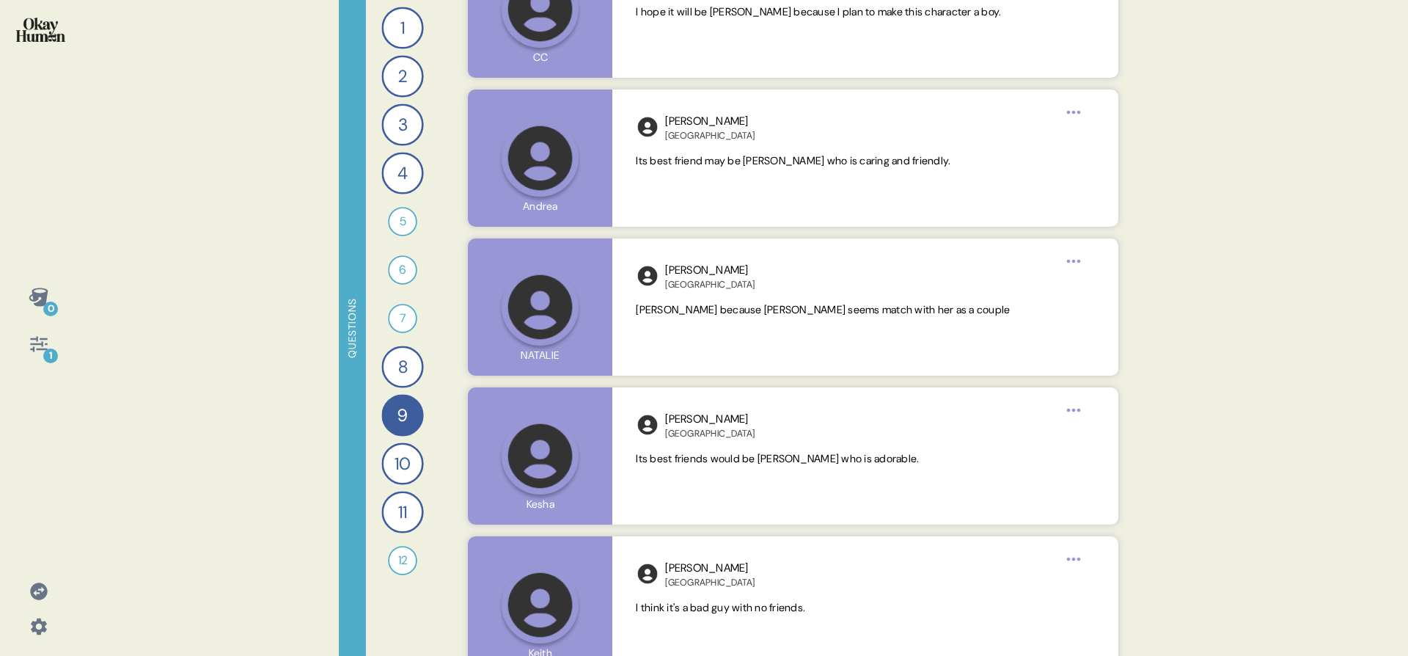
scroll to position [2609, 0]
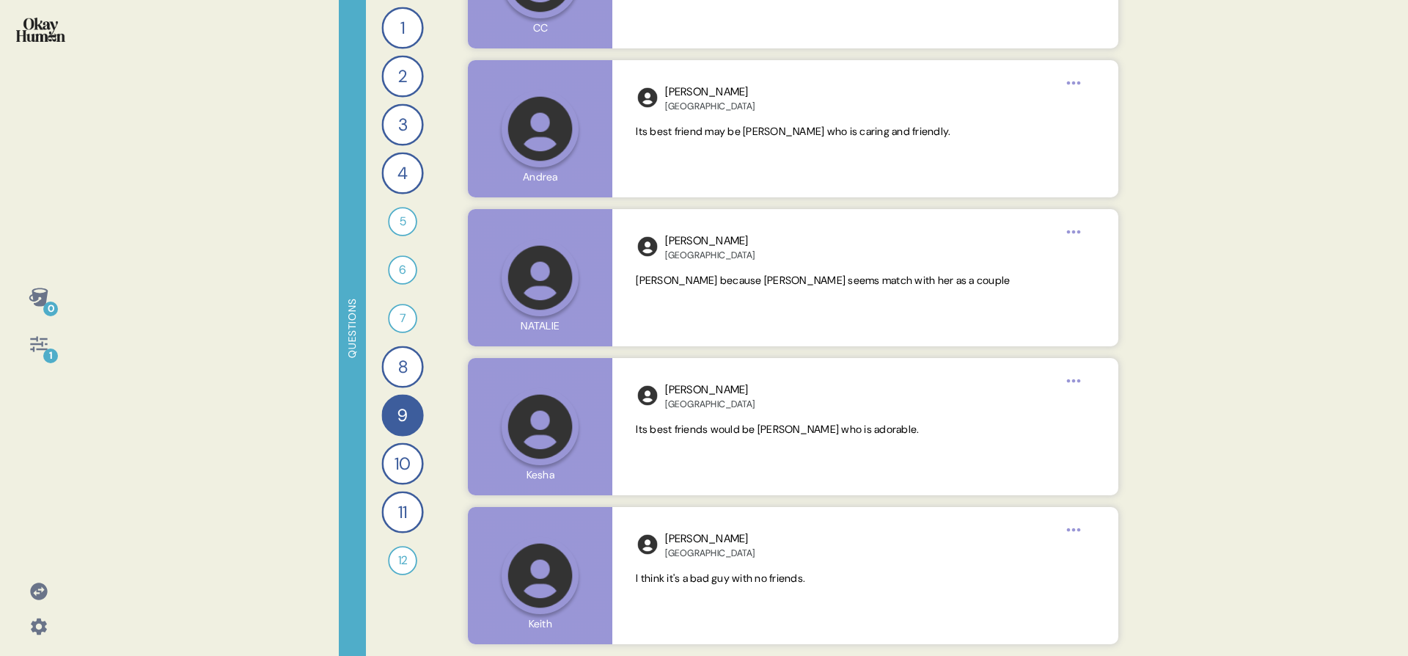
click at [49, 340] on div "1" at bounding box center [38, 343] width 35 height 35
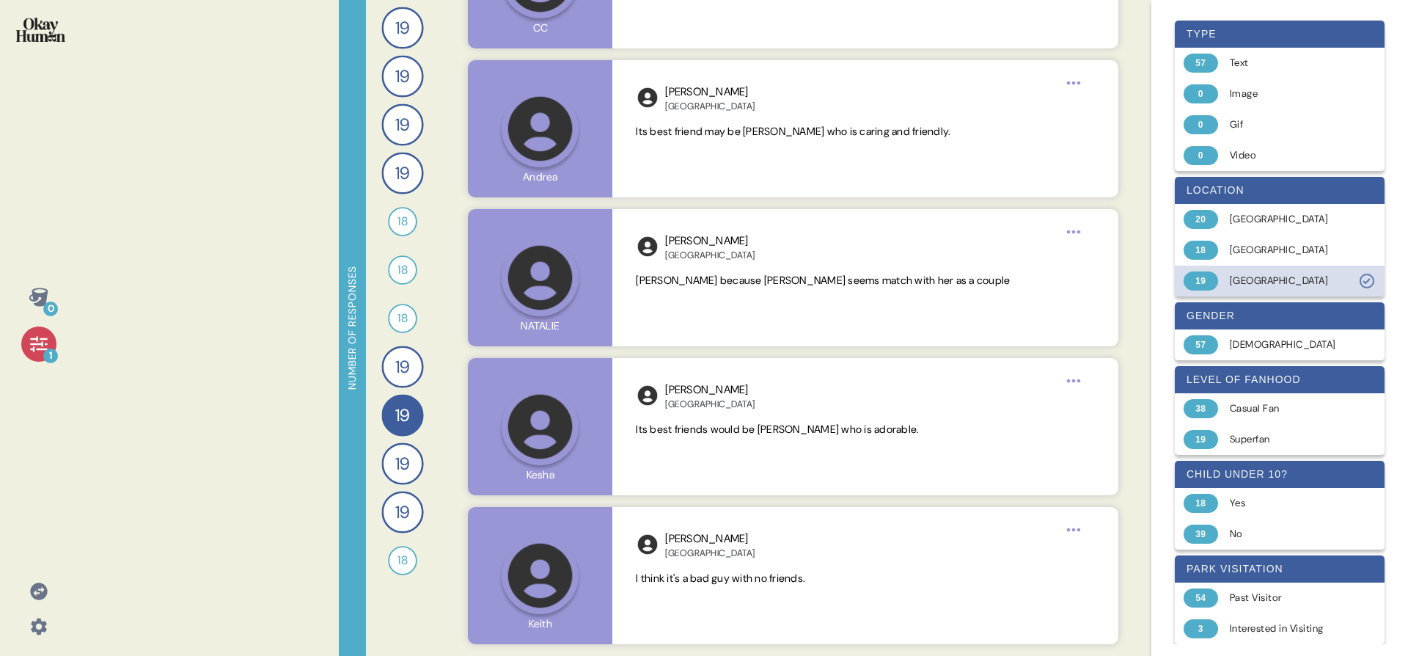
click at [1209, 293] on div "19 Hong Kong" at bounding box center [1280, 280] width 210 height 31
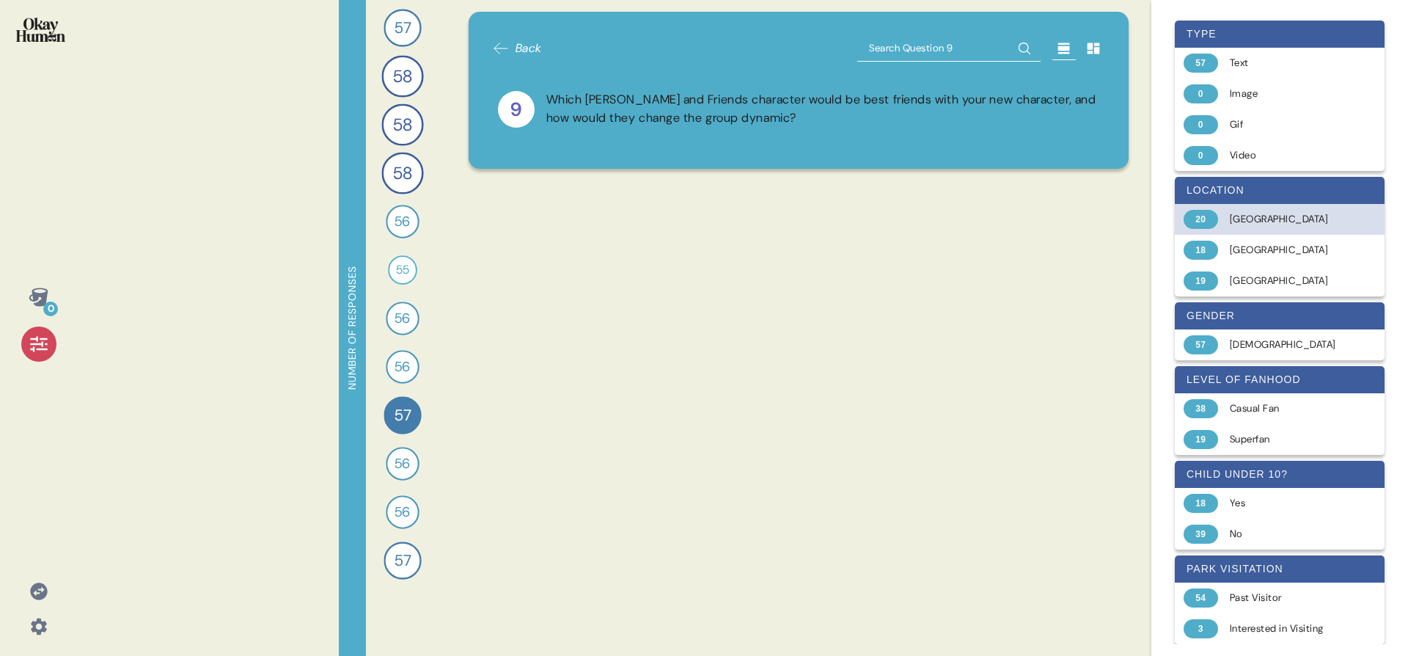
click at [1225, 227] on div "20 China" at bounding box center [1280, 219] width 210 height 31
click at [397, 378] on div "18" at bounding box center [402, 366] width 29 height 29
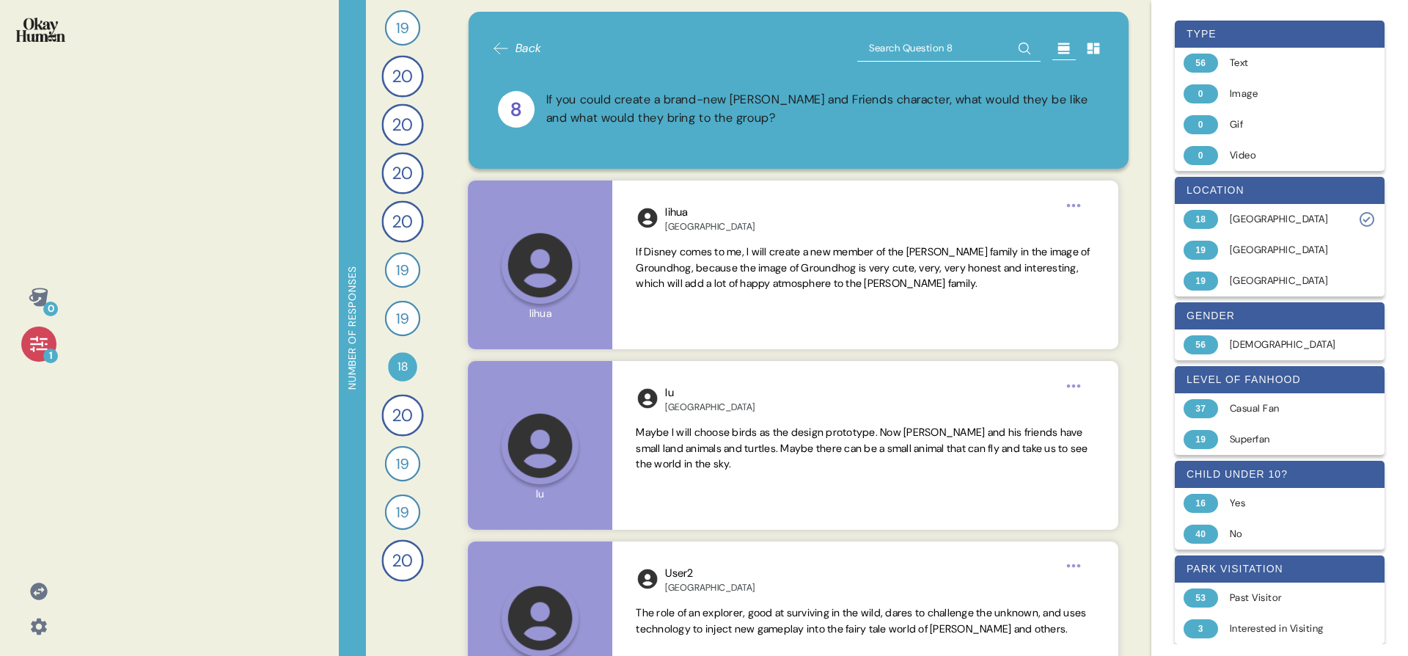
click at [396, 405] on span "20" at bounding box center [402, 415] width 20 height 26
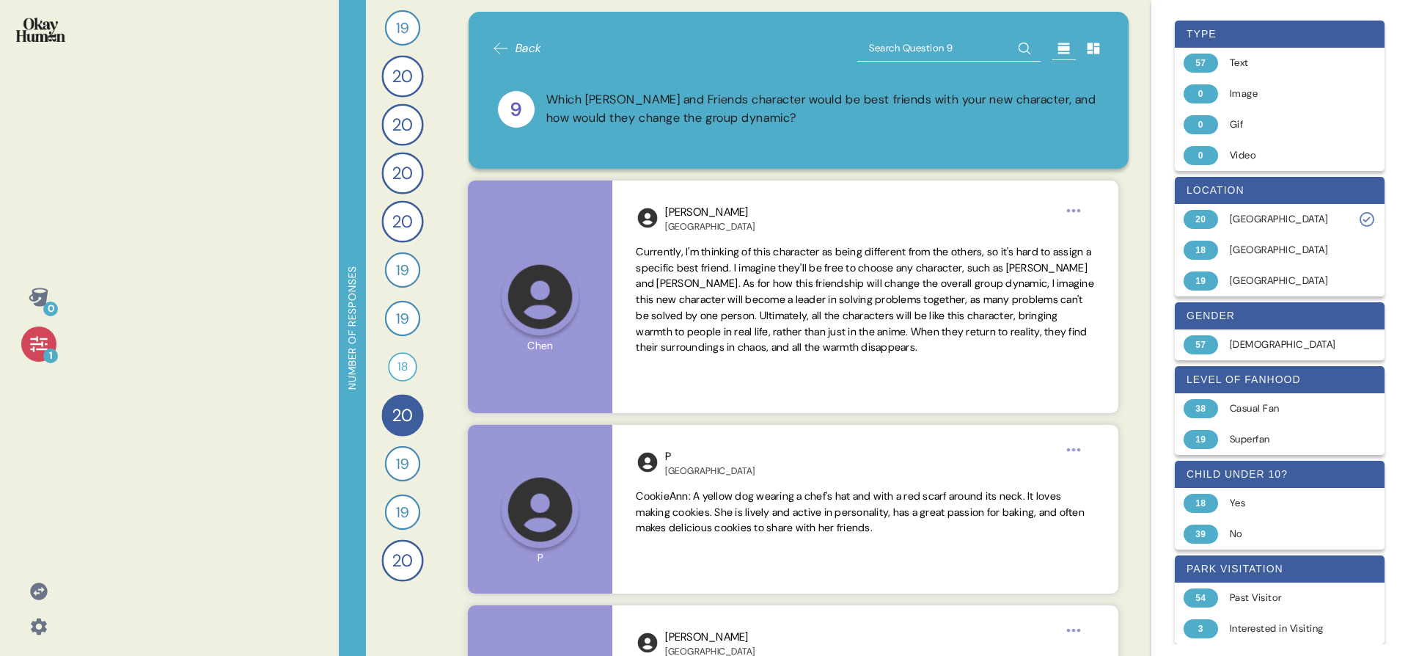
click at [31, 358] on div "1" at bounding box center [38, 343] width 35 height 35
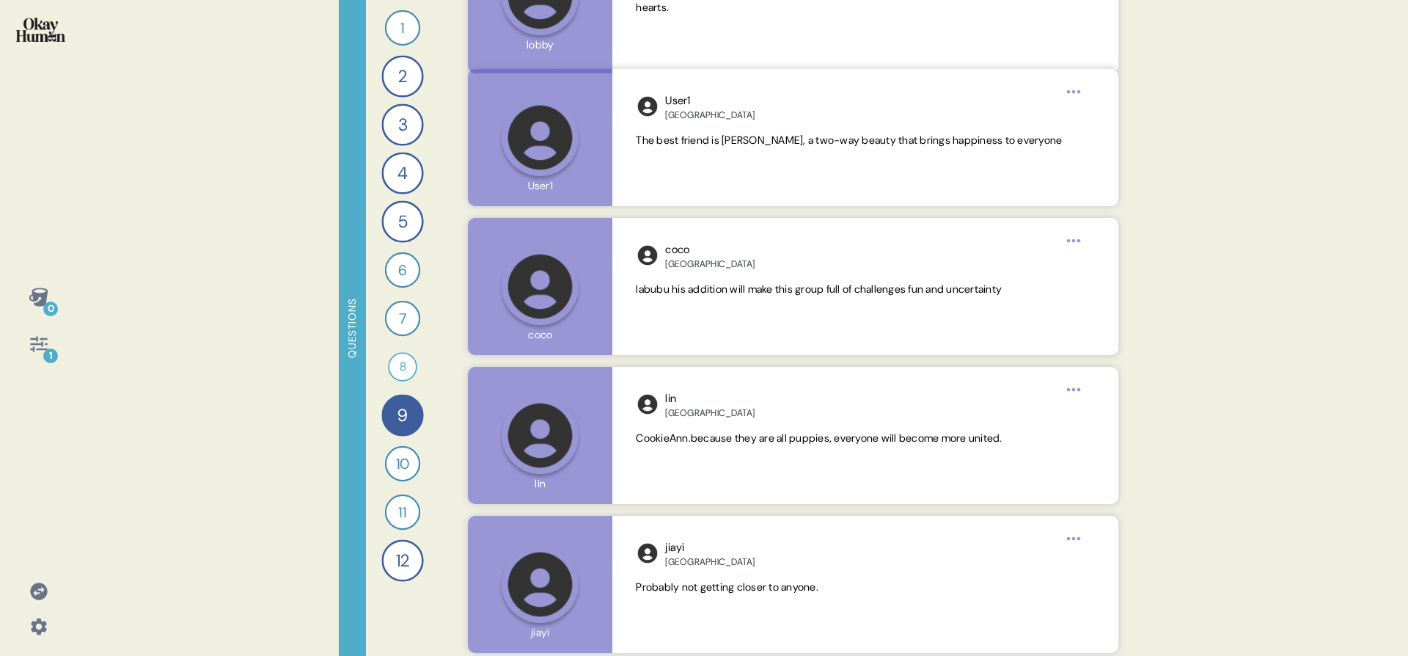
scroll to position [2869, 0]
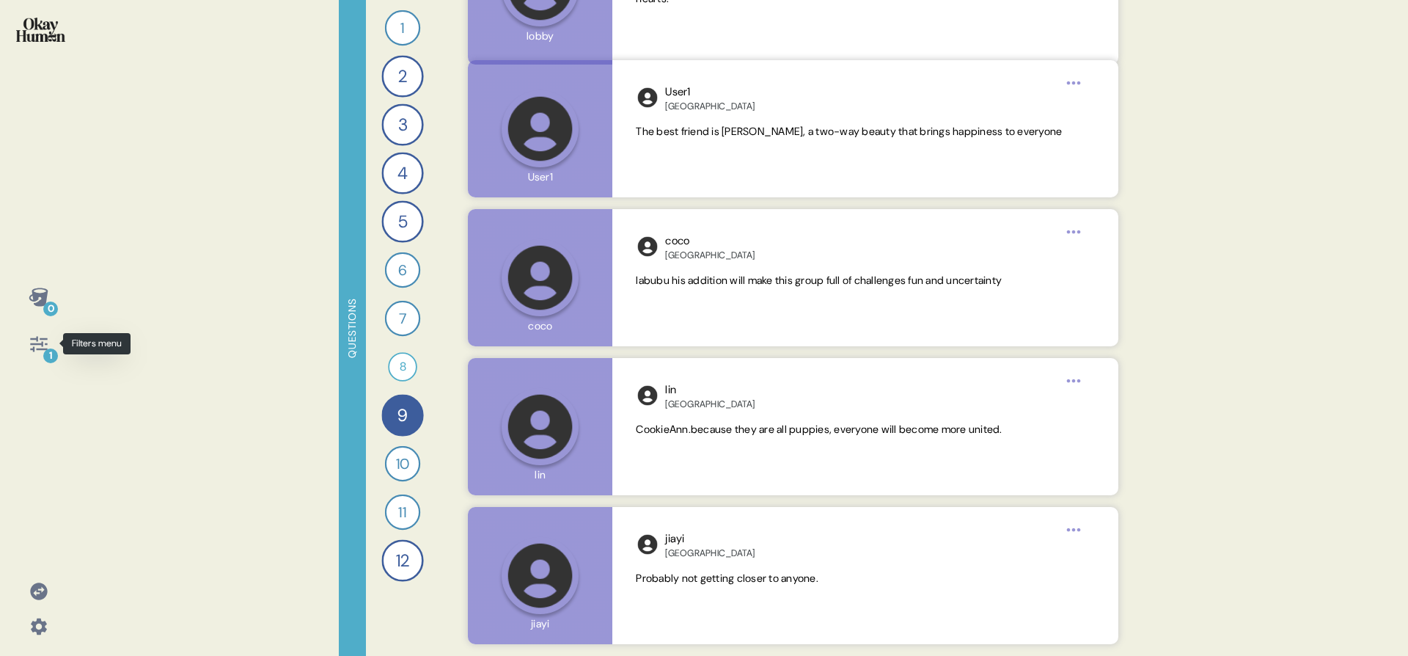
click at [33, 347] on icon at bounding box center [38, 343] width 17 height 15
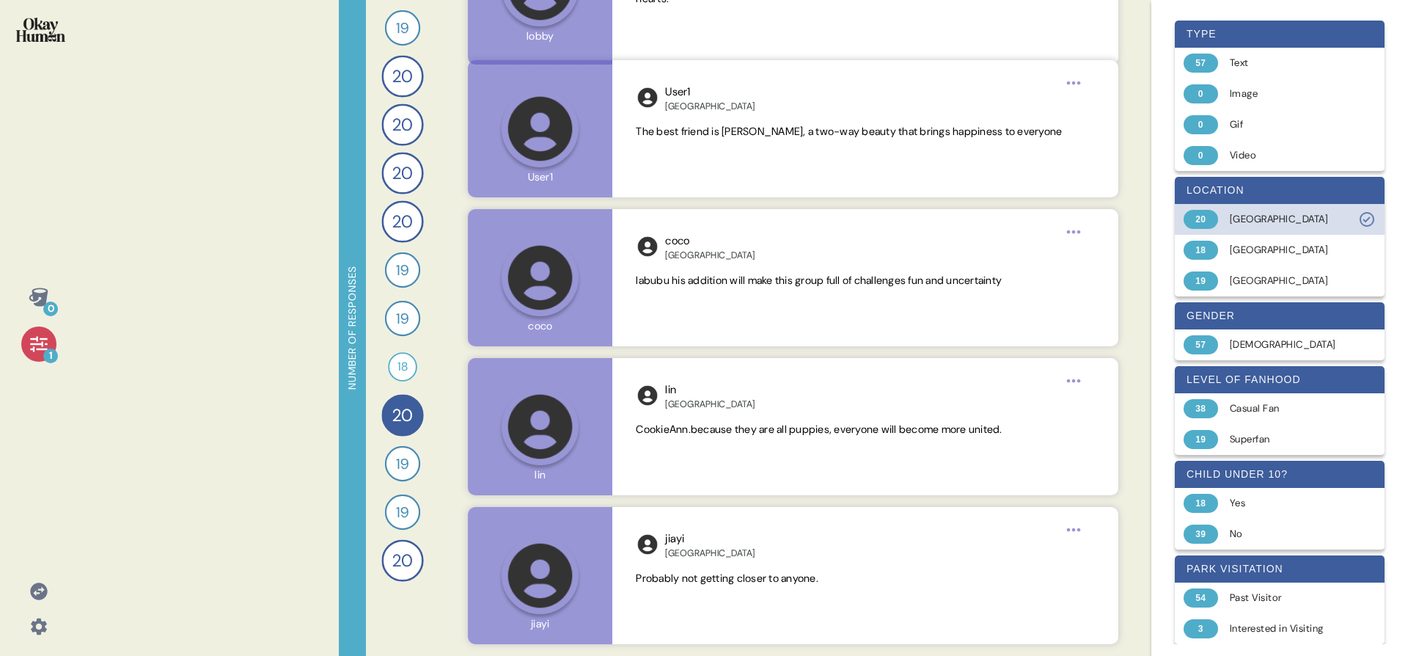
click at [1259, 210] on div "20 China" at bounding box center [1280, 219] width 210 height 31
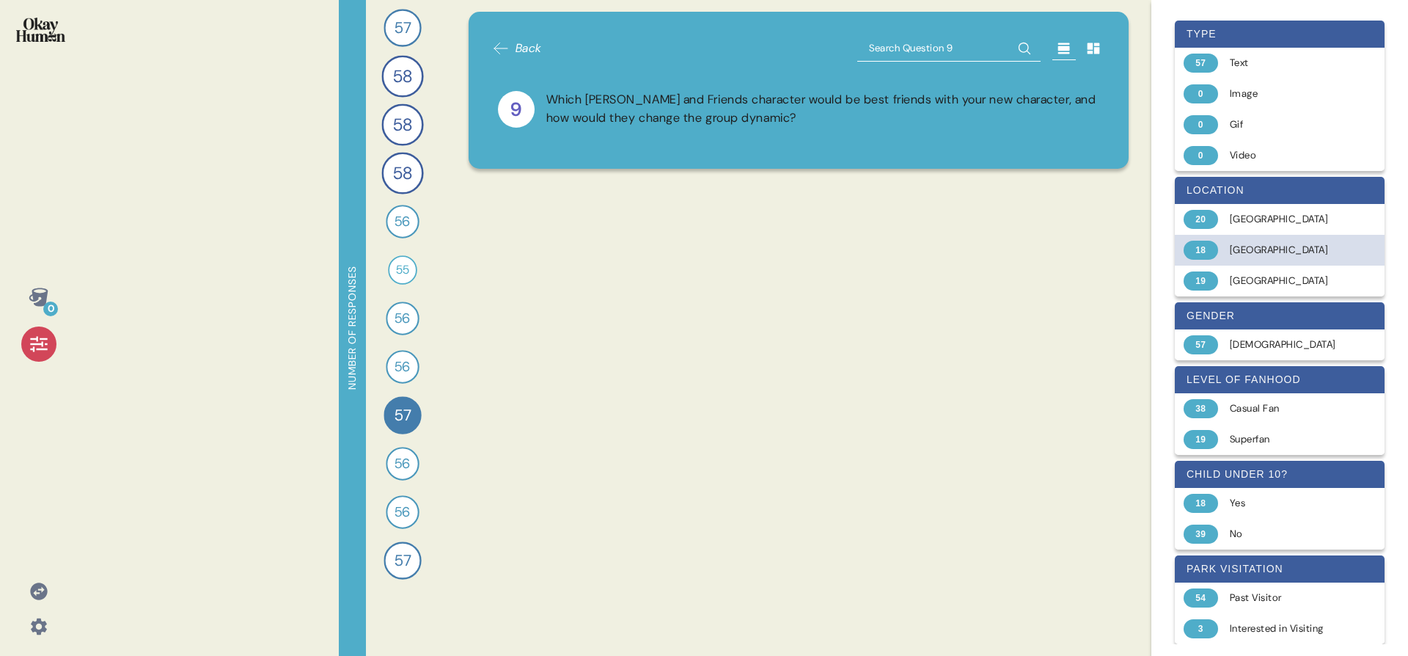
click at [1260, 252] on div "[GEOGRAPHIC_DATA]" at bounding box center [1288, 250] width 117 height 15
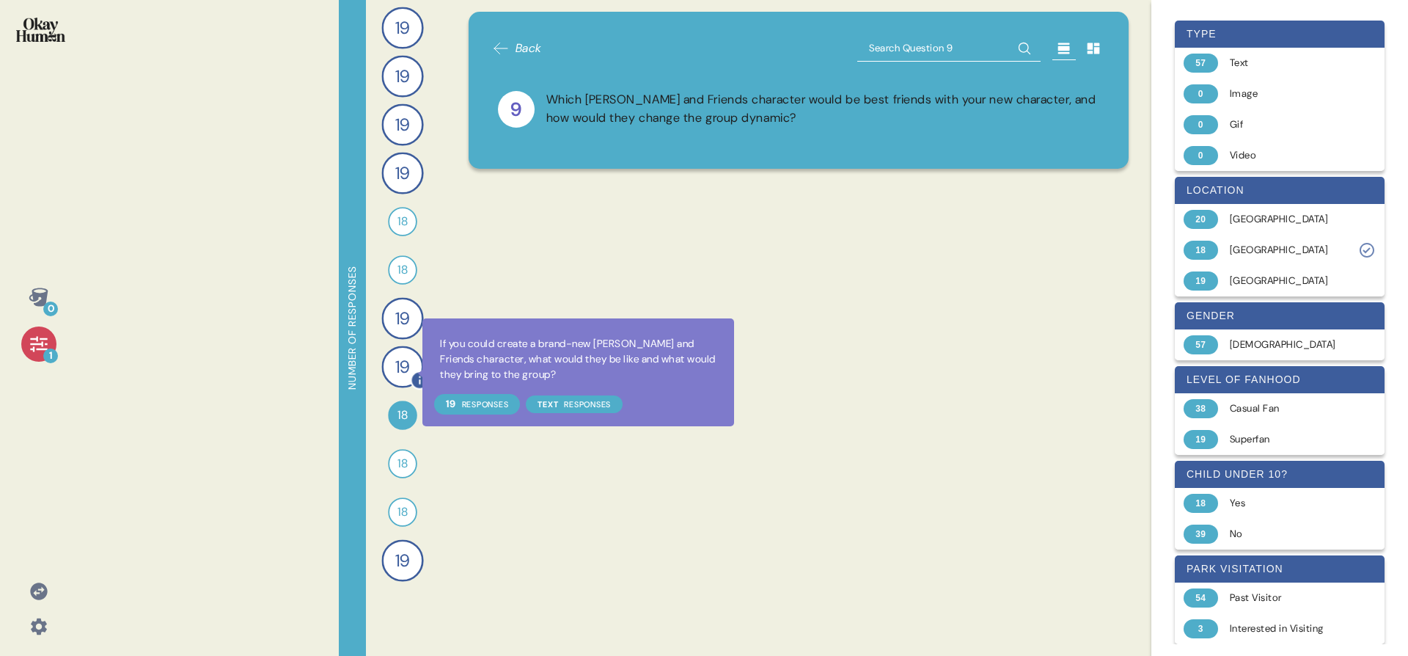
click at [414, 373] on icon at bounding box center [419, 379] width 19 height 19
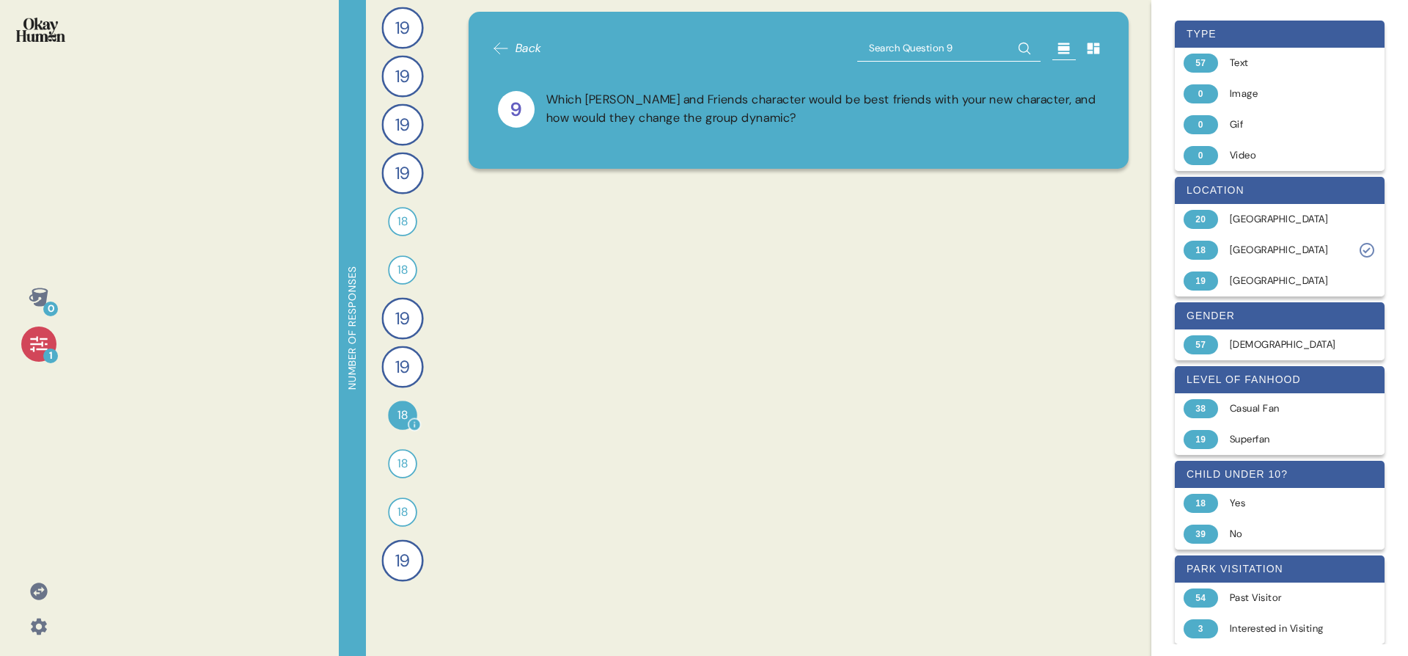
click at [401, 403] on div "18" at bounding box center [402, 414] width 29 height 29
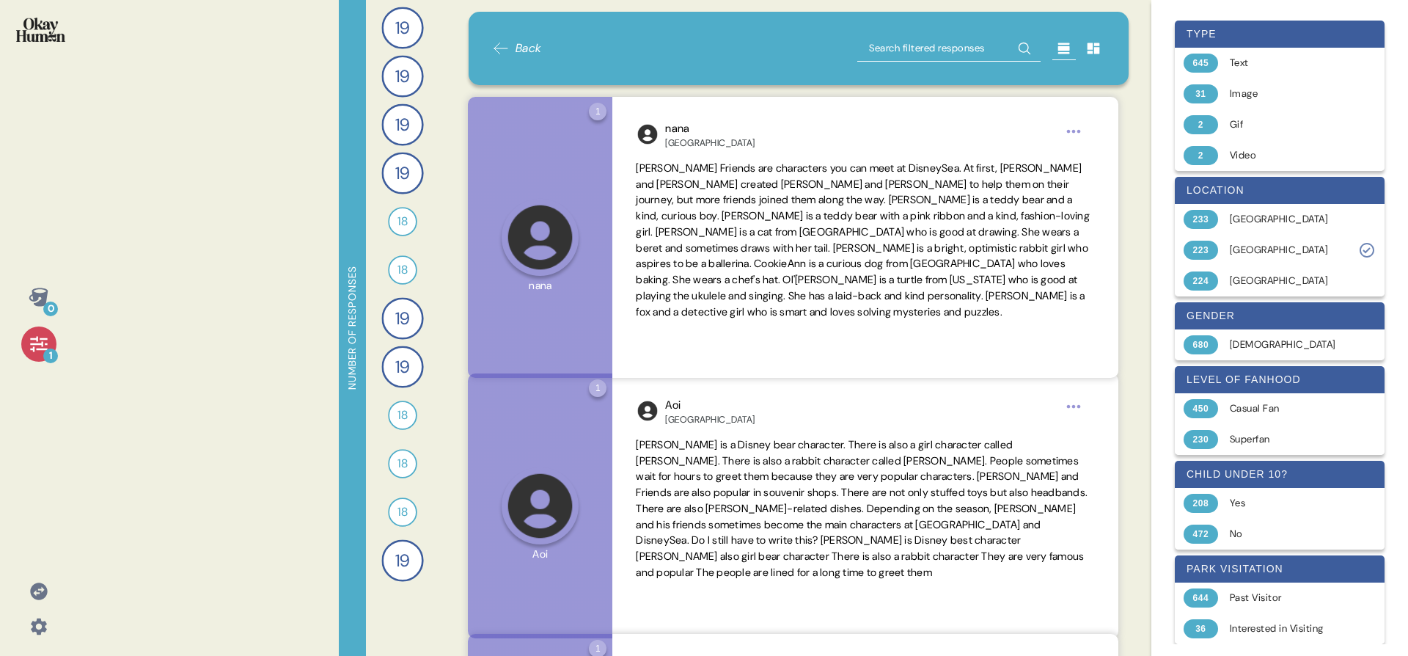
click at [399, 337] on div "19" at bounding box center [402, 318] width 42 height 42
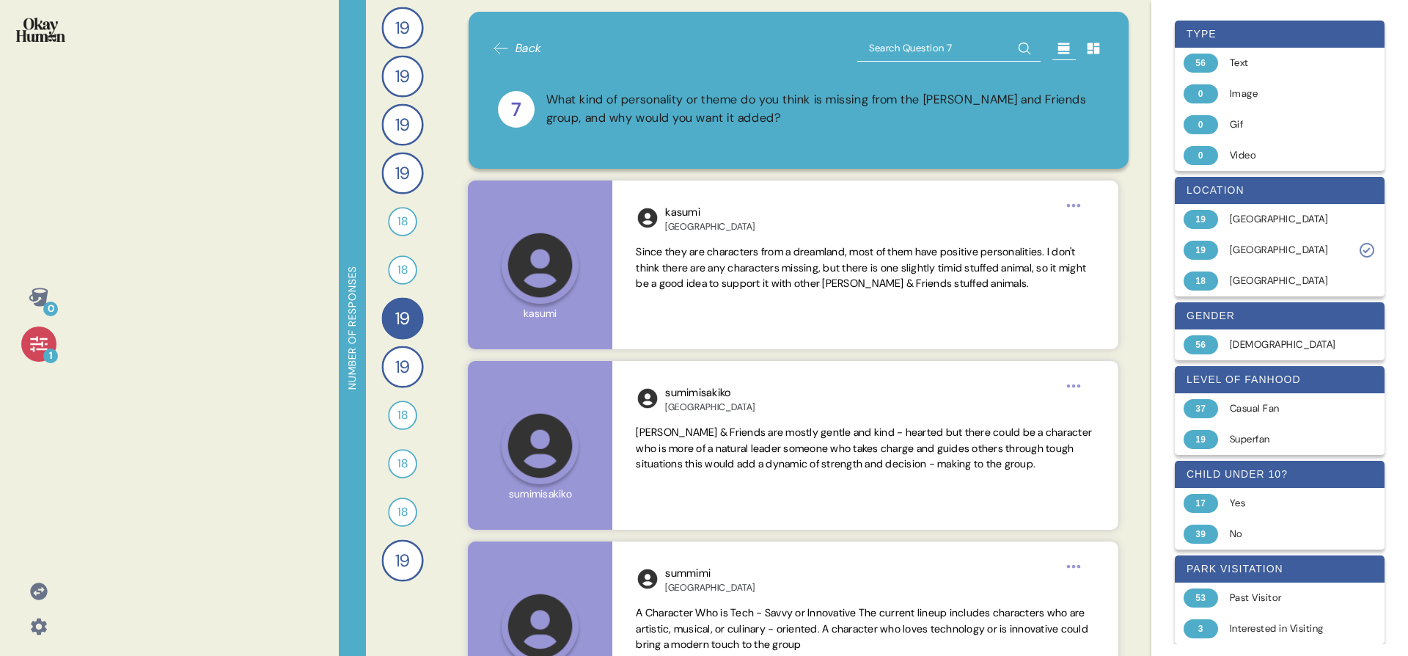
click at [395, 394] on div "19 How would you describe Duffy and Friends and each character’s personality, t…" at bounding box center [402, 328] width 73 height 656
click at [401, 364] on span "19" at bounding box center [402, 366] width 15 height 26
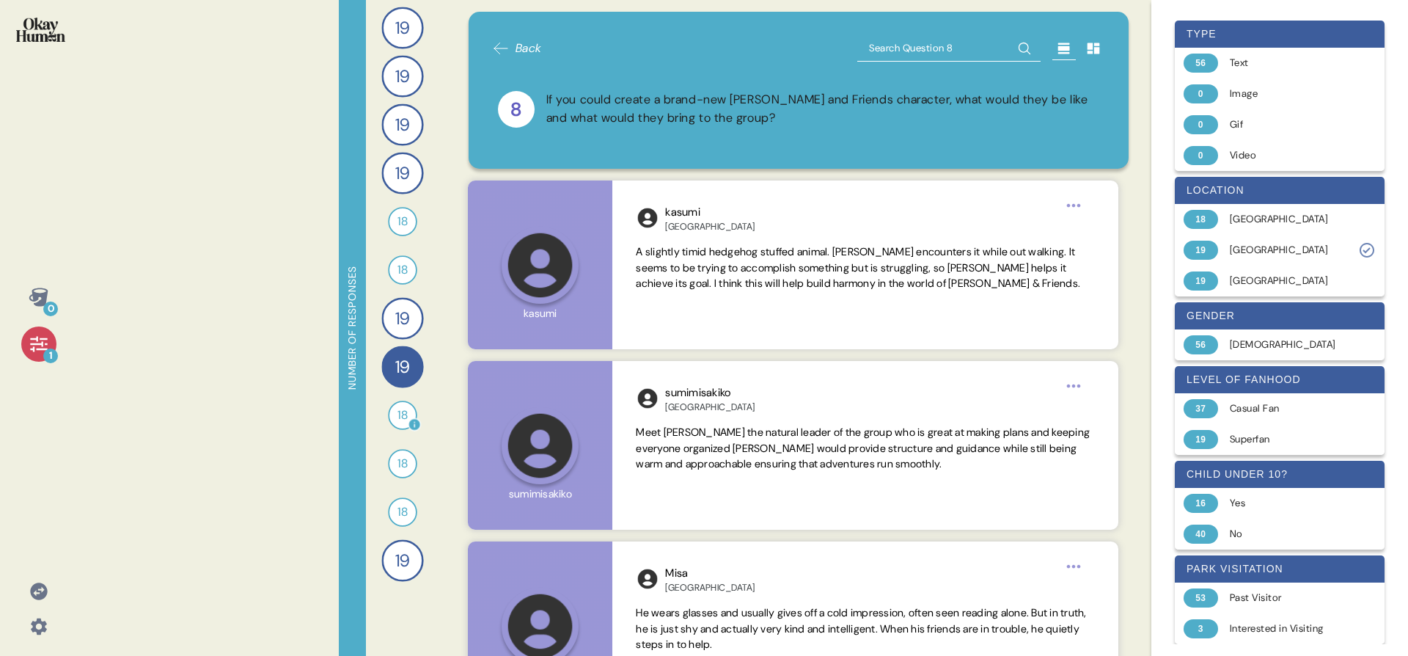
click at [402, 412] on span "18" at bounding box center [402, 415] width 10 height 18
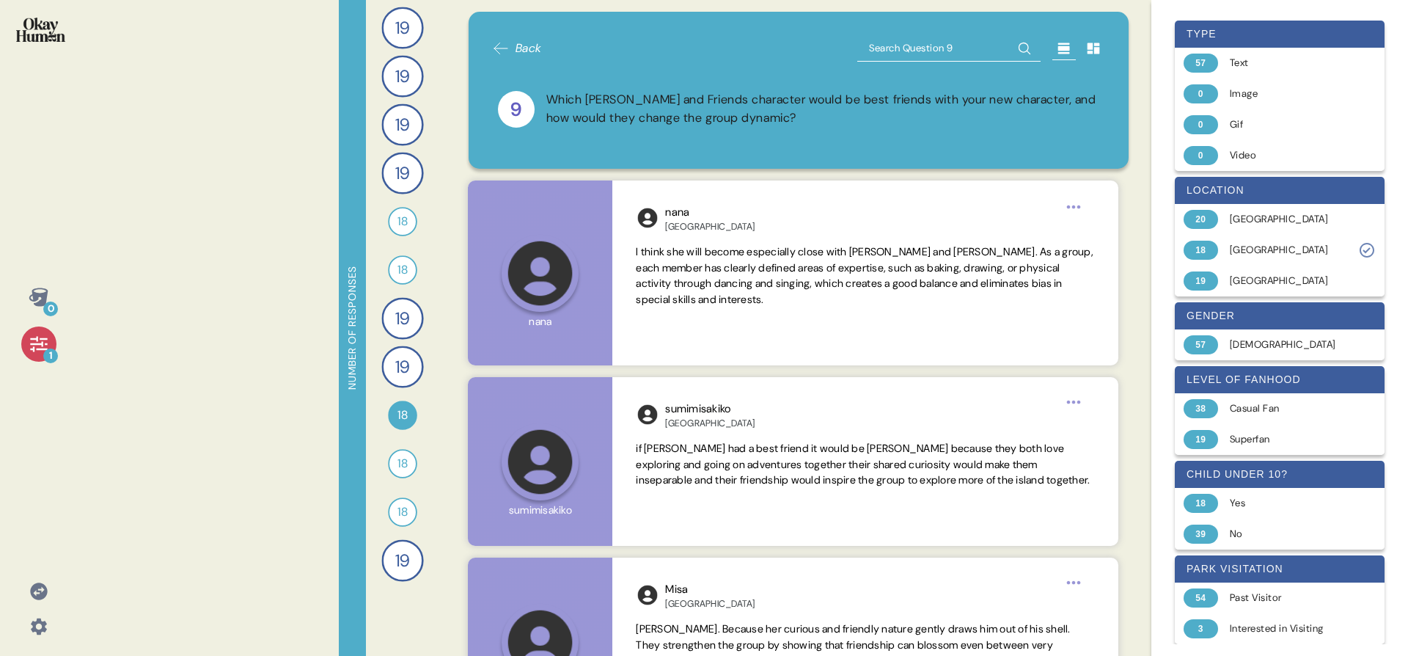
click at [38, 347] on icon at bounding box center [39, 344] width 21 height 21
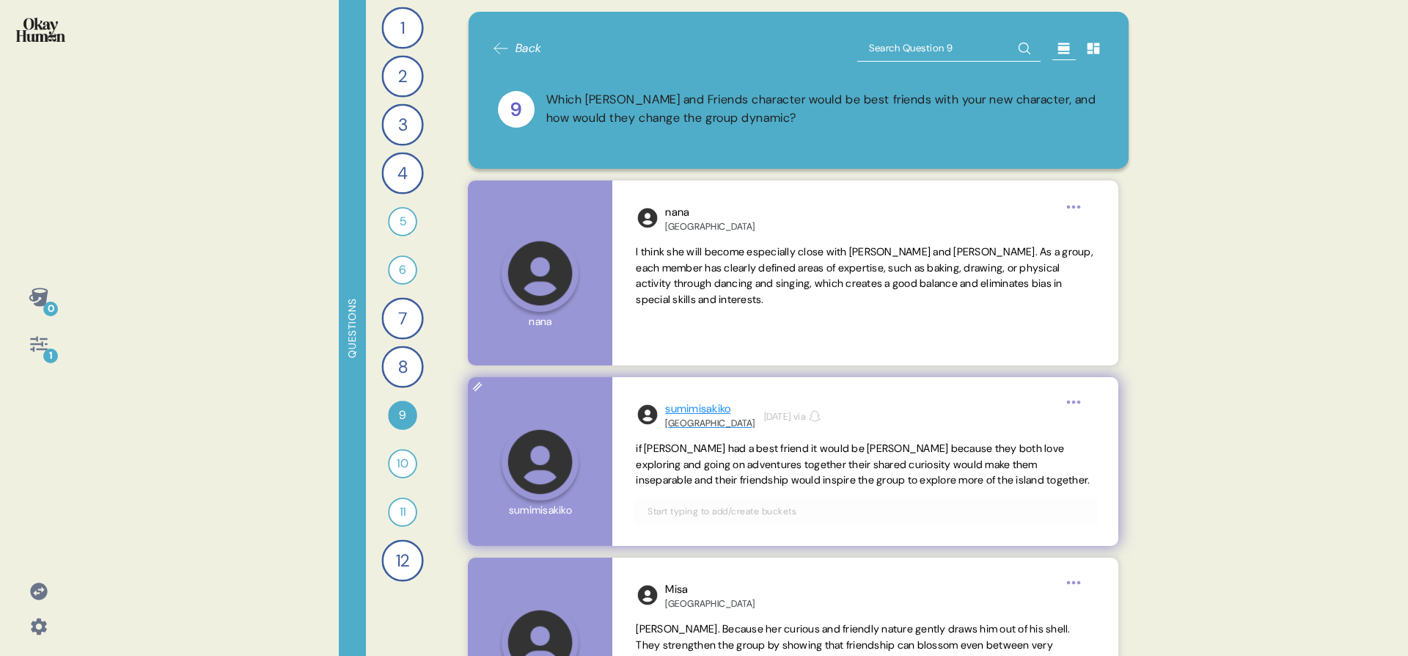
click at [710, 408] on div "sumimisakiko" at bounding box center [709, 408] width 89 height 17
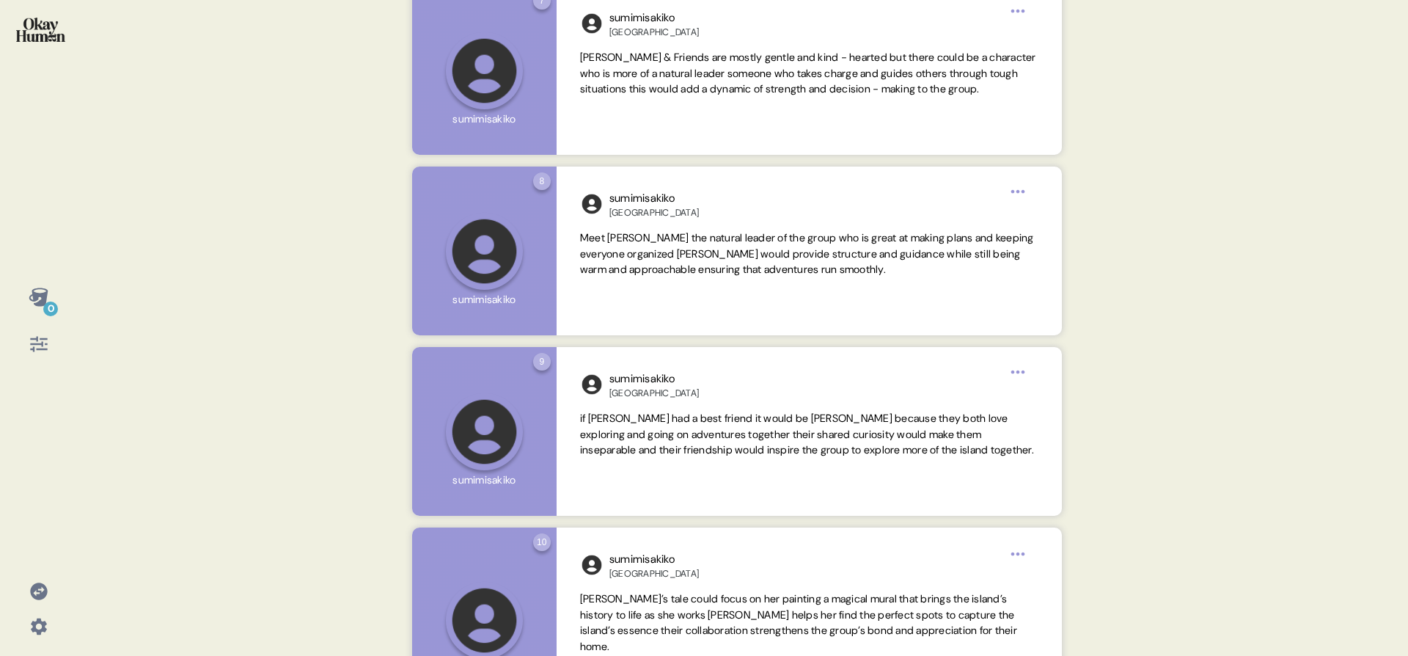
scroll to position [1241, 0]
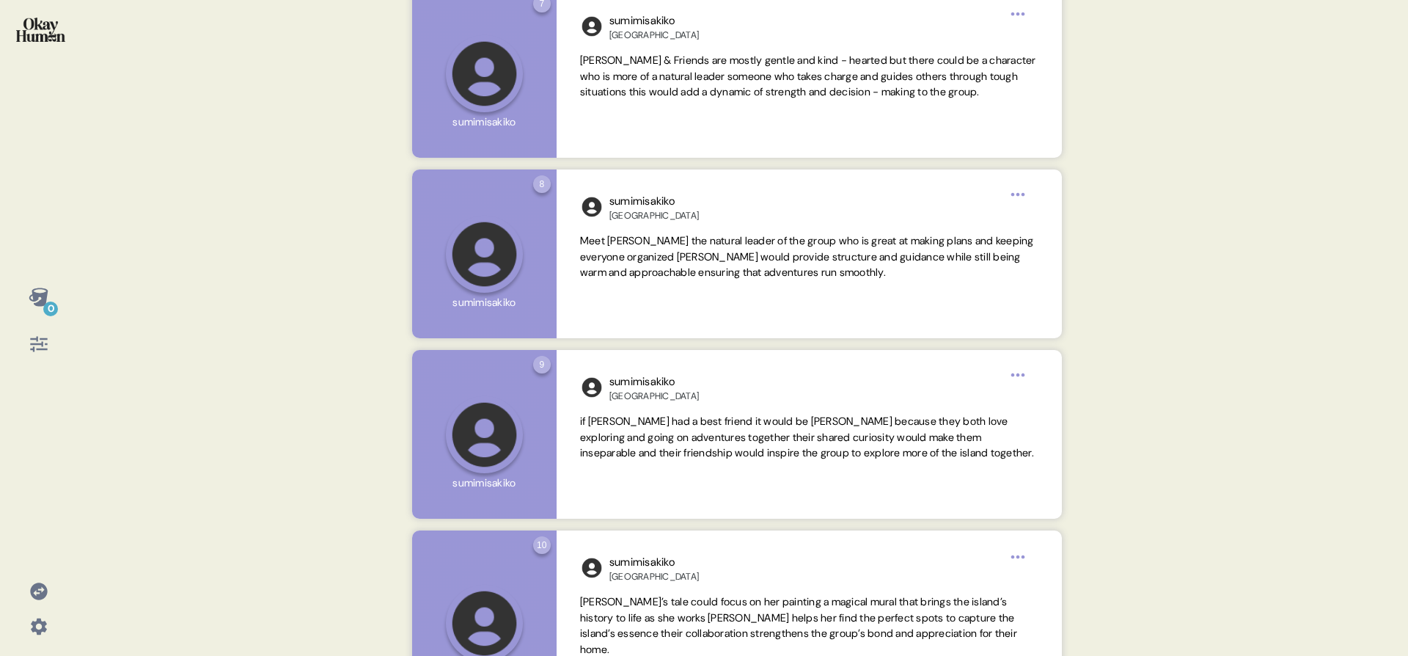
click at [45, 56] on div at bounding box center [39, 39] width 54 height 55
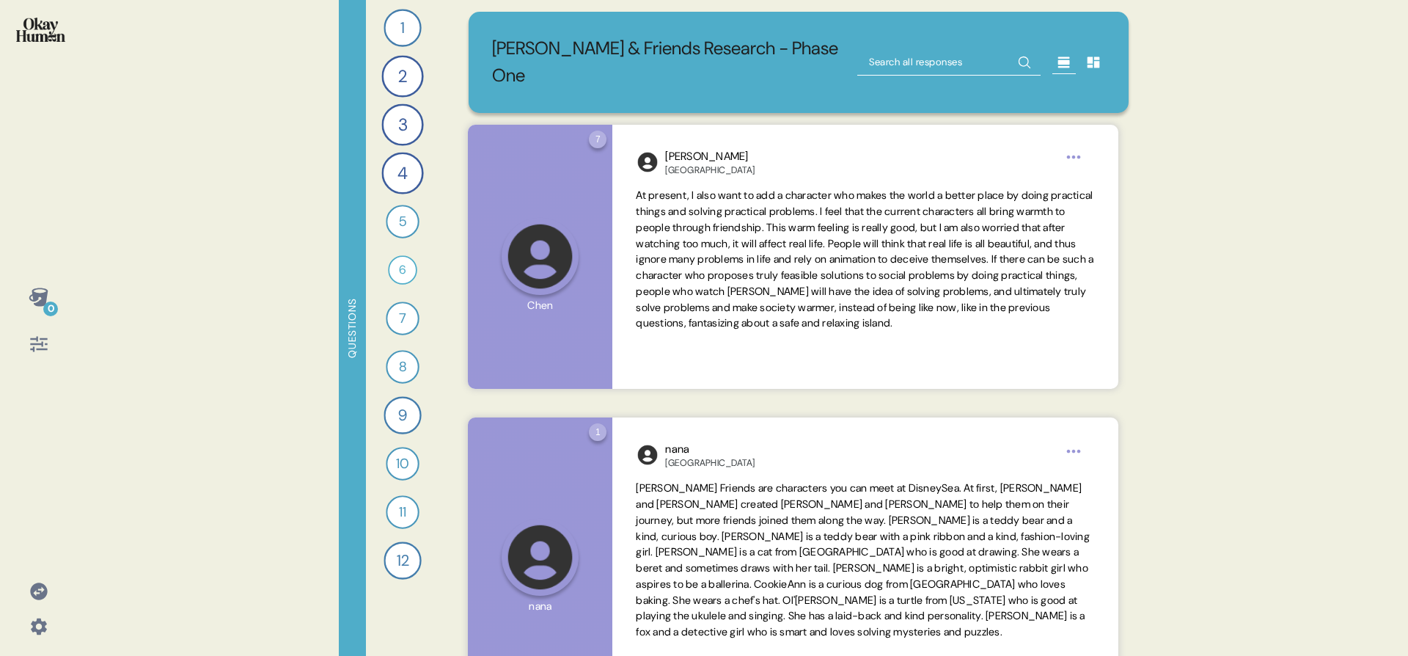
click at [31, 351] on icon at bounding box center [39, 344] width 21 height 21
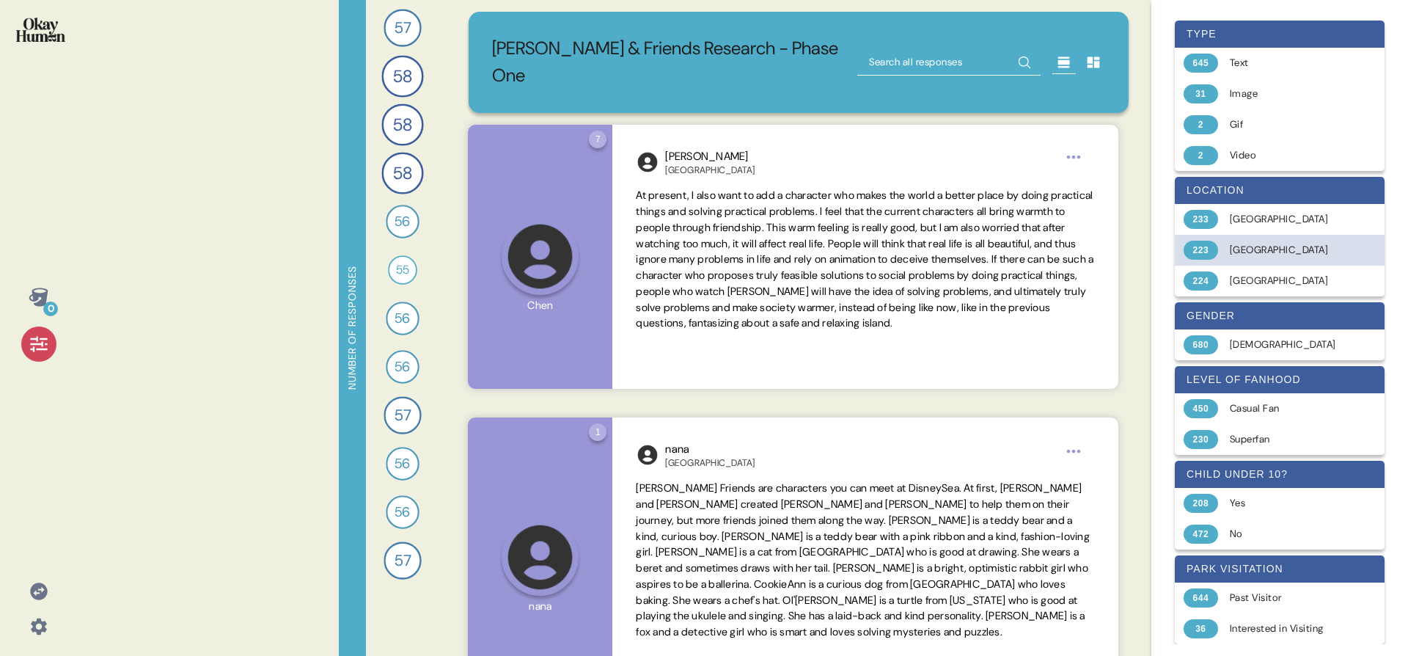
click at [1269, 253] on div "[GEOGRAPHIC_DATA]" at bounding box center [1288, 250] width 117 height 15
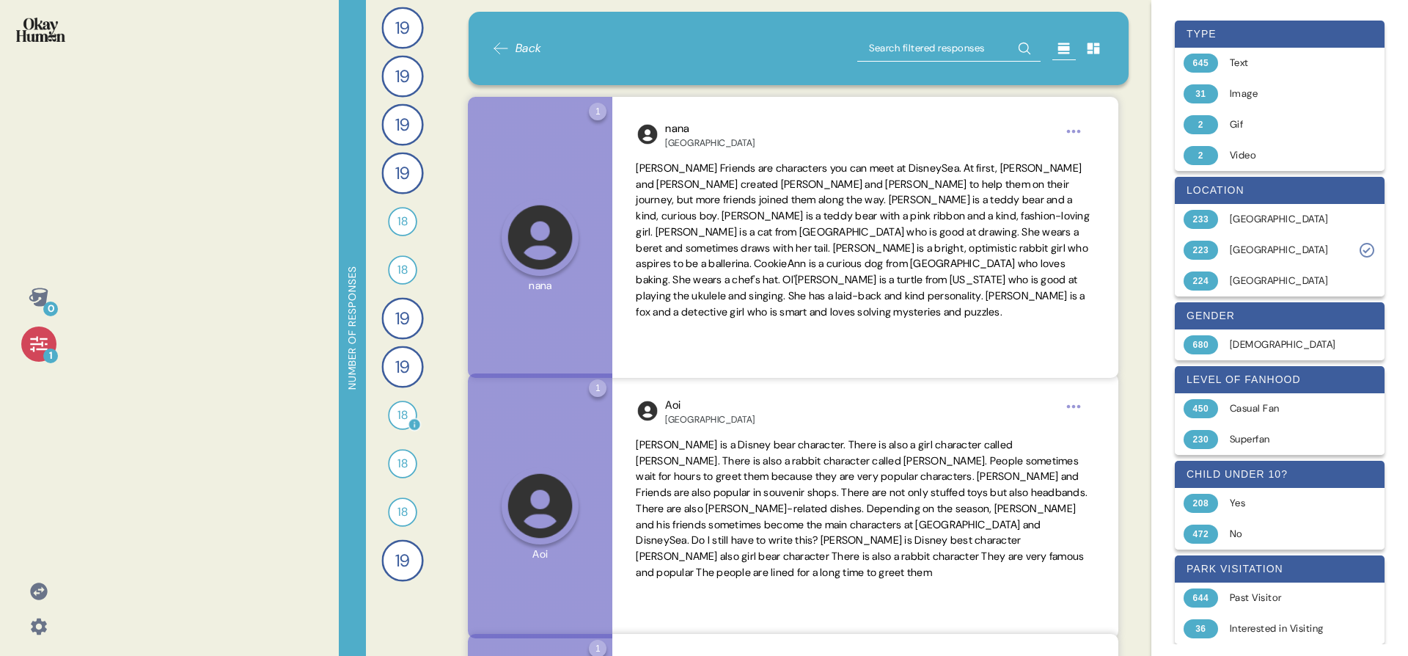
click at [403, 417] on span "18" at bounding box center [402, 415] width 10 height 18
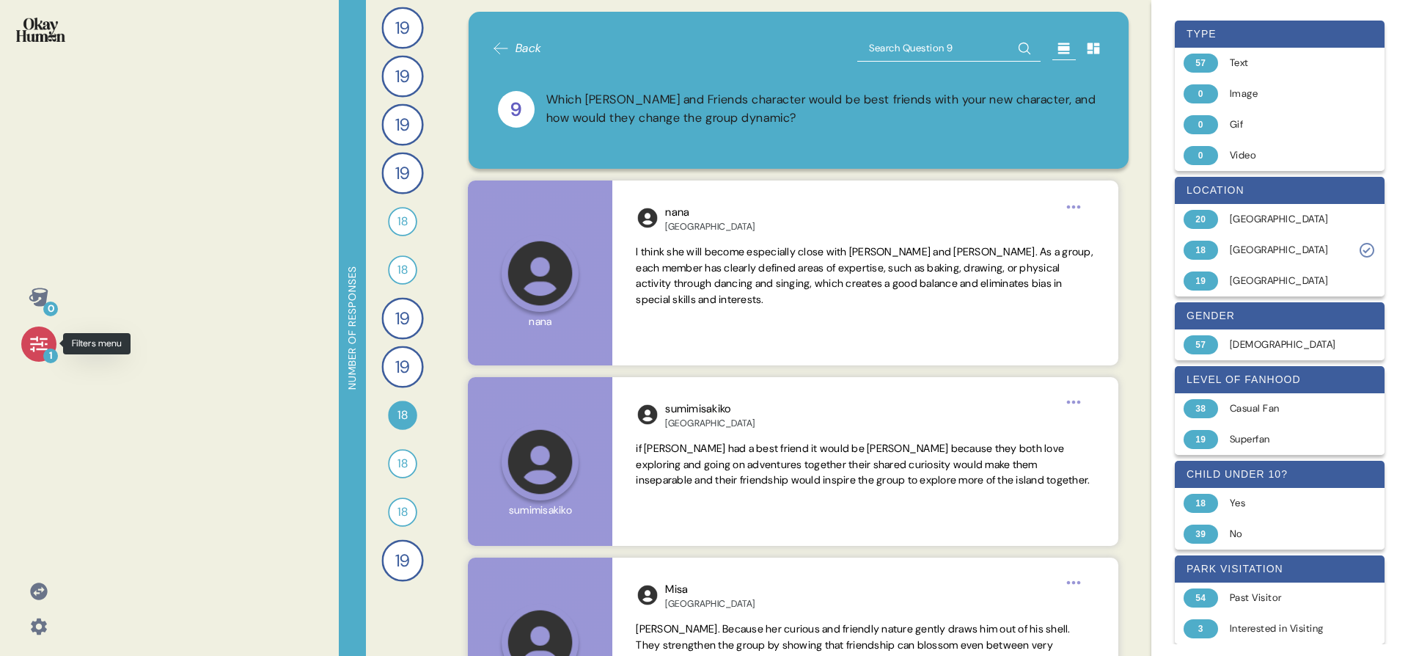
click at [37, 348] on icon at bounding box center [39, 344] width 21 height 21
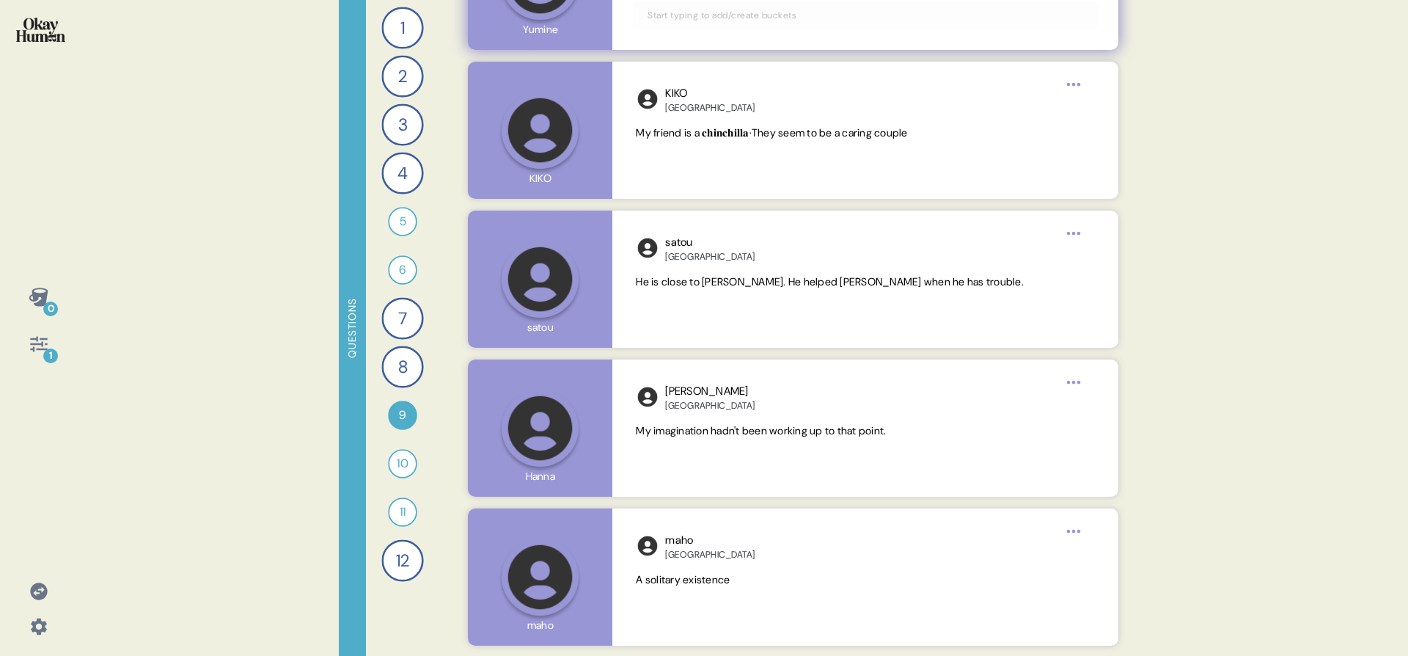
scroll to position [2412, 0]
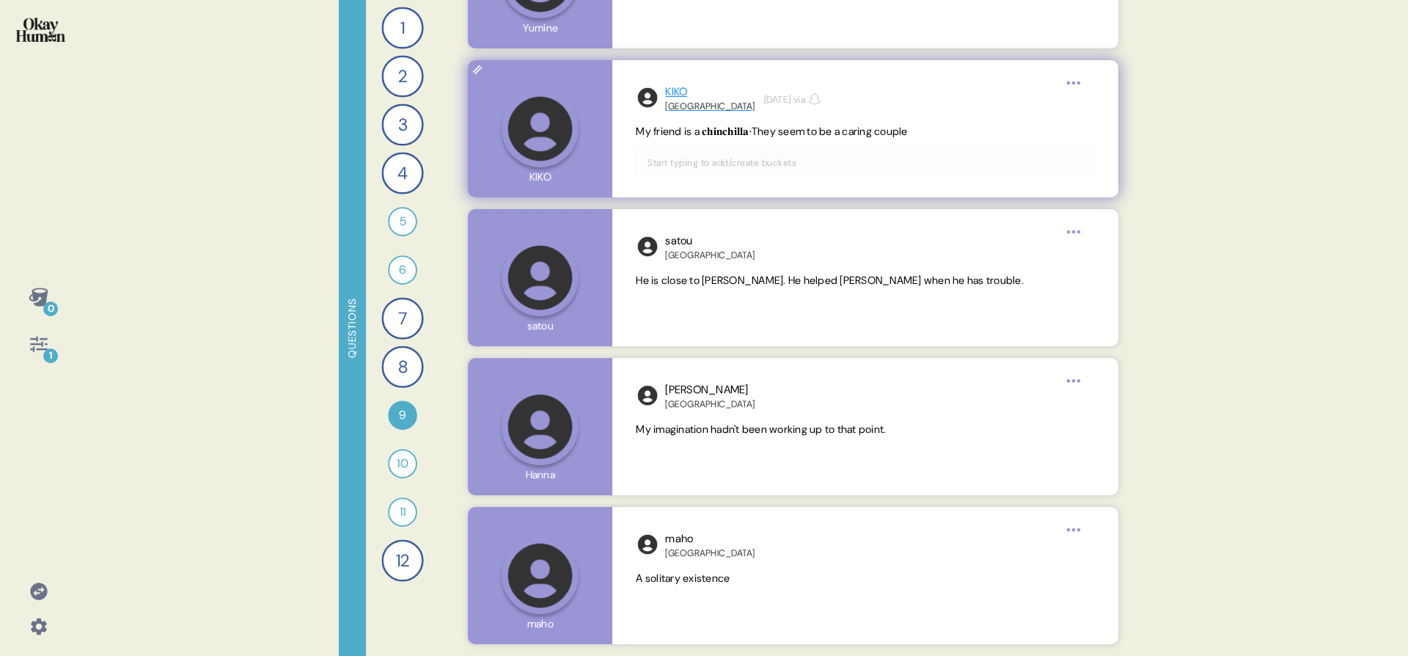
click at [673, 100] on div "[GEOGRAPHIC_DATA]" at bounding box center [709, 106] width 89 height 12
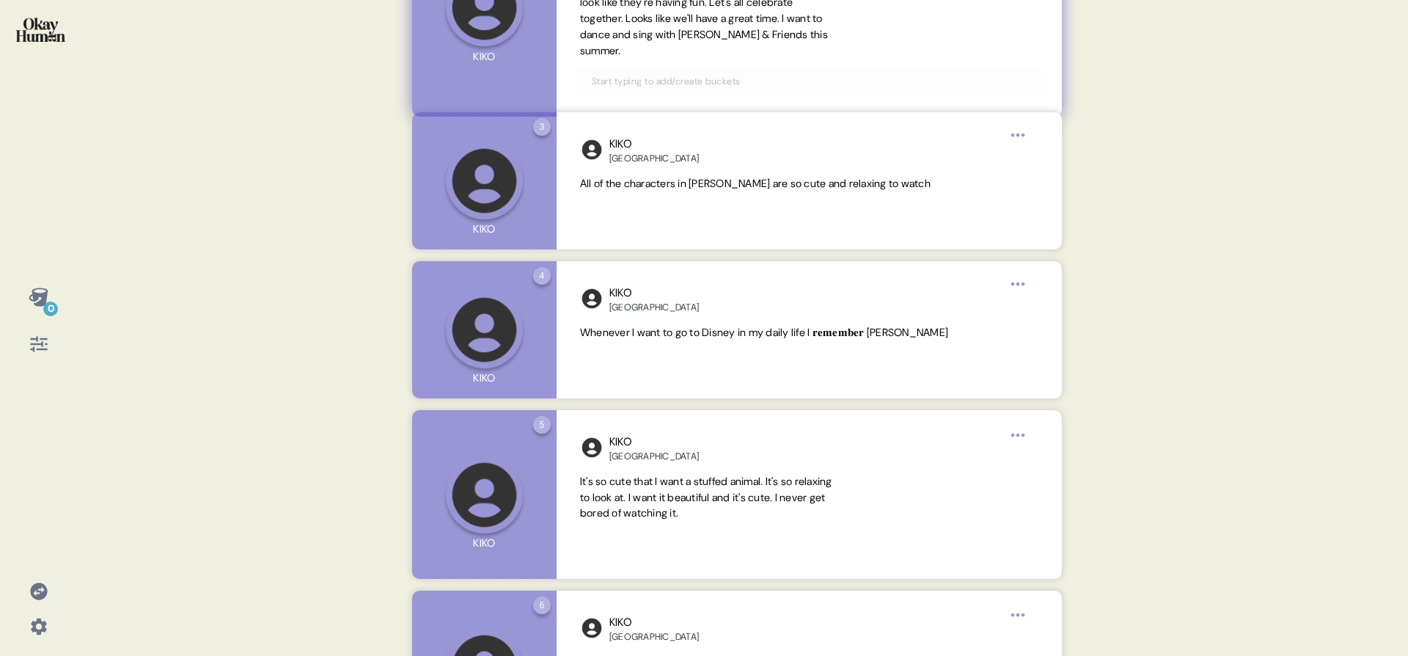
scroll to position [542, 0]
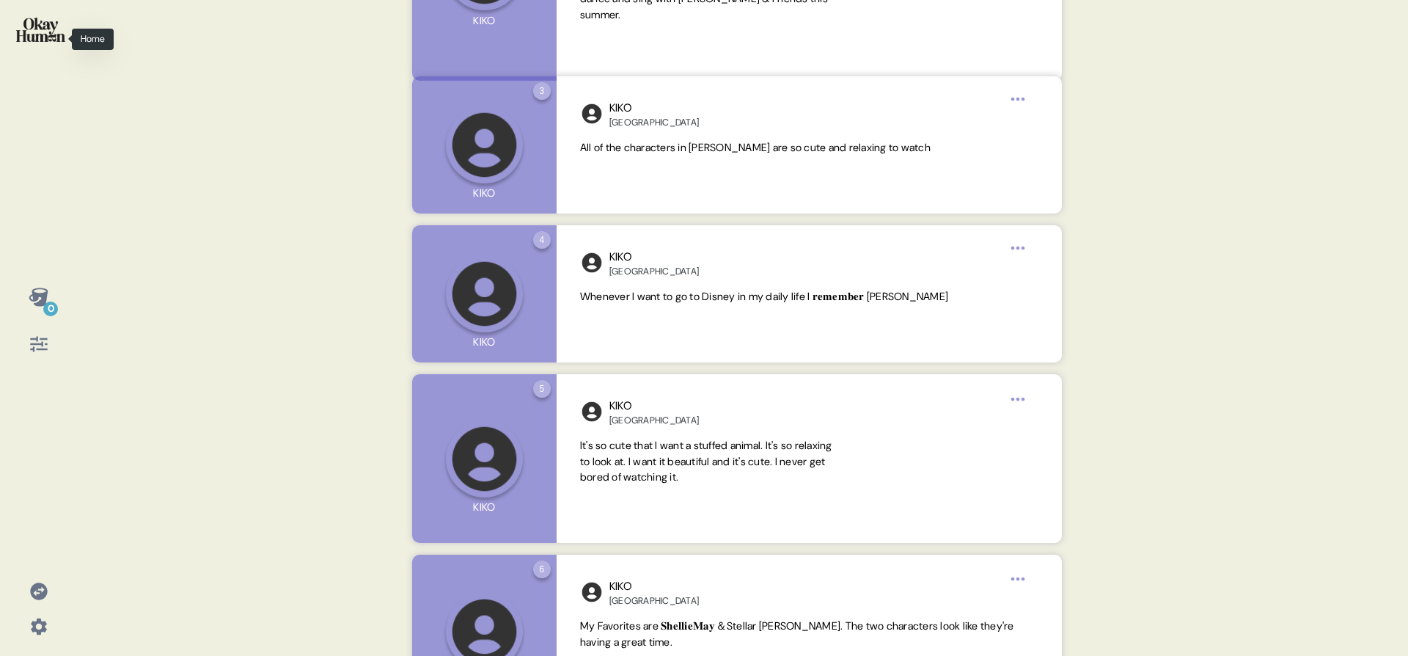
click at [54, 48] on div at bounding box center [39, 39] width 54 height 55
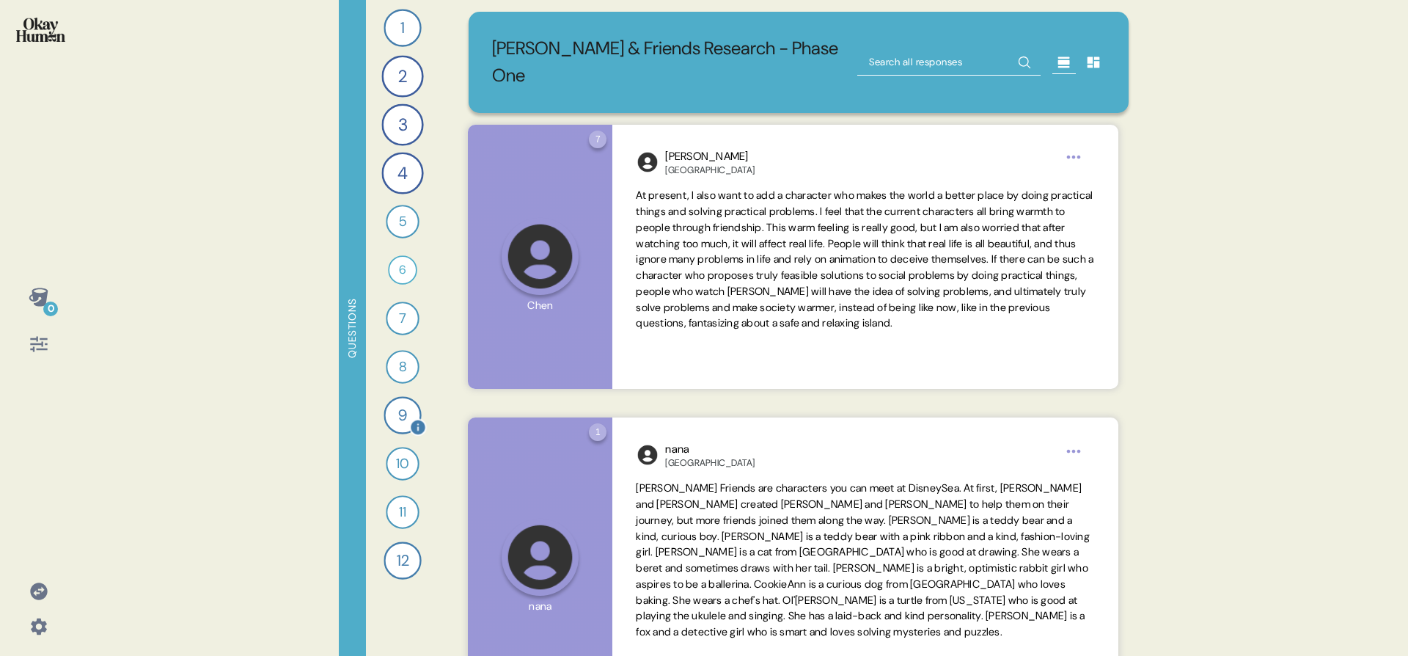
click at [395, 427] on div "9" at bounding box center [402, 414] width 37 height 37
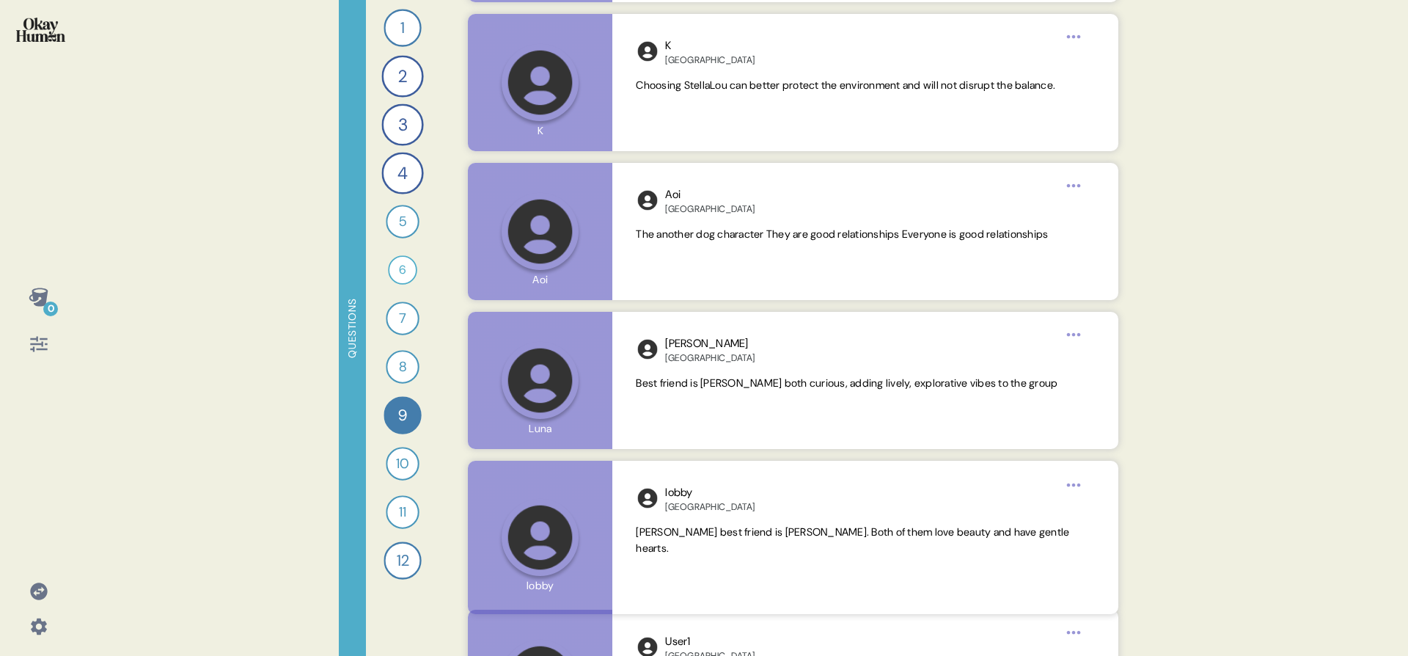
scroll to position [5909, 0]
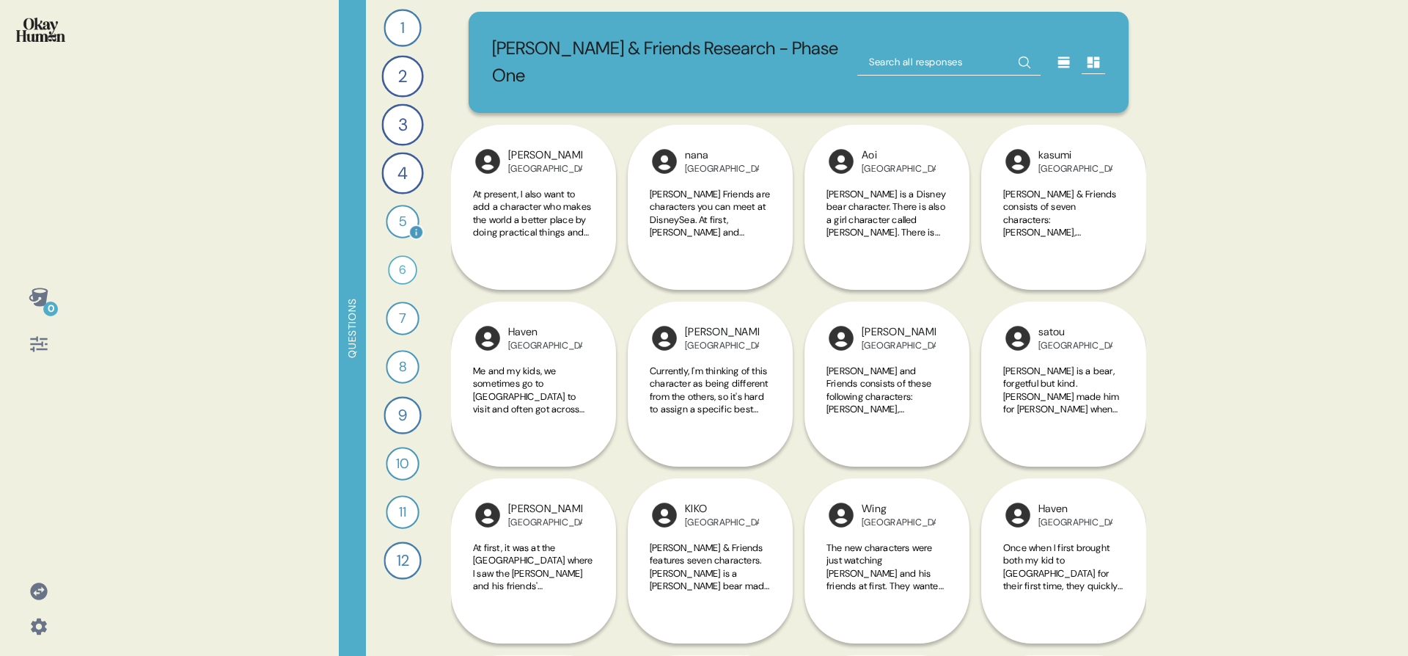
click at [406, 215] on div "5" at bounding box center [402, 221] width 33 height 33
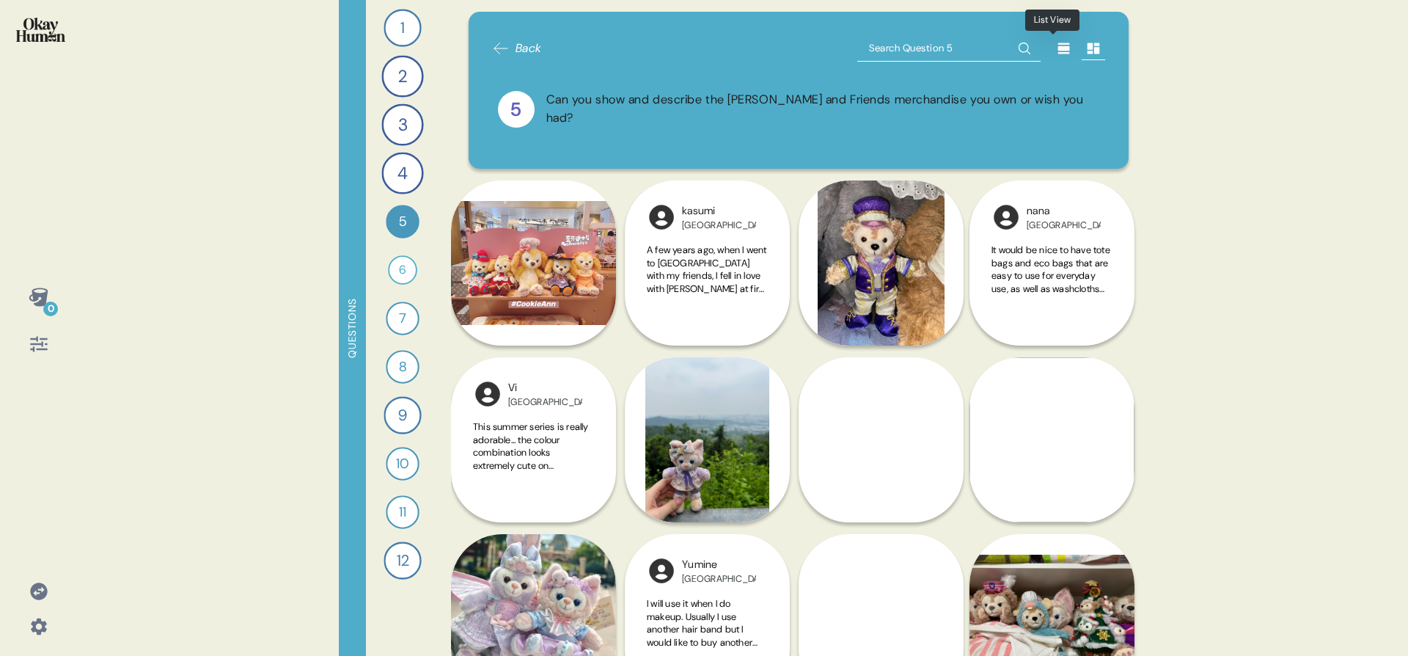
click at [1052, 40] on div at bounding box center [1063, 48] width 23 height 23
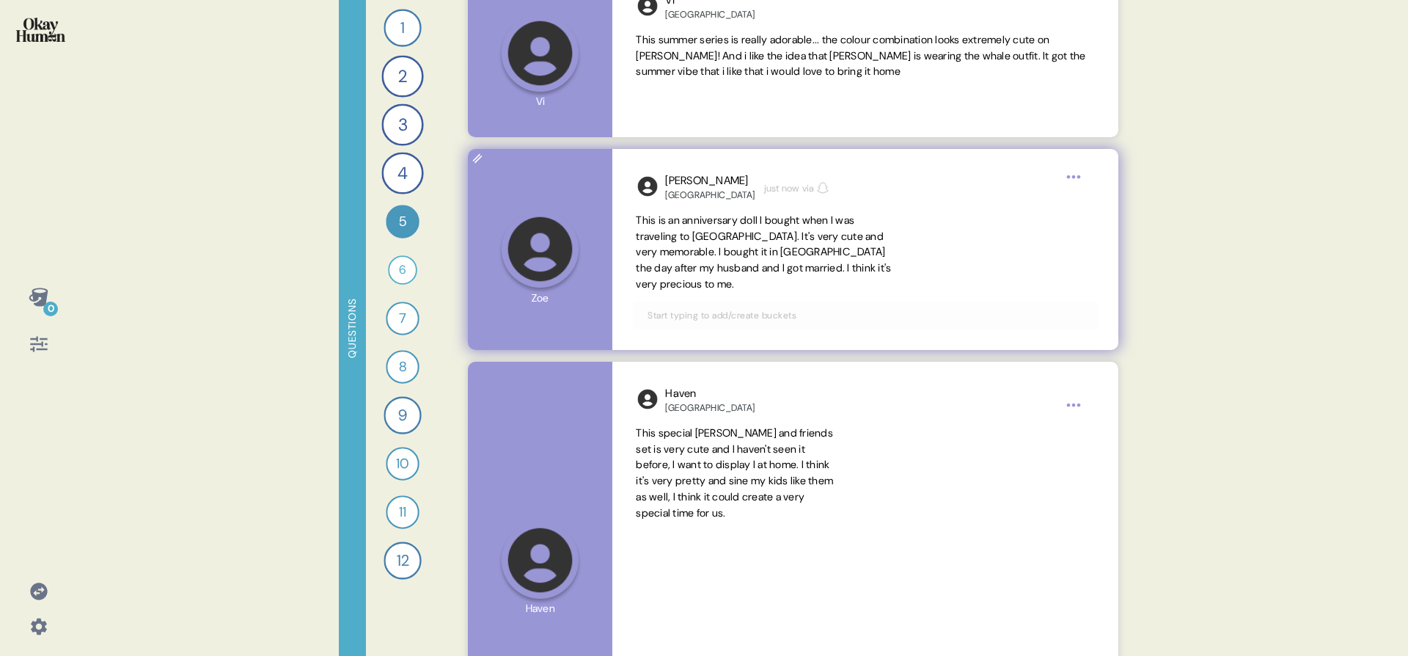
scroll to position [1190, 0]
